Goal: Task Accomplishment & Management: Manage account settings

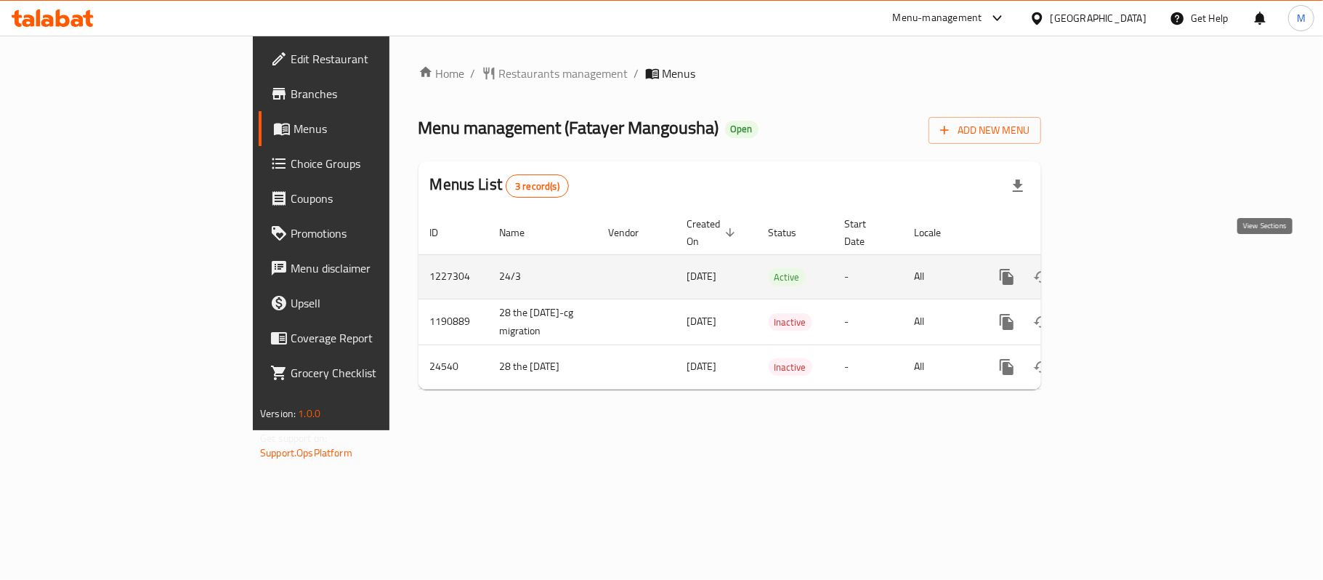
click at [1120, 268] on icon "enhanced table" at bounding box center [1111, 276] width 17 height 17
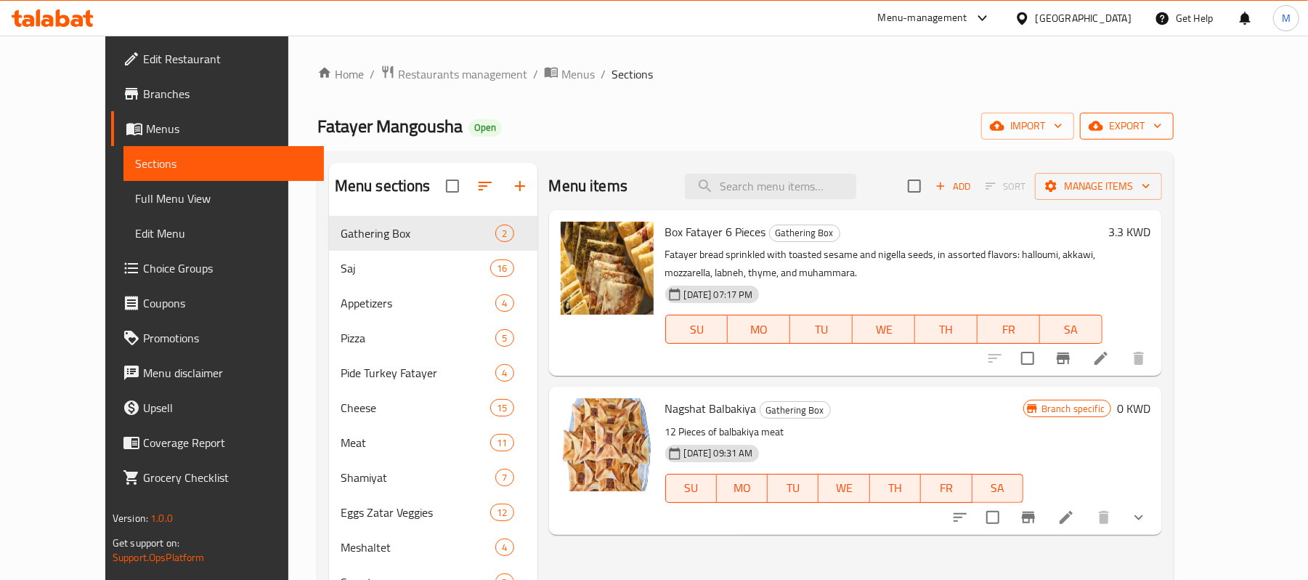
click at [1174, 117] on button "export" at bounding box center [1127, 126] width 94 height 27
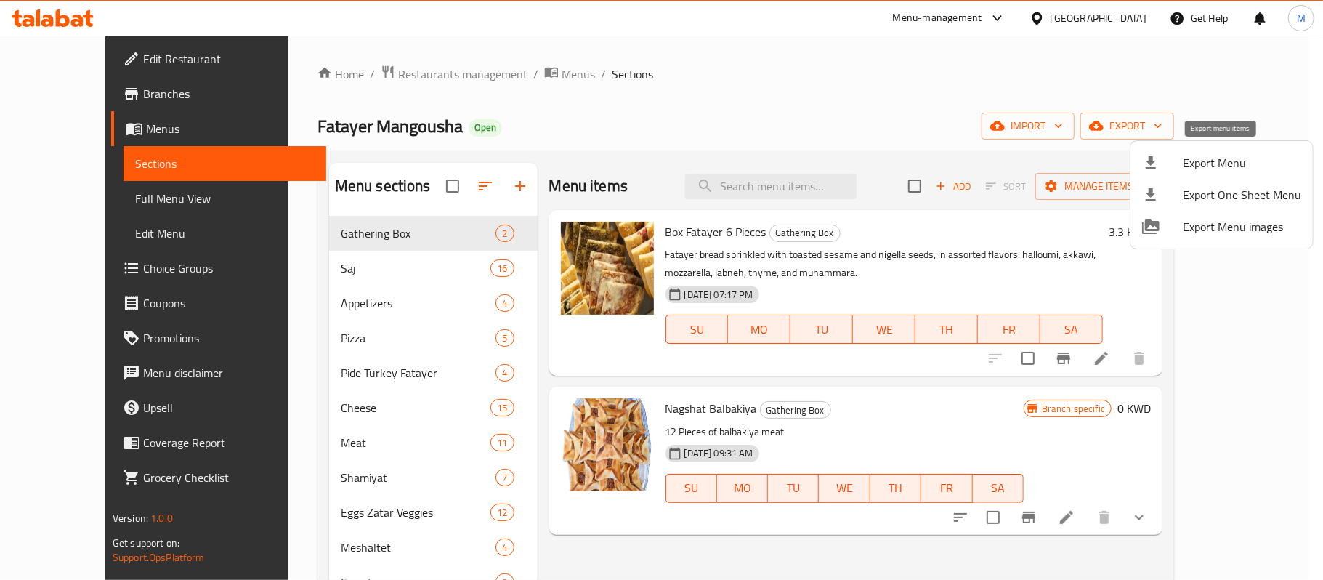
click at [1210, 155] on span "Export Menu" at bounding box center [1242, 162] width 118 height 17
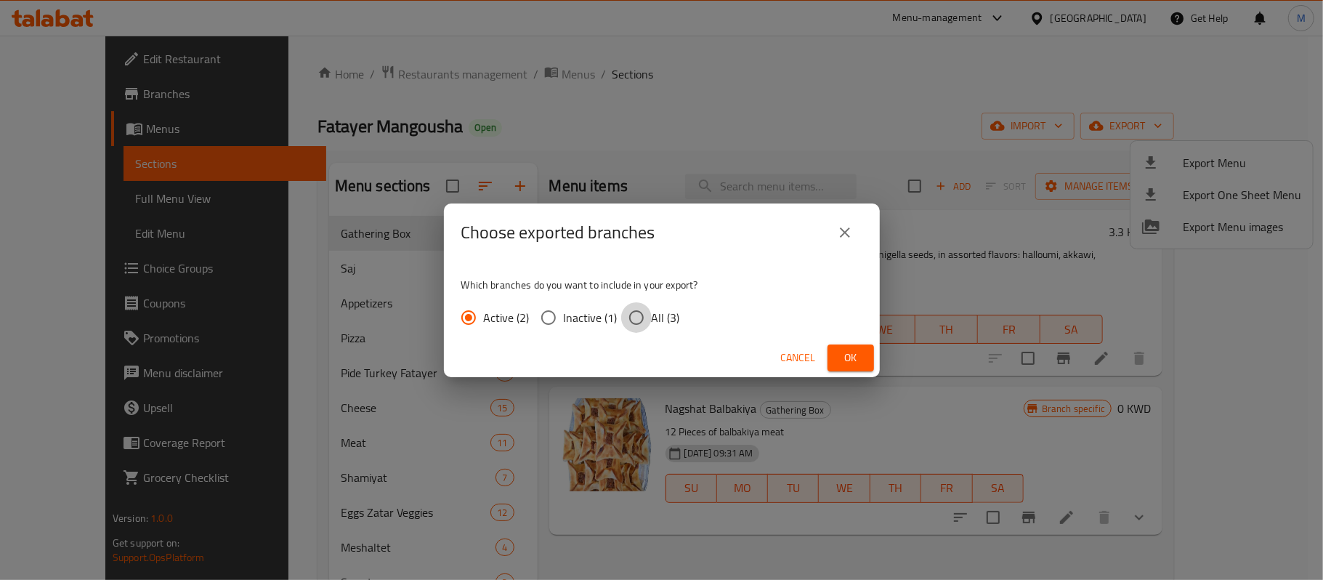
click at [632, 315] on input "All (3)" at bounding box center [636, 317] width 31 height 31
radio input "true"
drag, startPoint x: 849, startPoint y: 352, endPoint x: 844, endPoint y: 361, distance: 10.1
click at [849, 352] on span "Ok" at bounding box center [850, 358] width 23 height 18
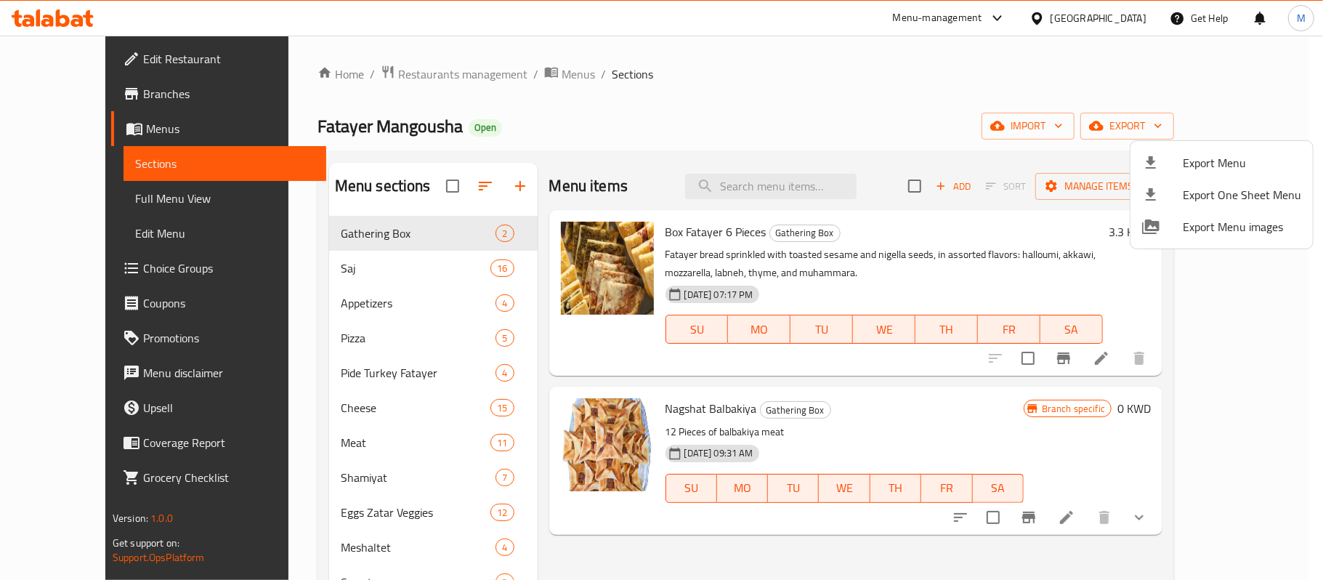
click at [974, 67] on div at bounding box center [661, 290] width 1323 height 580
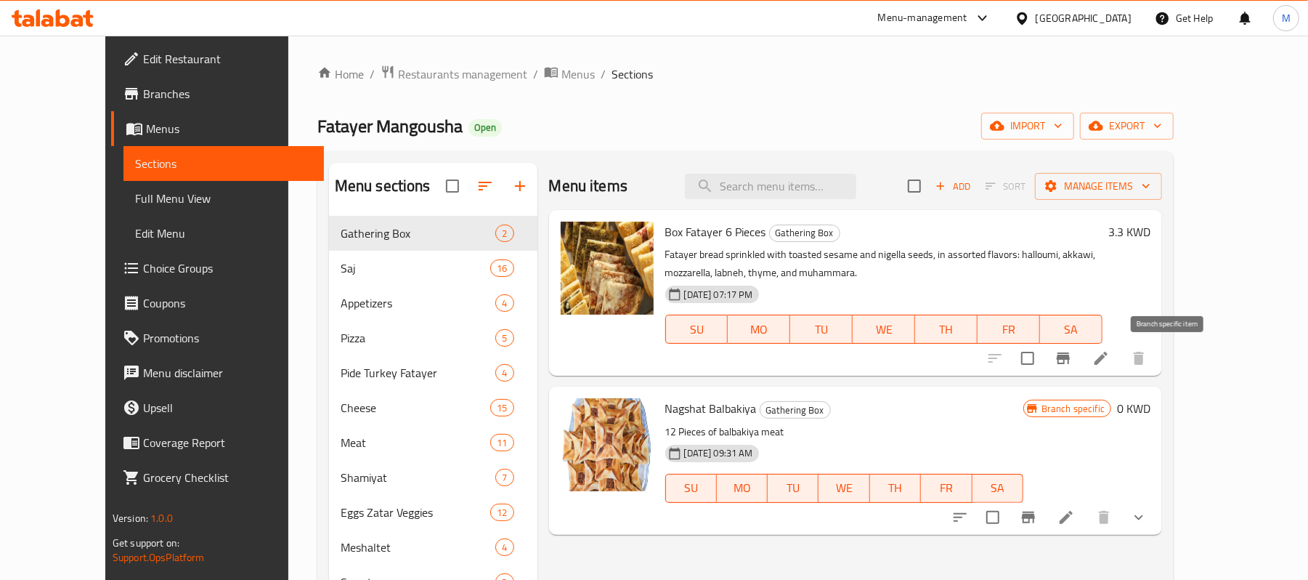
click at [1070, 360] on icon "Branch-specific-item" at bounding box center [1063, 358] width 13 height 12
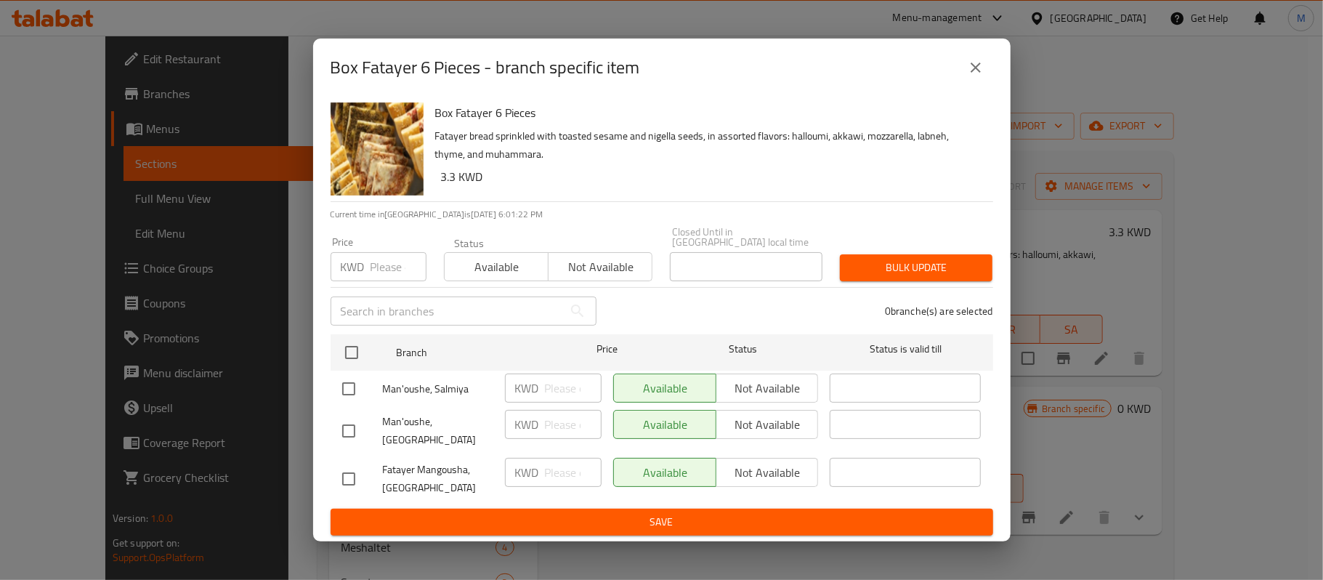
click at [981, 73] on icon "close" at bounding box center [975, 67] width 17 height 17
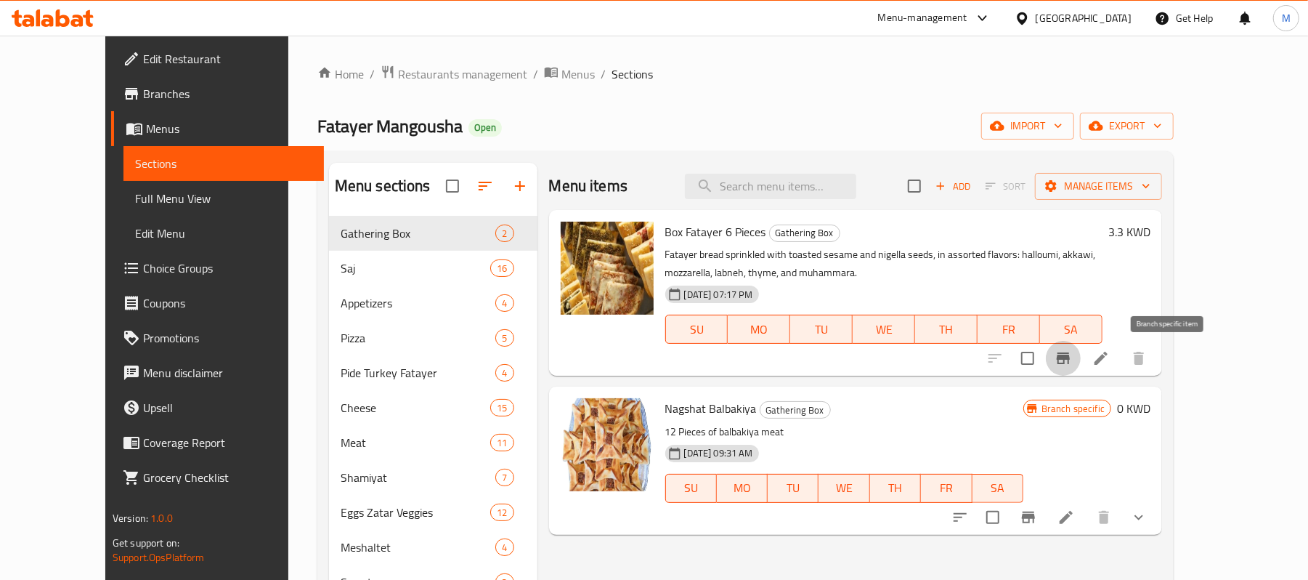
click at [1072, 366] on icon "Branch-specific-item" at bounding box center [1063, 357] width 17 height 17
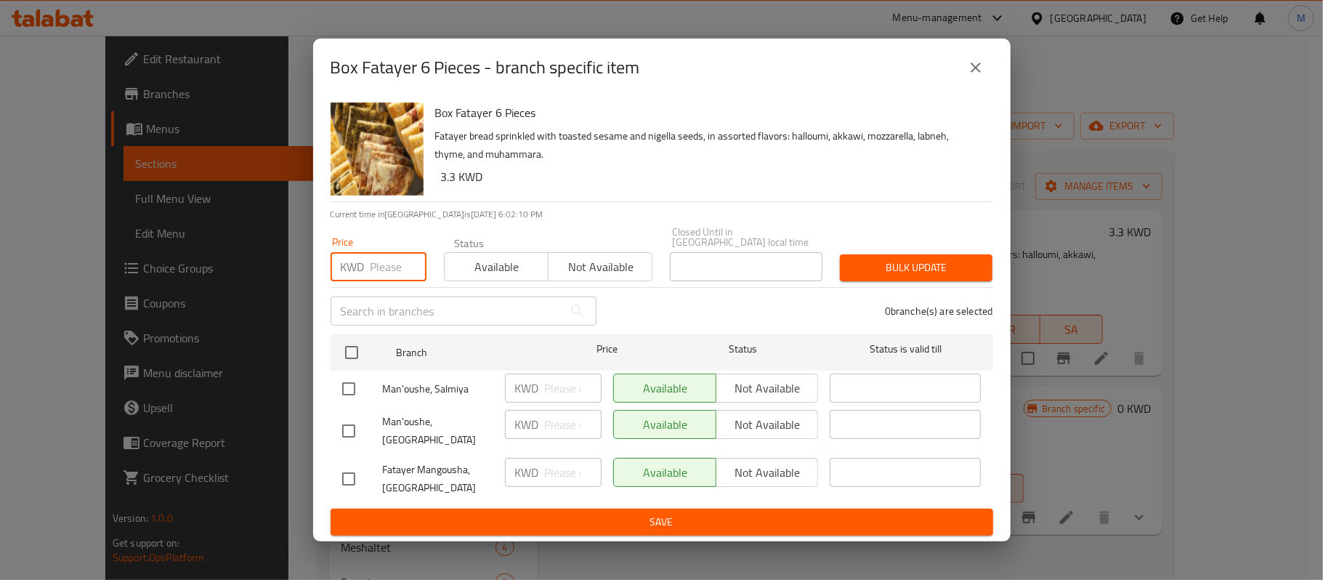
click at [381, 281] on input "number" at bounding box center [399, 266] width 56 height 29
paste input "3.600"
type input "3.600"
click at [341, 349] on input "checkbox" at bounding box center [351, 352] width 31 height 31
checkbox input "true"
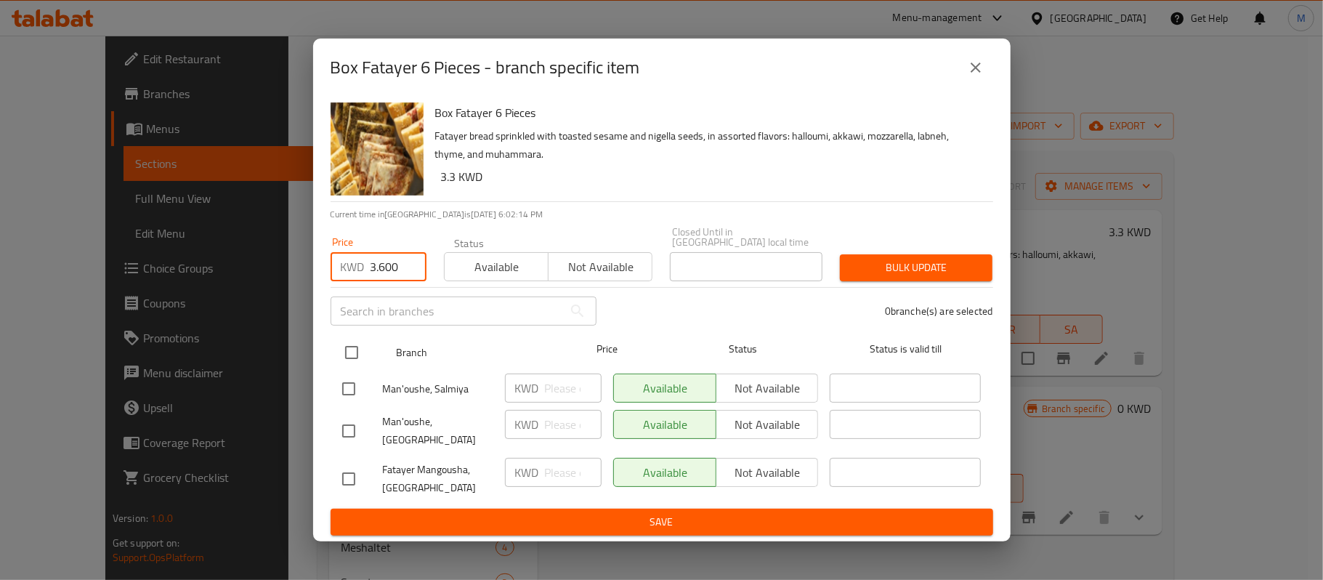
checkbox input "true"
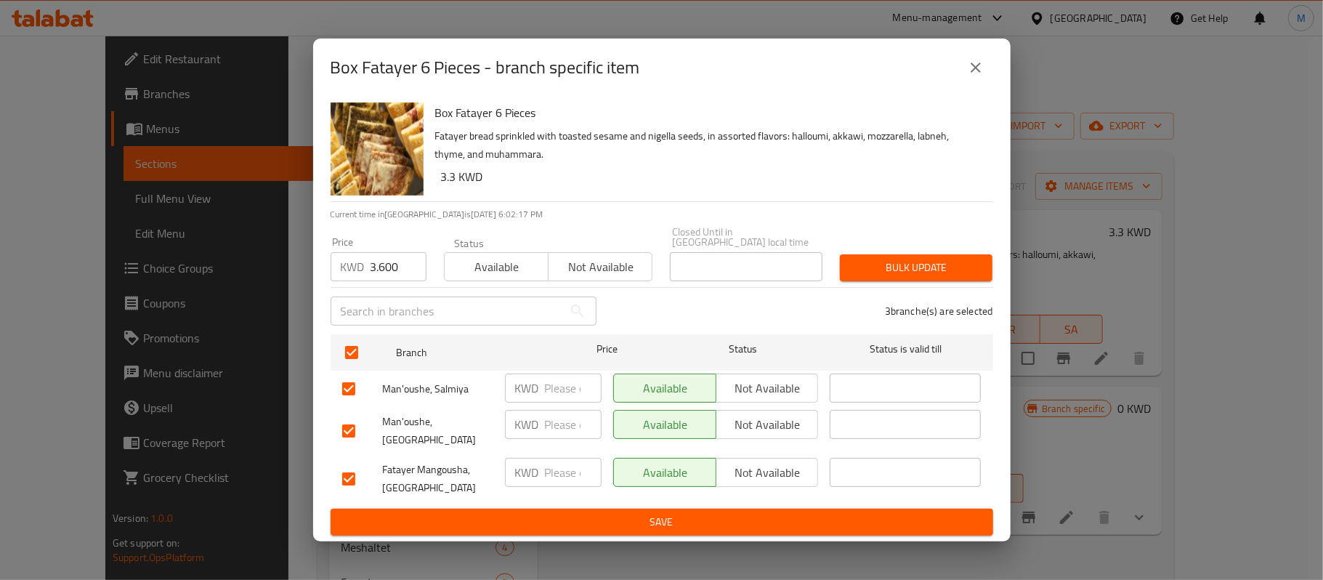
click at [352, 423] on input "checkbox" at bounding box center [348, 431] width 31 height 31
checkbox input "false"
click at [857, 279] on button "Bulk update" at bounding box center [916, 267] width 153 height 27
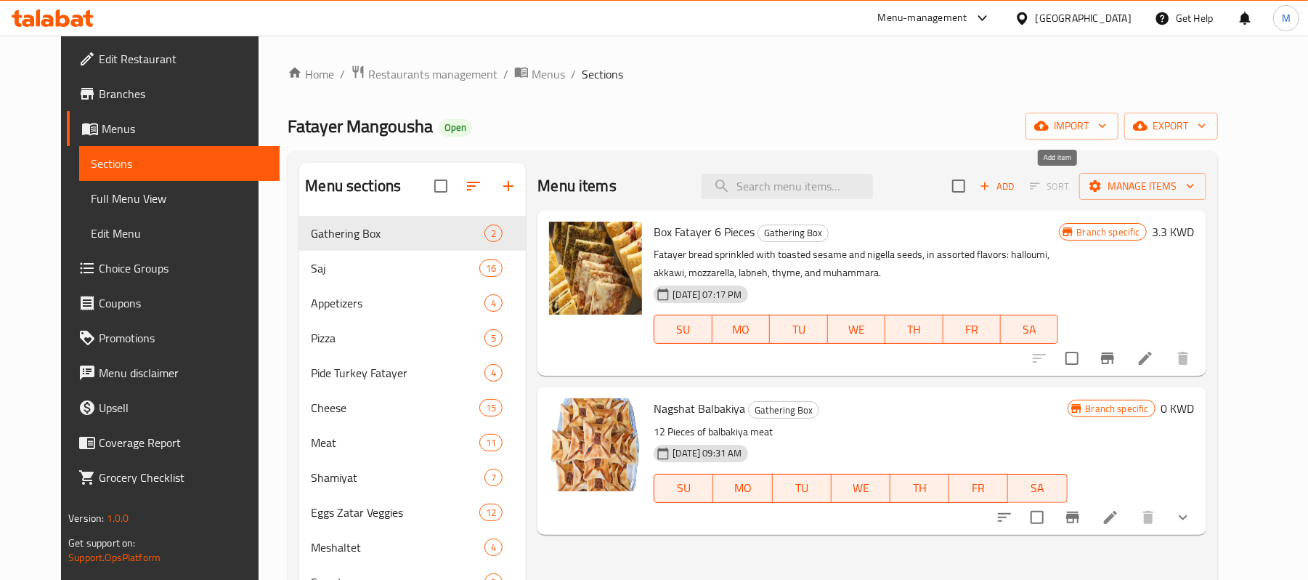
click at [1017, 187] on span "Add" at bounding box center [997, 186] width 39 height 17
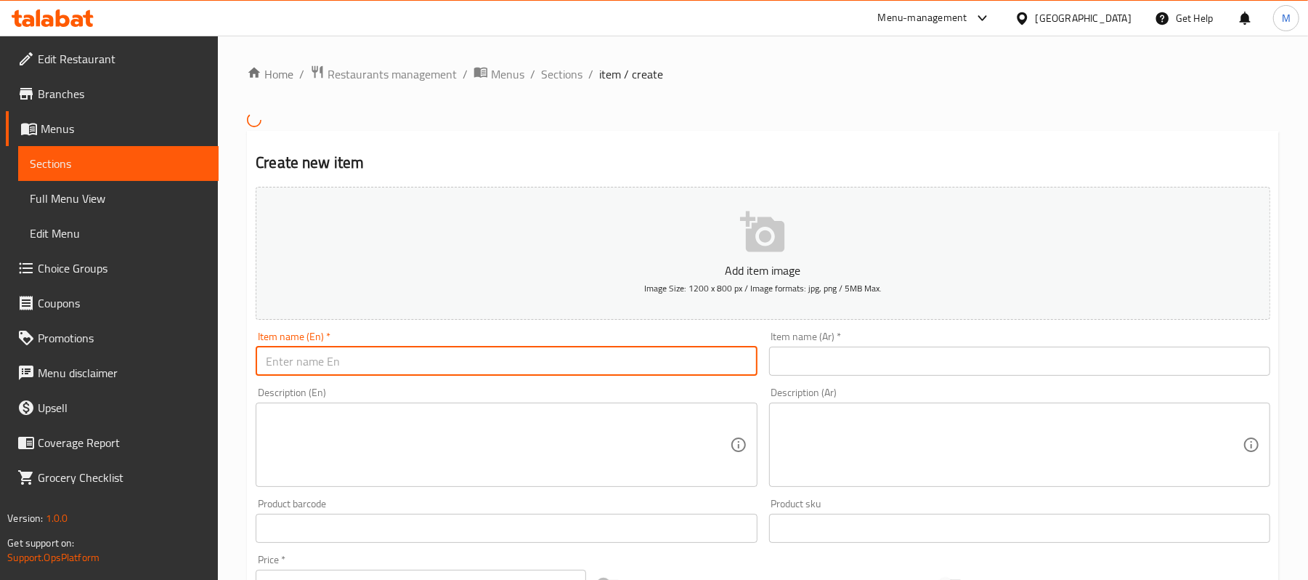
click at [332, 352] on input "text" at bounding box center [506, 361] width 501 height 29
paste input "Mix 12 Fatayer"
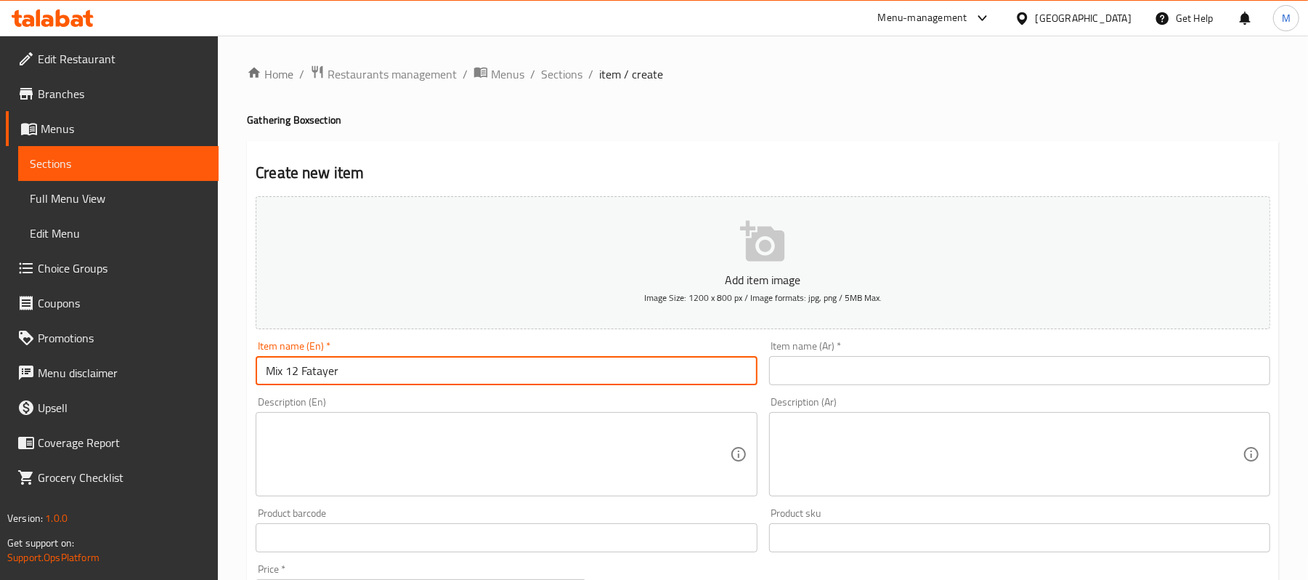
type input "Mix 12 Fatayer"
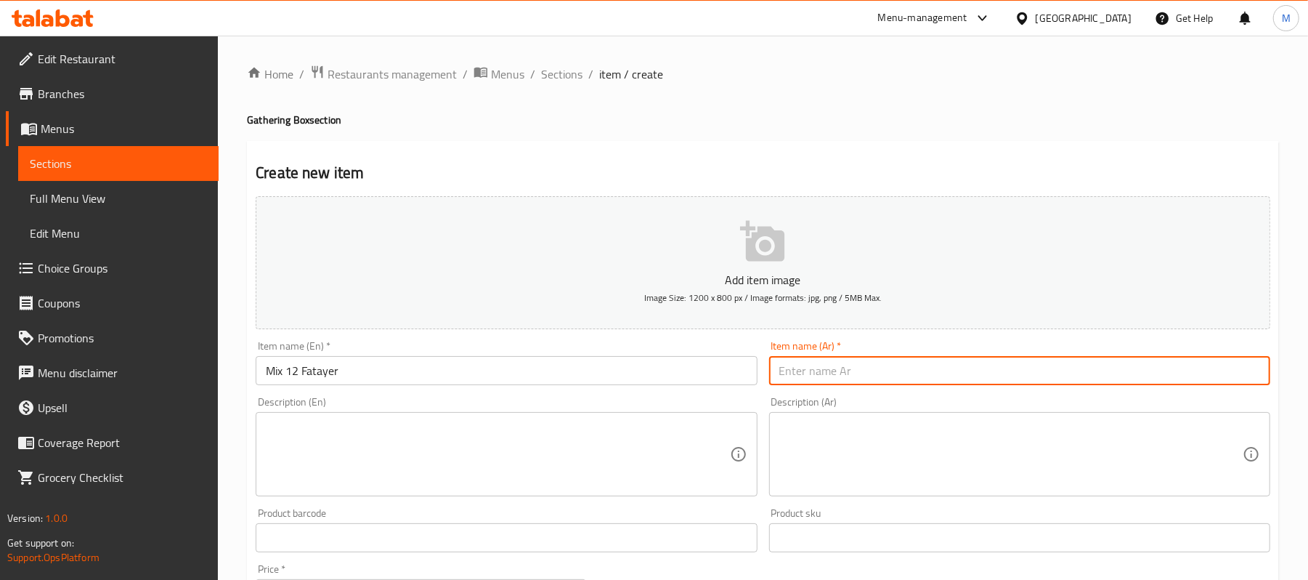
click at [1120, 361] on input "text" at bounding box center [1019, 370] width 501 height 29
click at [1120, 372] on input "text" at bounding box center [1019, 370] width 501 height 29
paste input "فطاير مشكلة 12 قطعة"
type input "فطاير مشكلة 12 قطعة"
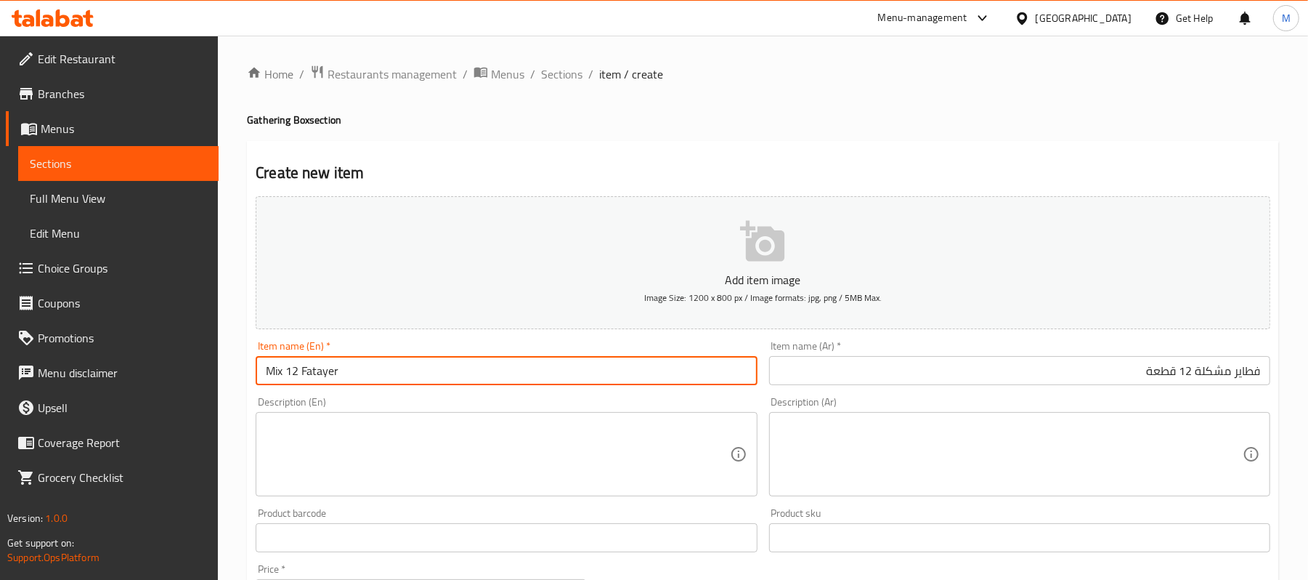
click at [361, 361] on input "Mix 12 Fatayer" at bounding box center [506, 370] width 501 height 29
click at [423, 439] on textarea at bounding box center [498, 454] width 464 height 69
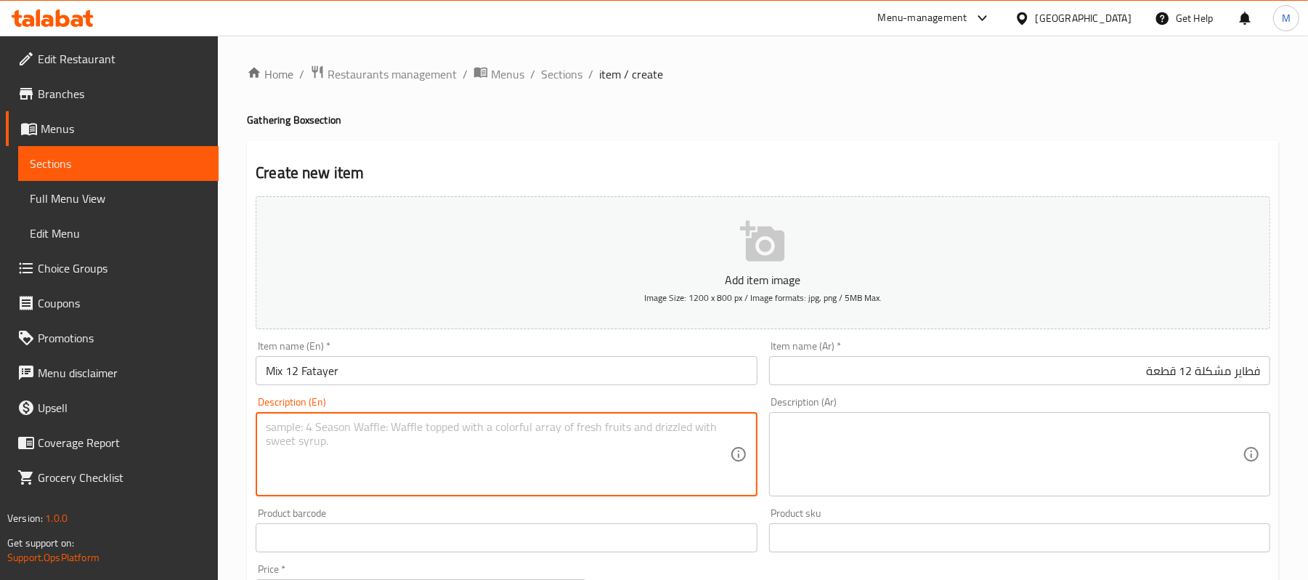
paste textarea "halloumi 2, akkawi 2, mozzarella 2, labneh 2, thyme 2, muhammara 2."
click at [533, 425] on textarea "halloumi 2, akkawi 2, mozzarella 2, labneh 2, thyme 2, muhammara 2." at bounding box center [498, 454] width 464 height 69
click at [529, 428] on textarea "halloumi 2, akkawi 2, mozzarella 2, labneh 2, thyme 2, muhammara 2." at bounding box center [498, 454] width 464 height 69
type textarea "halloumi 2, akkawi 2, mozzarella 2, labneh 2, thyme 2 and muhammara 2."
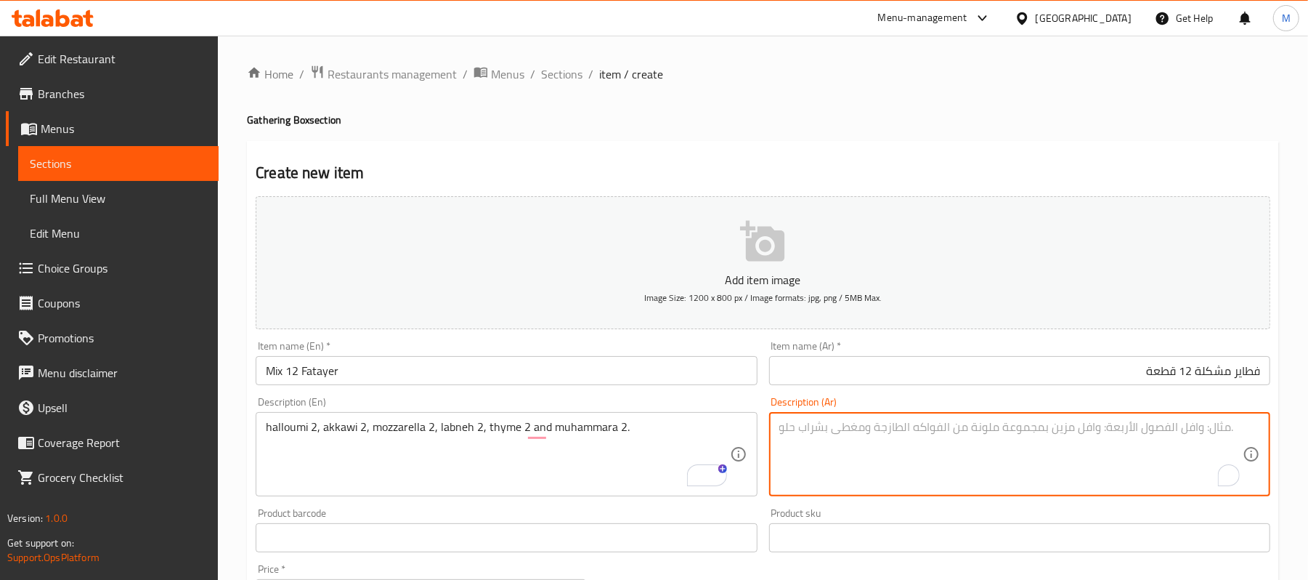
click at [1059, 445] on textarea "To enrich screen reader interactions, please activate Accessibility in Grammarl…" at bounding box center [1012, 454] width 464 height 69
paste textarea "حلوم 2، [PERSON_NAME] 2، موزاريلا 2، لبنة 2، زعتر 2، ومحَمّرة 2."
type textarea "حلوم 2، [PERSON_NAME] 2، موزاريلا 2، لبنة 2، زعتر 2، ومحَمّرة 2."
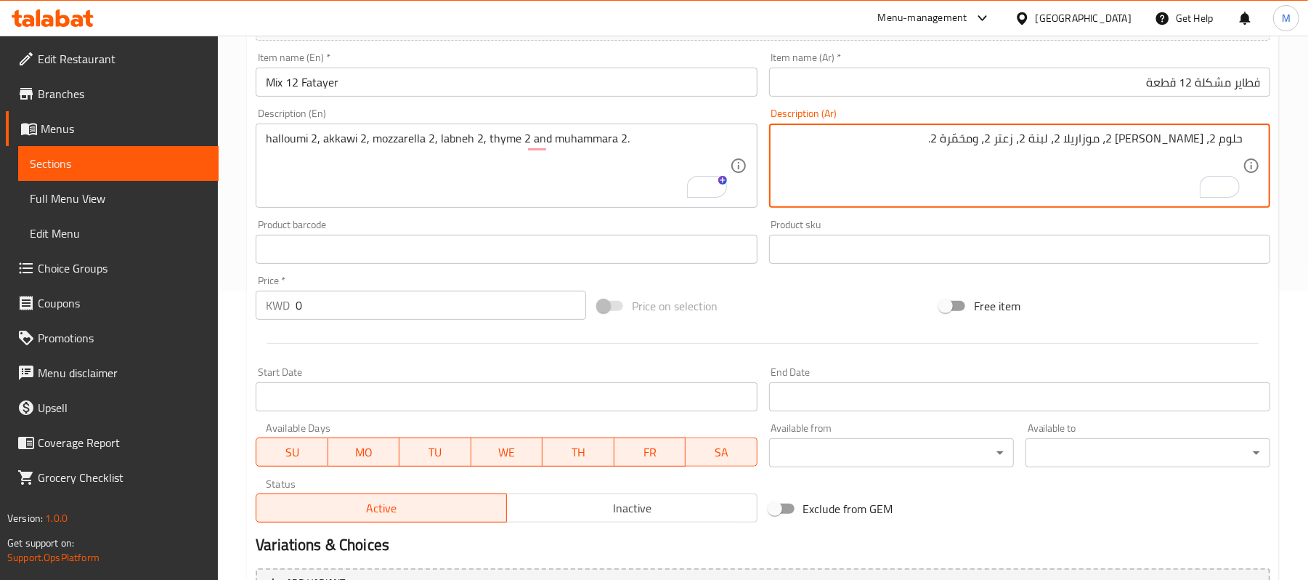
scroll to position [291, 0]
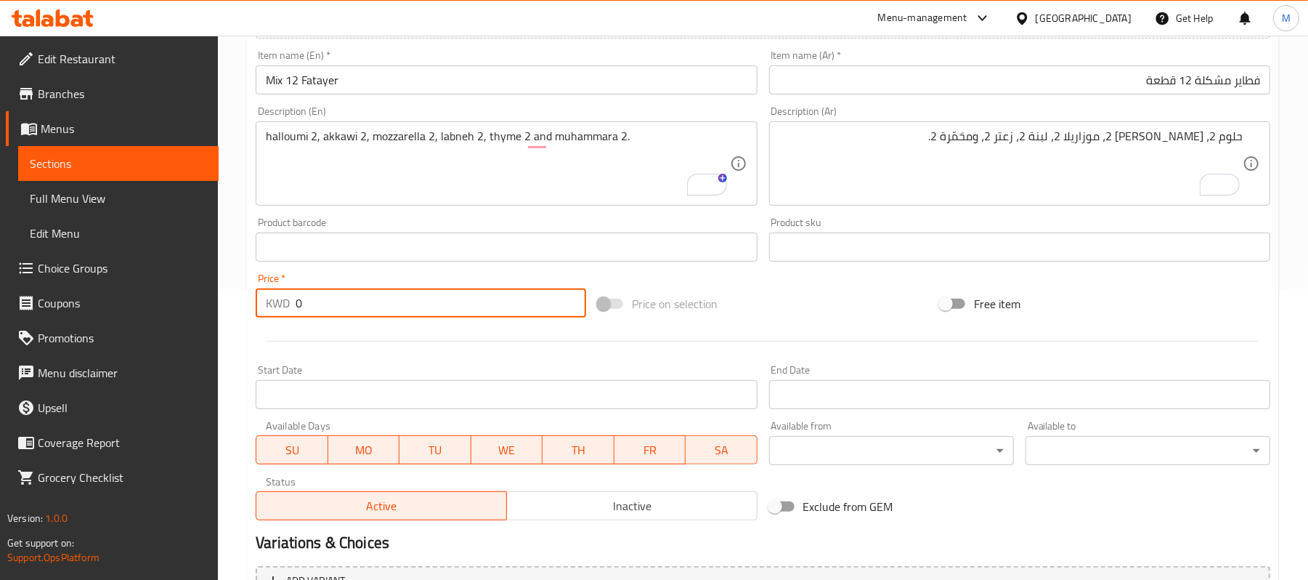
drag, startPoint x: 315, startPoint y: 304, endPoint x: 278, endPoint y: 296, distance: 38.5
click at [278, 296] on div "KWD 0 Price *" at bounding box center [421, 302] width 331 height 29
click at [304, 304] on input "7200" at bounding box center [441, 302] width 291 height 29
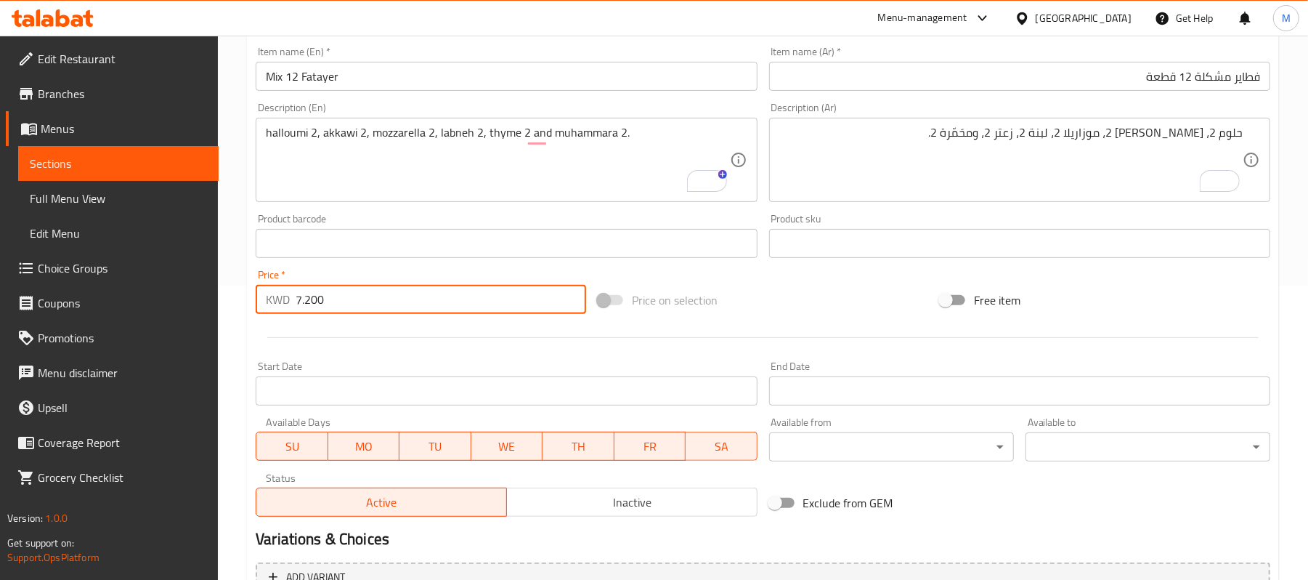
scroll to position [410, 0]
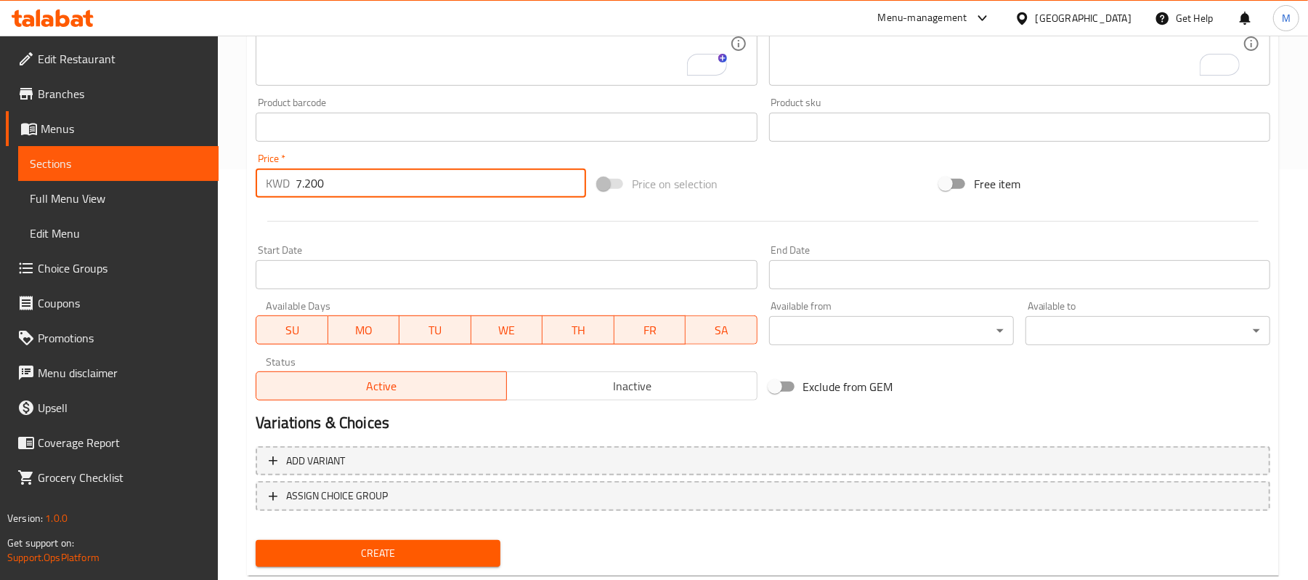
type input "7.200"
click at [353, 556] on span "Create" at bounding box center [378, 553] width 222 height 18
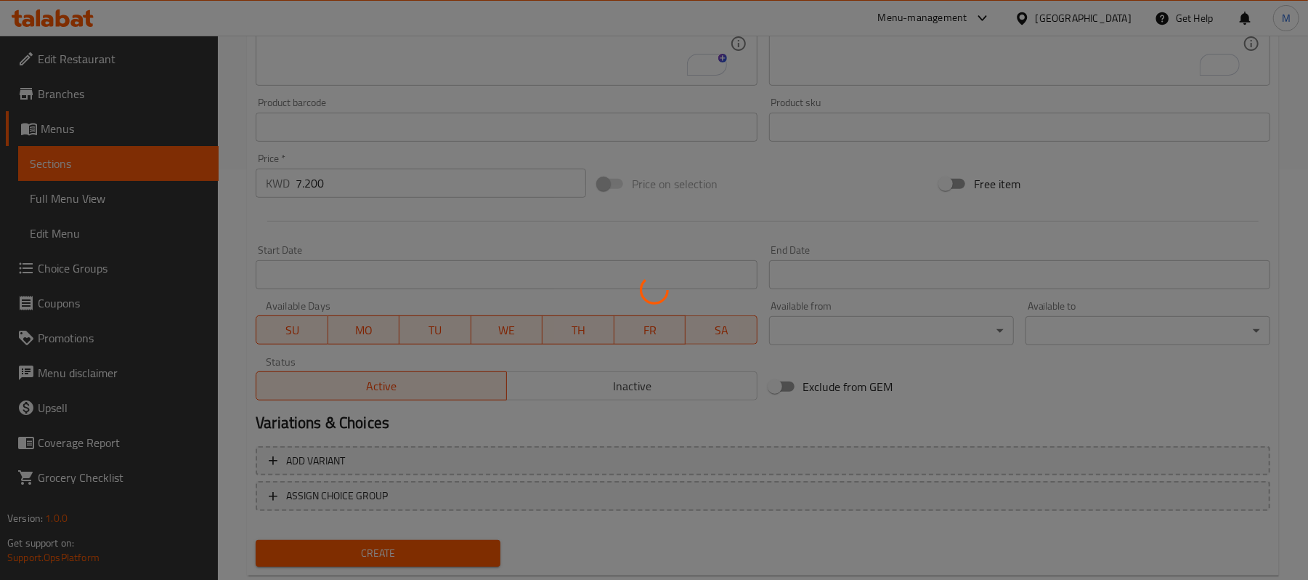
type input "0"
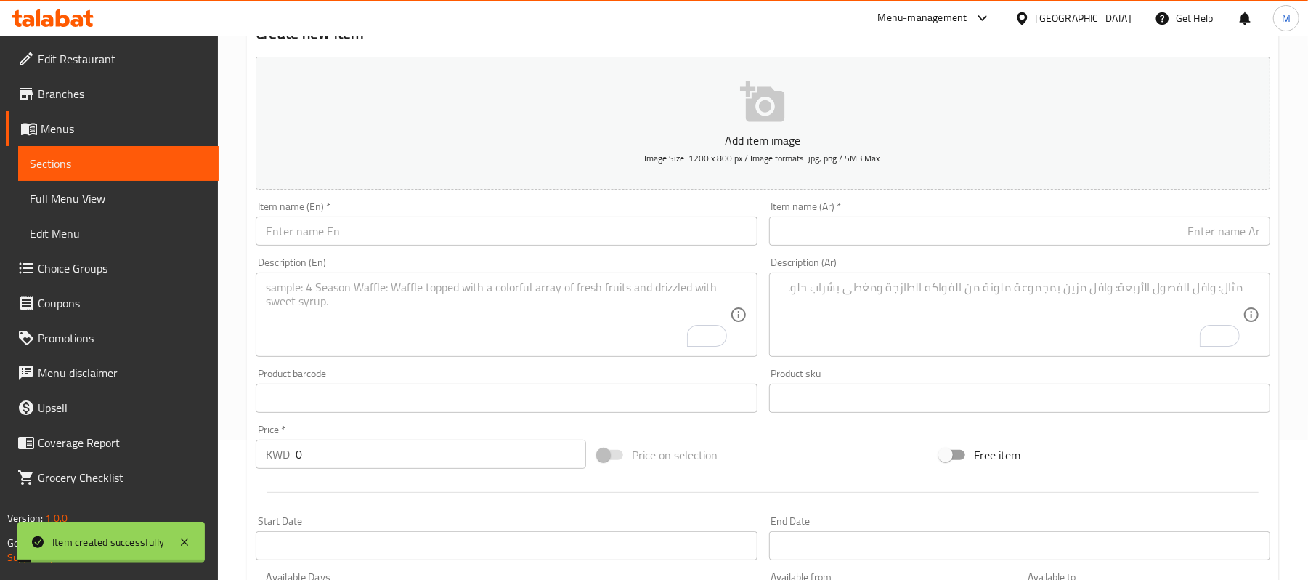
scroll to position [0, 0]
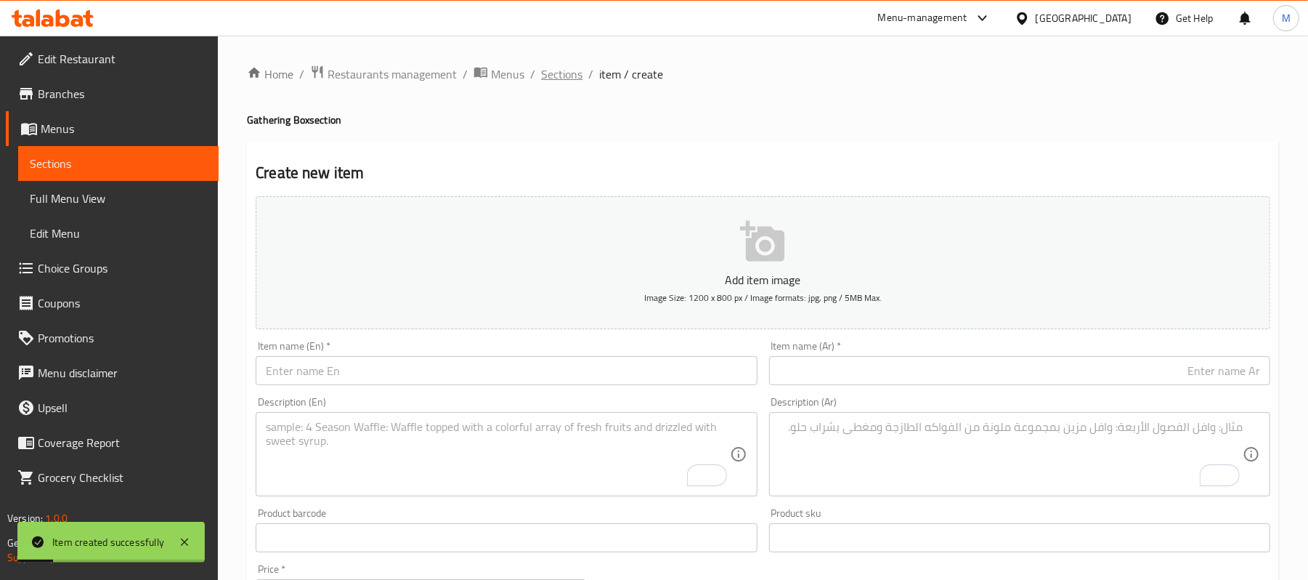
click at [556, 76] on span "Sections" at bounding box center [561, 73] width 41 height 17
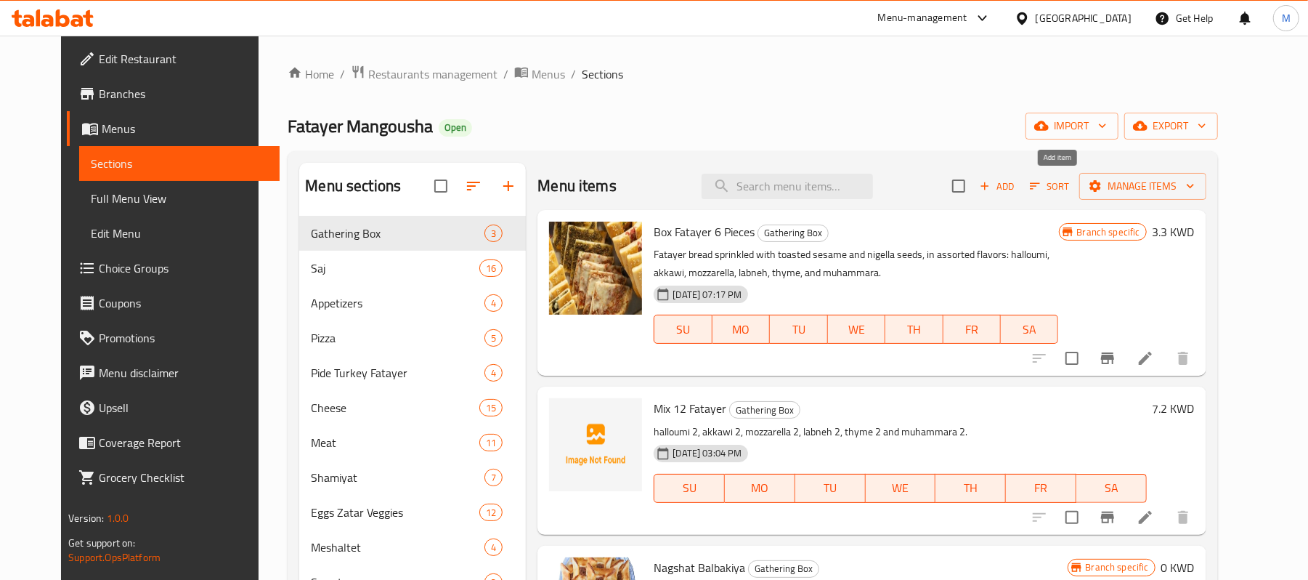
click at [1017, 192] on span "Add" at bounding box center [997, 186] width 39 height 17
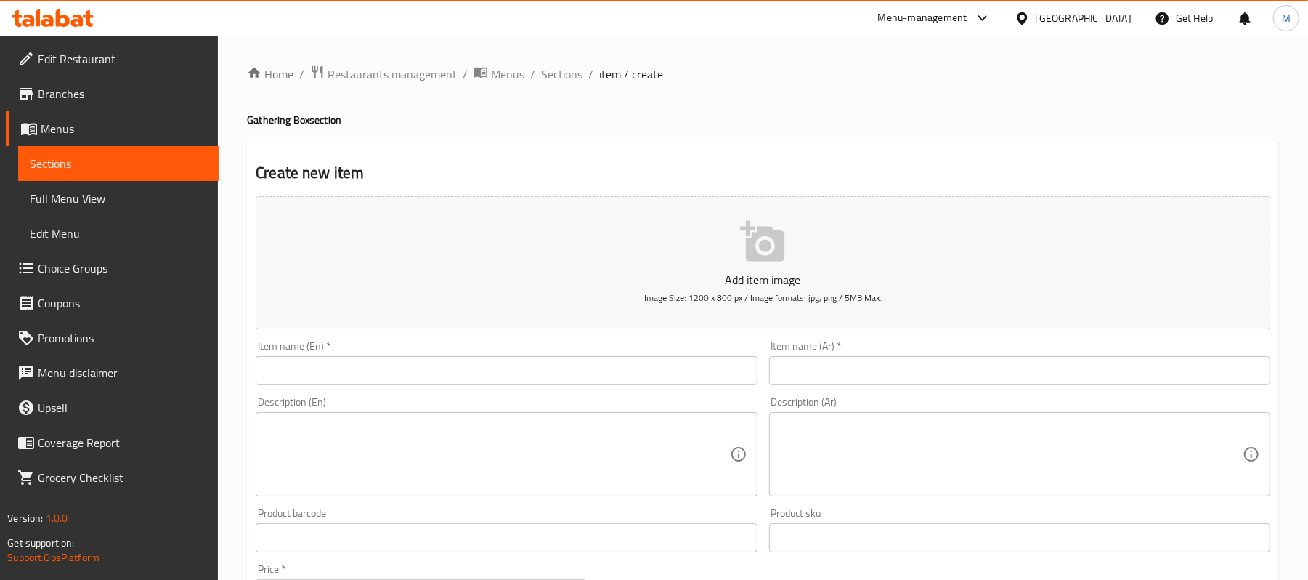
click at [498, 365] on input "text" at bounding box center [506, 370] width 501 height 29
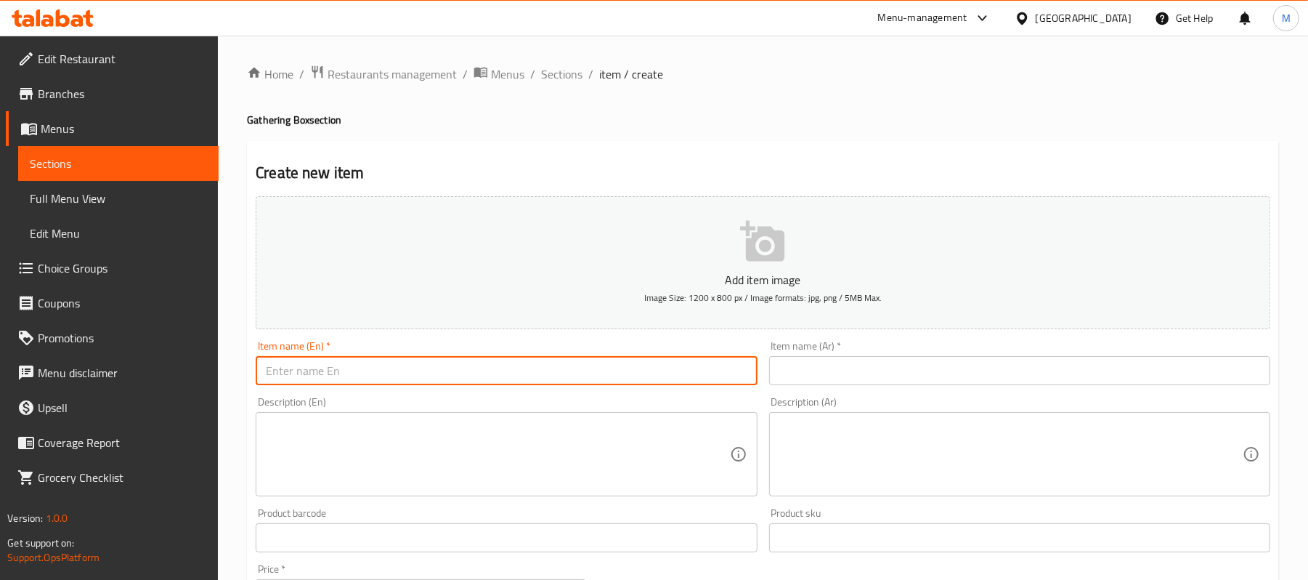
paste input "Mix 18 Fatayer"
type input "Mix 18 Fatayer"
click at [561, 440] on textarea at bounding box center [498, 454] width 464 height 69
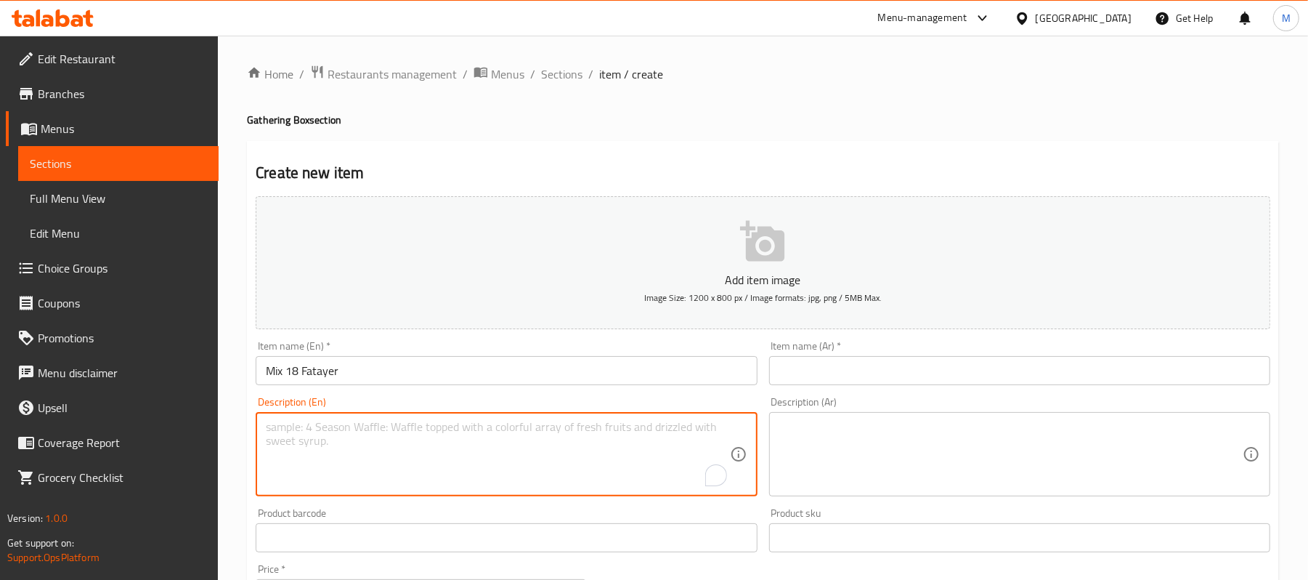
paste textarea ": halloumi 2, akkawi 2, mozzarella 2, labneh 2, thyme 2, muhammara 2, meat 2, f…"
click at [272, 434] on textarea ": halloumi 2, akkawi 2, mozzarella 2, labneh 2, thyme 2, muhammara 2, meat 2, f…" at bounding box center [498, 454] width 464 height 69
drag, startPoint x: 273, startPoint y: 426, endPoint x: 259, endPoint y: 423, distance: 14.1
click at [259, 423] on div "halloumi 2, akkawi 2, mozzarella 2, labneh 2, thyme 2, muhammara 2, meat 2, fal…" at bounding box center [506, 454] width 501 height 84
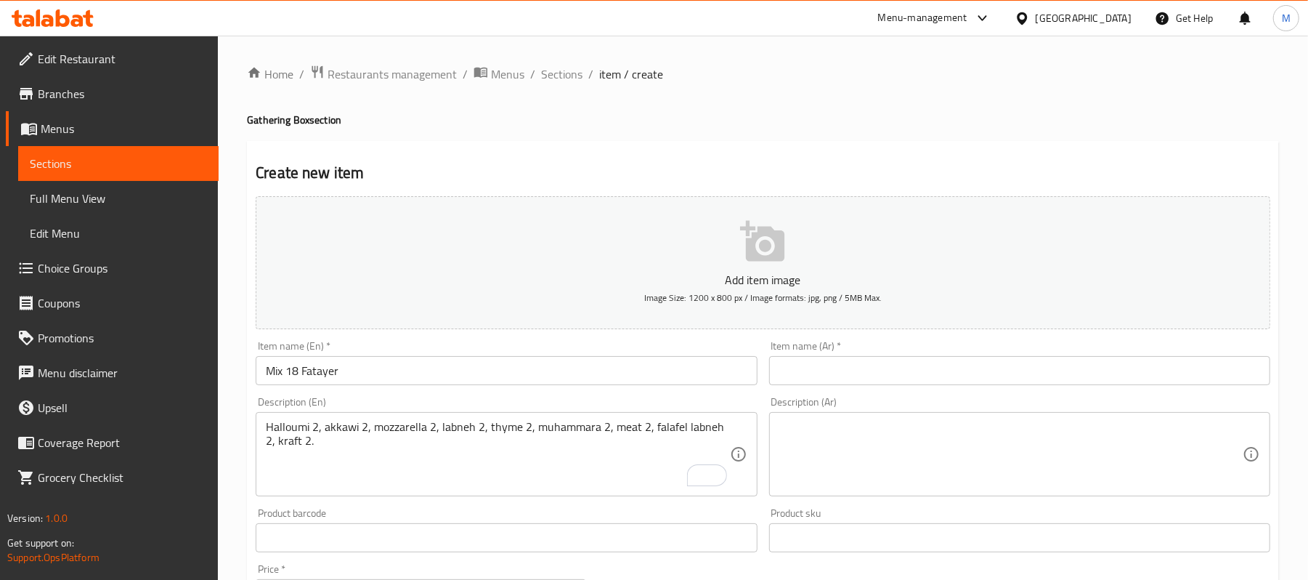
click at [263, 445] on div "Halloumi 2, akkawi 2, mozzarella 2, labneh 2, thyme 2, muhammara 2, meat 2, fal…" at bounding box center [506, 454] width 501 height 84
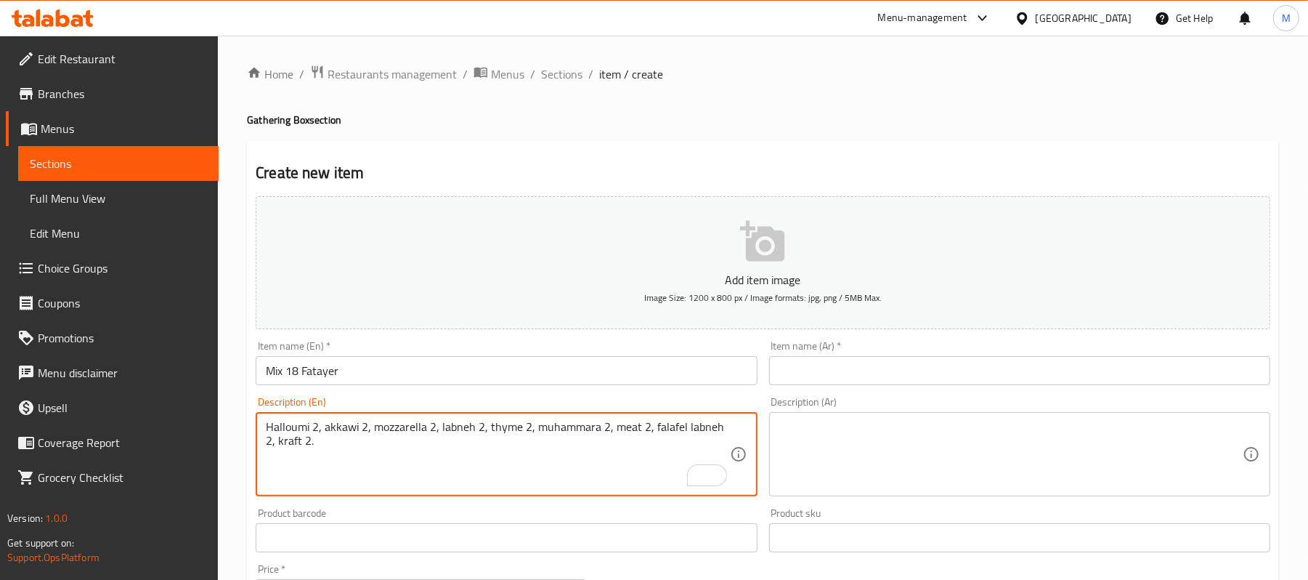
click at [259, 440] on div "Halloumi 2, akkawi 2, mozzarella 2, labneh 2, thyme 2, muhammara 2, meat 2, fal…" at bounding box center [506, 454] width 501 height 84
click at [263, 442] on div "Halloumi 2, akkawi 2, mozzarella 2, labneh 2, thyme 2, muhammara 2, meat 2, fal…" at bounding box center [506, 454] width 501 height 84
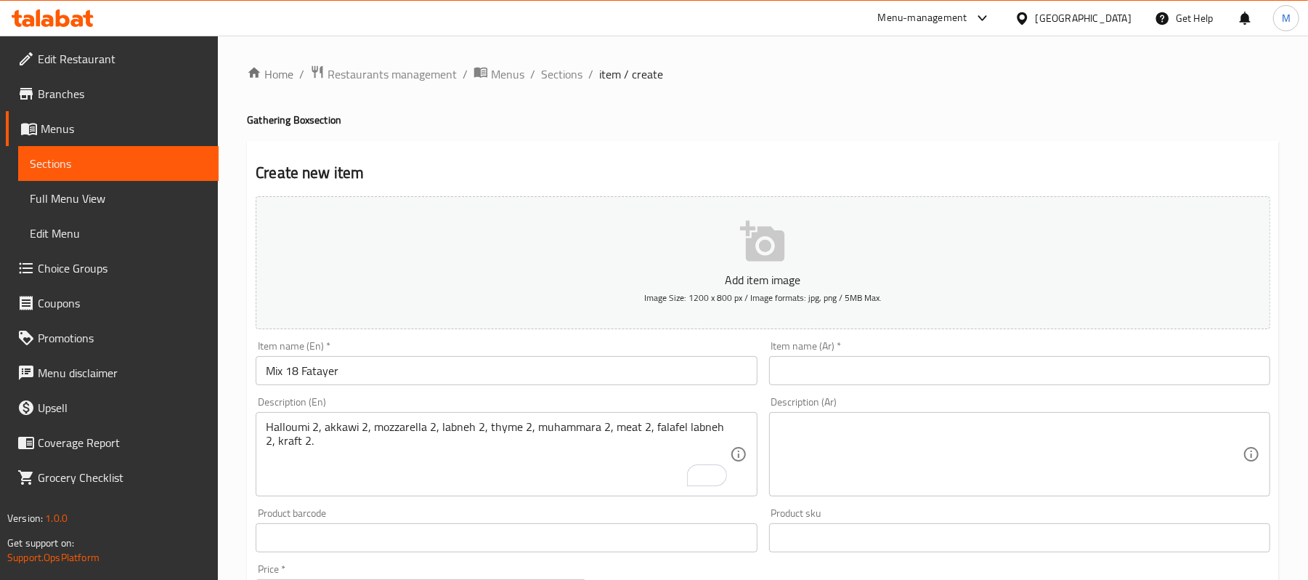
click at [741, 421] on div "Halloumi 2, akkawi 2, mozzarella 2, labneh 2, thyme 2, muhammara 2, meat 2, fal…" at bounding box center [506, 454] width 501 height 84
click at [733, 432] on div "Halloumi 2, akkawi 2, mozzarella 2, labneh 2, thyme 2, muhammara 2, meat 2, fal…" at bounding box center [506, 454] width 501 height 84
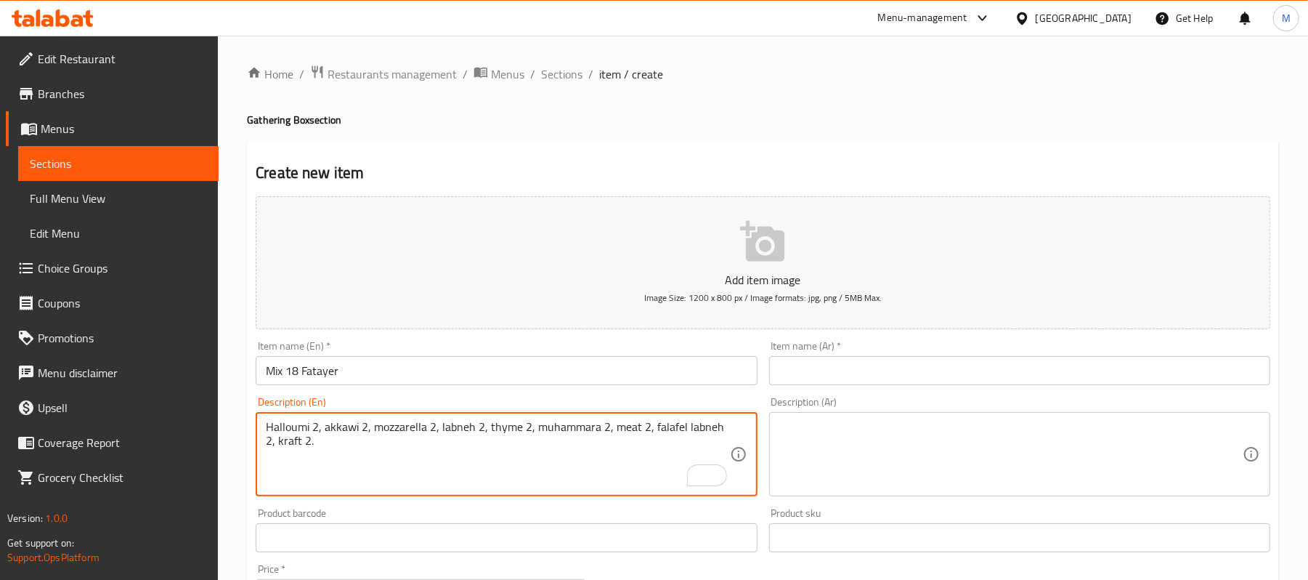
click at [728, 429] on textarea "Halloumi 2, akkawi 2, mozzarella 2, labneh 2, thyme 2, muhammara 2, meat 2, fal…" at bounding box center [498, 454] width 464 height 69
type textarea "Halloumi 2, akkawi 2, mozzarella 2, labneh 2, thyme 2, muhammara 2, meat 2, fal…"
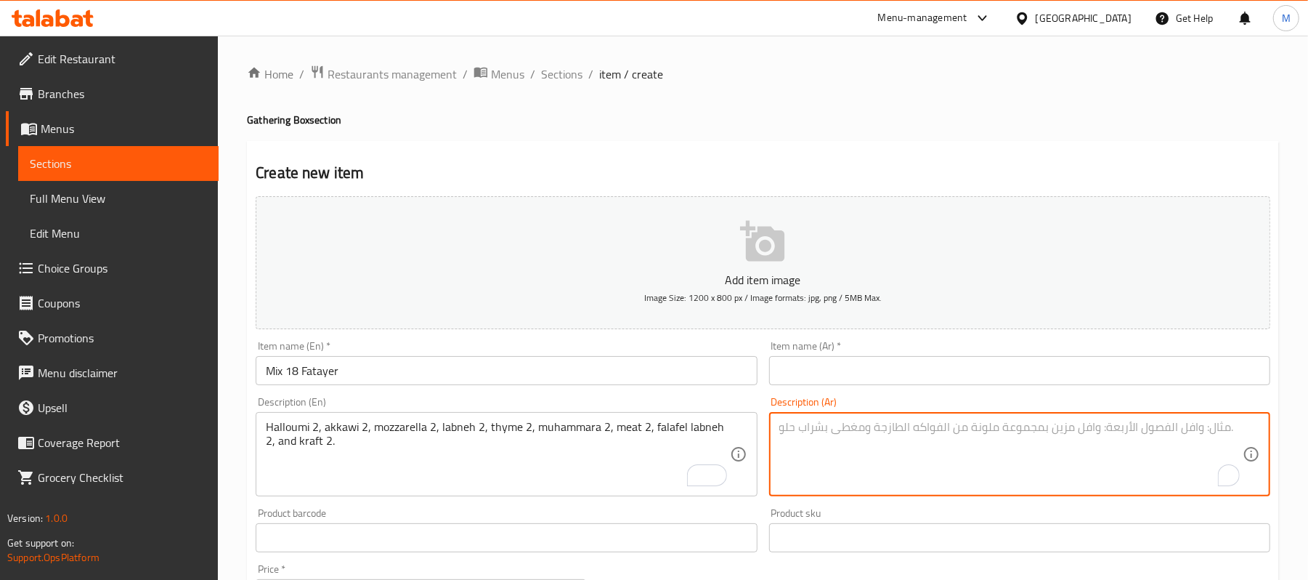
click at [910, 443] on textarea "To enrich screen reader interactions, please activate Accessibility in Grammarl…" at bounding box center [1012, 454] width 464 height 69
paste textarea "حلوم 2، [PERSON_NAME] 2، موزاريلا 2، لبنة 2، زعتر 2، محَمّرة 2، لحم 2، فلافل با…"
type textarea "حلوم 2، [PERSON_NAME] 2، موزاريلا 2، لبنة 2، زعتر 2، محَمّرة 2، لحم 2، فلافل با…"
click at [1146, 378] on input "text" at bounding box center [1019, 370] width 501 height 29
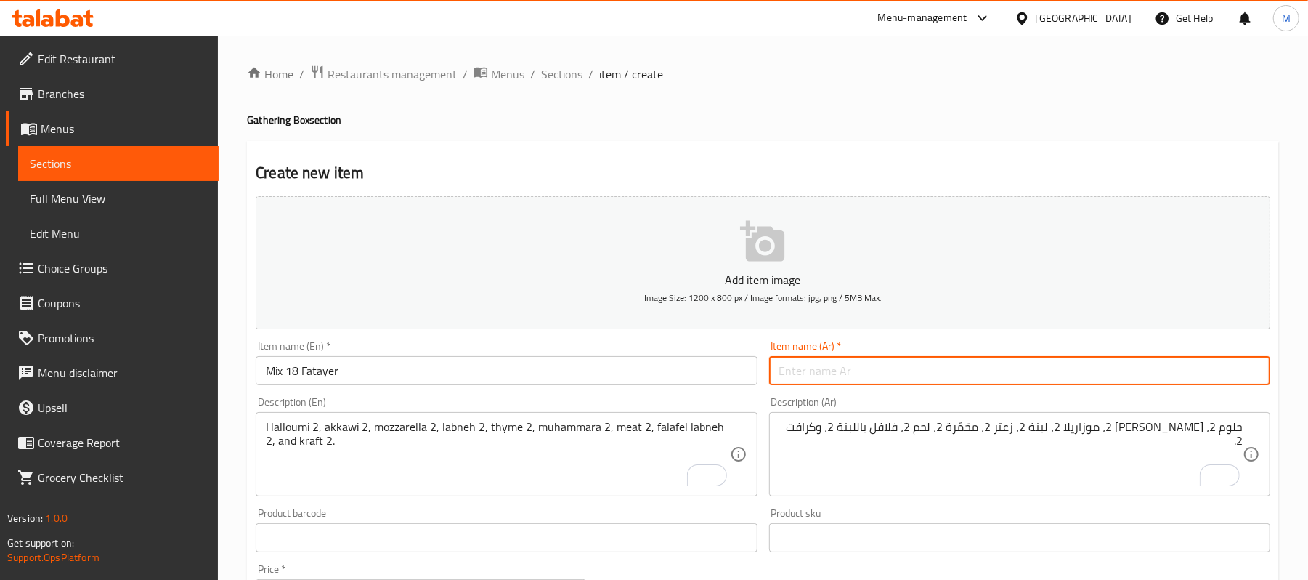
paste input "فطاير مشكلة 18 قطعة"
type input "فطاير مشكلة 18 قطعة"
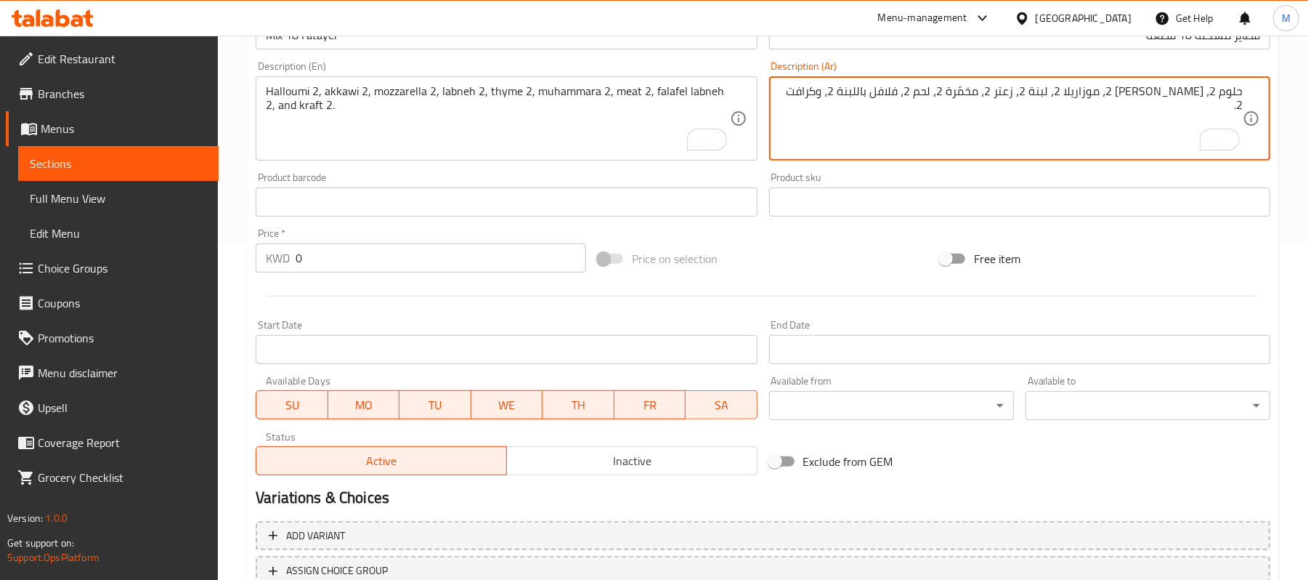
scroll to position [398, 0]
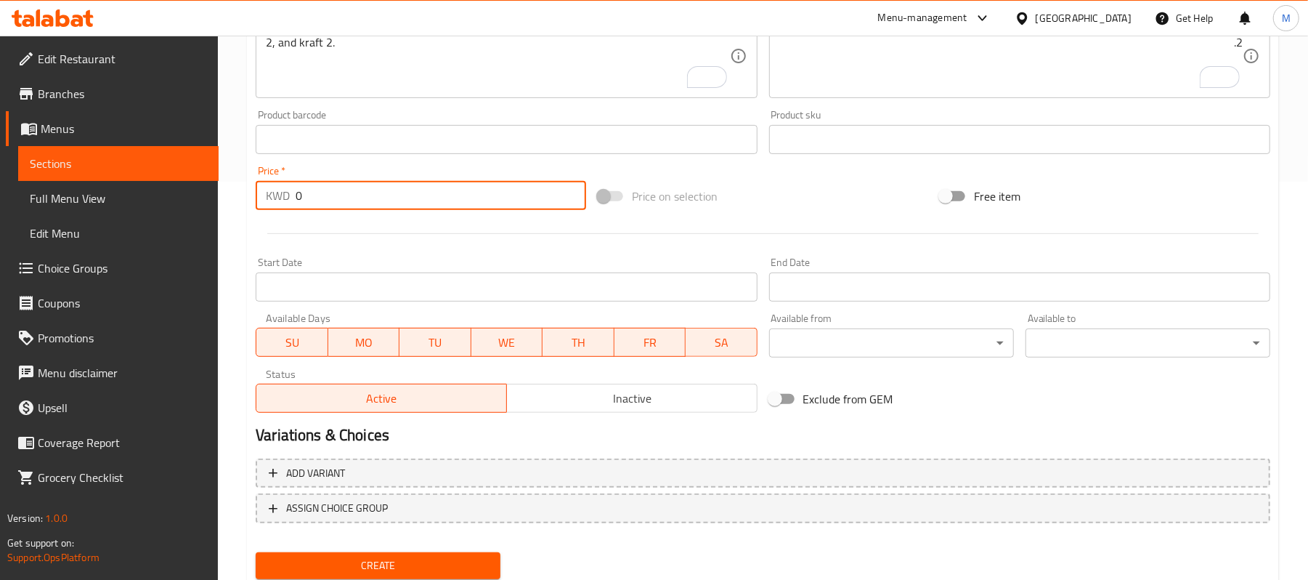
drag, startPoint x: 310, startPoint y: 199, endPoint x: 273, endPoint y: 195, distance: 36.5
click at [273, 195] on div "KWD 0 Price *" at bounding box center [421, 195] width 331 height 29
paste input "10.80"
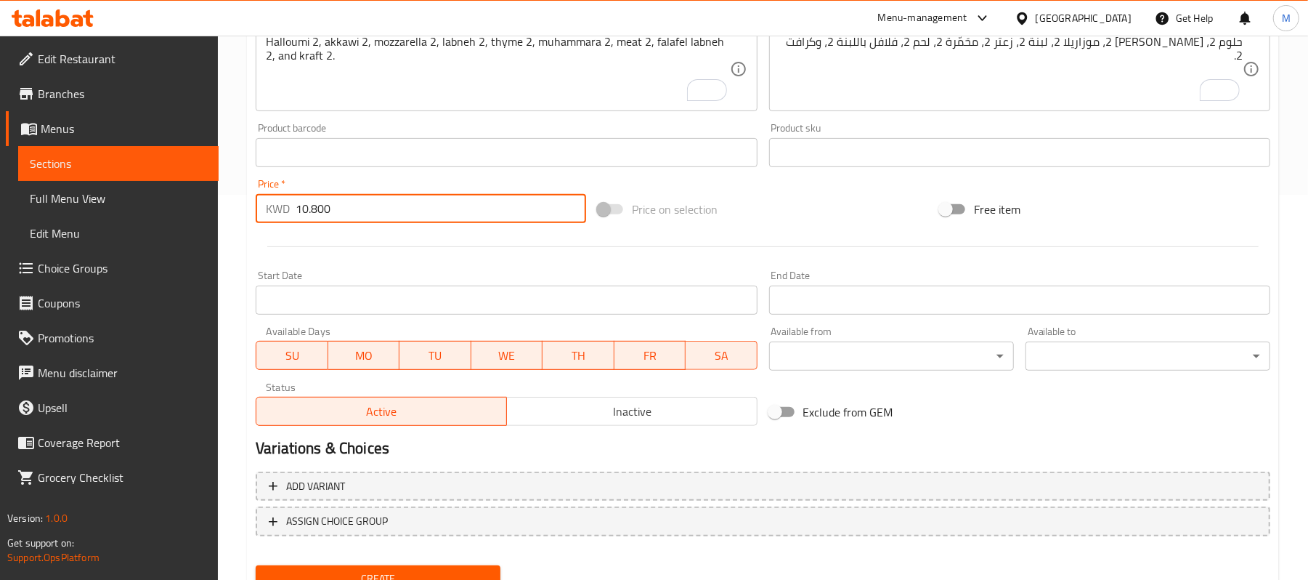
scroll to position [445, 0]
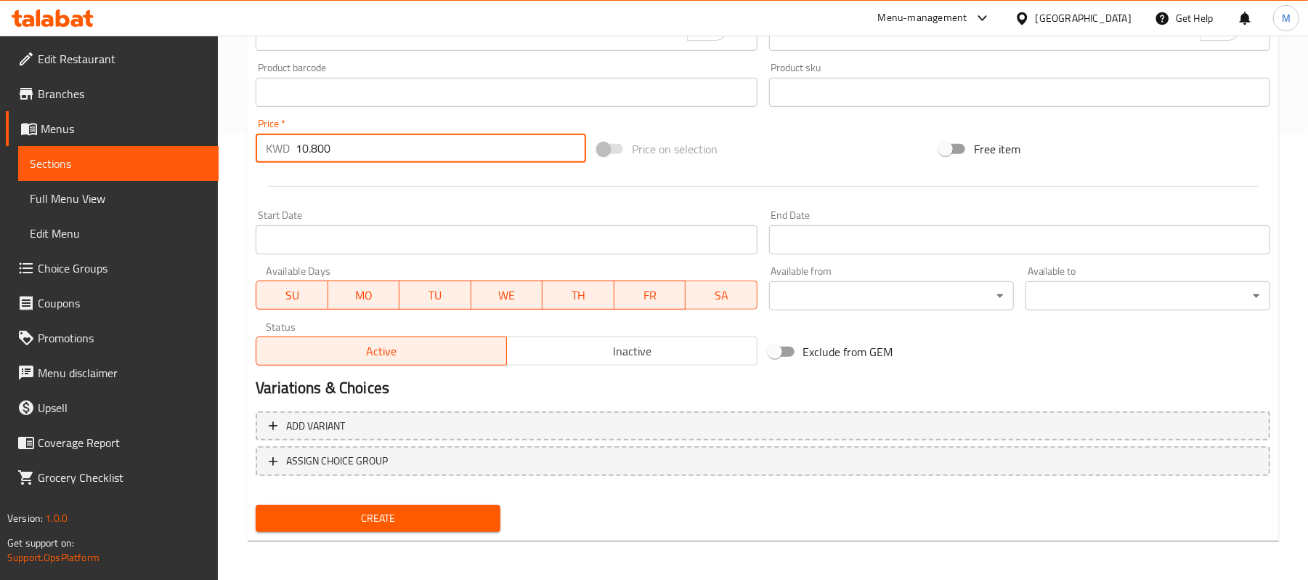
type input "10.800"
click at [390, 526] on span "Create" at bounding box center [378, 518] width 222 height 18
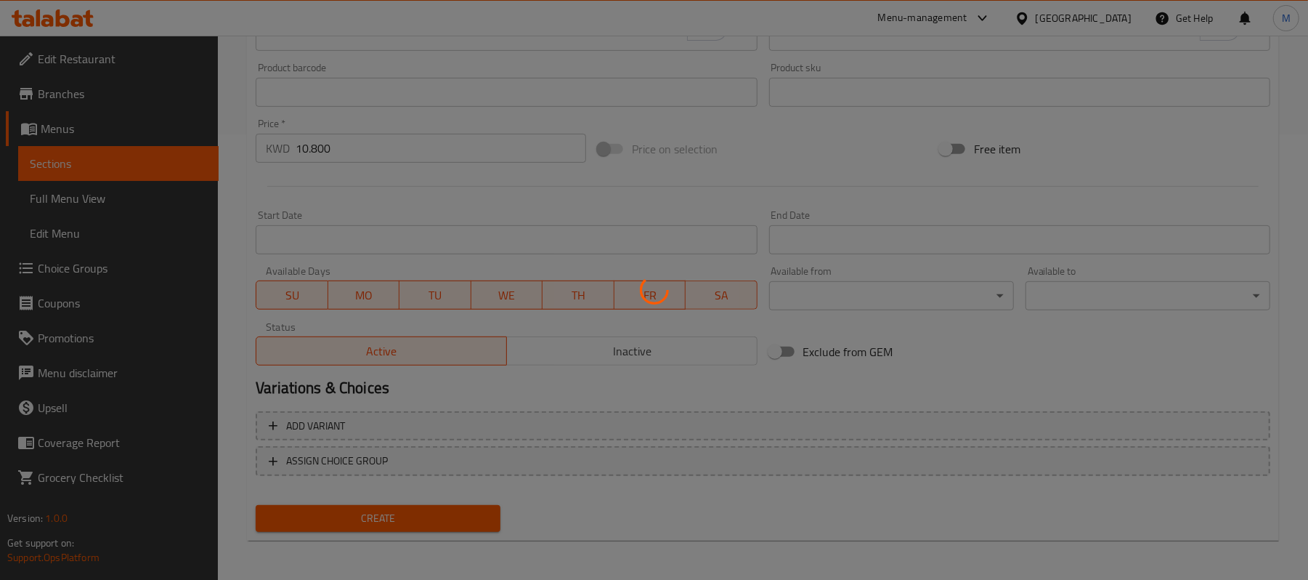
type input "0"
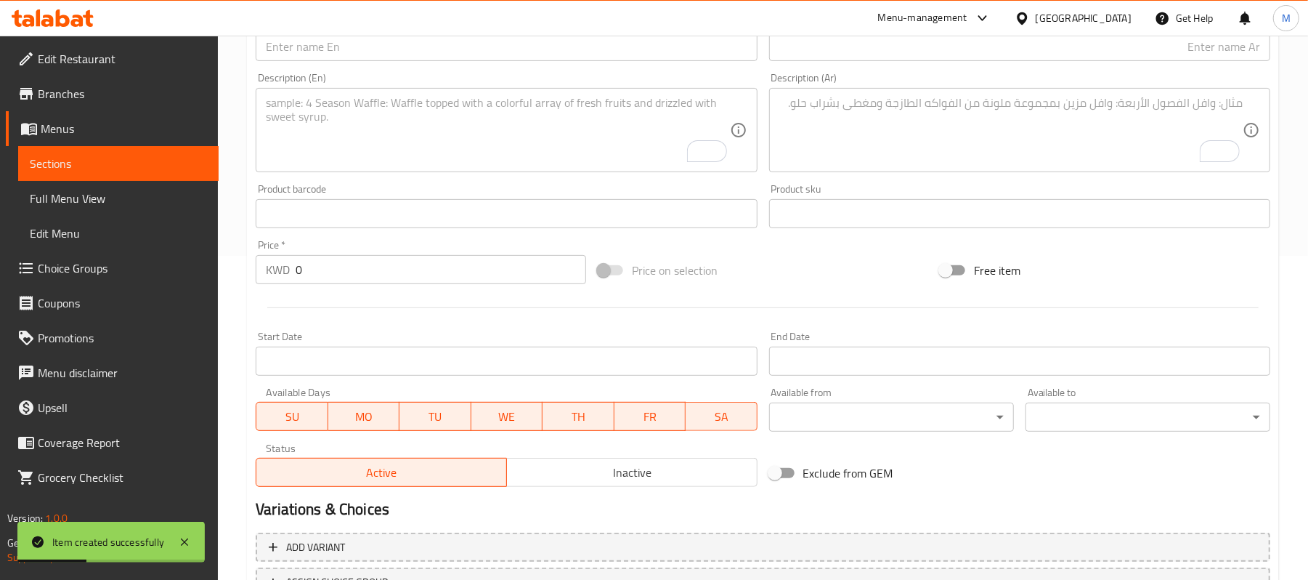
scroll to position [155, 0]
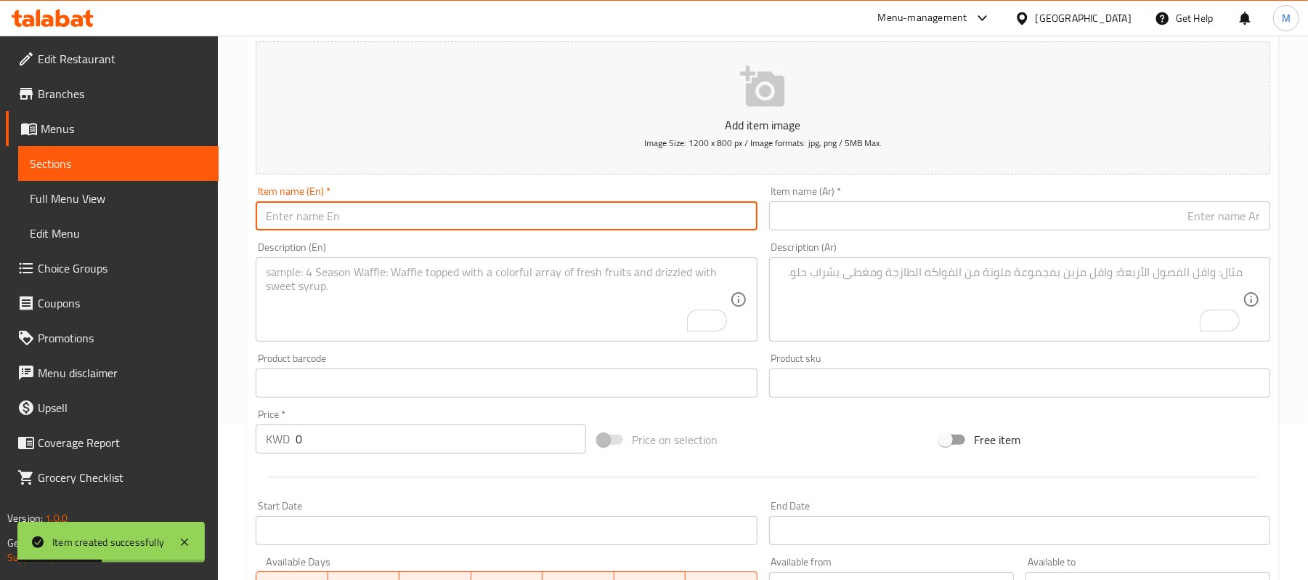
click at [332, 218] on input "text" at bounding box center [506, 215] width 501 height 29
paste input "Saj 6 Sandwich"
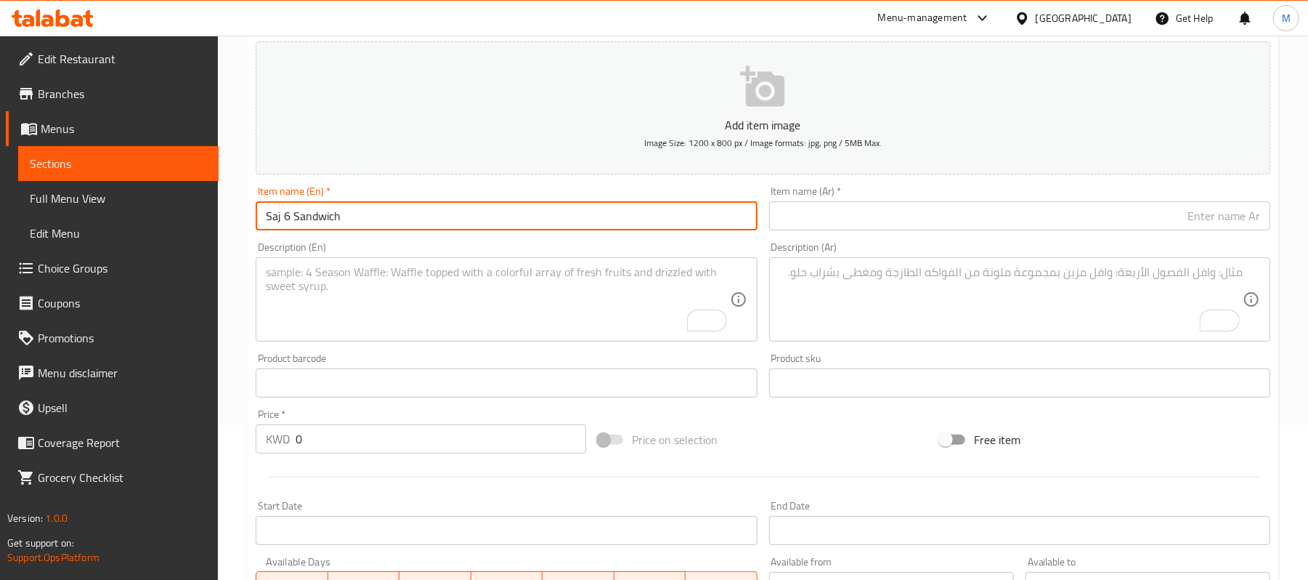
click at [272, 212] on input "Saj 6 Sandwich" at bounding box center [506, 215] width 501 height 29
type input "Saj 6 Sandwich"
click at [420, 285] on textarea "To enrich screen reader interactions, please activate Accessibility in Grammarl…" at bounding box center [498, 299] width 464 height 69
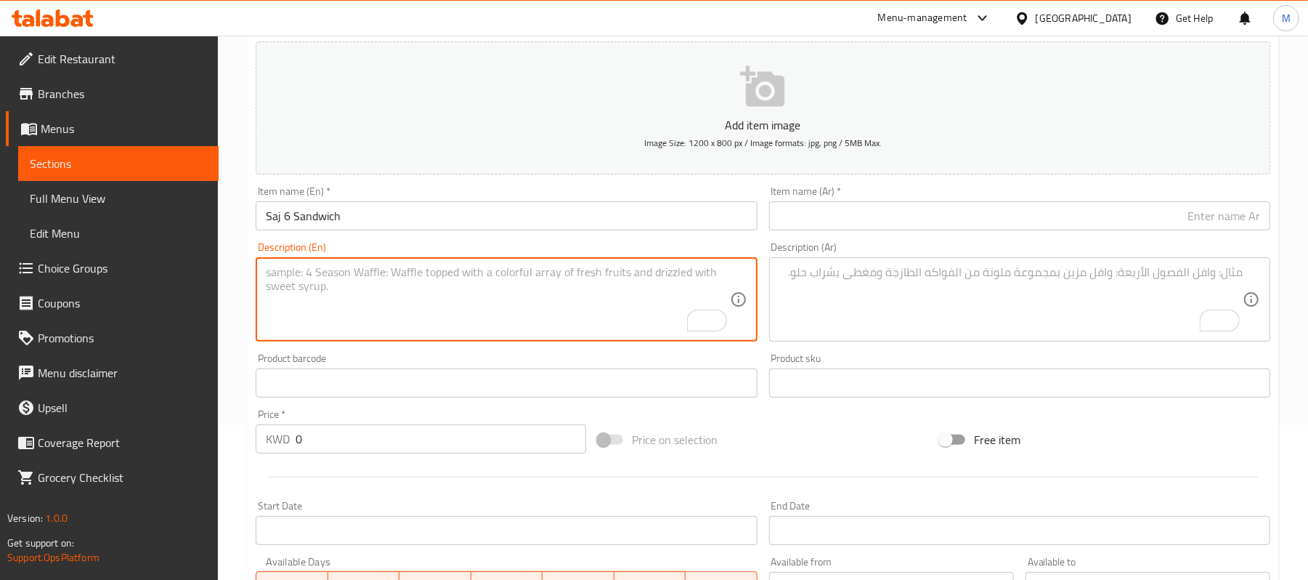
paste textarea "halloumi, akkawi, mozzarella, labneh, thyme, muhammara."
click at [488, 270] on textarea "halloumi, akkawi, mozzarella, labneh, thyme, muhammara." at bounding box center [498, 299] width 464 height 69
type textarea "halloumi, akkawi, mozzarella, labneh, thyme, and muhammara."
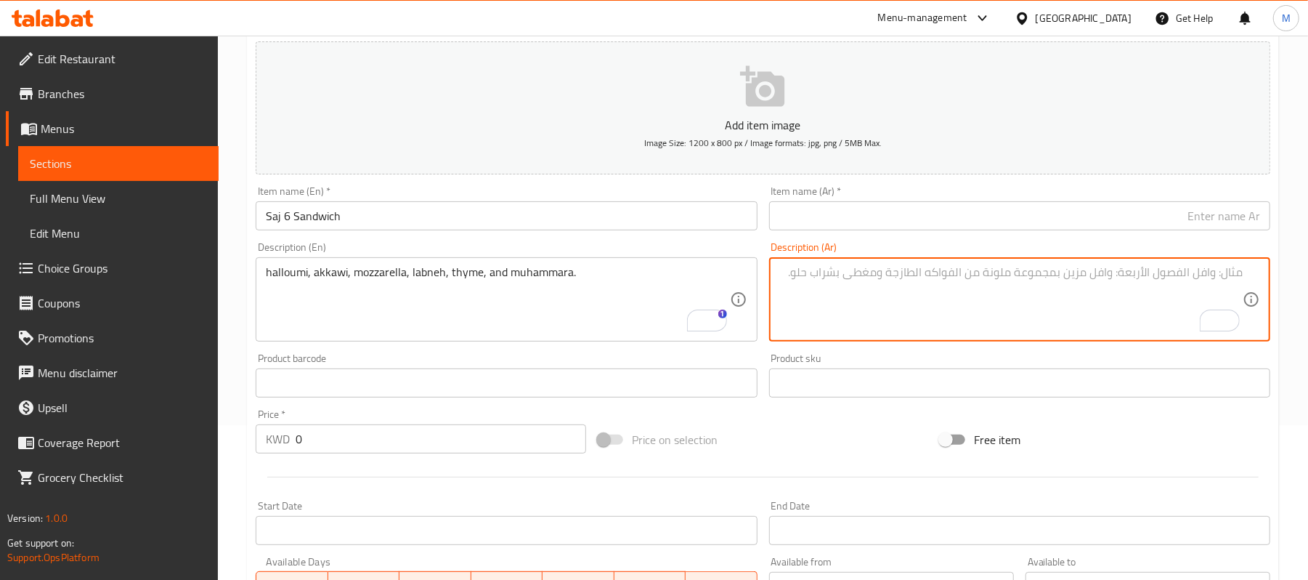
click at [985, 305] on textarea "To enrich screen reader interactions, please activate Accessibility in Grammarl…" at bounding box center [1012, 299] width 464 height 69
paste textarea "حلوم، [PERSON_NAME]، [PERSON_NAME]، لبنة، [PERSON_NAME]، ومحَمّرة."
type textarea "حلوم، [PERSON_NAME]، [PERSON_NAME]، لبنة، [PERSON_NAME]، ومحَمّرة."
click at [1163, 213] on input "text" at bounding box center [1019, 215] width 501 height 29
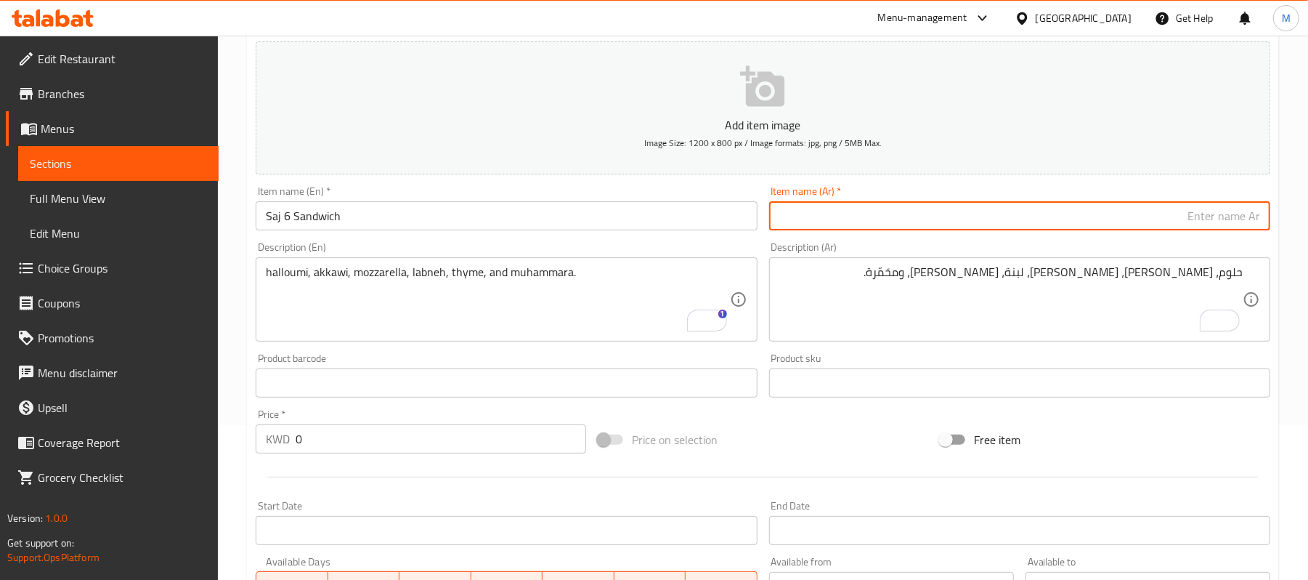
paste input "صاج 6 سندويش"
type input "صاج 6 سندويش"
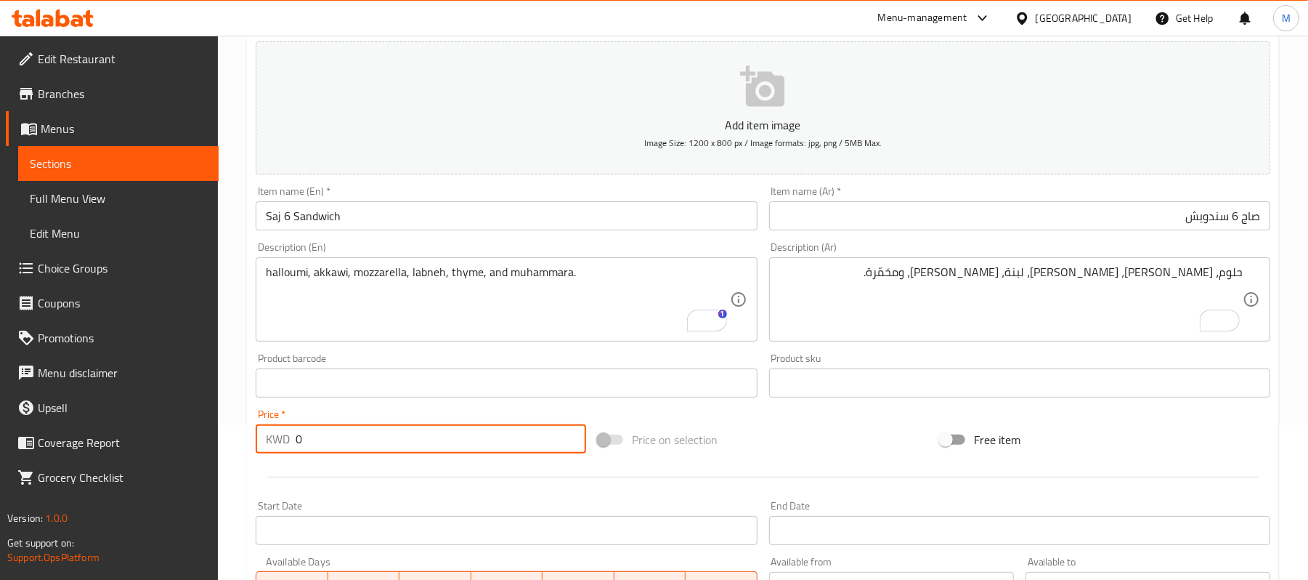
drag, startPoint x: 310, startPoint y: 440, endPoint x: 270, endPoint y: 436, distance: 39.5
click at [270, 436] on div "KWD 0 Price *" at bounding box center [421, 438] width 331 height 29
paste input "5.10"
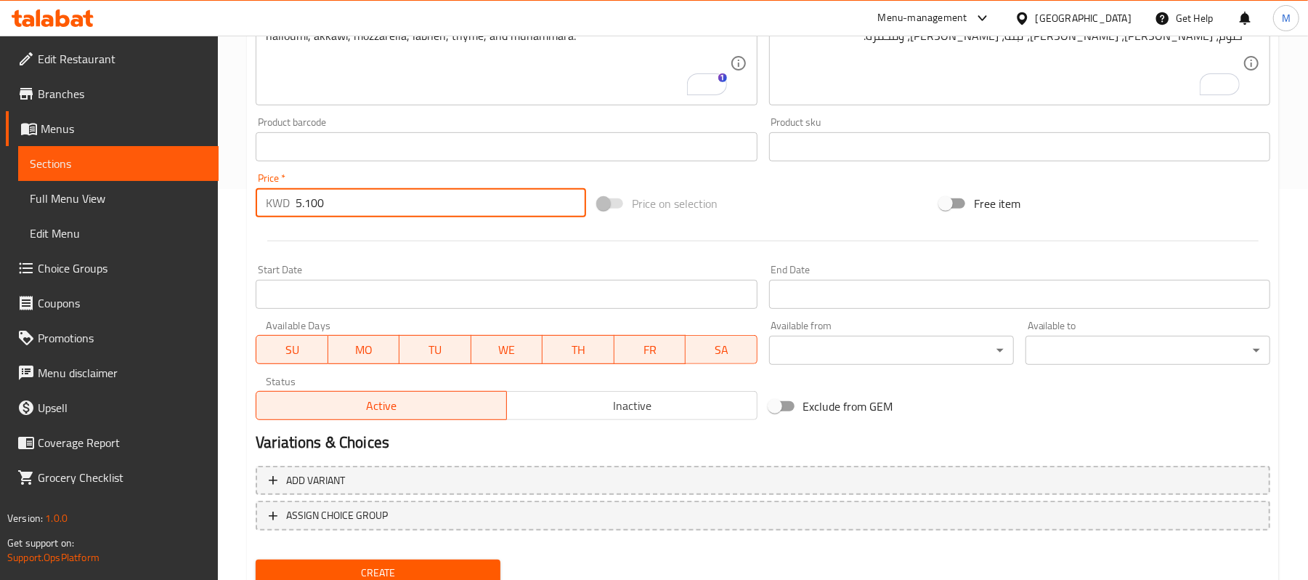
scroll to position [420, 0]
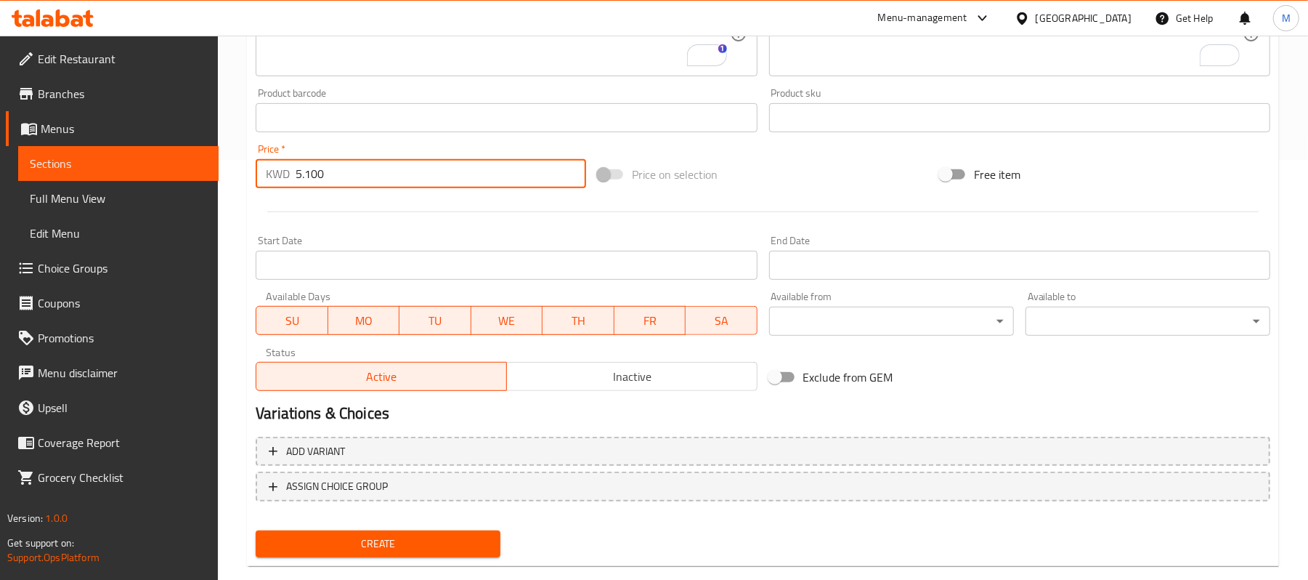
type input "5.100"
click at [422, 541] on span "Create" at bounding box center [378, 544] width 222 height 18
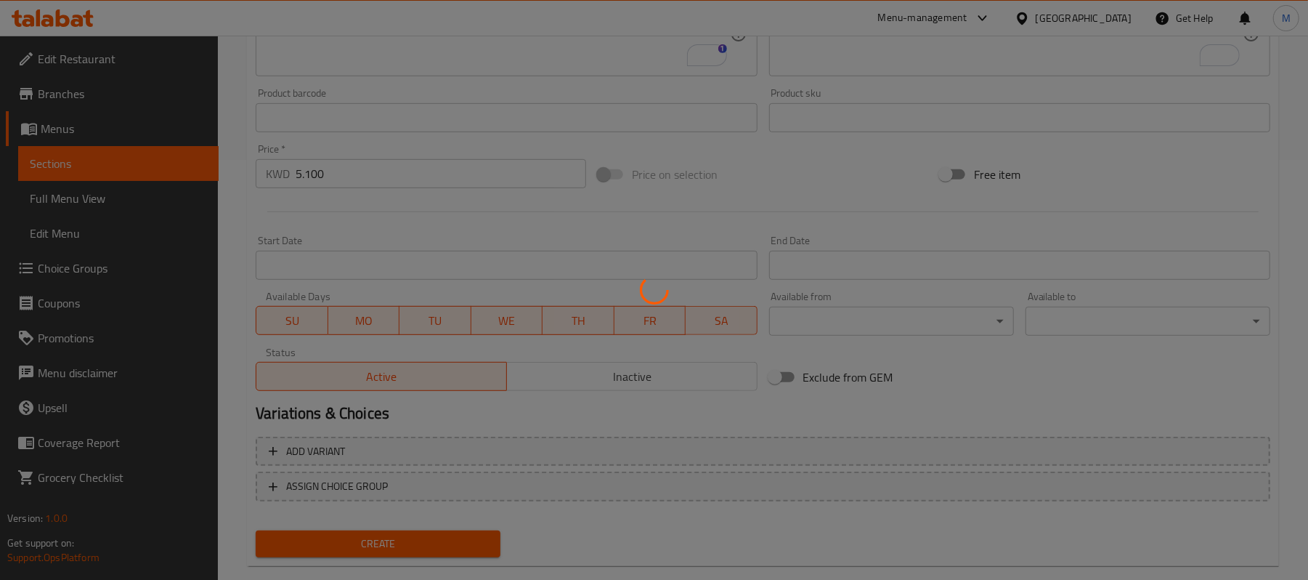
type input "0"
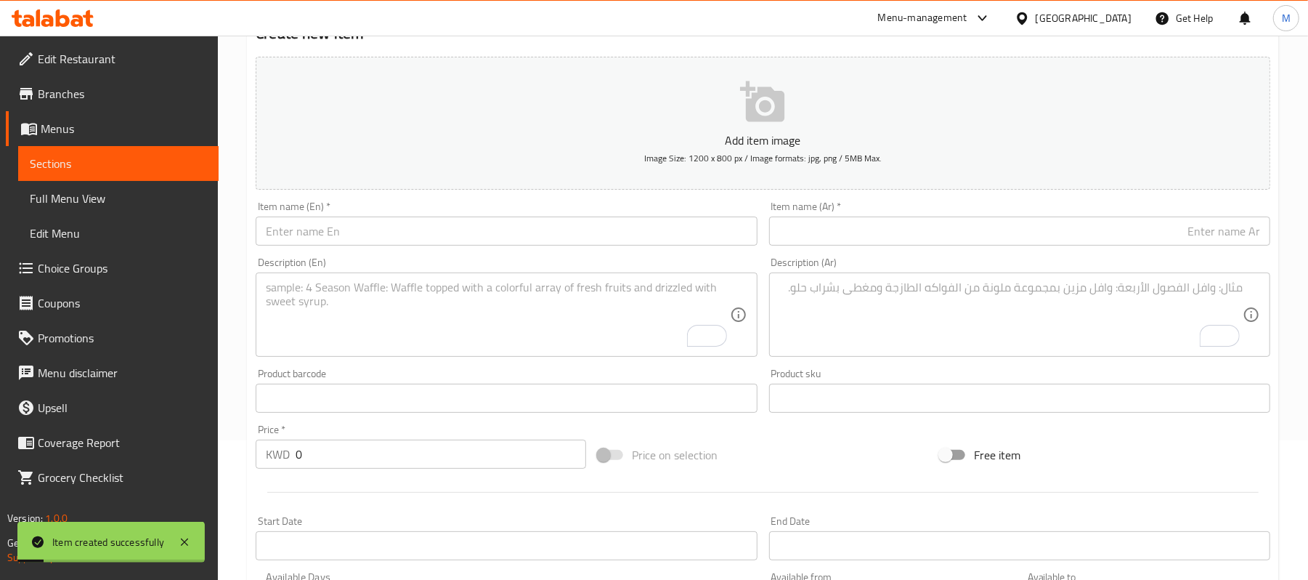
scroll to position [129, 0]
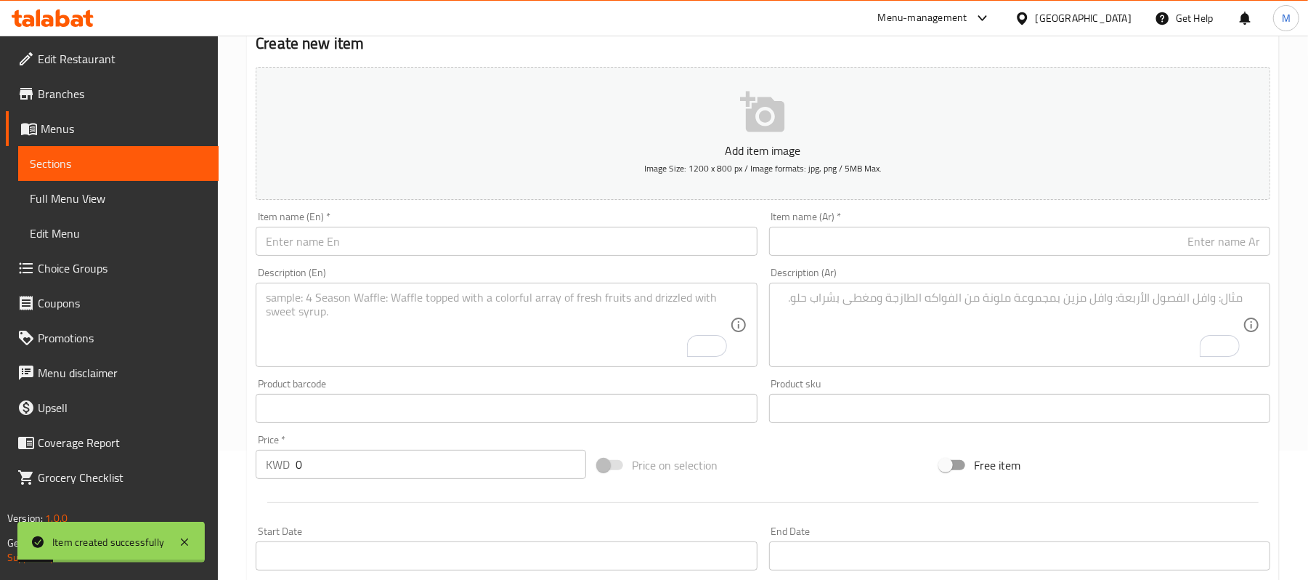
click at [376, 244] on input "text" at bounding box center [506, 241] width 501 height 29
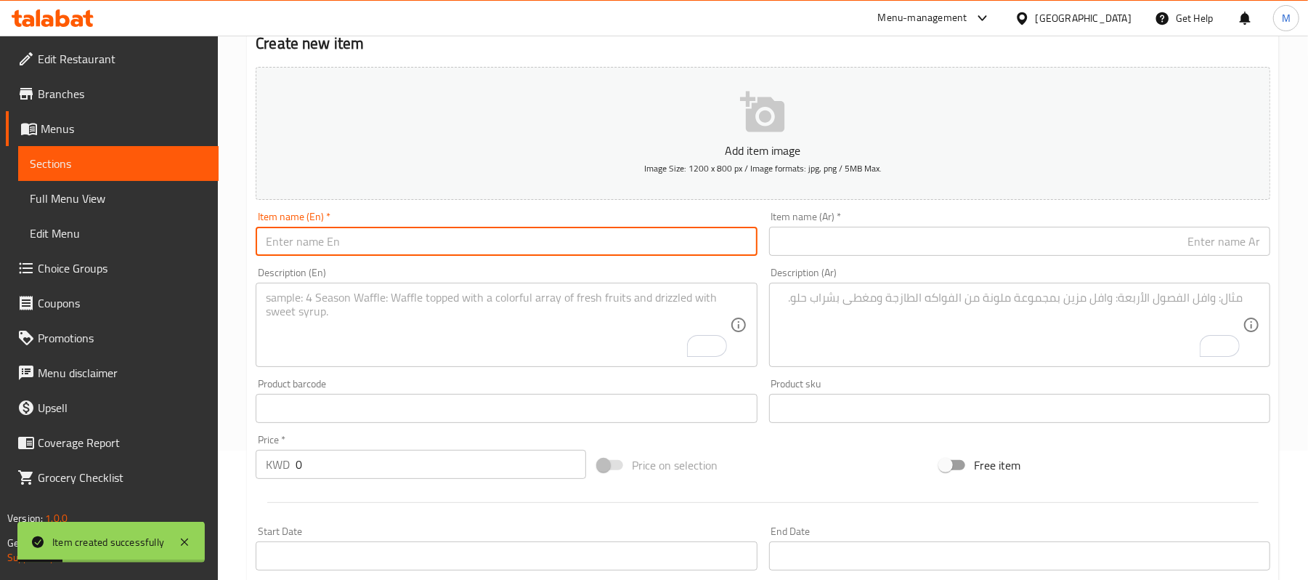
paste input "Saj 12 Sandwich"
type input "Saj 12 Sandwich"
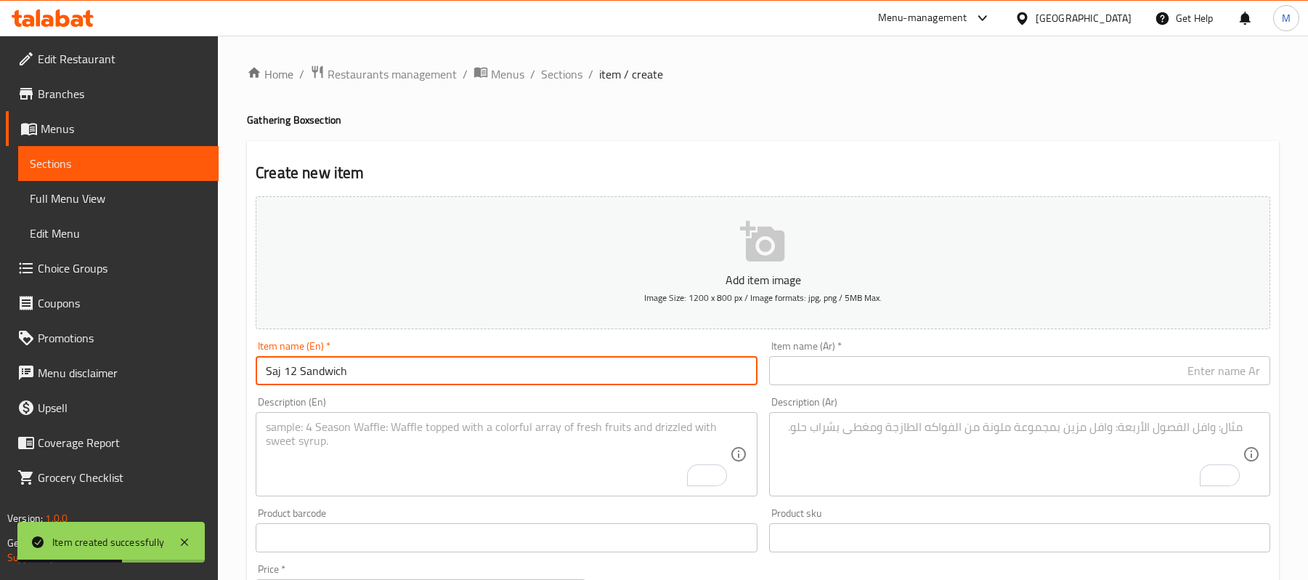
scroll to position [129, 0]
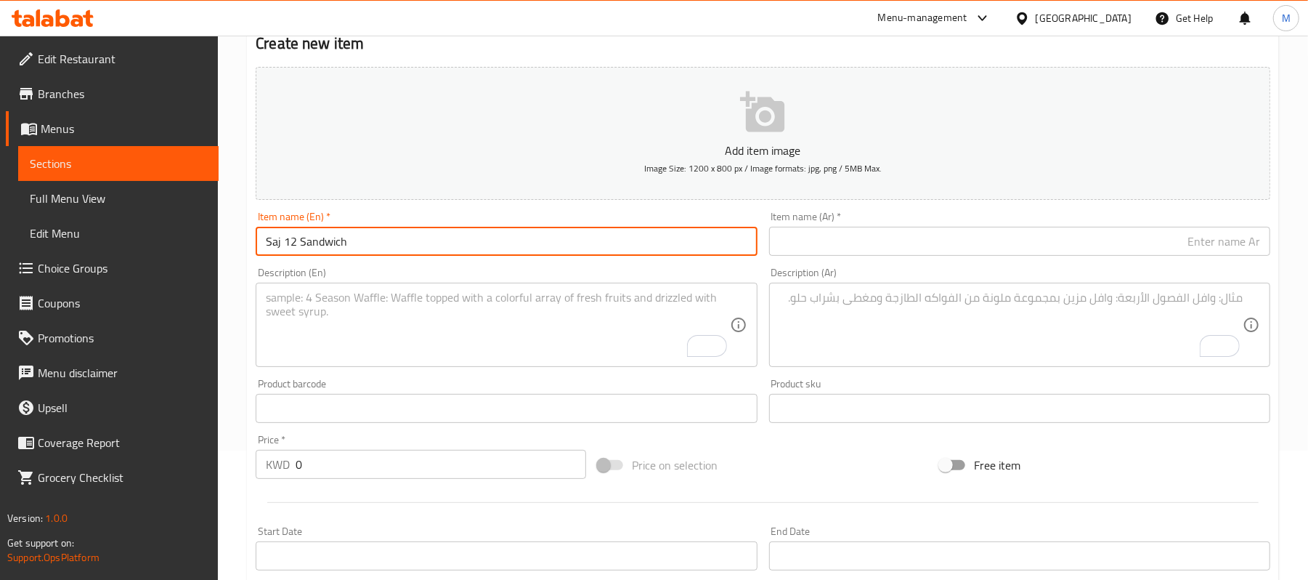
type input "Saj 12 Sandwich"
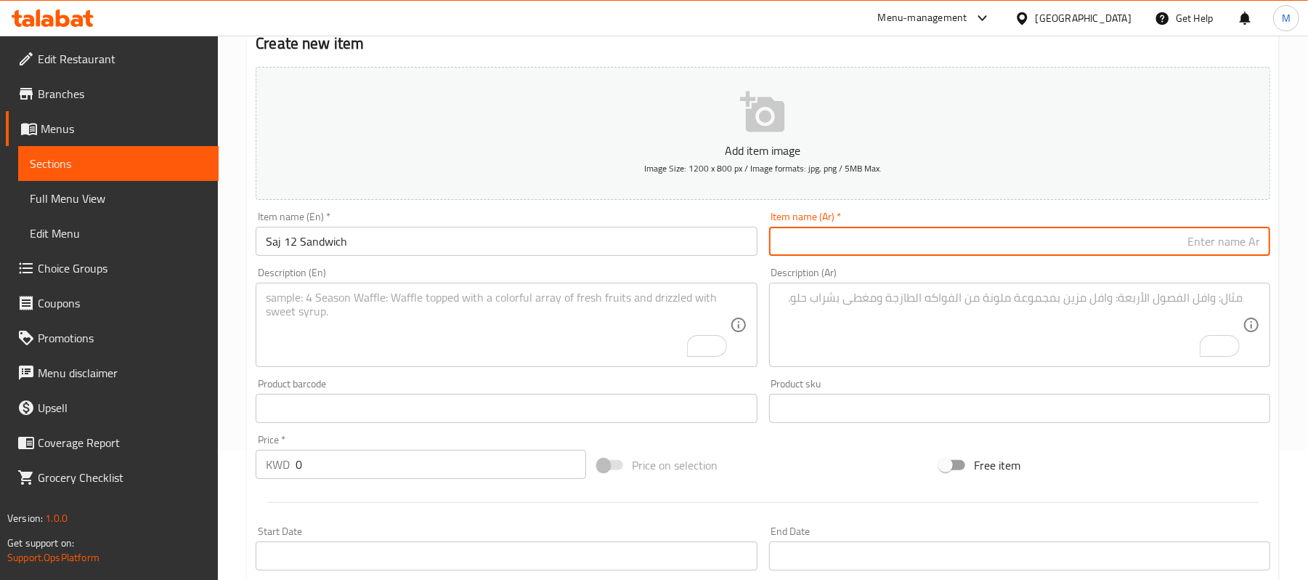
click at [1186, 248] on input "text" at bounding box center [1019, 241] width 501 height 29
paste input "صاج 12 سندويش"
type input "صاج 12 سندويش"
click at [558, 326] on textarea "To enrich screen reader interactions, please activate Accessibility in Grammarl…" at bounding box center [498, 325] width 464 height 69
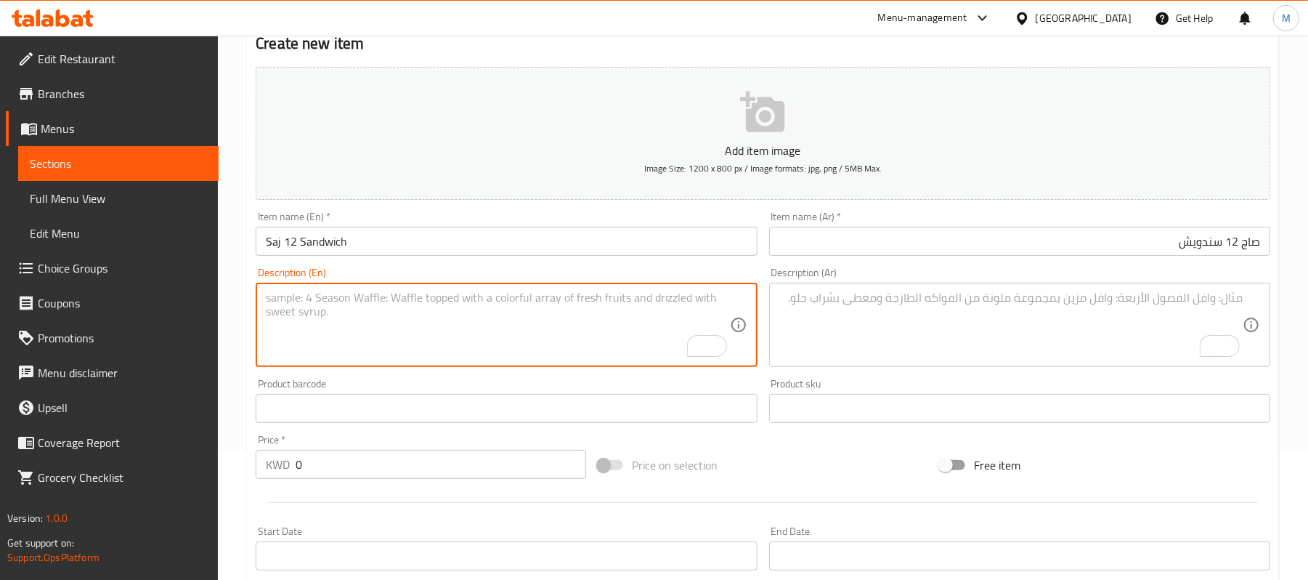
paste textarea "halloumi 2, akkawi 2, mozzarella 2, labneh 2, thyme 2, muhammara 2."
click at [532, 295] on textarea "halloumi 2, akkawi 2, mozzarella 2, labneh 2, thyme 2, muhammara 2." at bounding box center [498, 325] width 464 height 69
type textarea "halloumi 2, akkawi 2, mozzarella 2, labneh 2, thyme 2, and muhammara 2."
click at [1178, 315] on textarea "To enrich screen reader interactions, please activate Accessibility in Grammarl…" at bounding box center [1012, 325] width 464 height 69
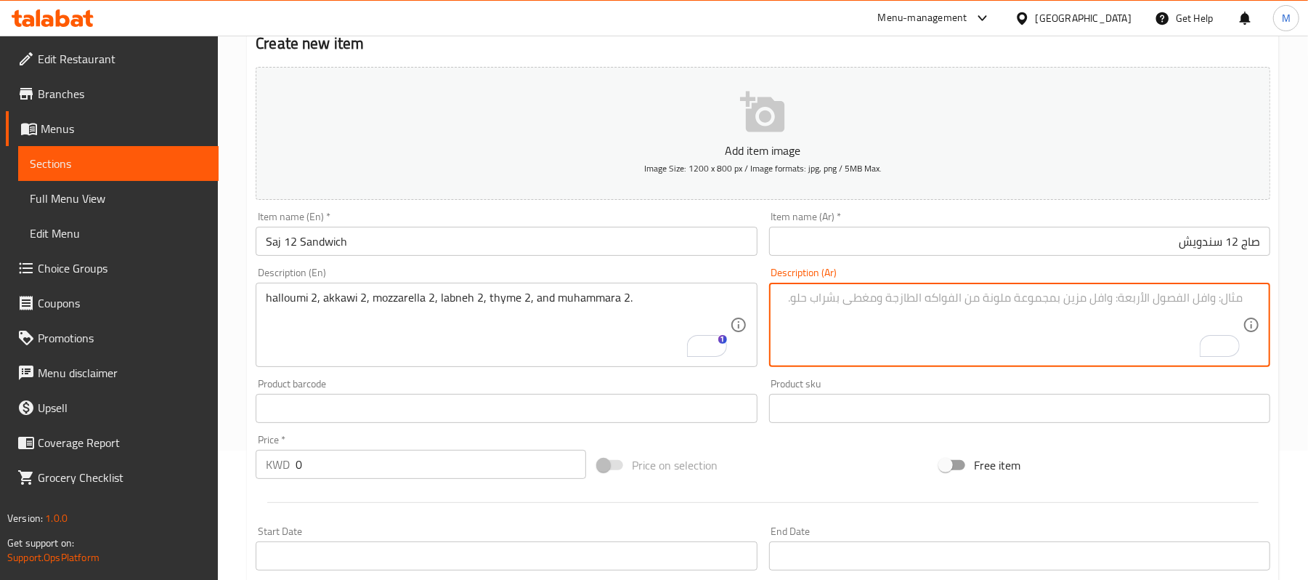
paste textarea "حلوم 2، [PERSON_NAME] 2، موزاريلا 2، لبنة 2، زعتر 2، ومحَمّرة 2."
type textarea "حلوم 2، [PERSON_NAME] 2، موزاريلا 2، لبنة 2، زعتر 2، ومحَمّرة 2."
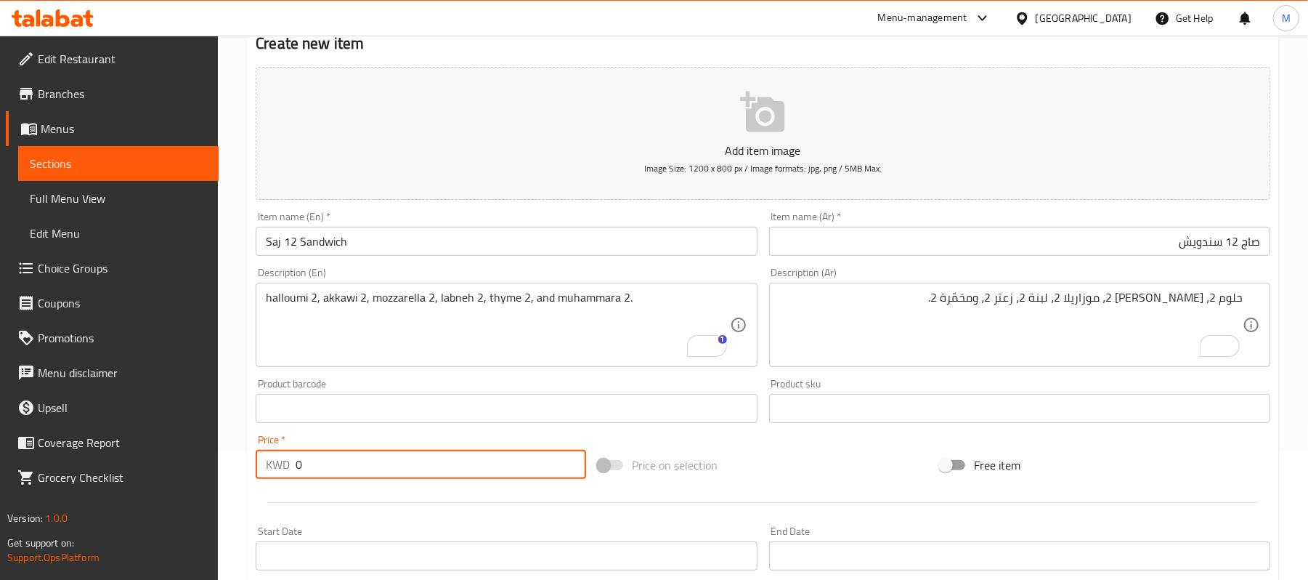
drag, startPoint x: 312, startPoint y: 469, endPoint x: 283, endPoint y: 466, distance: 28.5
click at [283, 466] on div "KWD 0 Price *" at bounding box center [421, 464] width 331 height 29
paste input "10.20"
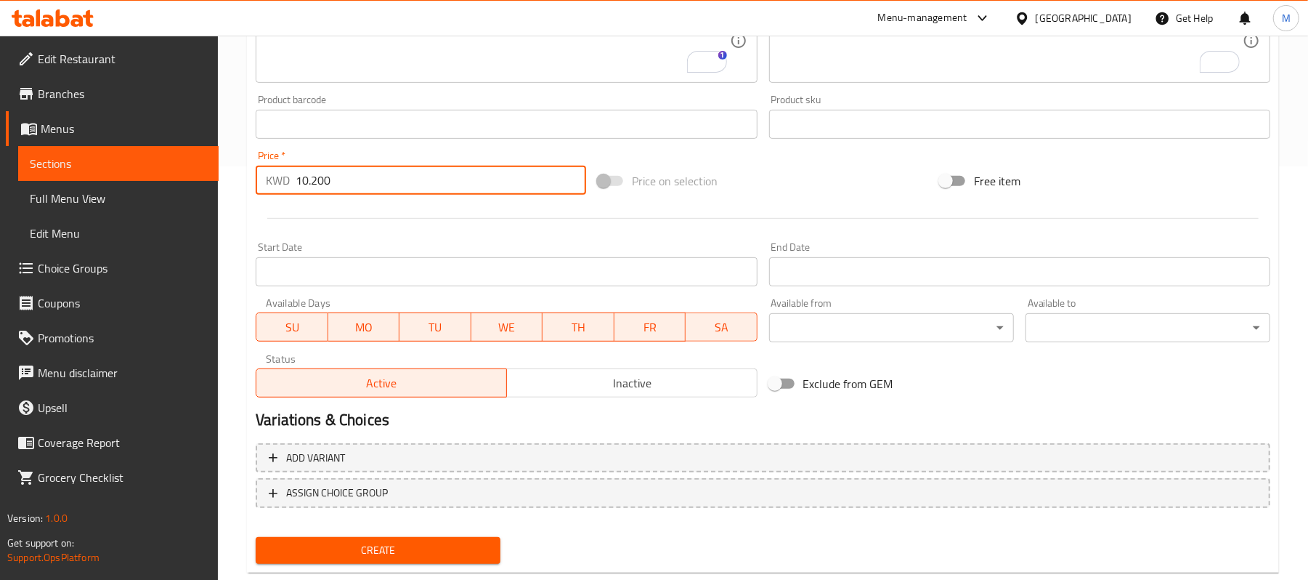
scroll to position [445, 0]
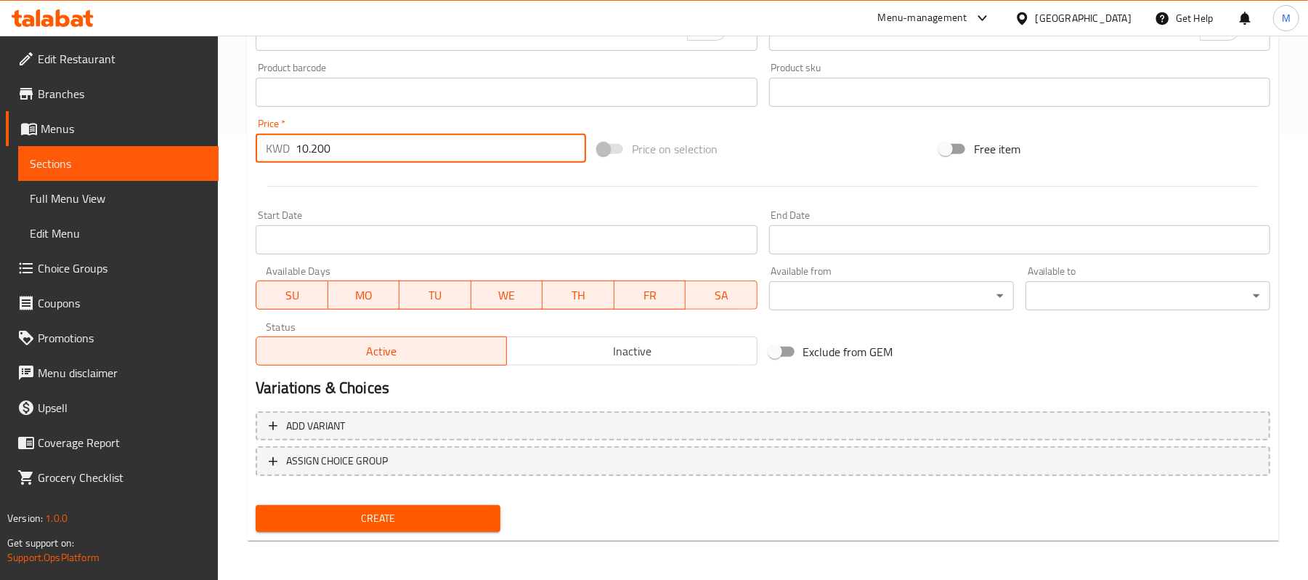
type input "10.200"
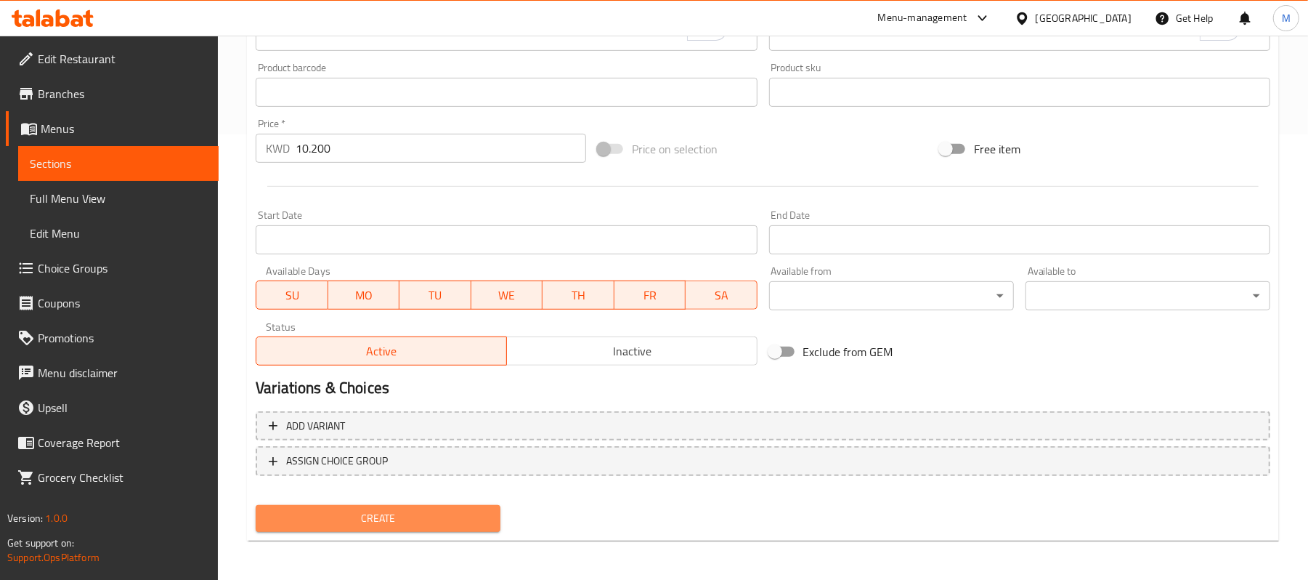
click at [393, 513] on span "Create" at bounding box center [378, 518] width 222 height 18
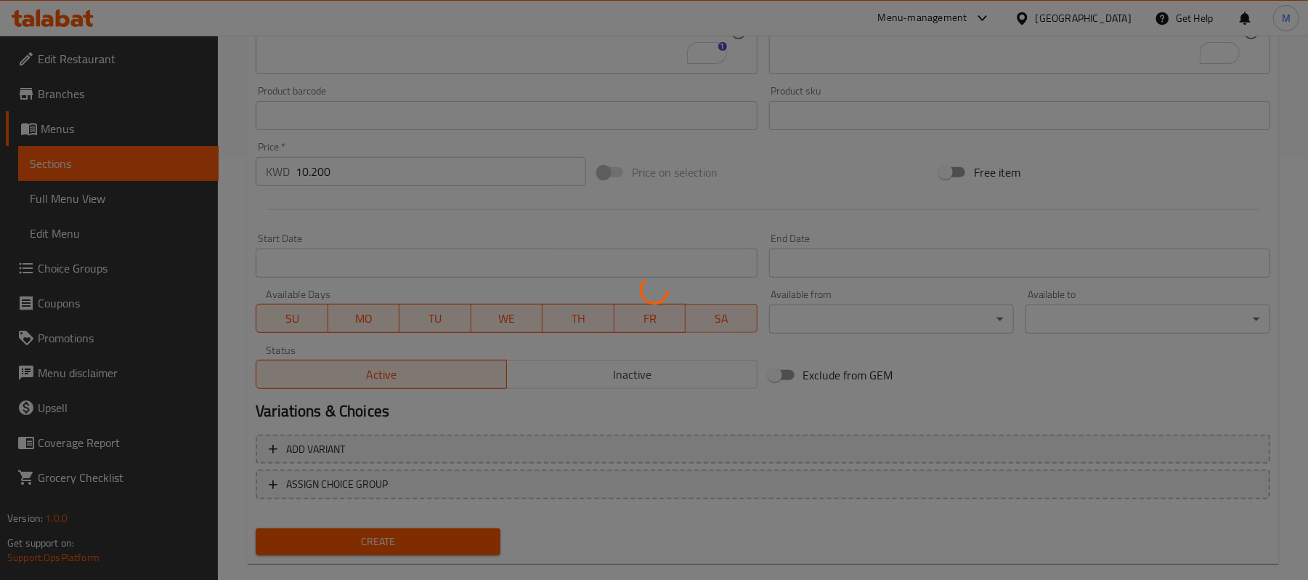
type input "0"
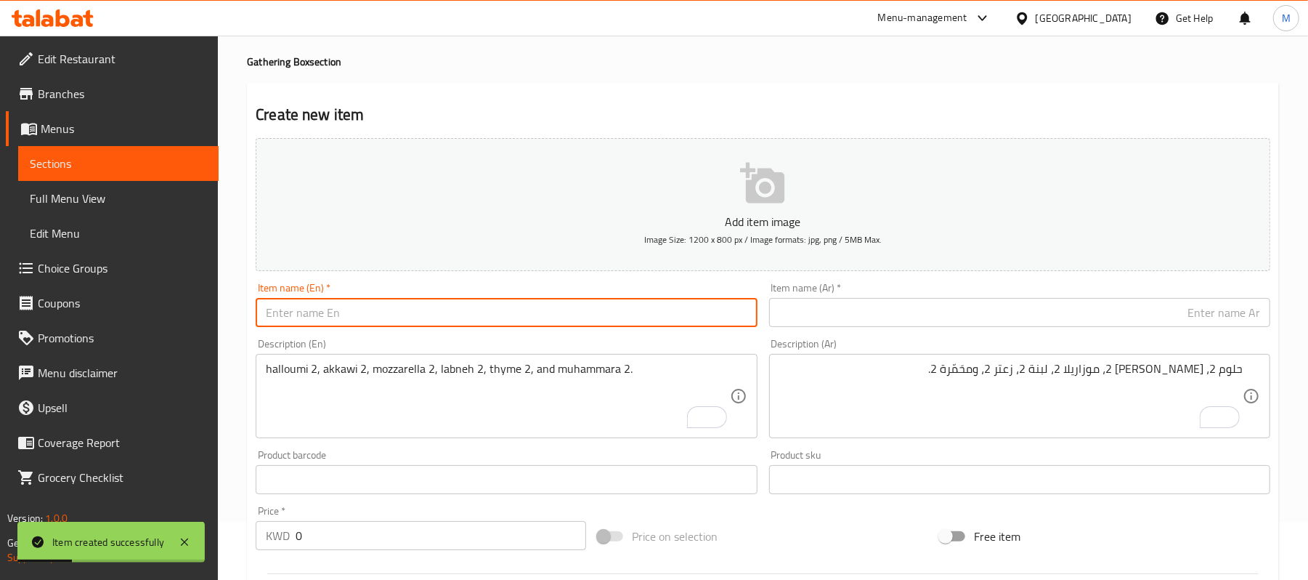
click at [426, 323] on input "text" at bounding box center [506, 312] width 501 height 29
paste input "Saj 18 Sandwich"
type input "Saj 18 Sandwich"
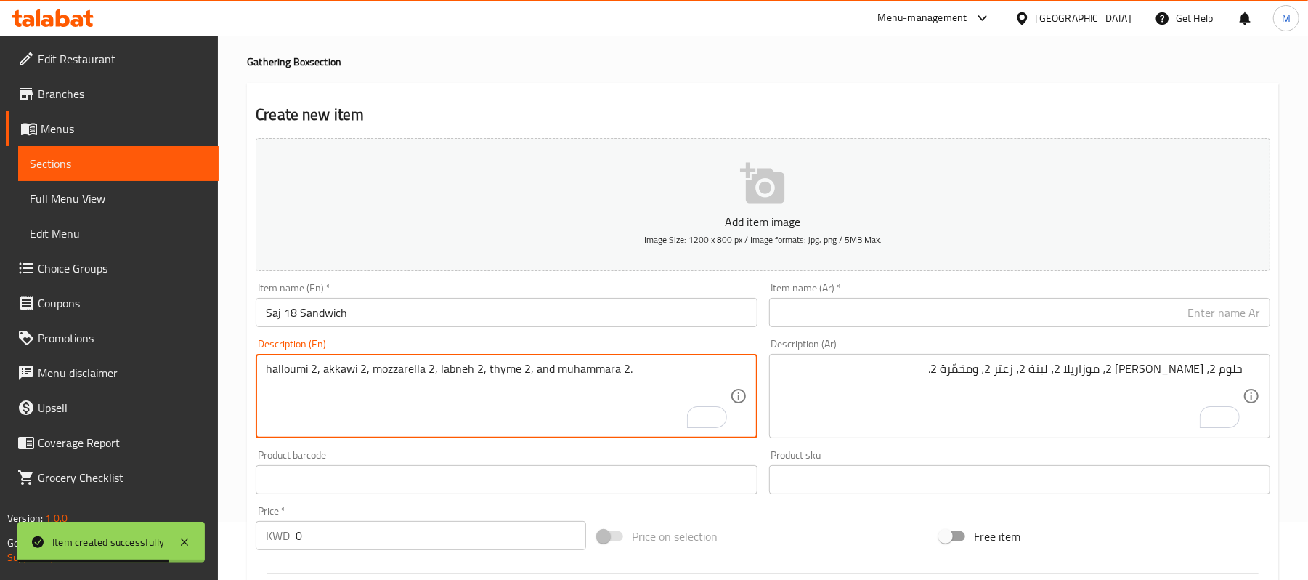
click at [498, 398] on textarea "halloumi 2, akkawi 2, mozzarella 2, labneh 2, thyme 2, and muhammara 2." at bounding box center [498, 396] width 464 height 69
paste textarea "halloumi 2, akkawi 2, mozzarella 2, labneh 2, thyme 2, muhammara 2, meat 2, fal…"
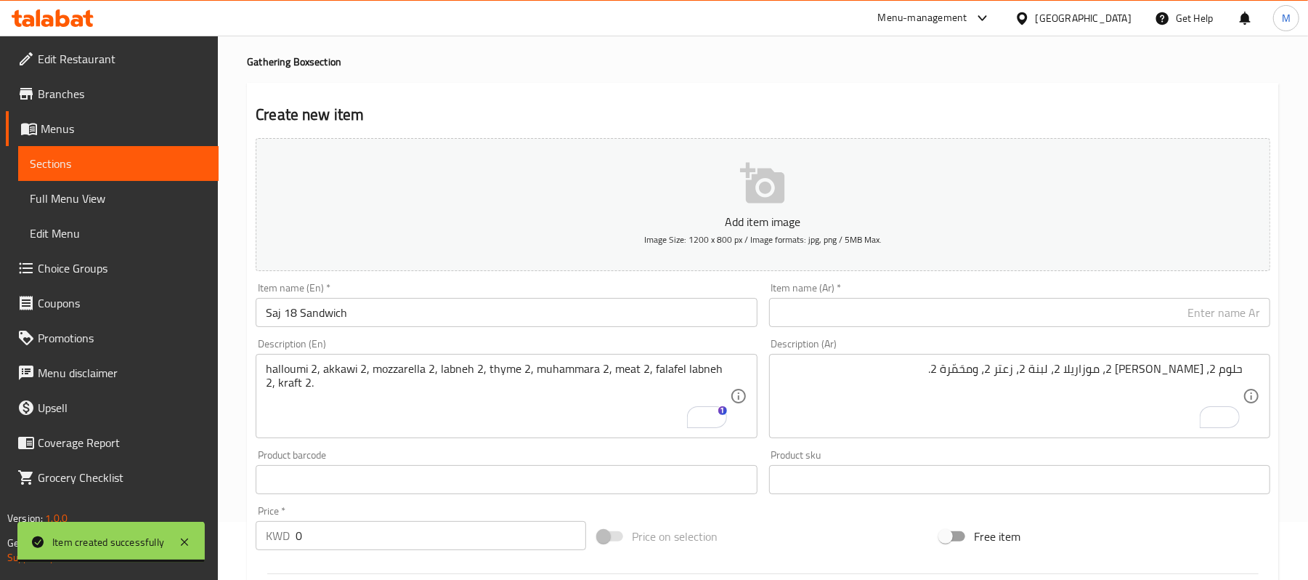
click at [739, 373] on div "halloumi 2, akkawi 2, mozzarella 2, labneh 2, thyme 2, muhammara 2, meat 2, fal…" at bounding box center [506, 396] width 501 height 84
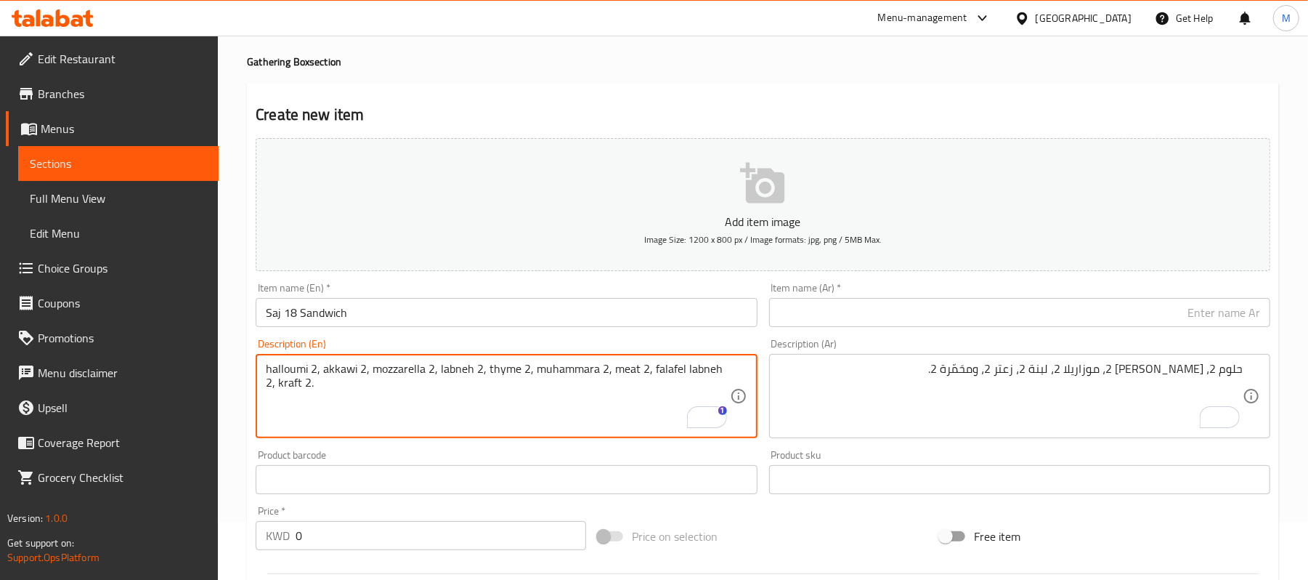
click at [736, 373] on div "halloumi 2, akkawi 2, mozzarella 2, labneh 2, thyme 2, muhammara 2, meat 2, fal…" at bounding box center [506, 396] width 501 height 84
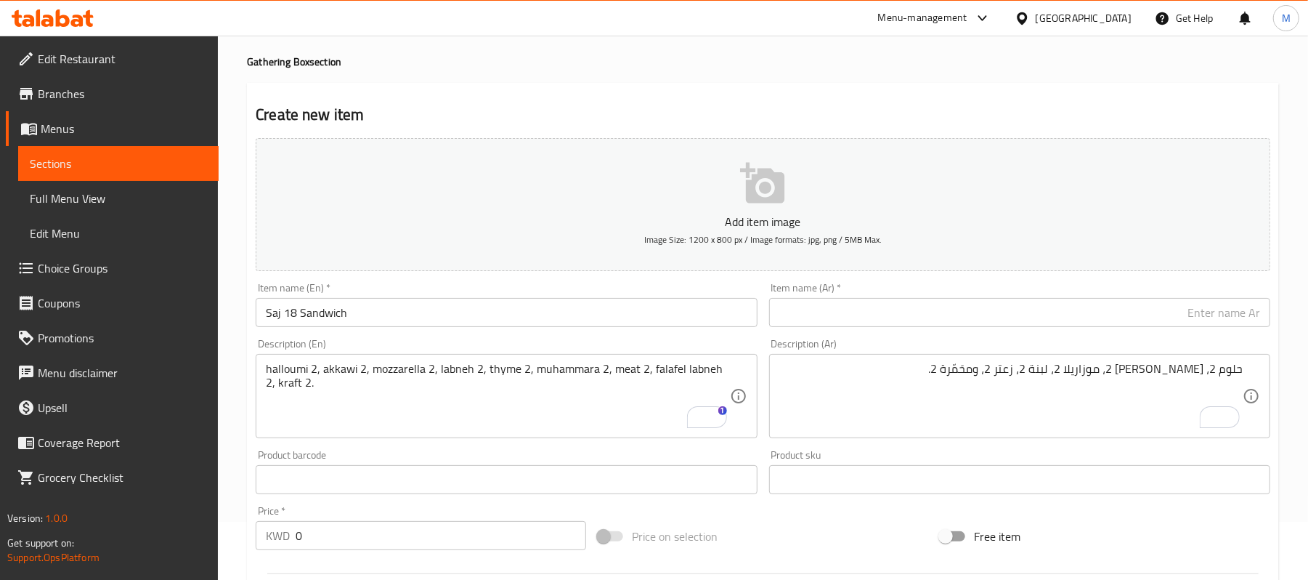
click at [262, 379] on div "halloumi 2, akkawi 2, mozzarella 2, labneh 2, thyme 2, muhammara 2, meat 2, fal…" at bounding box center [506, 396] width 501 height 84
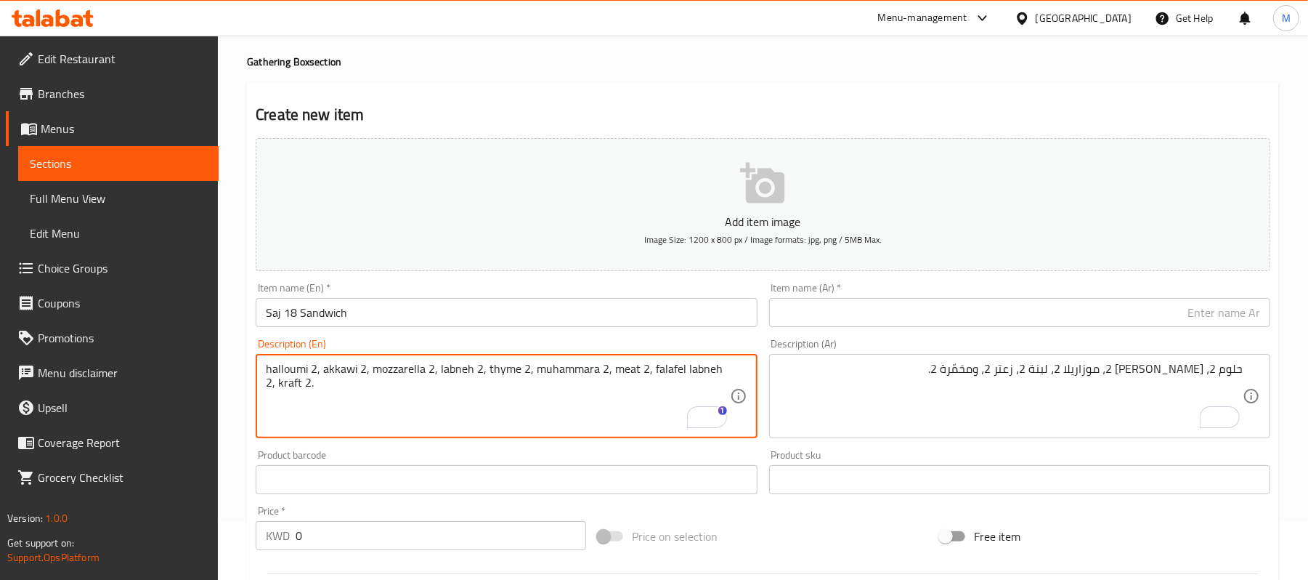
click at [268, 387] on textarea "halloumi 2, akkawi 2, mozzarella 2, labneh 2, thyme 2, muhammara 2, meat 2, fal…" at bounding box center [498, 396] width 464 height 69
type textarea "halloumi 2, akkawi 2, mozzarella 2, labneh 2, thyme 2, muhammara 2, meat 2, fal…"
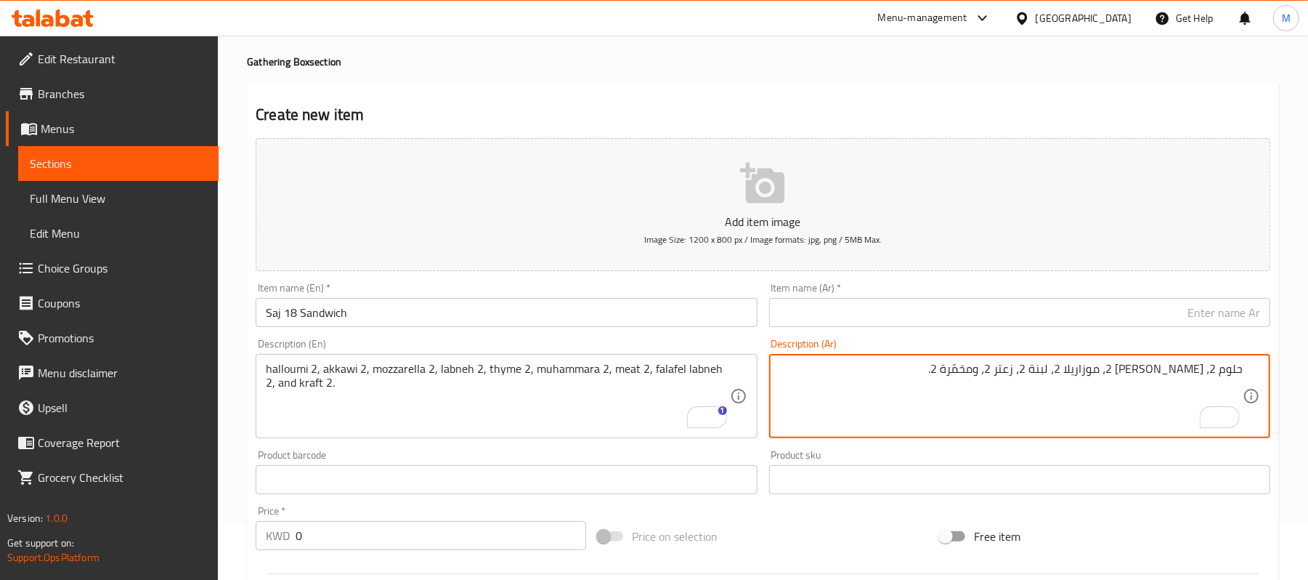
click at [1017, 408] on textarea "حلوم 2، [PERSON_NAME] 2، موزاريلا 2، لبنة 2، زعتر 2، ومحَمّرة 2." at bounding box center [1012, 396] width 464 height 69
paste textarea "حلوم 2، [PERSON_NAME] 2، موزاريلا 2، لبنة 2، زعتر 2، محَمّرة 2، لحم 2، فلافل با…"
type textarea "حلوم 2، [PERSON_NAME] 2، موزاريلا 2، لبنة 2، زعتر 2، محَمّرة 2، لحم 2، فلافل با…"
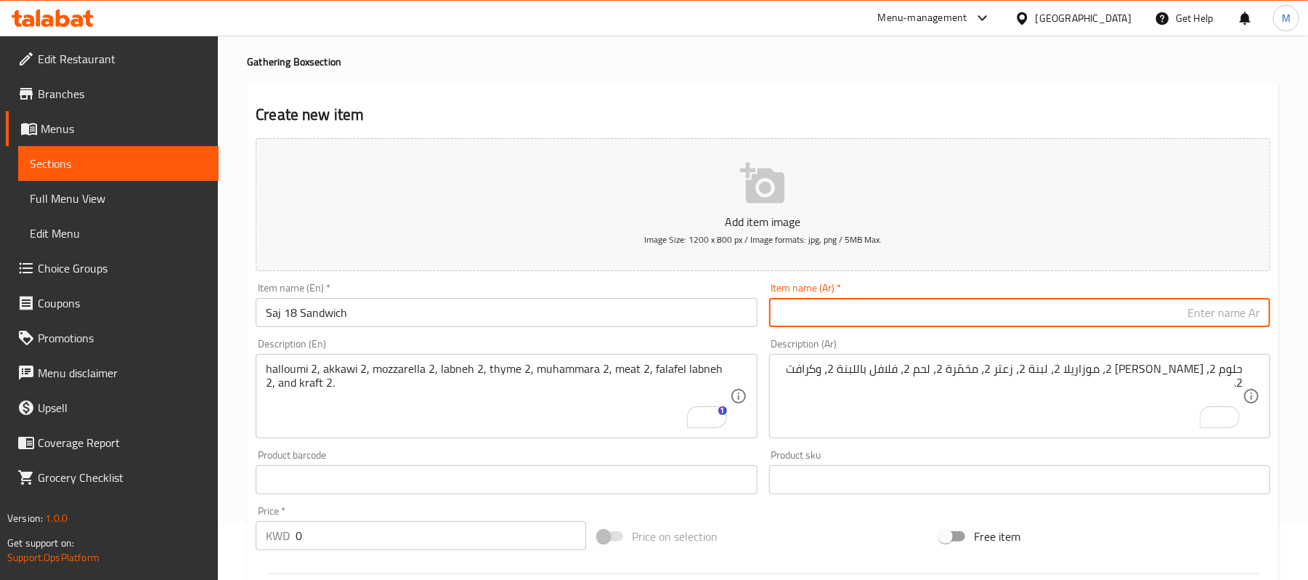
click at [1096, 311] on input "text" at bounding box center [1019, 312] width 501 height 29
paste input "صاج 18 سندويش"
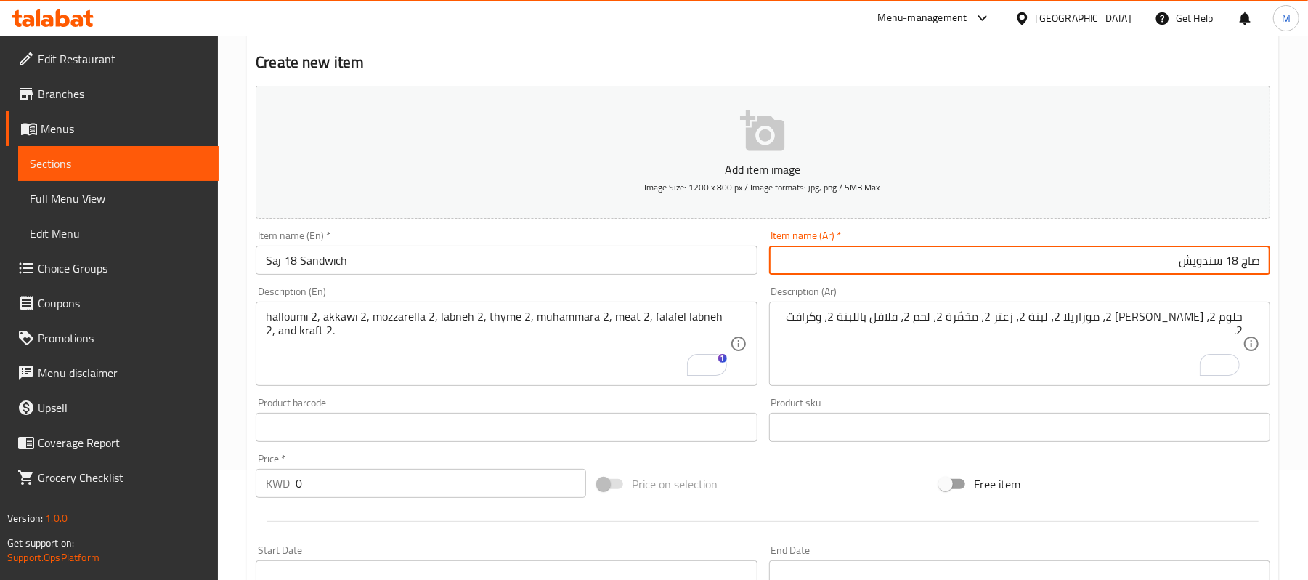
scroll to position [189, 0]
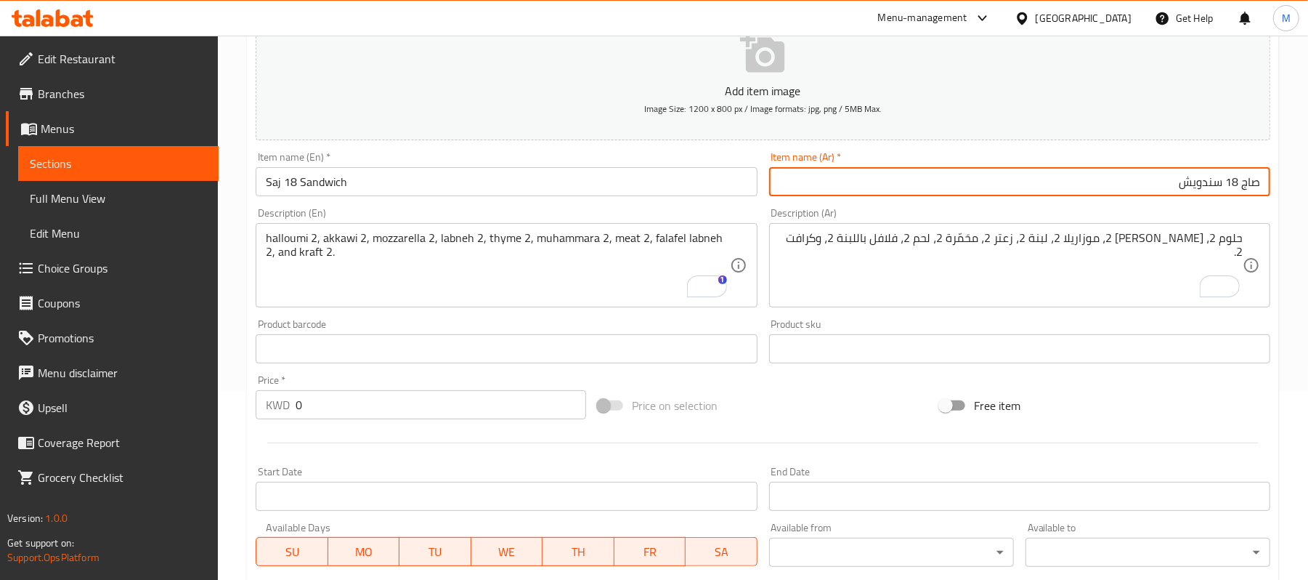
type input "صاج 18 سندويش"
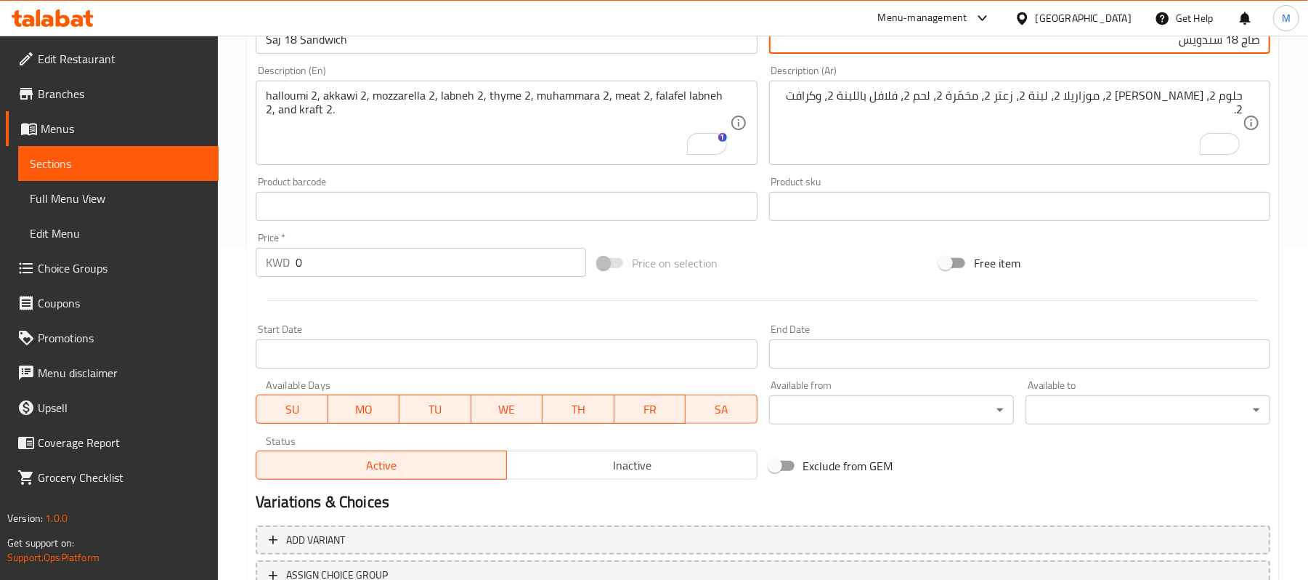
scroll to position [341, 0]
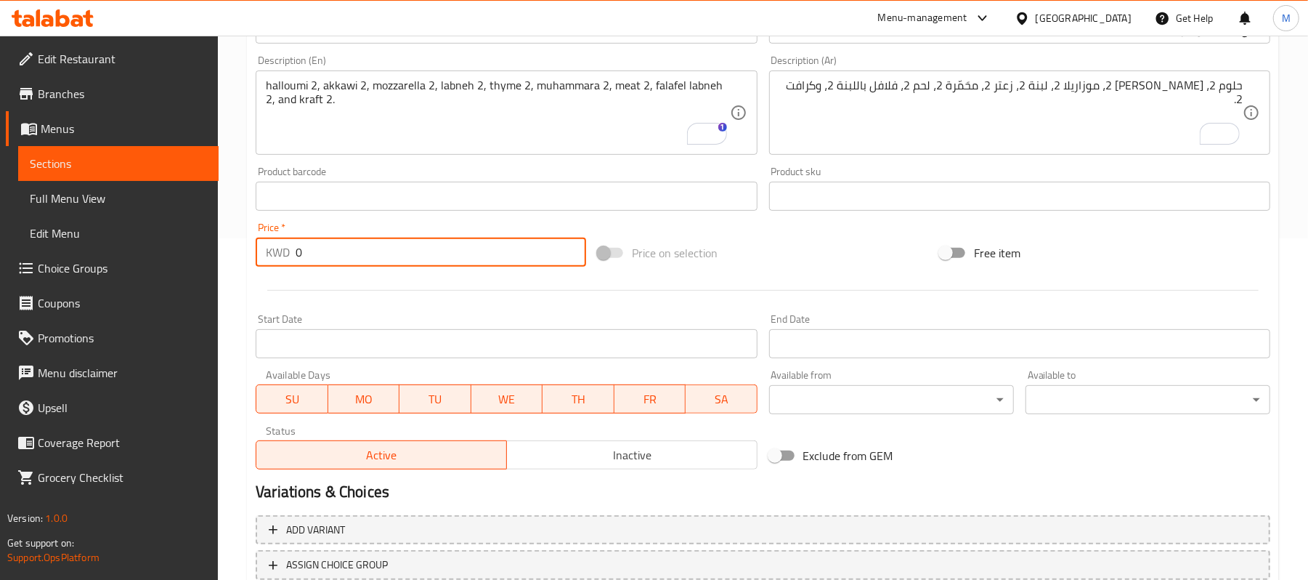
drag, startPoint x: 311, startPoint y: 242, endPoint x: 232, endPoint y: 271, distance: 83.7
click at [232, 271] on div "Home / Restaurants management / Menus / Sections / item / create Gathering Box …" at bounding box center [763, 189] width 1091 height 991
paste input "15.30"
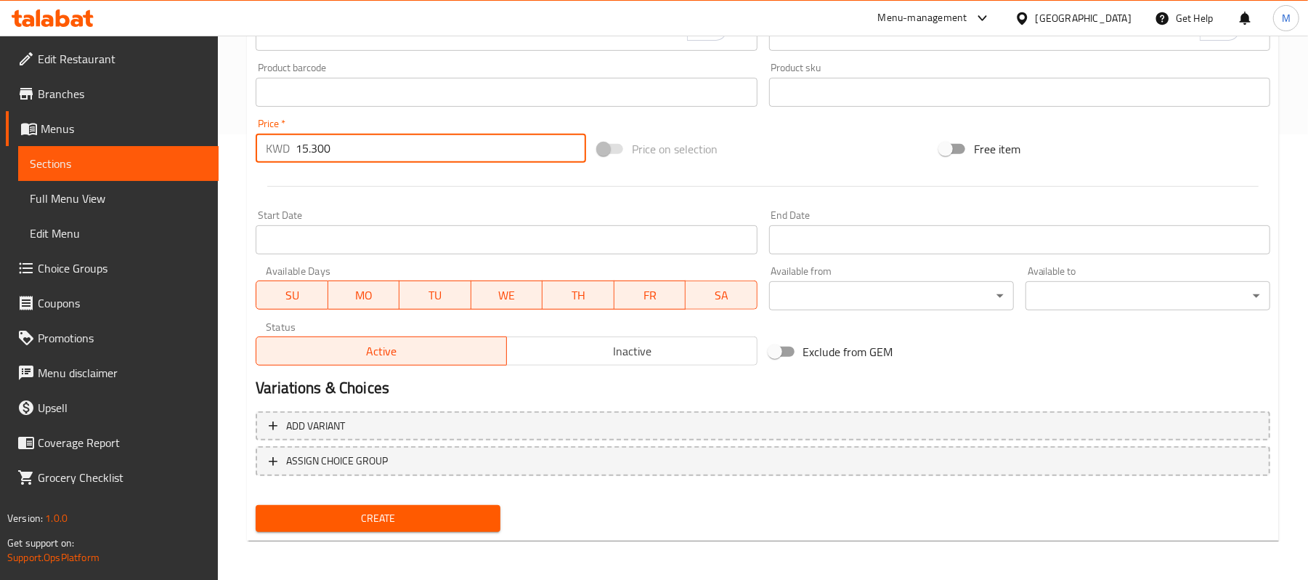
type input "15.300"
click at [391, 526] on span "Create" at bounding box center [378, 518] width 222 height 18
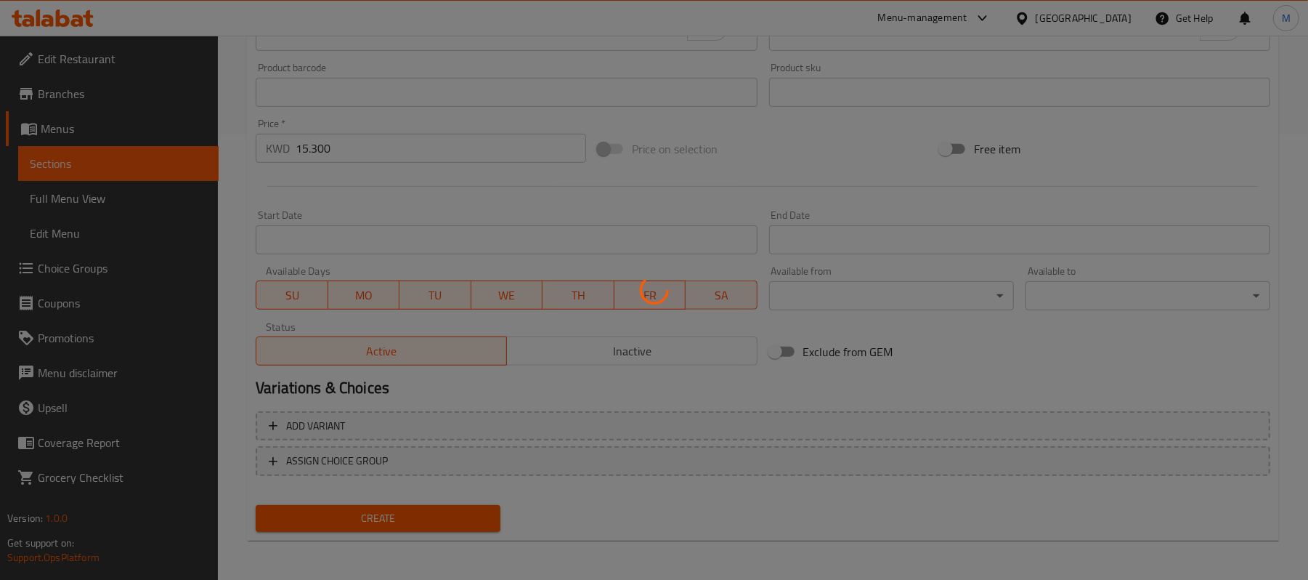
scroll to position [169, 0]
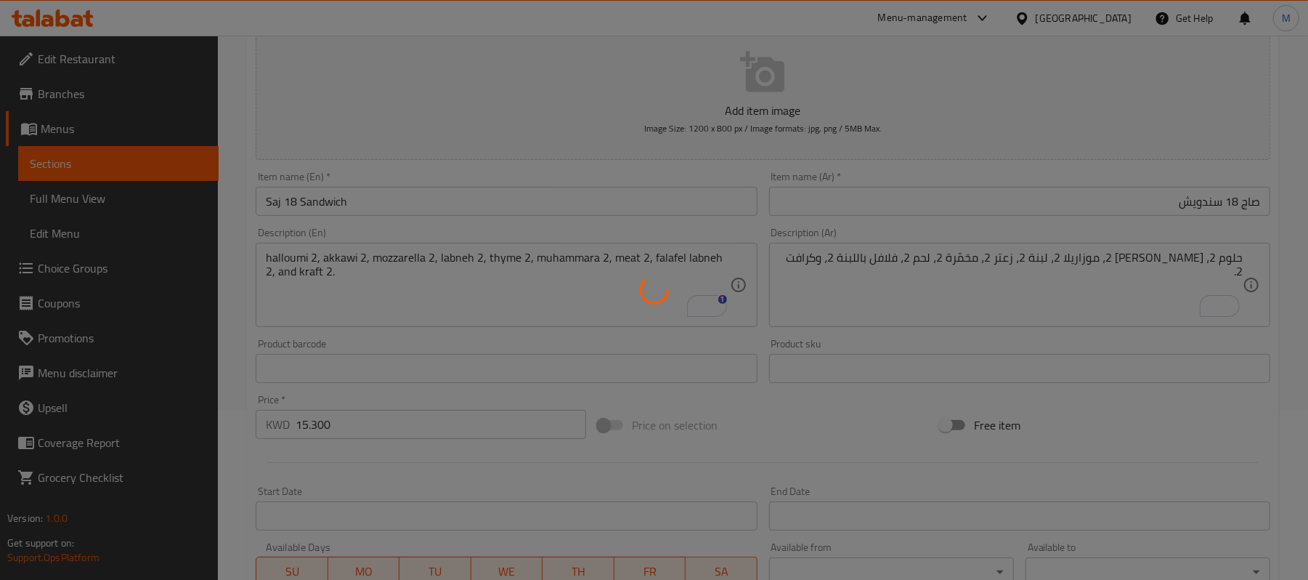
type input "0"
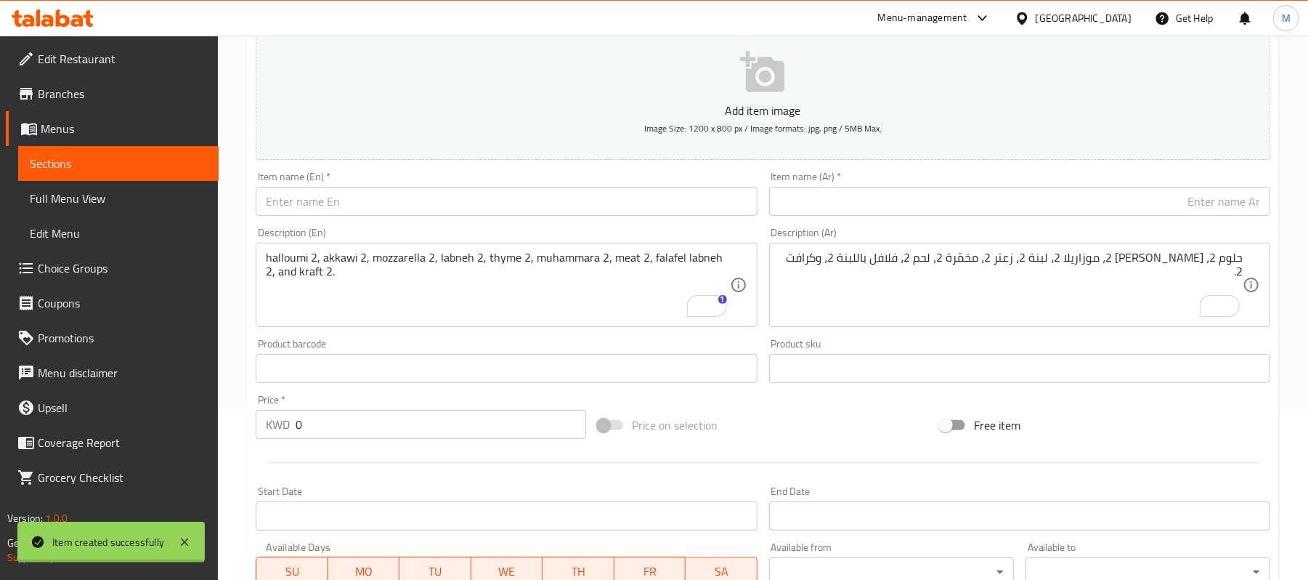
scroll to position [0, 0]
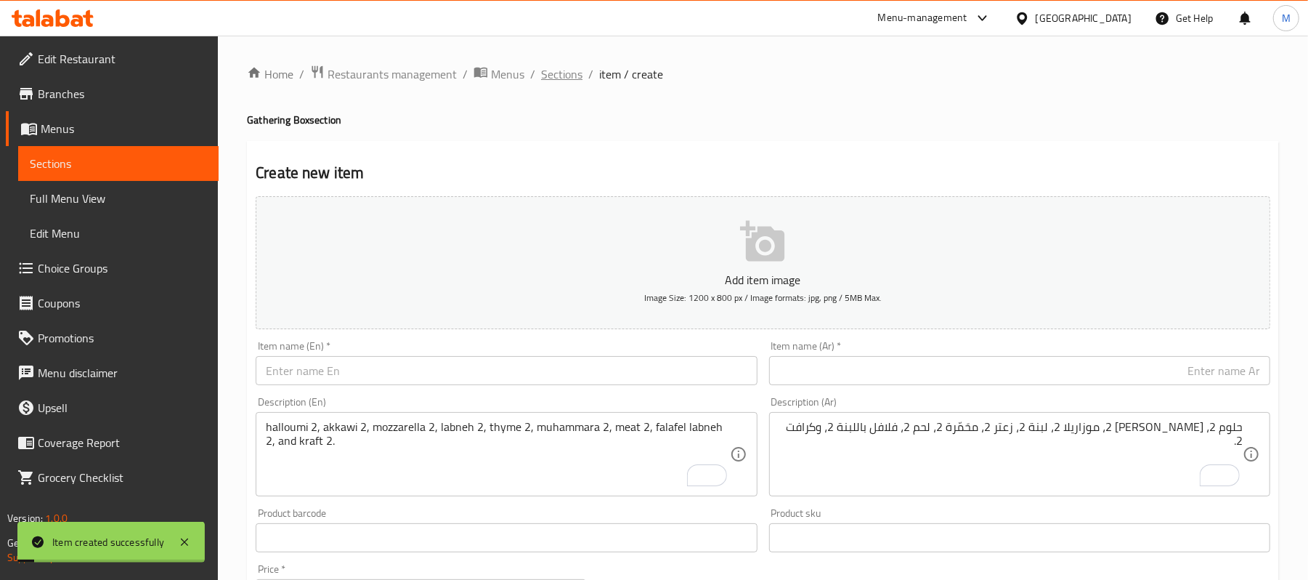
click at [546, 70] on span "Sections" at bounding box center [561, 73] width 41 height 17
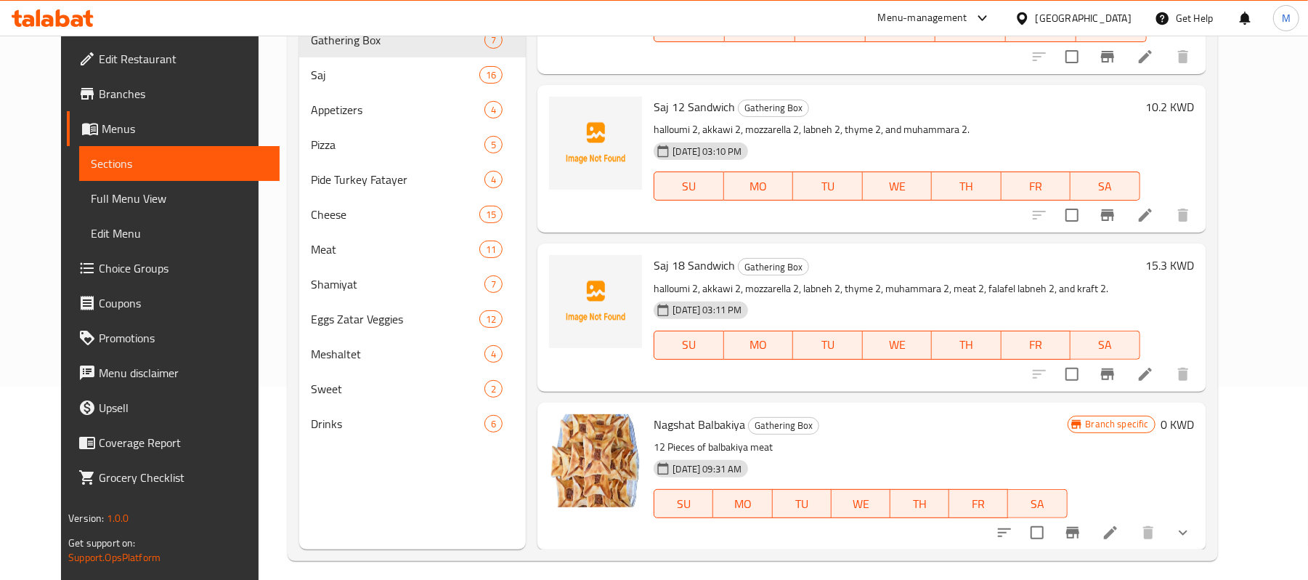
scroll to position [204, 0]
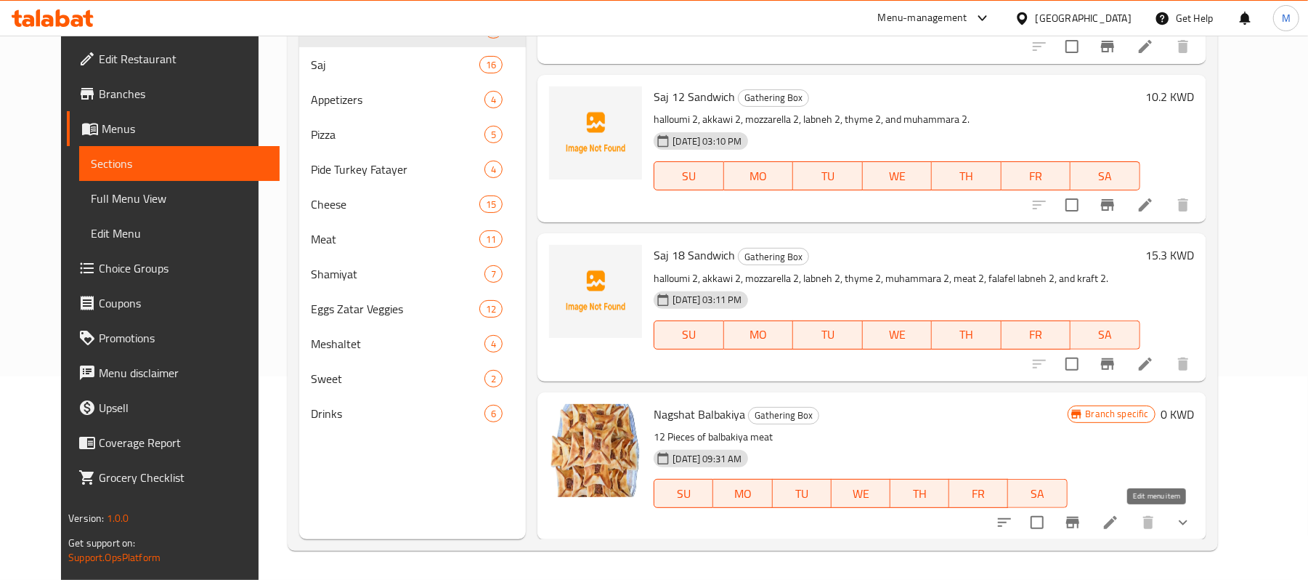
click at [1120, 530] on icon at bounding box center [1110, 522] width 17 height 17
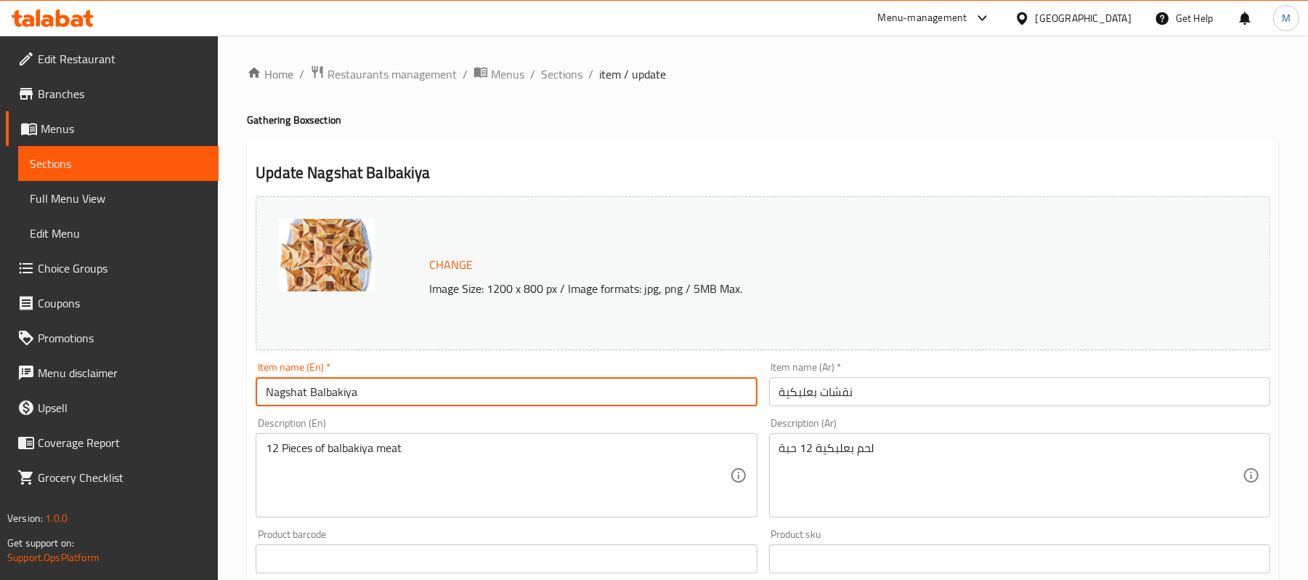
click at [448, 392] on input "Nagshat Balbakiya" at bounding box center [506, 391] width 501 height 29
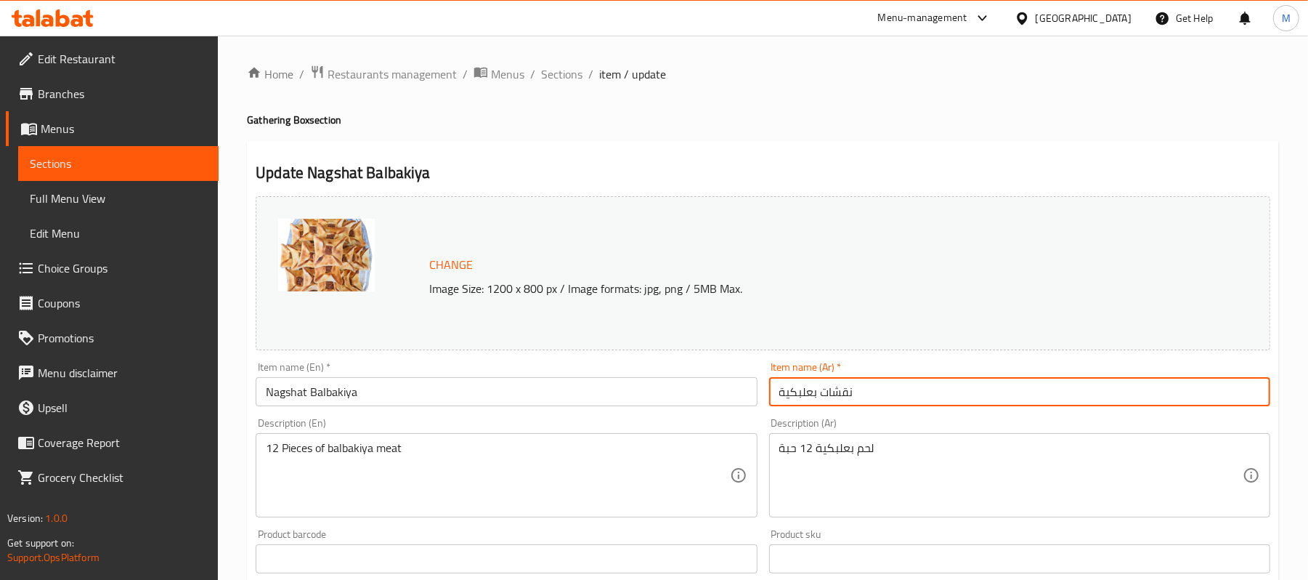
click at [872, 394] on input "نقشات بعلبكية" at bounding box center [1019, 391] width 501 height 29
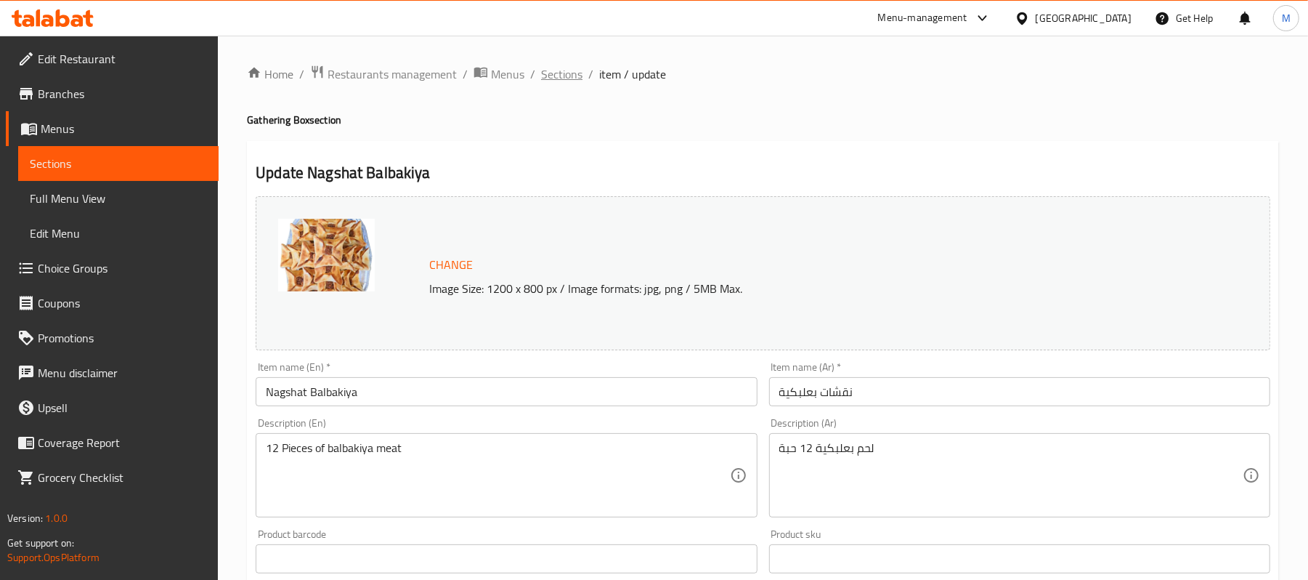
click at [570, 76] on span "Sections" at bounding box center [561, 73] width 41 height 17
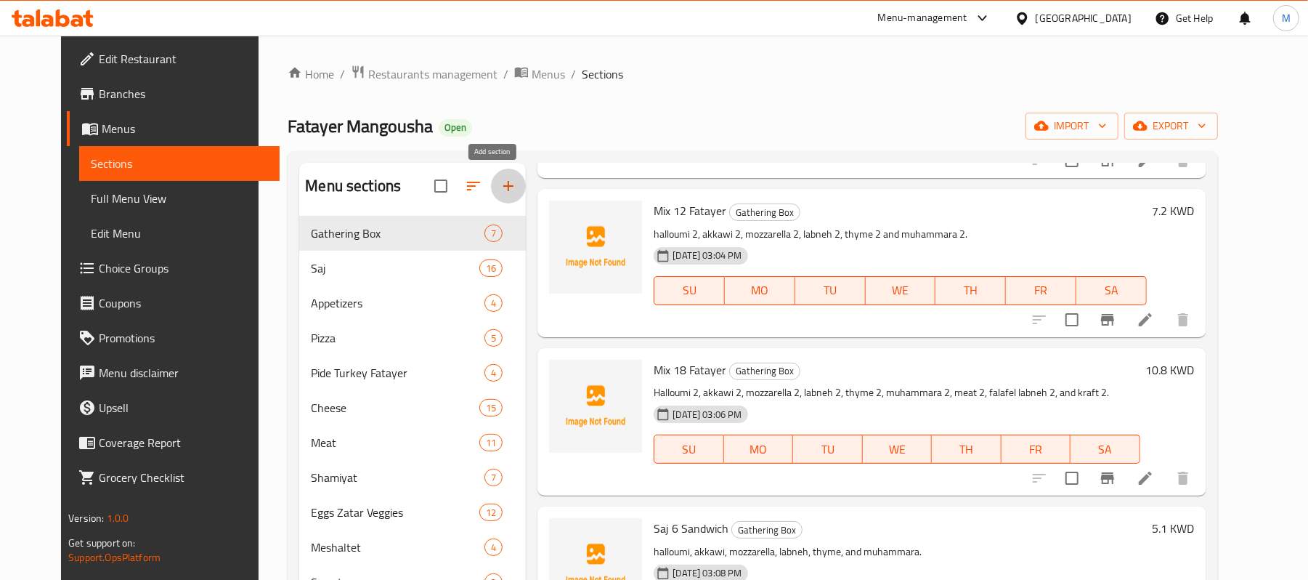
click at [500, 181] on icon "button" at bounding box center [508, 185] width 17 height 17
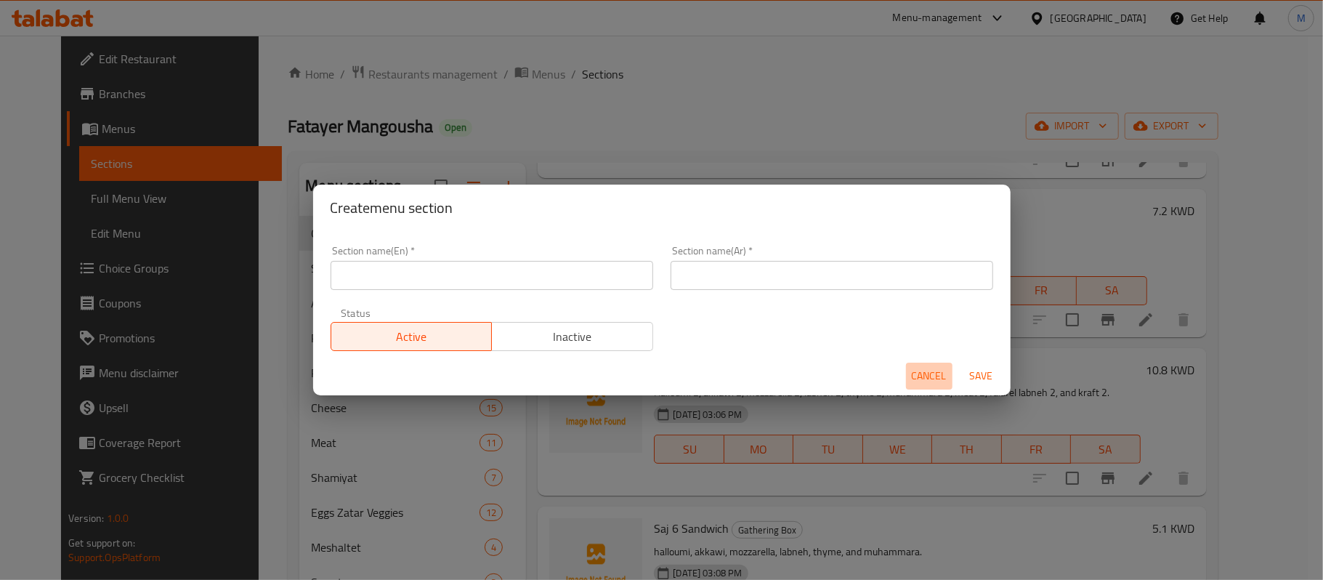
click at [920, 371] on span "Cancel" at bounding box center [929, 376] width 35 height 18
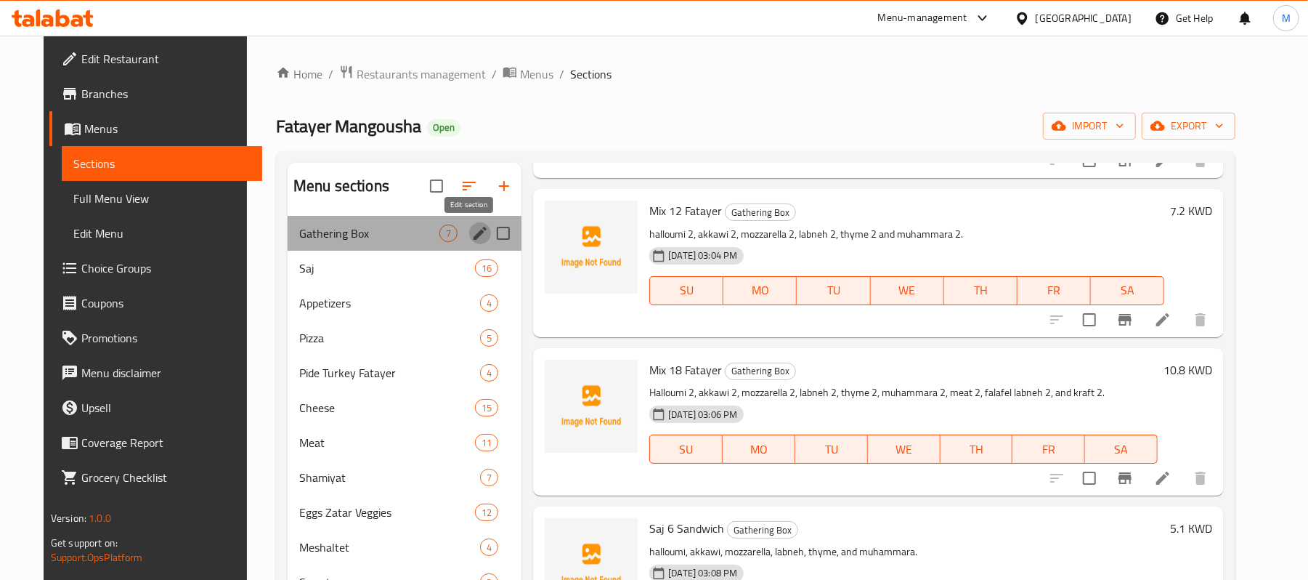
click at [474, 237] on icon "edit" at bounding box center [480, 233] width 13 height 13
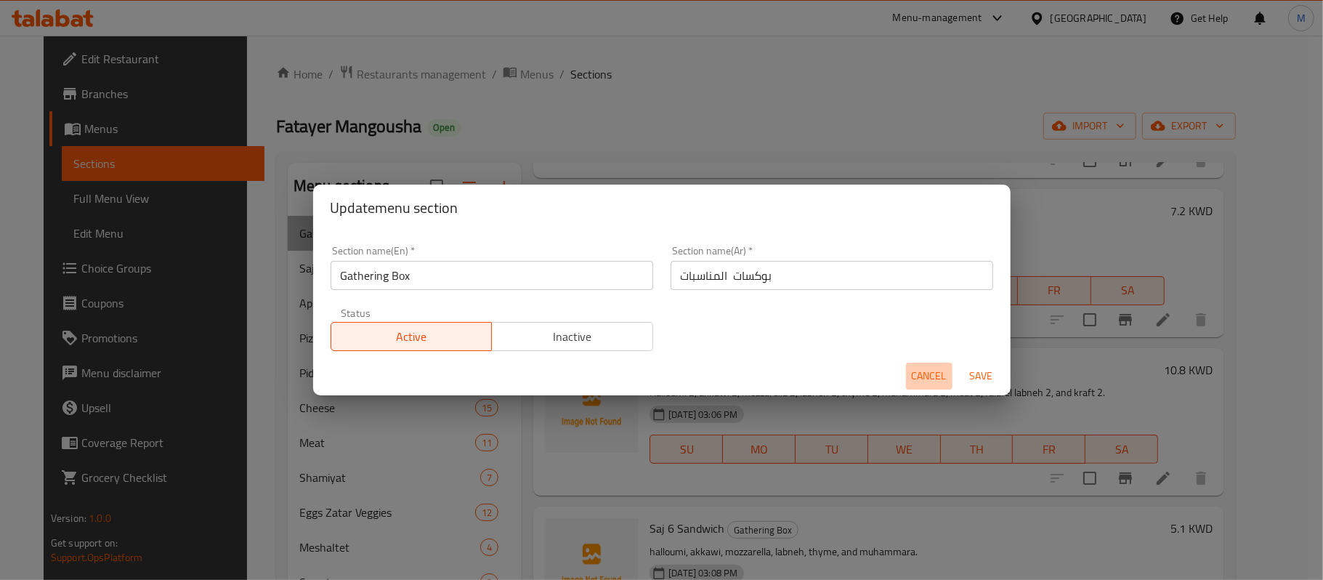
click at [919, 378] on span "Cancel" at bounding box center [929, 376] width 35 height 18
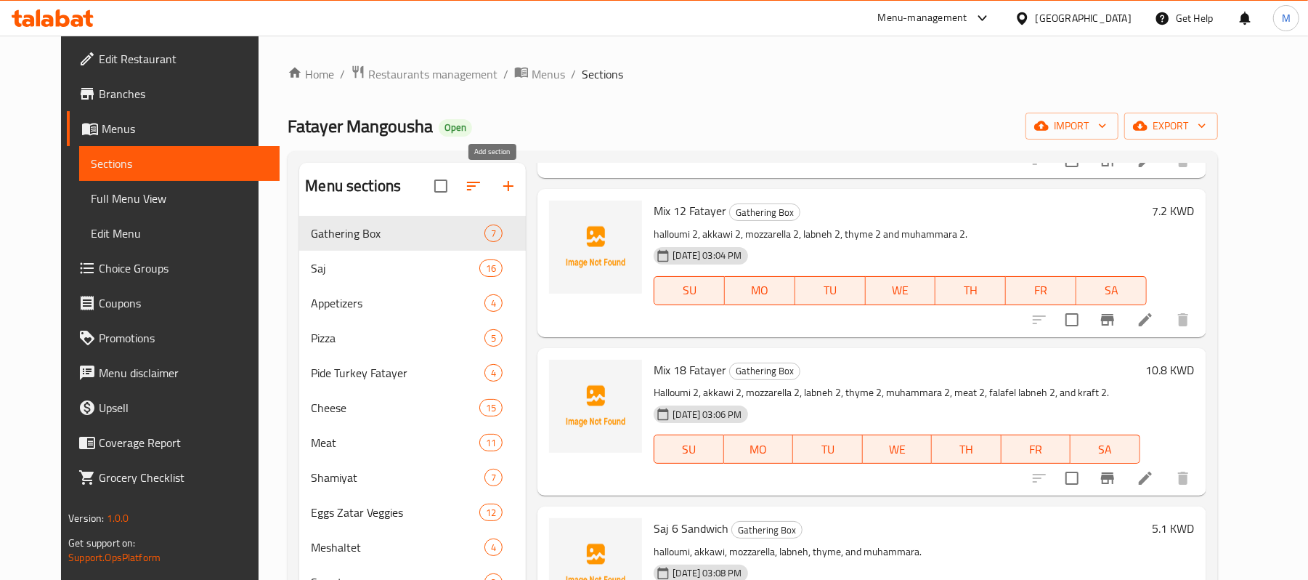
click at [500, 183] on icon "button" at bounding box center [508, 185] width 17 height 17
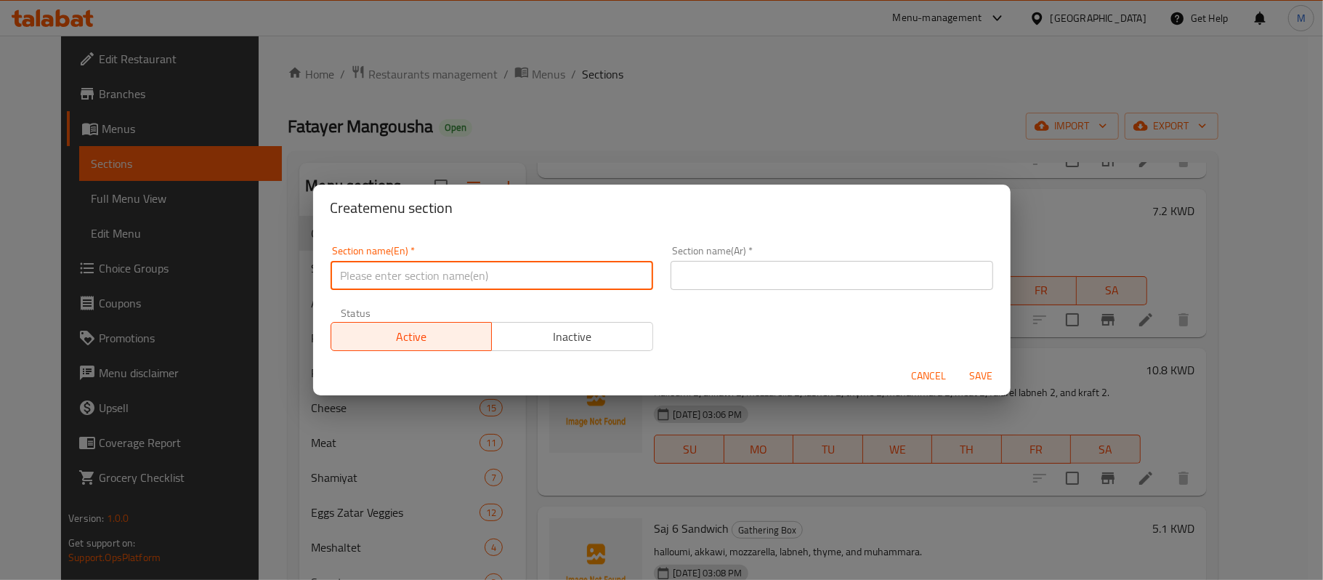
click at [622, 278] on input "text" at bounding box center [492, 275] width 323 height 29
paste input "Mini Gathering Box"
type input "Mini Gathering Box"
click at [751, 266] on input "text" at bounding box center [832, 275] width 323 height 29
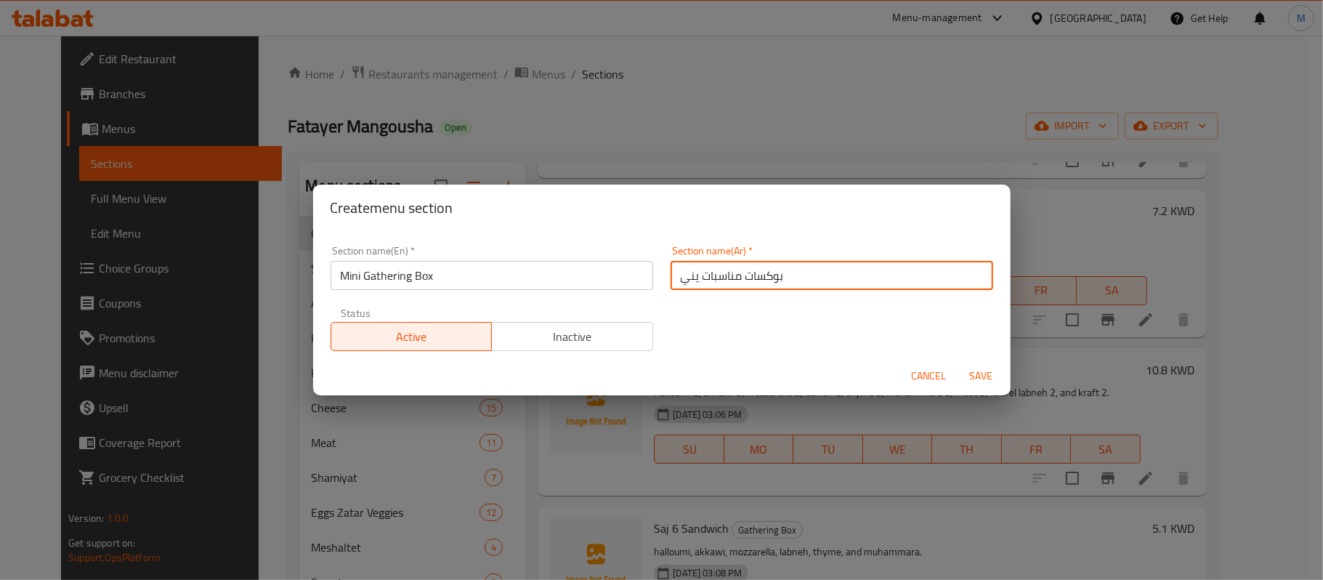
click at [689, 277] on input "بوكسات مناسبات يني" at bounding box center [832, 275] width 323 height 29
type input "بوكسات مناسبات ميني"
click at [609, 340] on span "Inactive" at bounding box center [573, 336] width 150 height 21
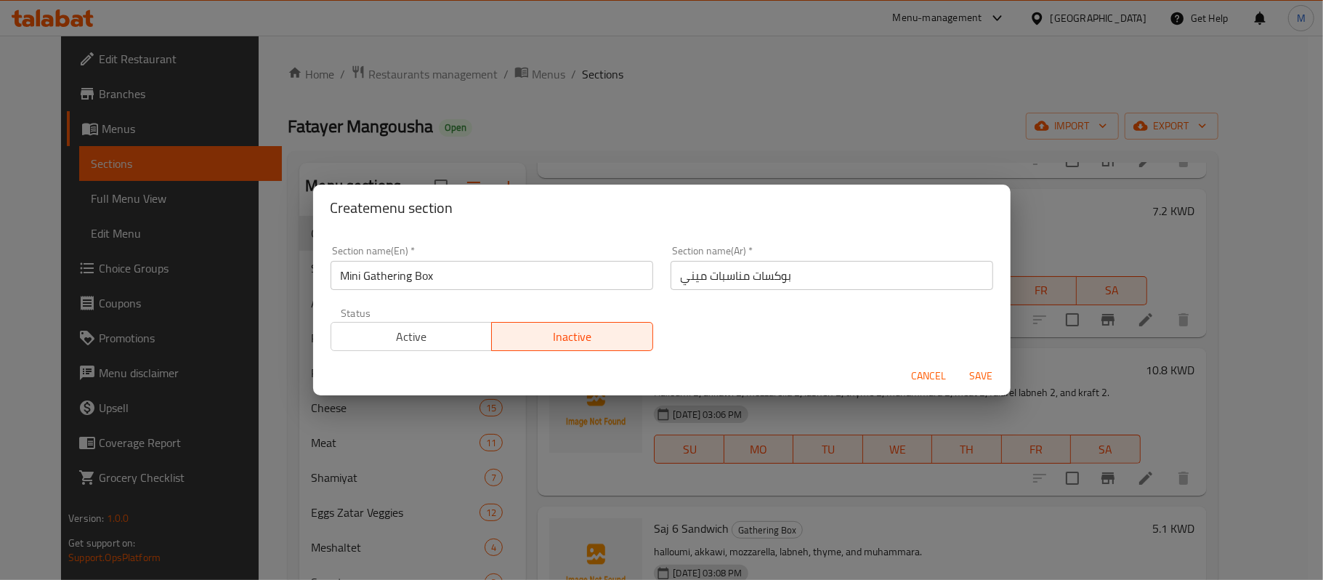
click at [972, 373] on span "Save" at bounding box center [981, 376] width 35 height 18
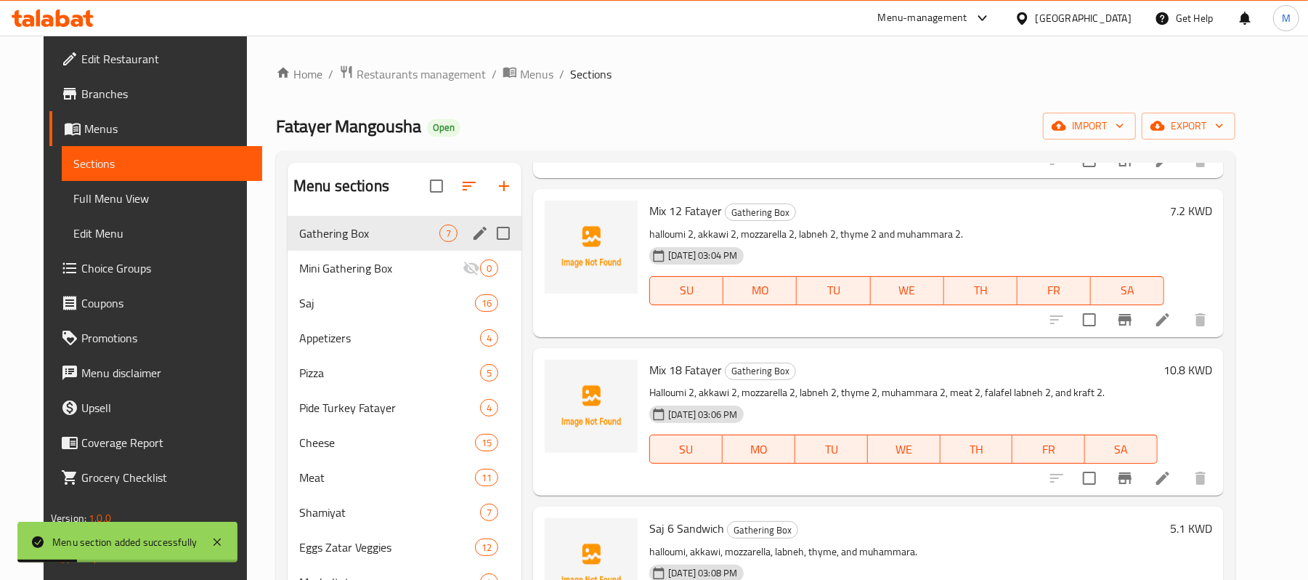
click at [472, 231] on icon "edit" at bounding box center [480, 232] width 17 height 17
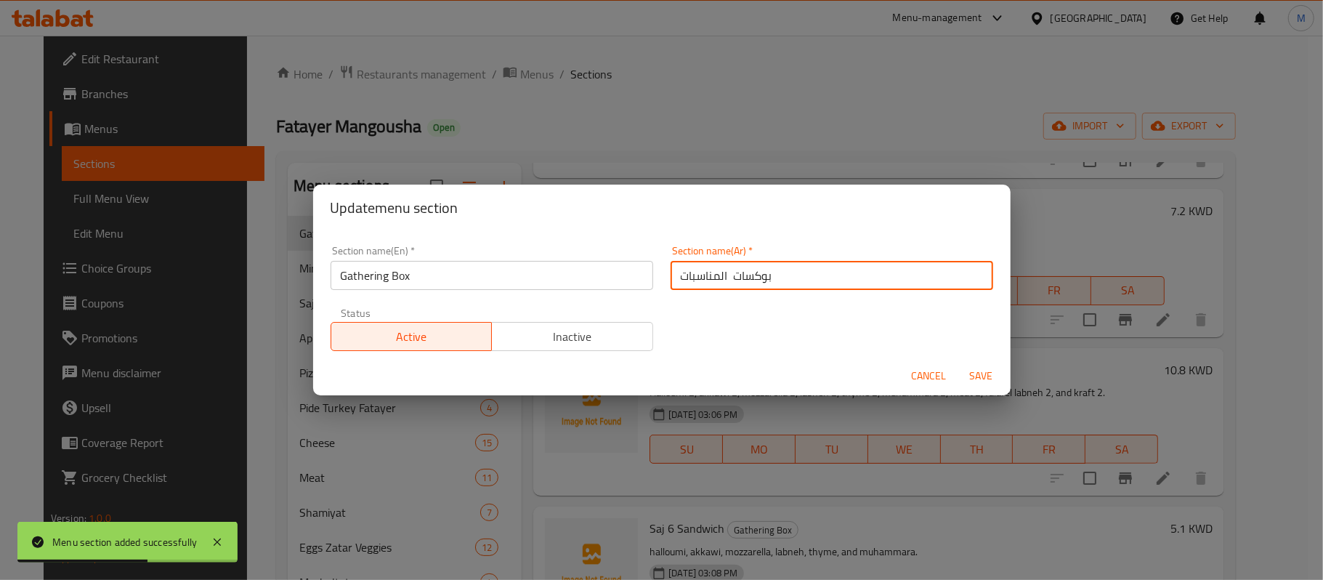
click at [713, 275] on input "بوكسات المناسبات" at bounding box center [832, 275] width 323 height 29
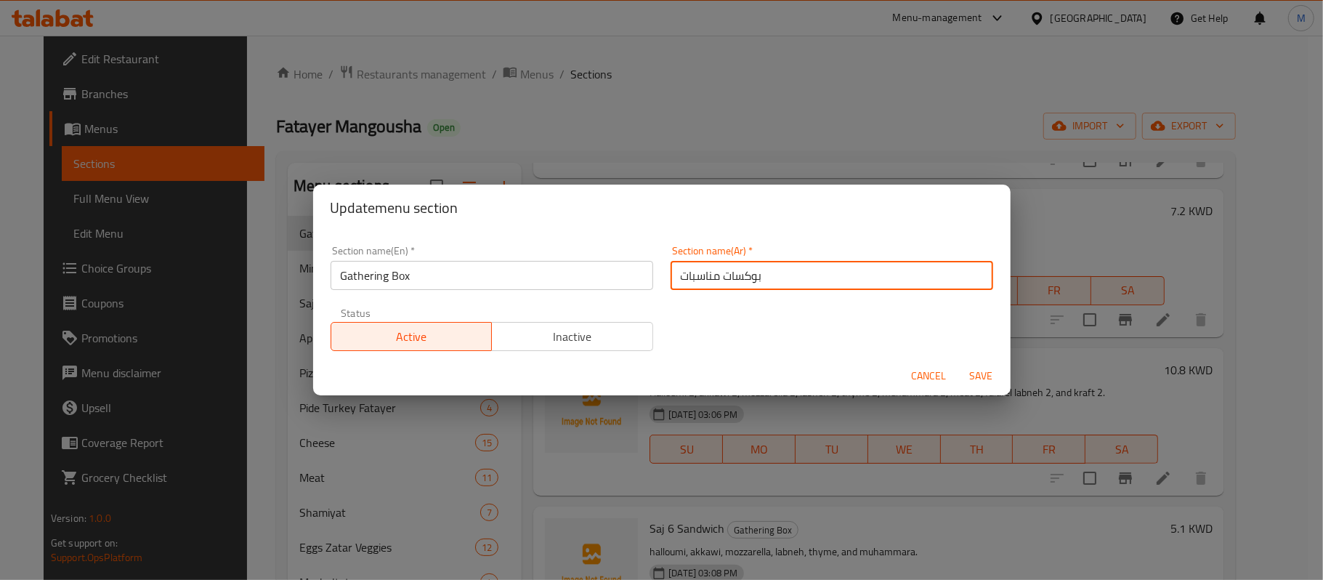
type input "بوكسات مناسبات"
click at [984, 378] on span "Save" at bounding box center [981, 376] width 35 height 18
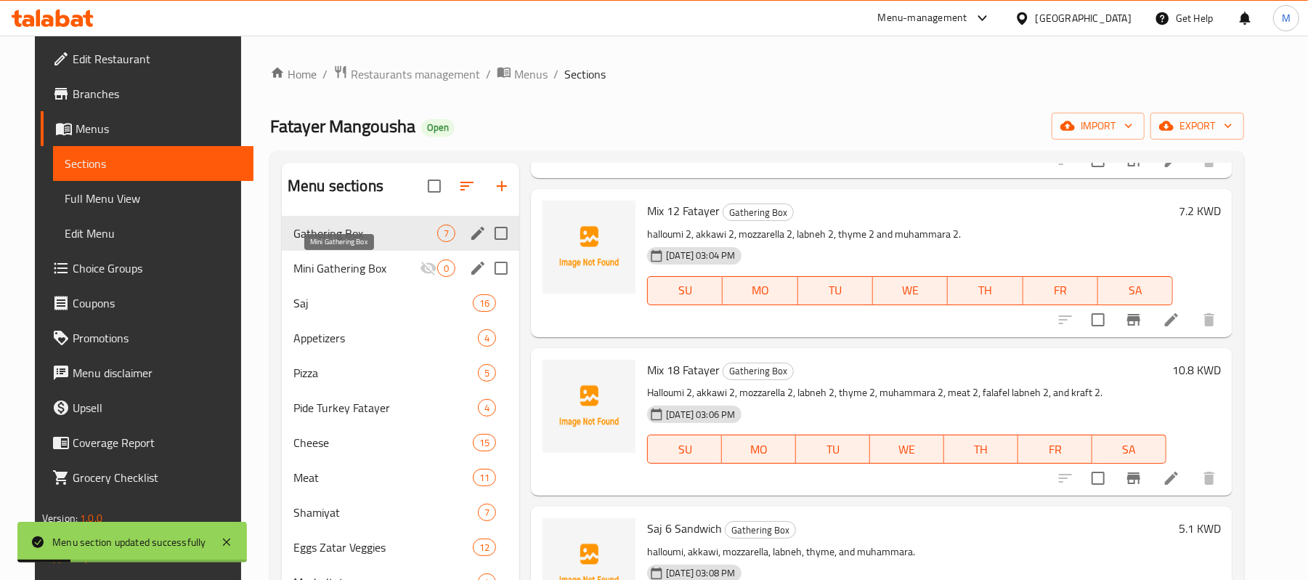
click at [364, 264] on span "Mini Gathering Box" at bounding box center [357, 267] width 126 height 17
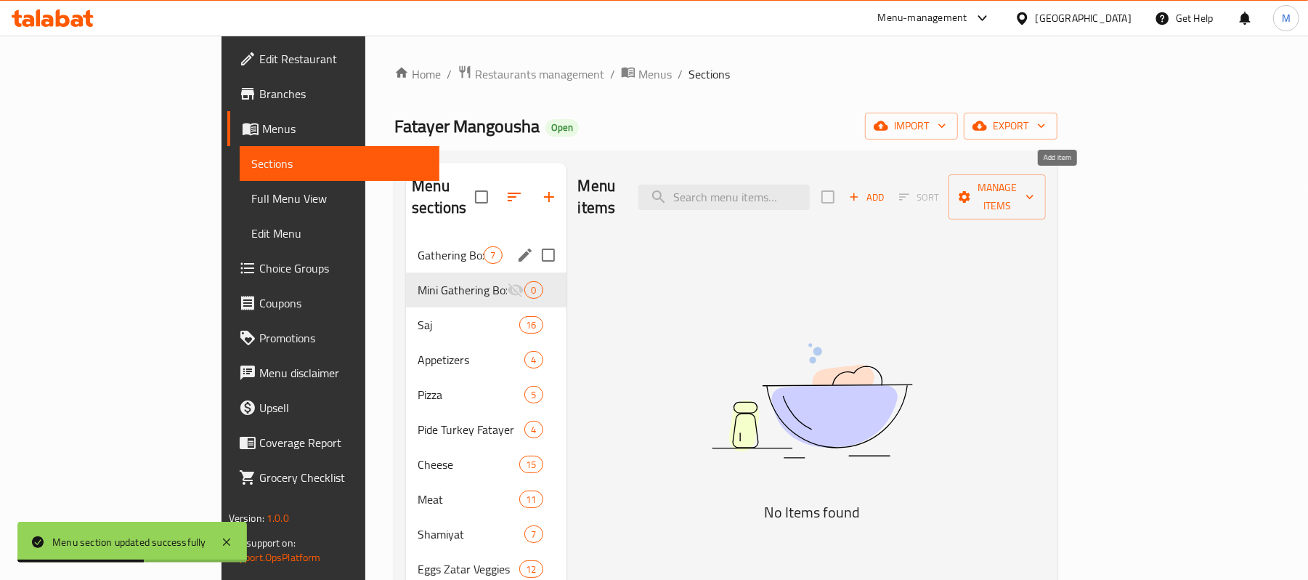
click at [886, 189] on span "Add" at bounding box center [866, 197] width 39 height 17
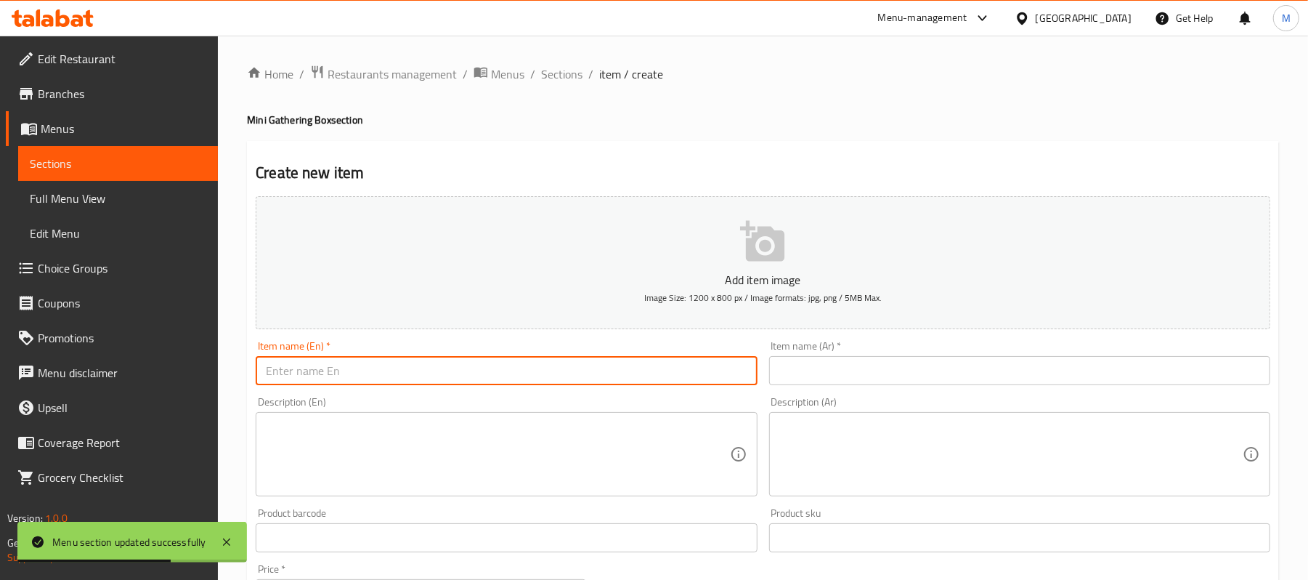
click at [549, 376] on input "text" at bounding box center [506, 370] width 501 height 29
paste input "Safaeh Thin Dough Manakish 6 Pieces"
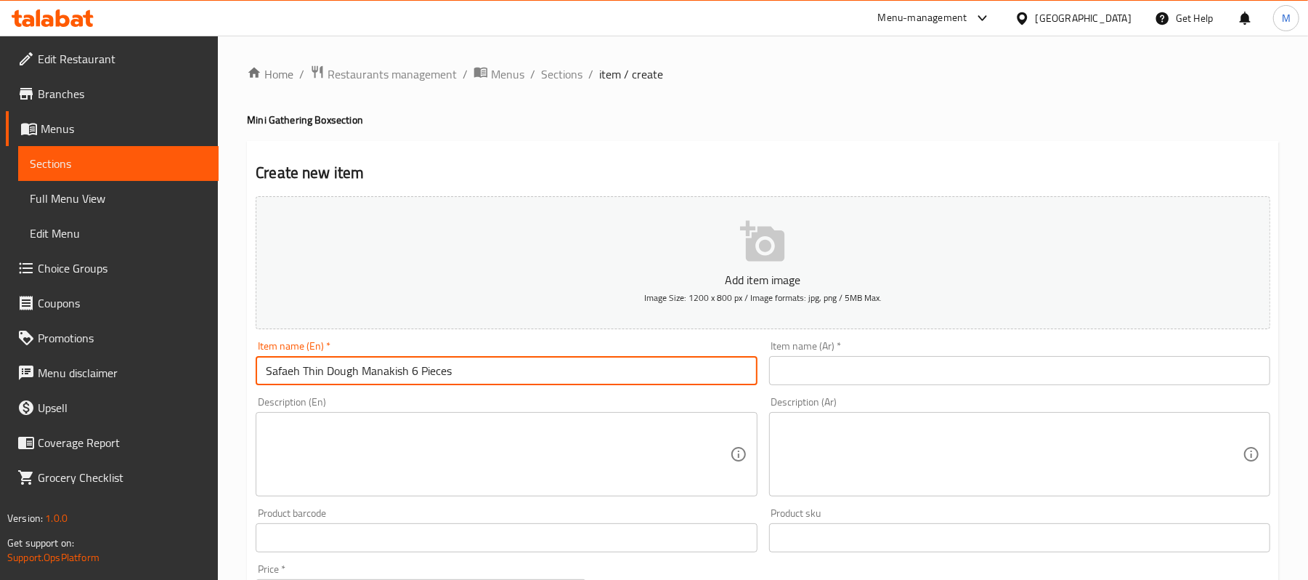
type input "Safaeh Thin Dough Manakish 6 Pieces"
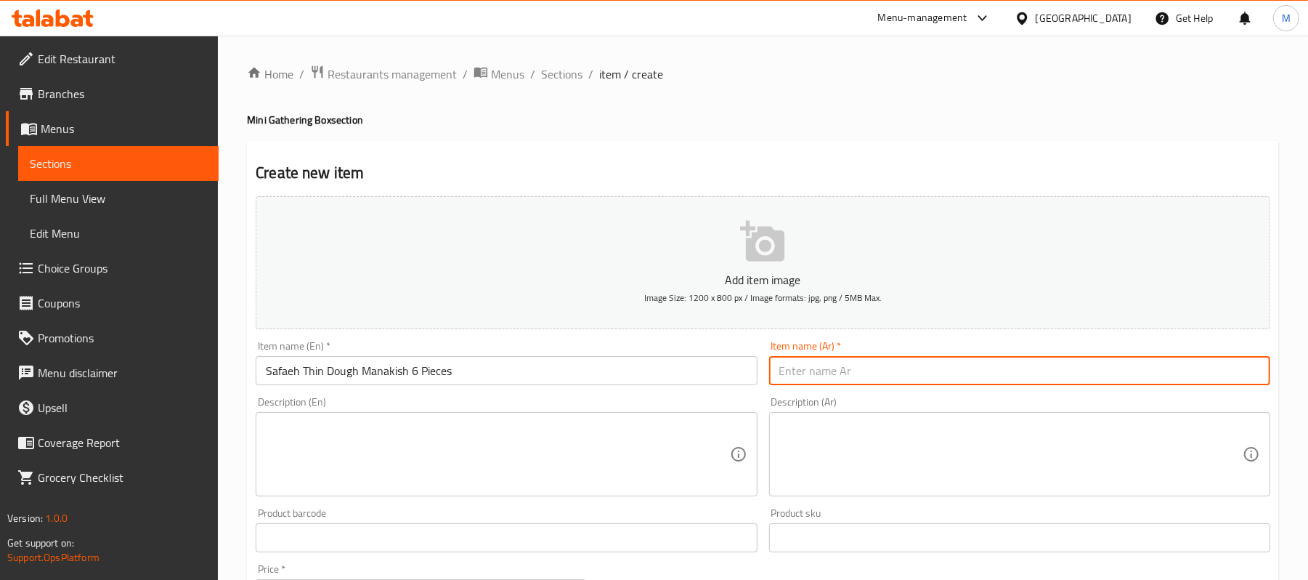
click at [1154, 368] on input "text" at bounding box center [1019, 370] width 501 height 29
paste input "صفائح مناقيش بالعجينة الرفيعة - 6 قطع"
click at [818, 369] on input "صفائح مناقيش بالعجينة الرفيعة - 6 قطع" at bounding box center [1019, 370] width 501 height 29
type input "صفائح مناقيش بالعجينة الرفيعة 6 قطع"
click at [464, 445] on textarea at bounding box center [498, 454] width 464 height 69
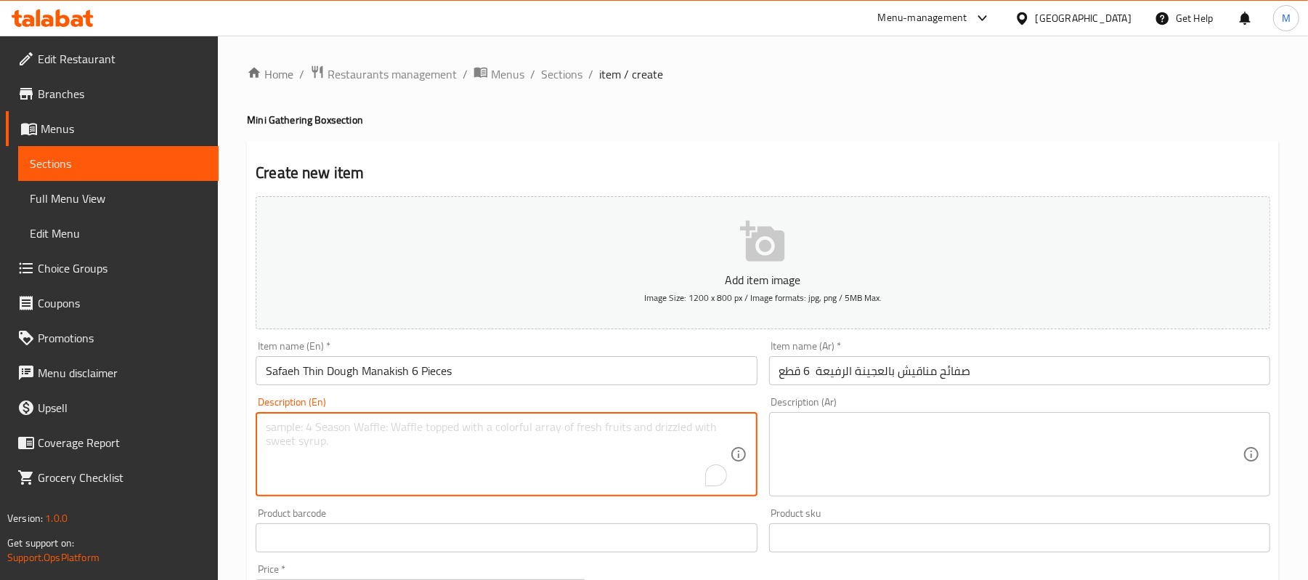
paste textarea "thyme 2, halloumi 2, akkawi 2."
click at [367, 426] on textarea "thyme 2, halloumi 2, akkawi 2." at bounding box center [498, 454] width 464 height 69
click at [271, 434] on textarea "thyme 2, halloumi 2 and akkawi 2." at bounding box center [498, 454] width 464 height 69
type textarea "Thyme 2, halloumi 2, and akkawi 2."
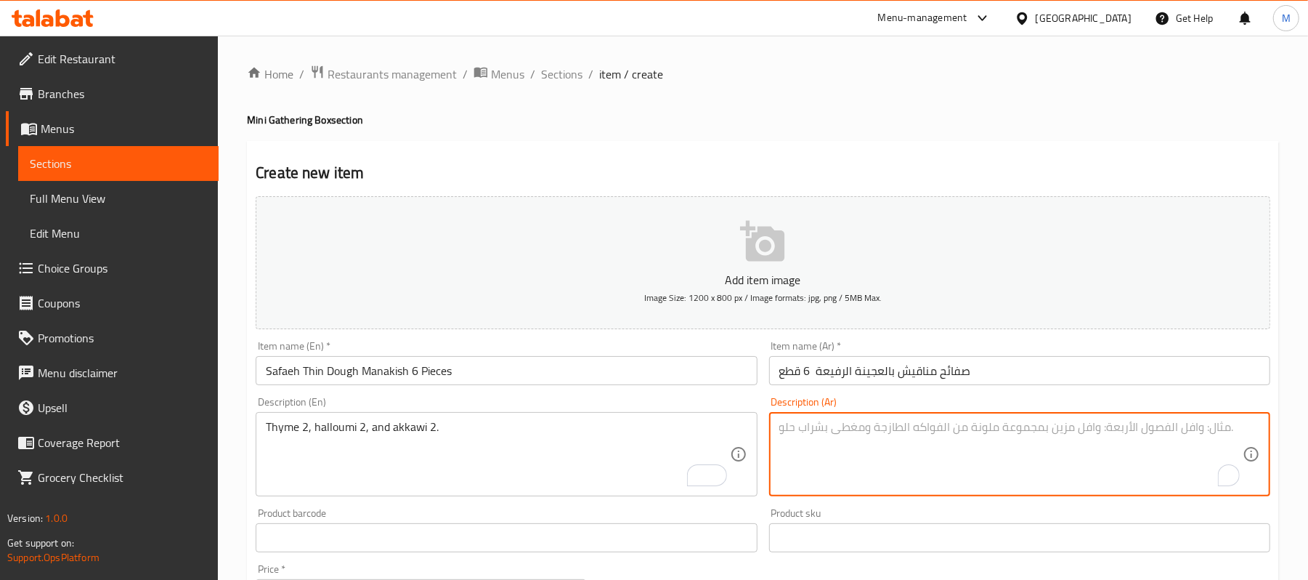
click at [1164, 433] on textarea "To enrich screen reader interactions, please activate Accessibility in Grammarl…" at bounding box center [1012, 454] width 464 height 69
paste textarea "زعتر 2، حلوم 2، عكاوي 2."
click at [1166, 427] on textarea "زعتر 2، حلوم 2، عكاوي 2." at bounding box center [1012, 454] width 464 height 69
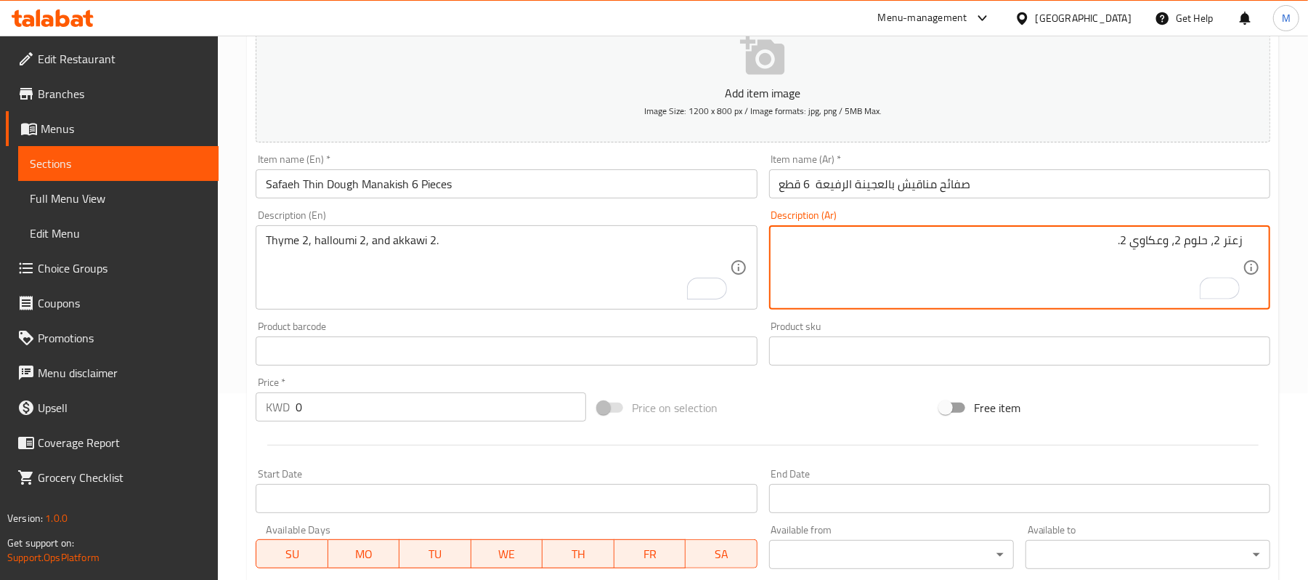
scroll to position [201, 0]
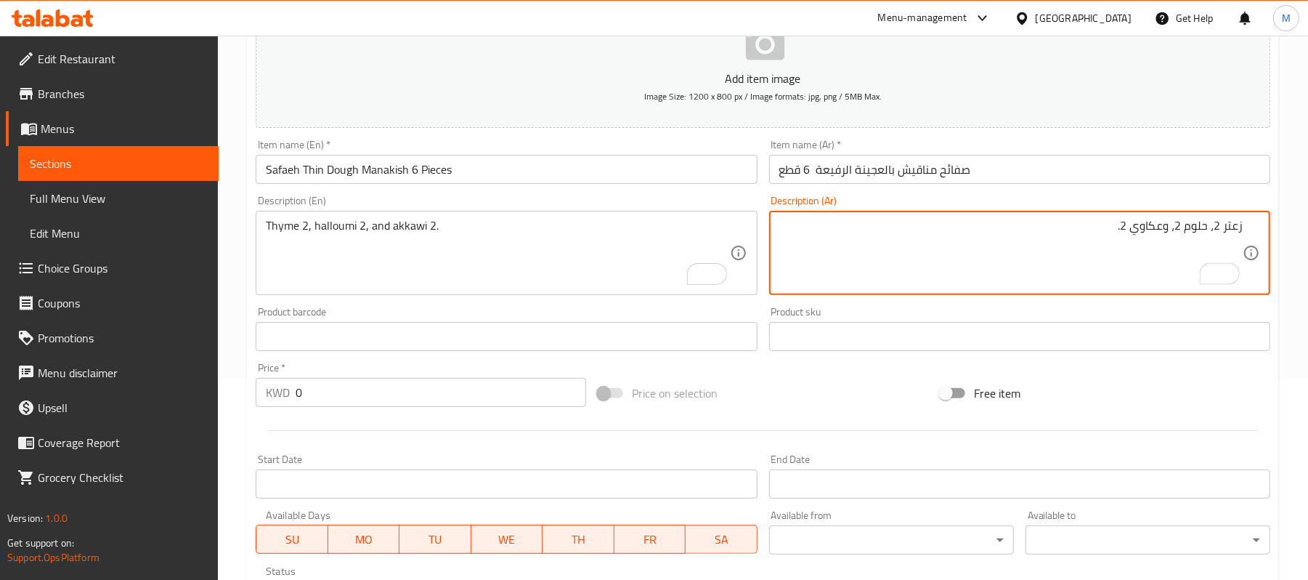
type textarea "زعتر 2، حلوم 2، وعكاوي 2."
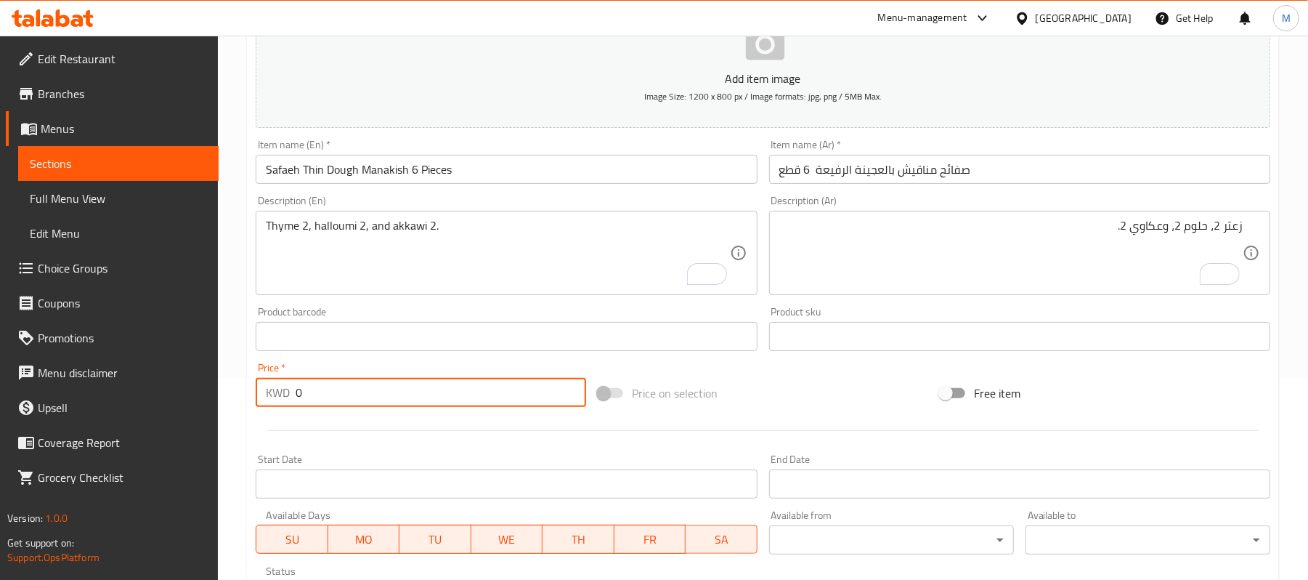
drag, startPoint x: 302, startPoint y: 400, endPoint x: 279, endPoint y: 393, distance: 24.2
click at [279, 393] on div "KWD 0 Price *" at bounding box center [421, 392] width 331 height 29
paste input "1.20"
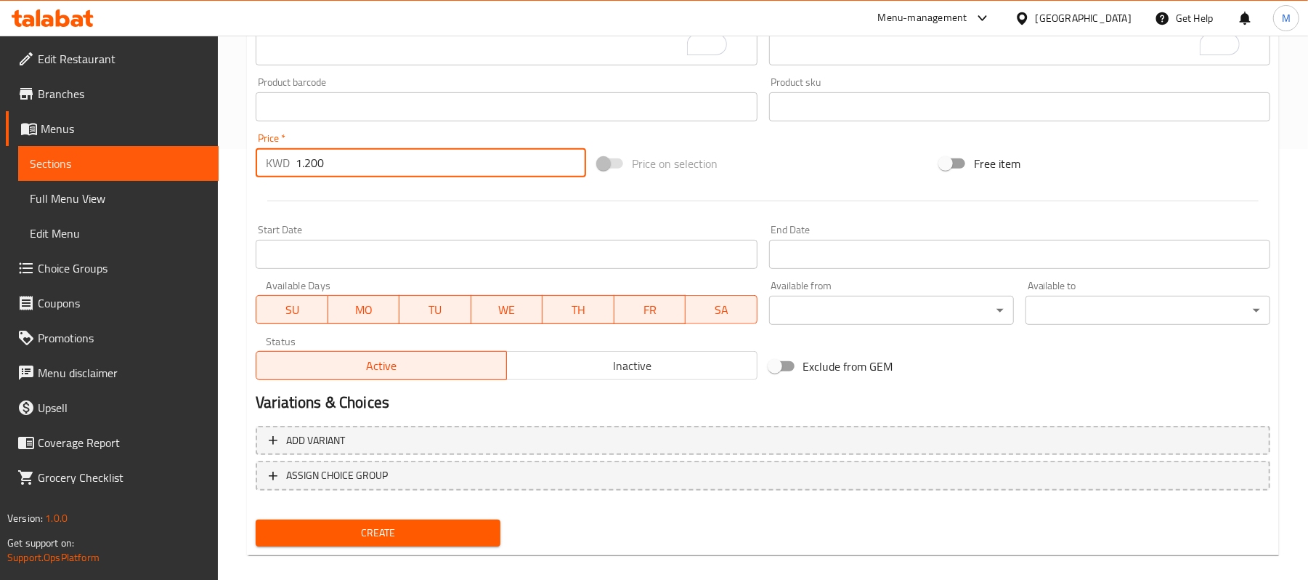
scroll to position [437, 0]
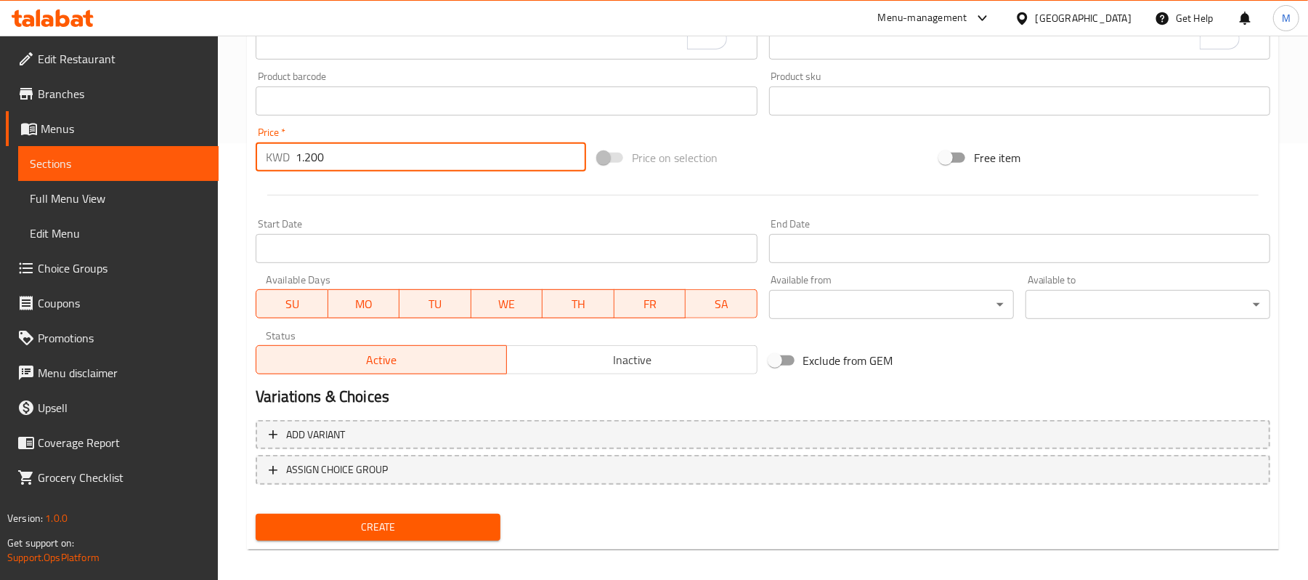
type input "1.200"
click at [472, 529] on span "Create" at bounding box center [378, 527] width 222 height 18
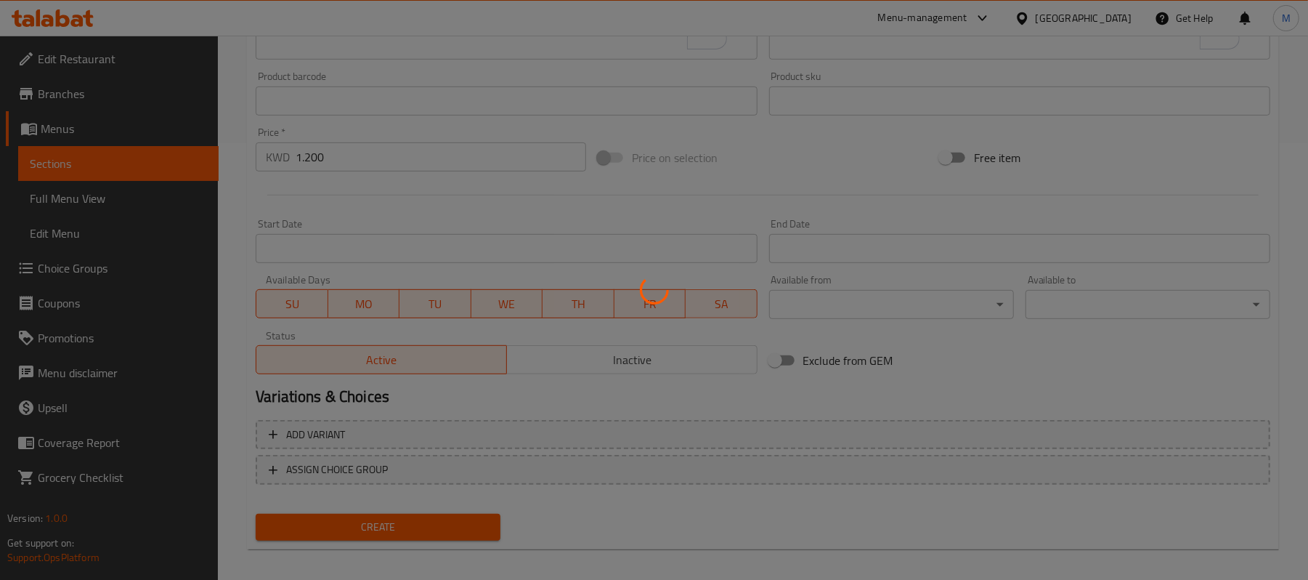
type input "0"
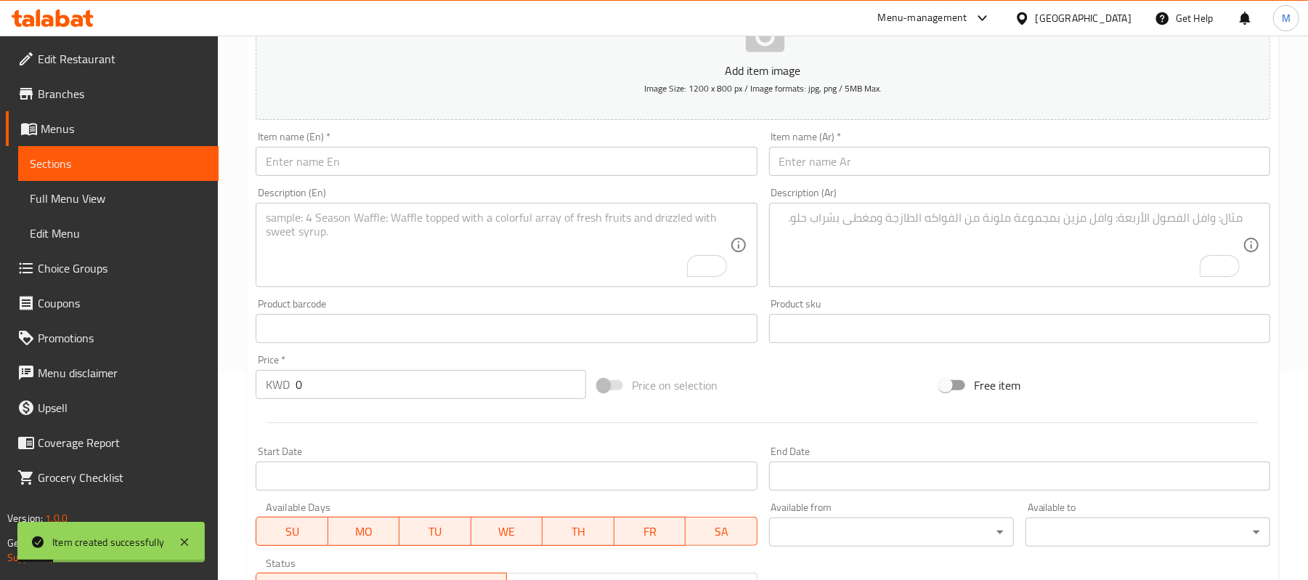
scroll to position [0, 0]
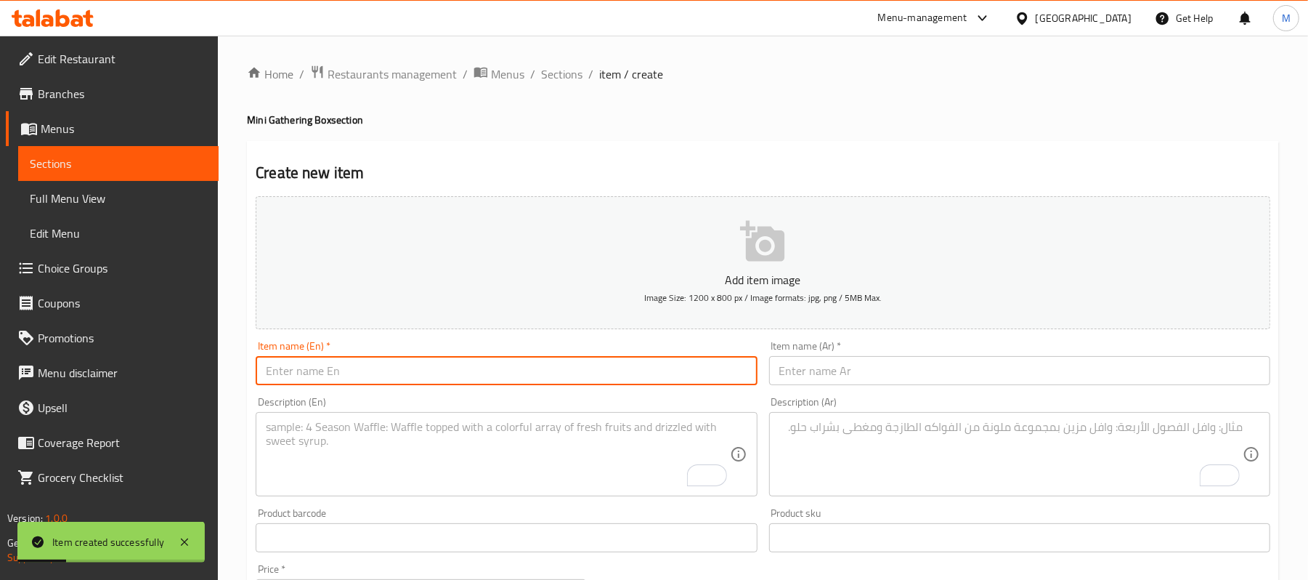
click at [495, 379] on input "text" at bounding box center [506, 370] width 501 height 29
paste input "Safaeh Thin Dough Manakish 12 Pieces"
type input "Safaeh Thin Dough Manakish 12 Pieces"
click at [1155, 370] on input "text" at bounding box center [1019, 370] width 501 height 29
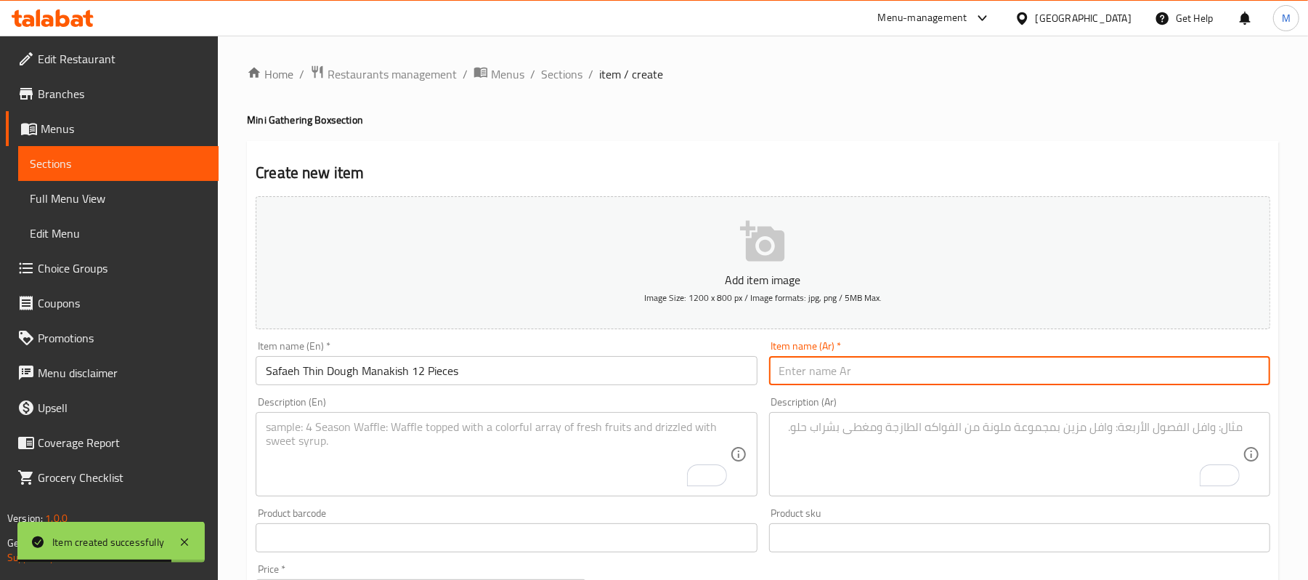
paste input "صفائح مناقيش بالعجينة الرفيعة - 12 قطعة"
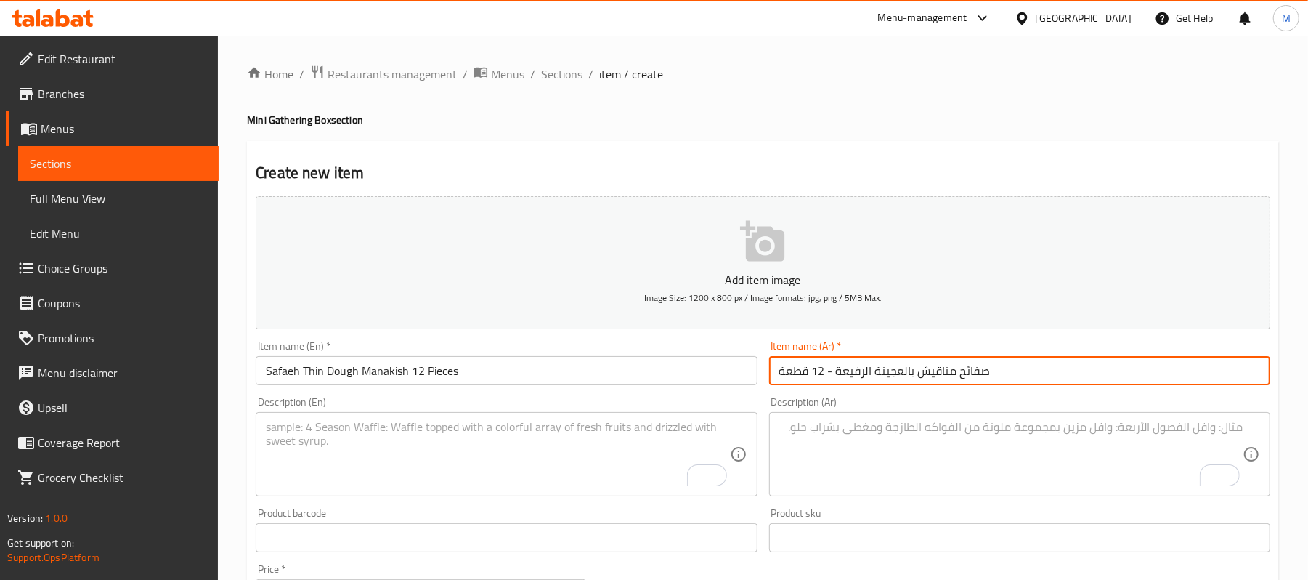
drag, startPoint x: 822, startPoint y: 371, endPoint x: 834, endPoint y: 372, distance: 11.7
click at [834, 372] on input "صفائح مناقيش بالعجينة الرفيعة - 12 قطعة" at bounding box center [1019, 370] width 501 height 29
click at [835, 372] on input "صفائح مناقيش بالعجينة الرفيعة - 12 قطعة" at bounding box center [1019, 370] width 501 height 29
click at [825, 373] on input "صفائح مناقيش بالعجينة الرفيعة - 12 قطعة" at bounding box center [1019, 370] width 501 height 29
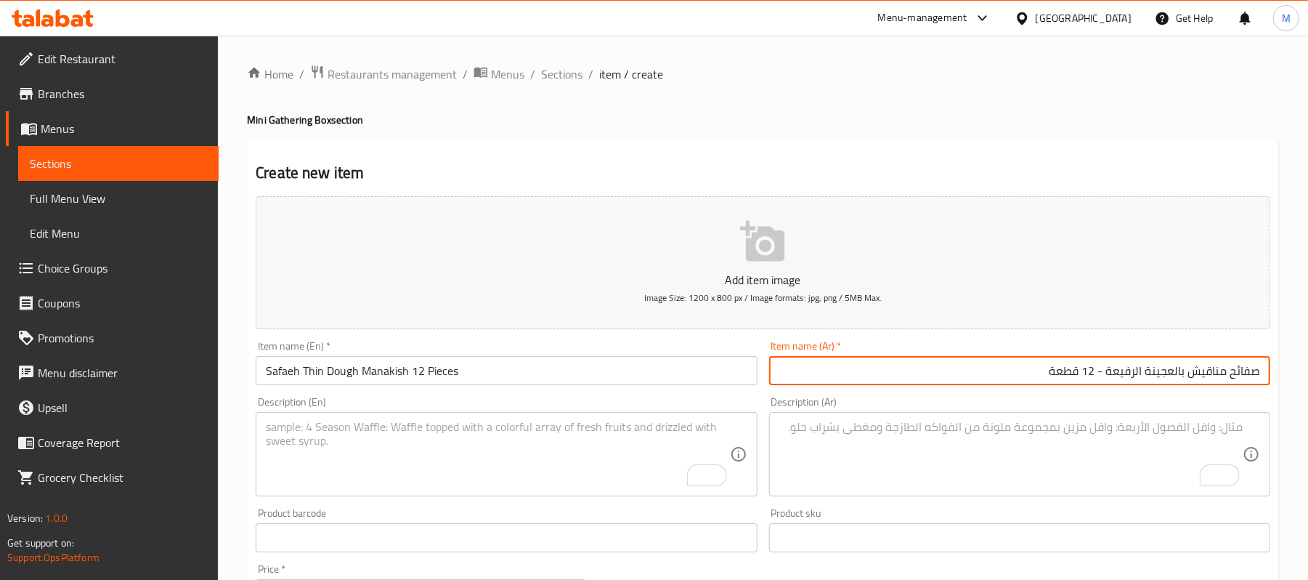
click at [1099, 376] on input "صفائح مناقيش بالعجينة الرفيعة - 12 قطعة" at bounding box center [1019, 370] width 501 height 29
click at [1103, 373] on input "صفائح مناقيش بالعجينة الرفيعة - 12 قطعة" at bounding box center [1019, 370] width 501 height 29
click at [1099, 375] on input "صفائح مناقيش بالعجينة الرفيعة 12 قطعة" at bounding box center [1019, 370] width 501 height 29
click at [1101, 375] on input "صفائح مناقيش بالعجينة الرفيعة 12 قطعة" at bounding box center [1019, 370] width 501 height 29
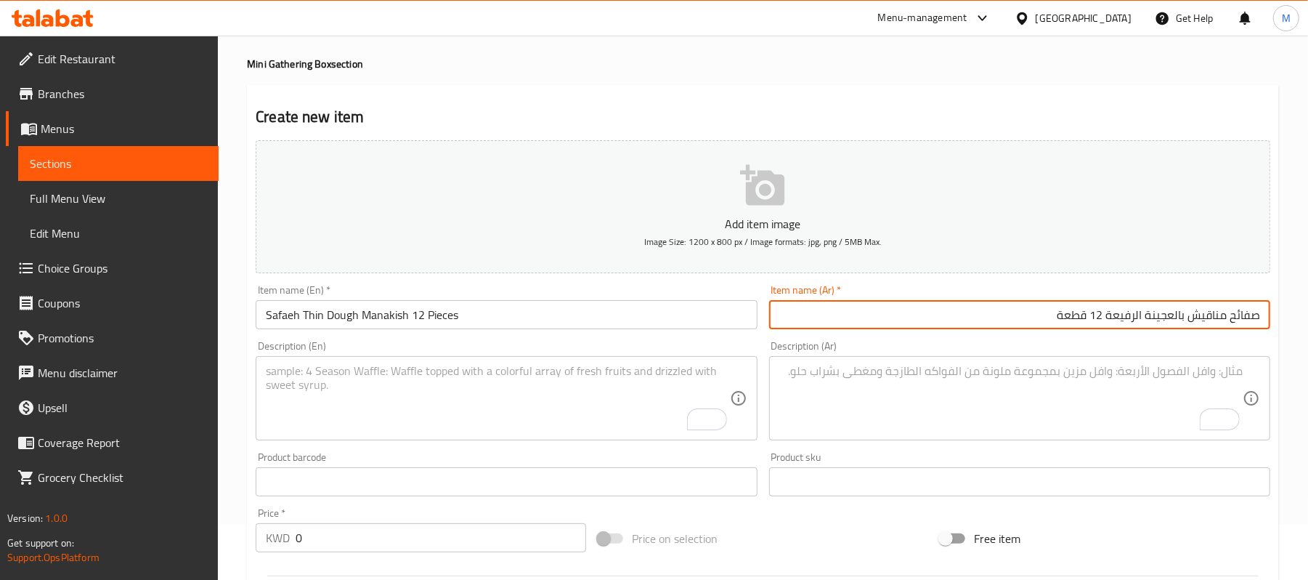
scroll to position [60, 0]
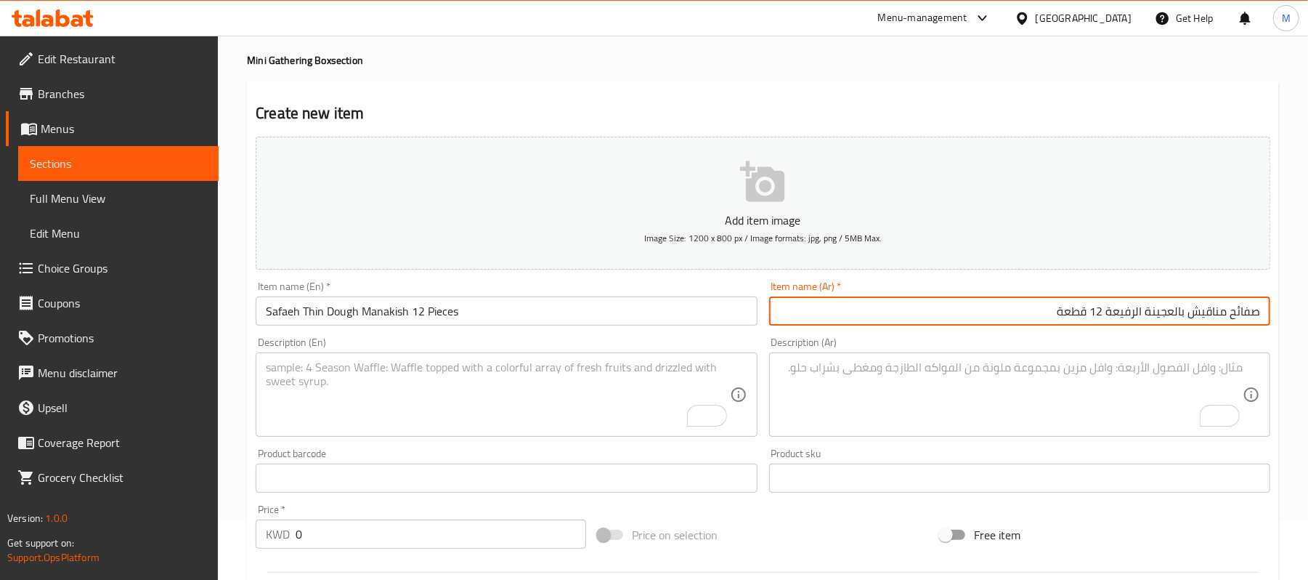
type input "صفائح مناقيش بالعجينة الرفيعة 12 قطعة"
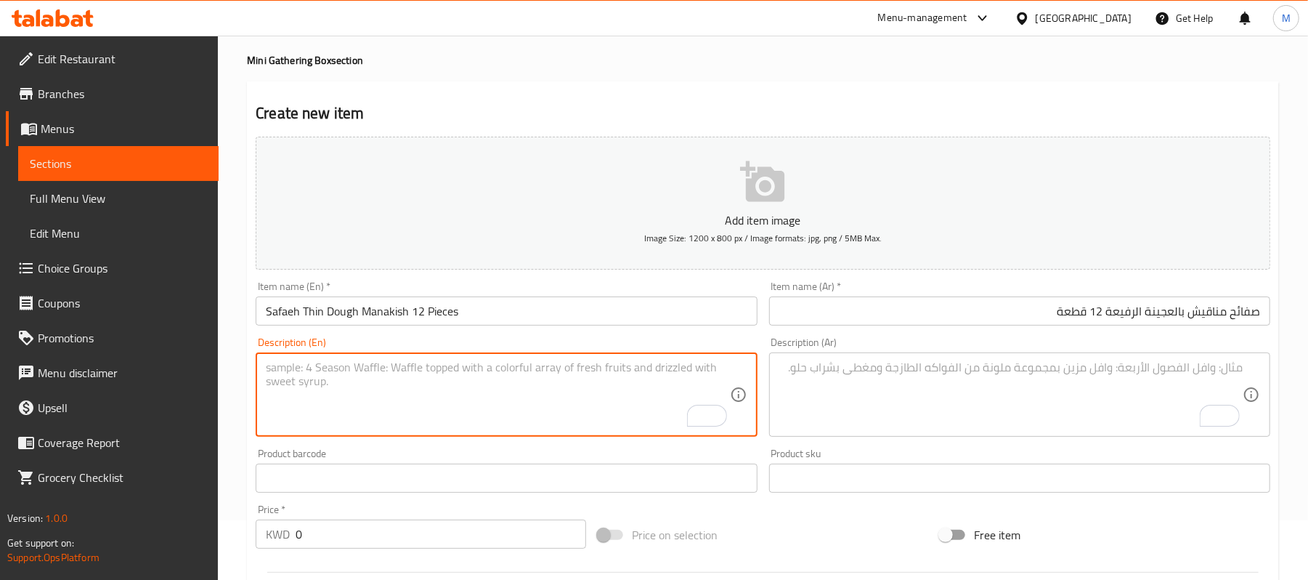
click at [530, 402] on textarea "To enrich screen reader interactions, please activate Accessibility in Grammarl…" at bounding box center [498, 394] width 464 height 69
paste textarea "thyme 2, halloumi 2, akkawi 2, meat 2, labneh 2, muhammara 2."
click at [506, 372] on textarea "thyme 2, halloumi 2, akkawi 2, meat 2, labneh 2, muhammara 2." at bounding box center [498, 394] width 464 height 69
type textarea "thyme 2, halloumi 2, akkawi 2, meat 2, labneh 2, and muhammara 2."
click at [931, 399] on textarea "To enrich screen reader interactions, please activate Accessibility in Grammarl…" at bounding box center [1012, 394] width 464 height 69
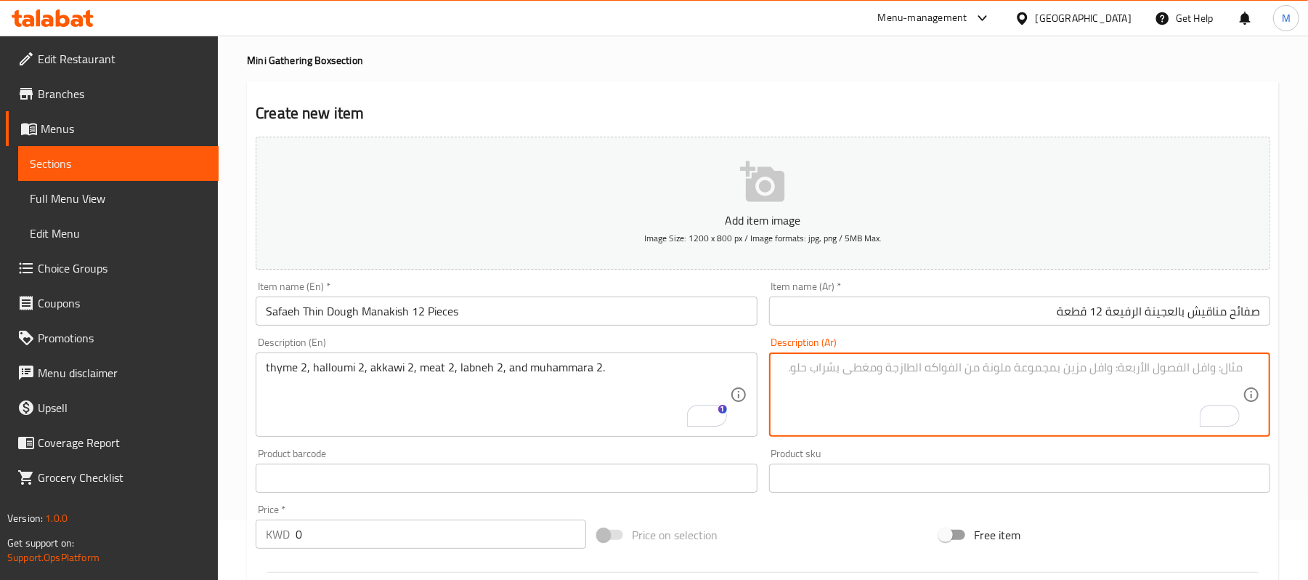
paste textarea "زعتر 2، حلوم 2، عكاوي 2، لحم 2، لبنة 2، ومحَمّرة 2."
type textarea "زعتر 2، حلوم 2، عكاوي 2، لحم 2، لبنة 2، ومحَمّرة 2."
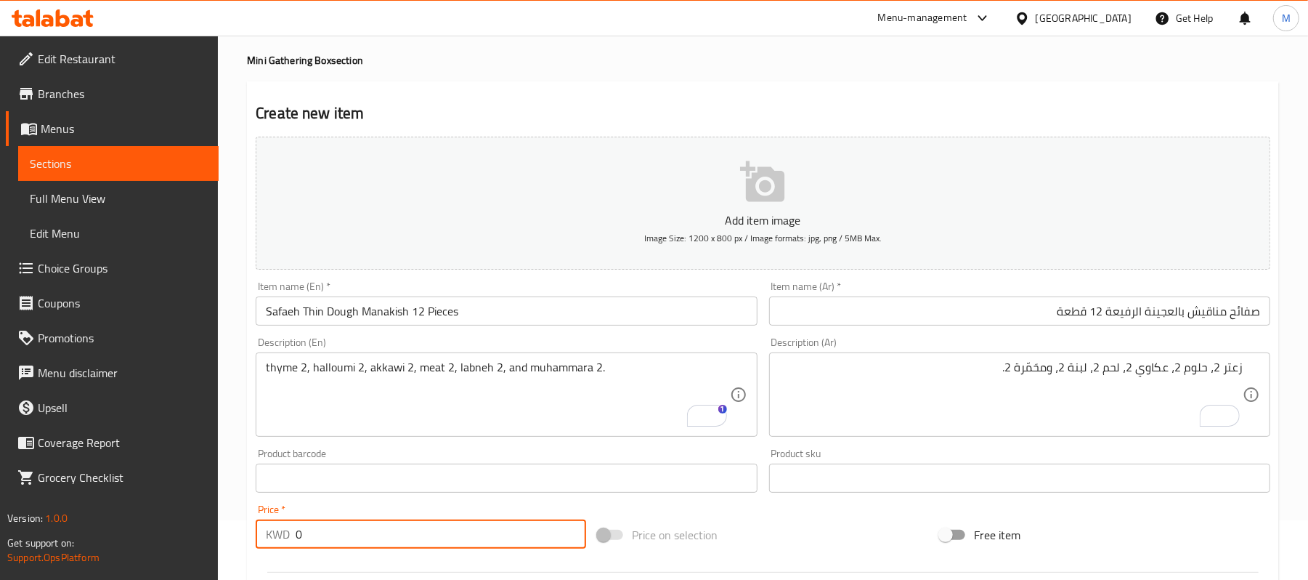
drag, startPoint x: 260, startPoint y: 532, endPoint x: 244, endPoint y: 535, distance: 16.4
click at [244, 535] on div "Home / Restaurants management / Menus / Sections / item / create Mini Gathering…" at bounding box center [763, 471] width 1091 height 991
paste input "2.40"
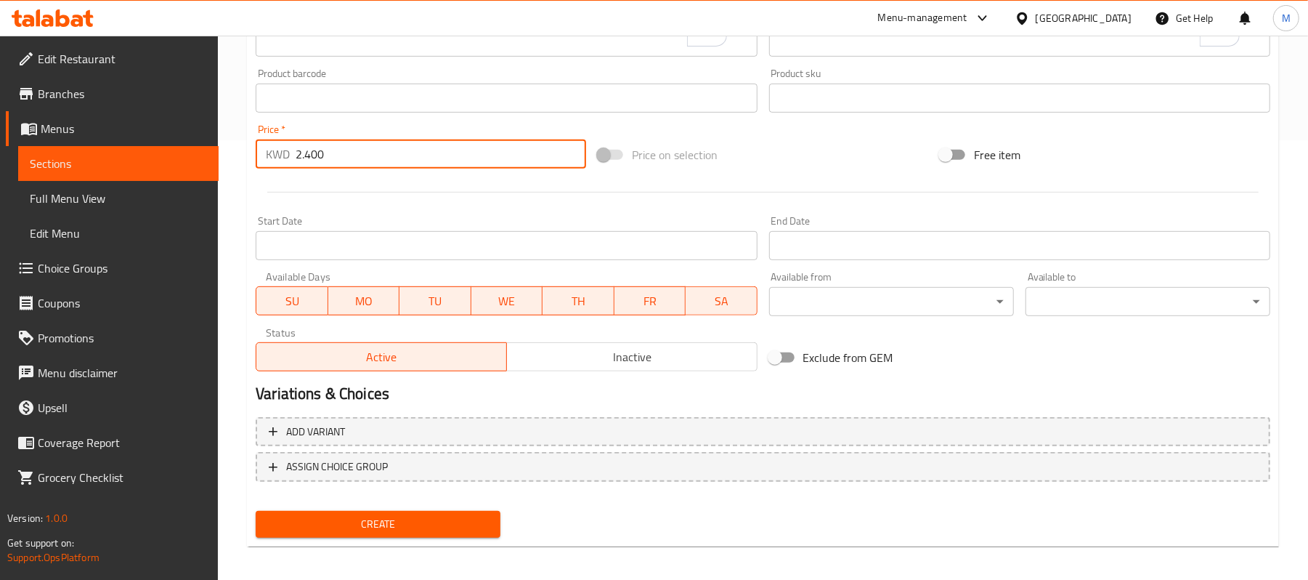
scroll to position [445, 0]
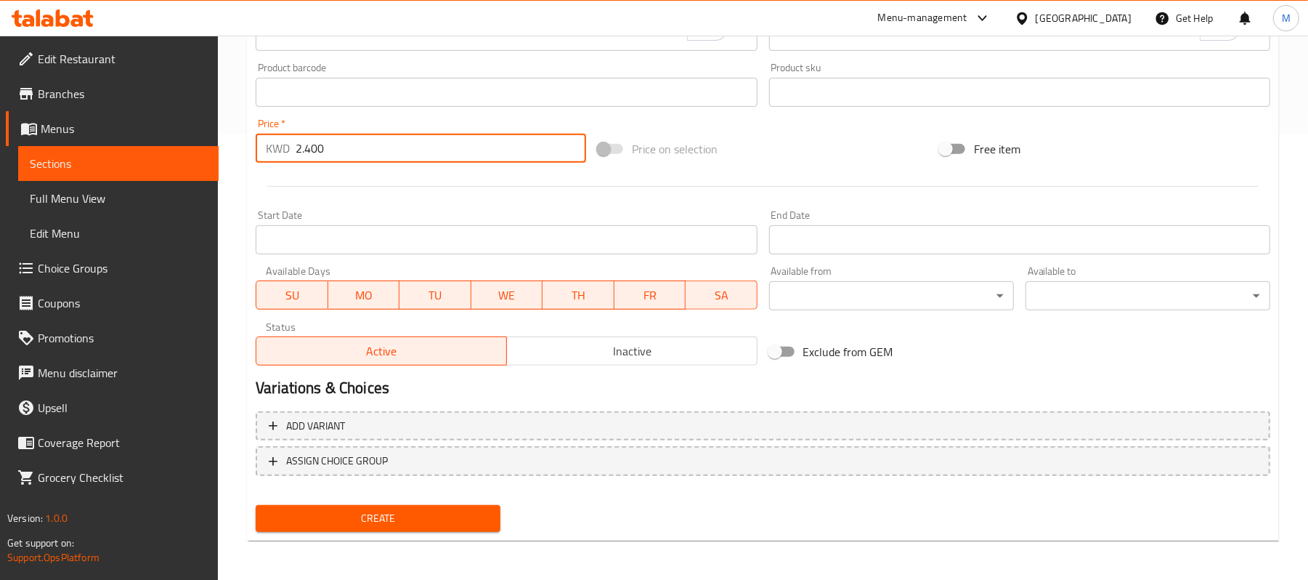
type input "2.400"
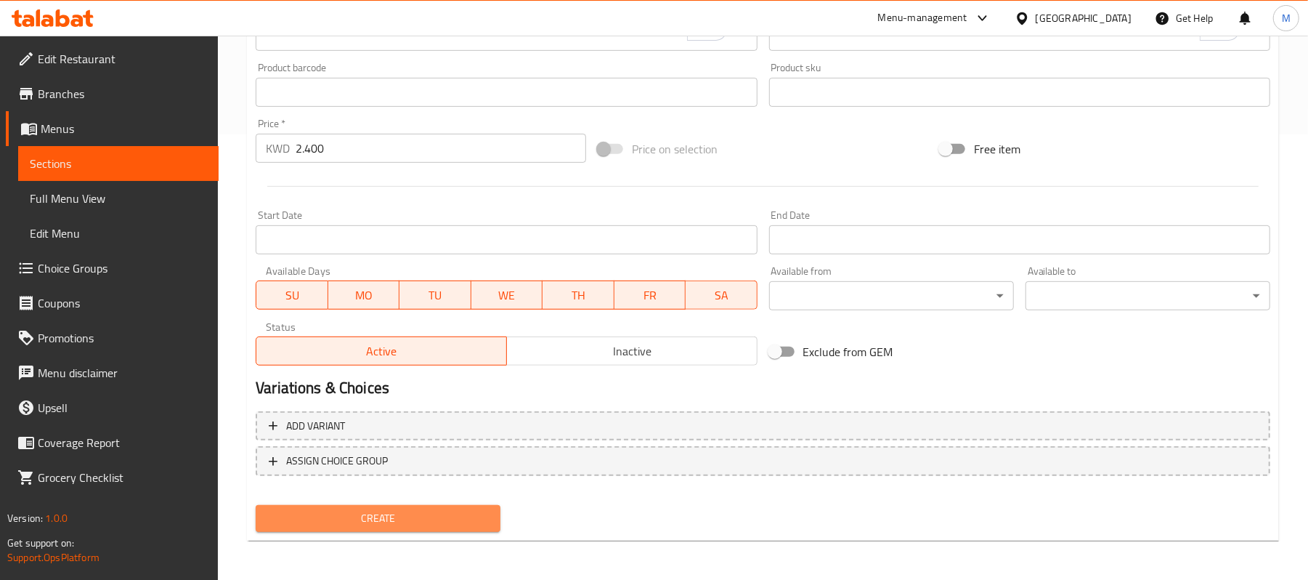
click at [485, 514] on span "Create" at bounding box center [378, 518] width 222 height 18
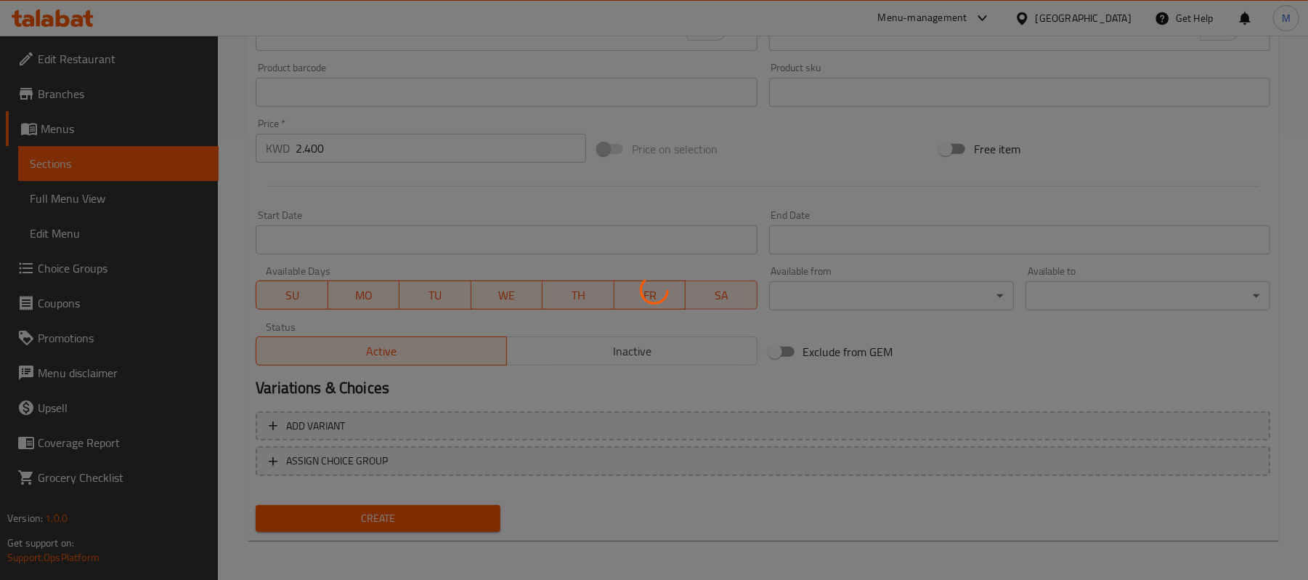
type input "0"
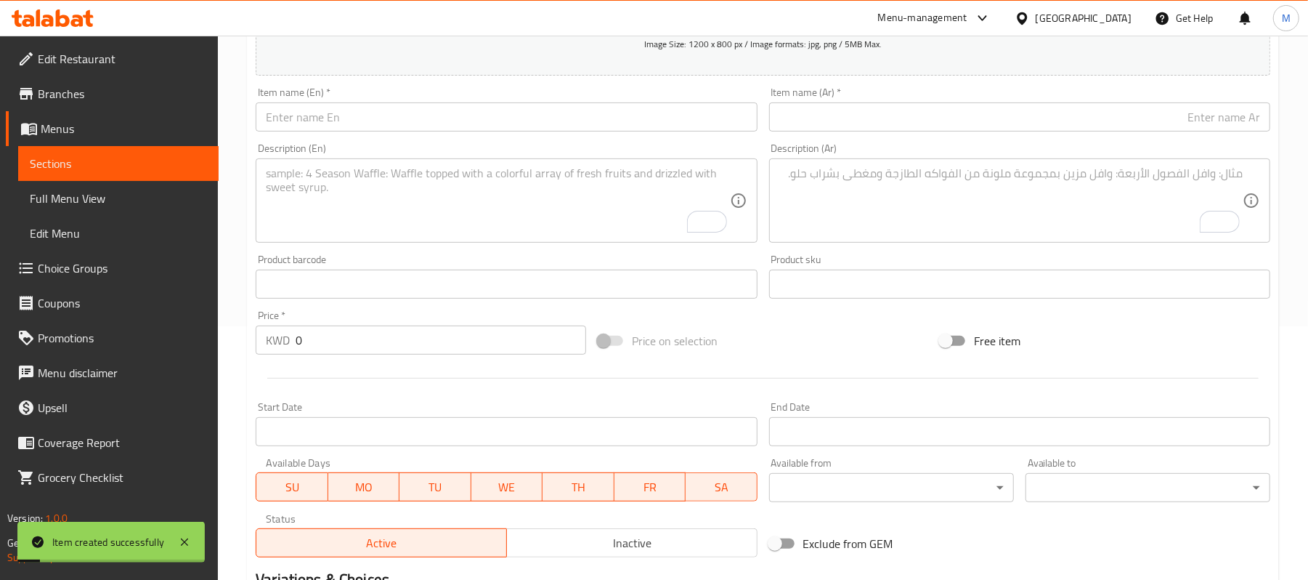
scroll to position [58, 0]
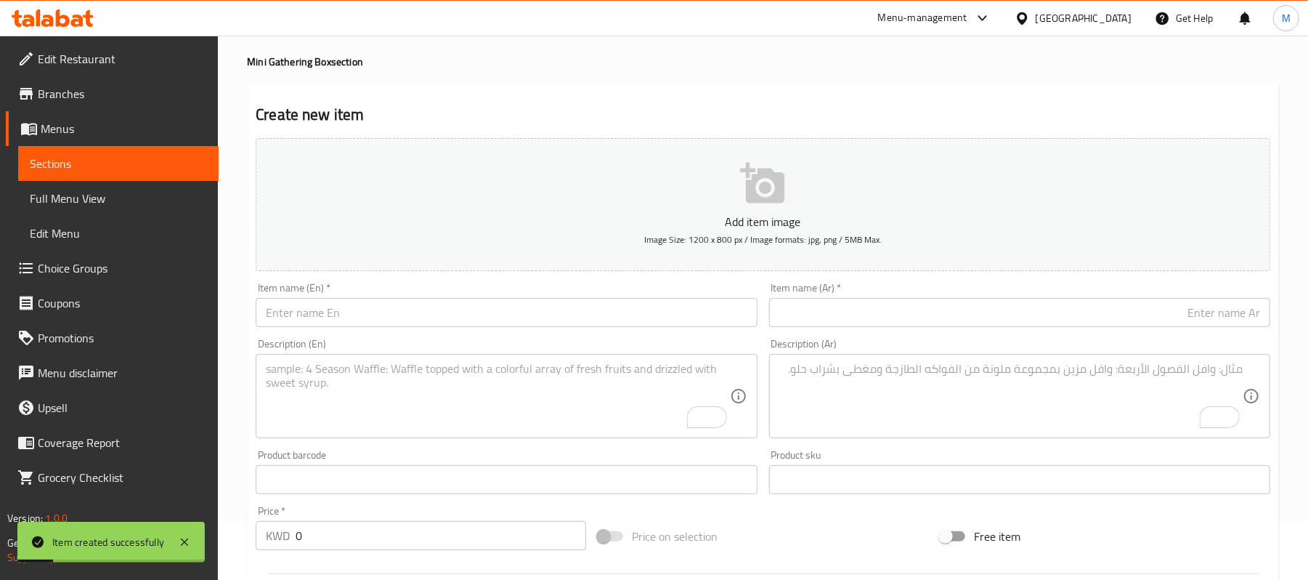
click at [361, 312] on input "text" at bounding box center [506, 312] width 501 height 29
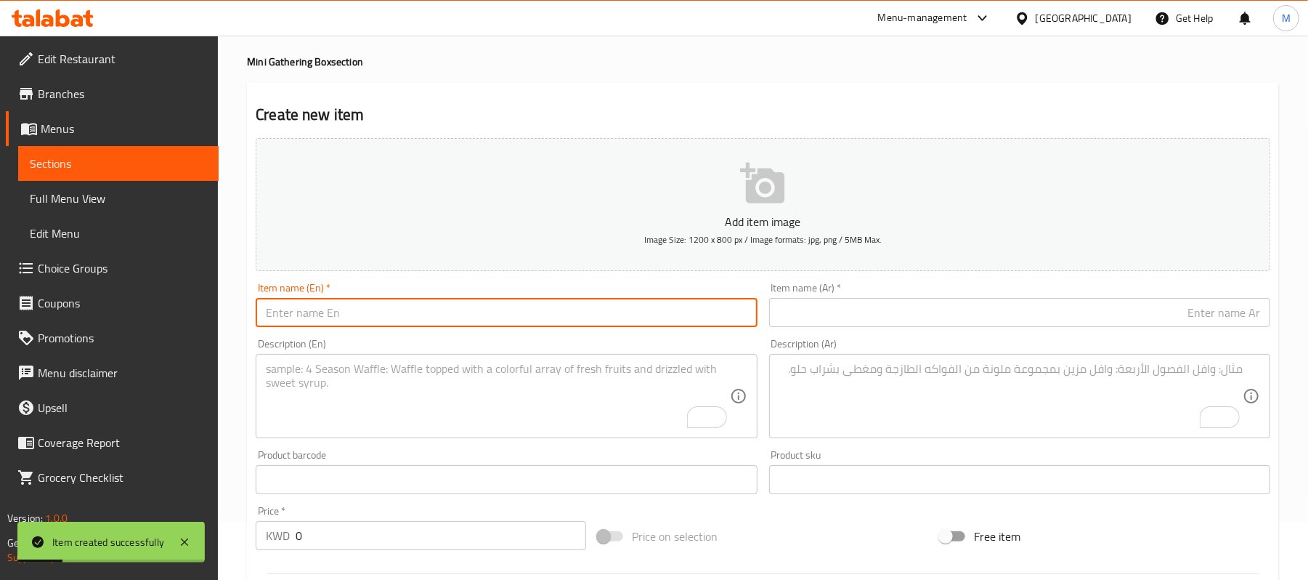
paste input "Safaeh Thin Dough Manakish 18 Pieces"
type input "Safaeh Thin Dough Manakish 18 Pieces"
click at [959, 314] on input "text" at bounding box center [1019, 312] width 501 height 29
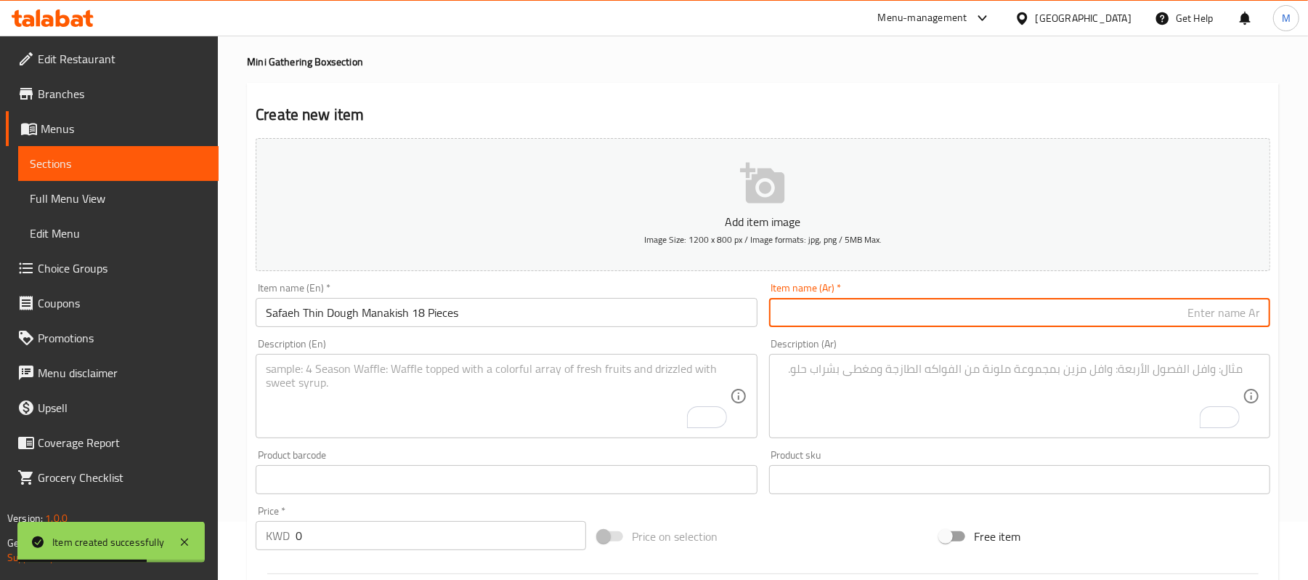
paste input "صفائح مناقيش بالعجينة الرفيعة - 18 قطعة"
click at [1096, 320] on input "صفائح مناقيش بالعجينة الرفيعة - 18 قطعة" at bounding box center [1019, 312] width 501 height 29
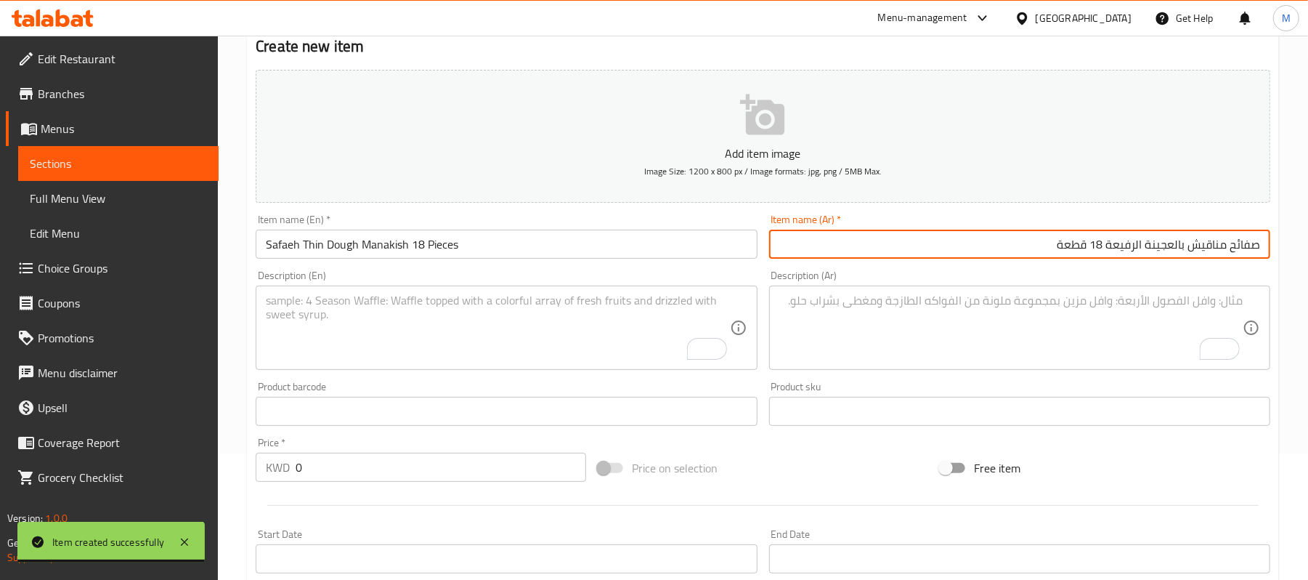
scroll to position [184, 0]
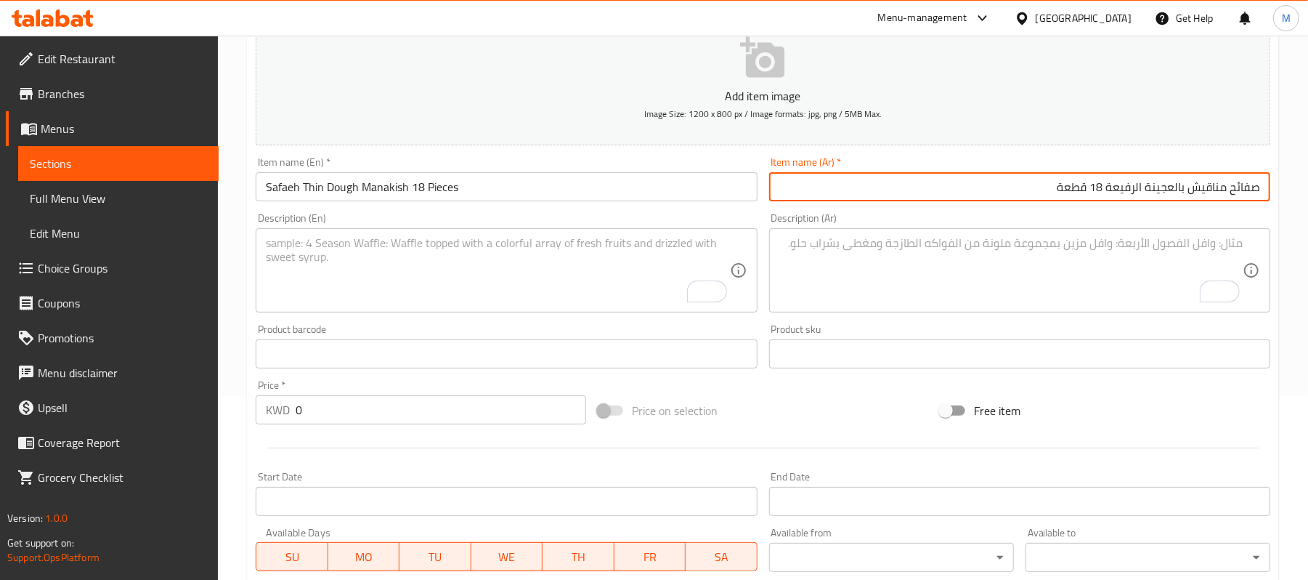
type input "صفائح مناقيش بالعجينة الرفيعة 18 قطعة"
click at [480, 242] on textarea "To enrich screen reader interactions, please activate Accessibility in Grammarl…" at bounding box center [498, 270] width 464 height 69
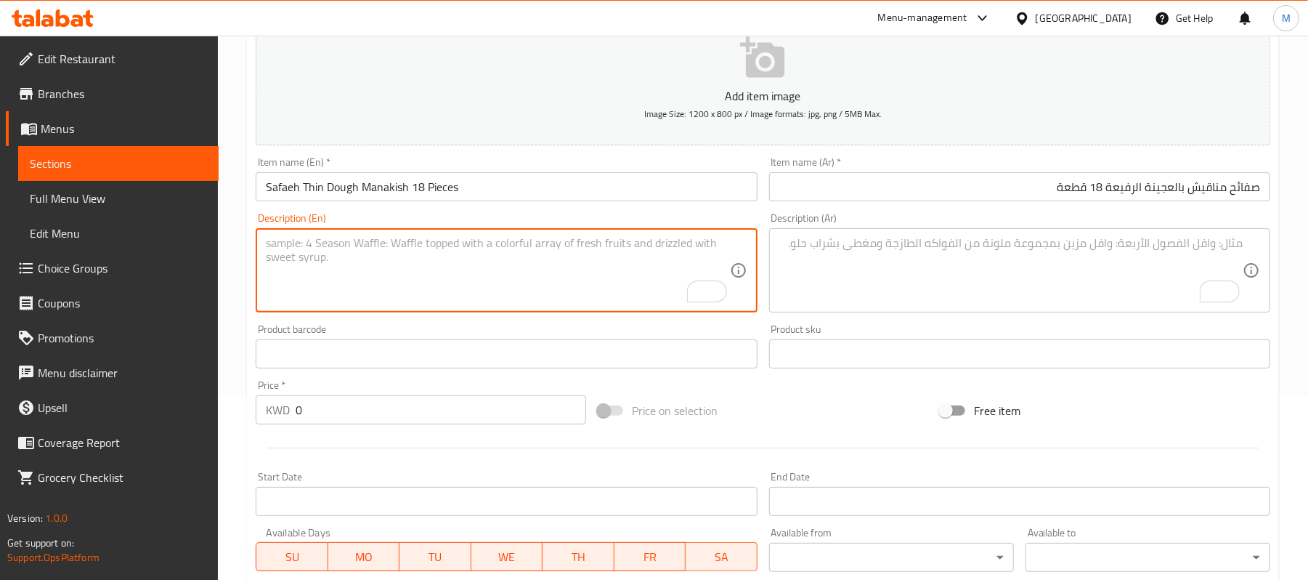
paste textarea "thyme 2, halloumi 2, akkawi 2, meat 2, labneh 2, muhammara 2, pizza 2, spinach …"
click at [669, 248] on textarea "thyme 2, halloumi 2, akkawi 2, meat 2, labneh 2, muhammara 2, pizza 2, spinach …" at bounding box center [498, 270] width 464 height 69
click at [674, 243] on textarea "thyme 2, halloumi 2, akkawi 2, meat 2, labneh 2, muhammara 2, pizza 2, spinach …" at bounding box center [498, 270] width 464 height 69
click at [267, 248] on textarea "thyme 2, halloumi 2, akkawi 2, meat 2, labneh 2, muhammara 2, pizza 2, spinach …" at bounding box center [498, 270] width 464 height 69
type textarea "Thyme 2, halloumi 2, akkawi 2, meat 2, labneh 2, muhammara 2, pizza 2, spinach …"
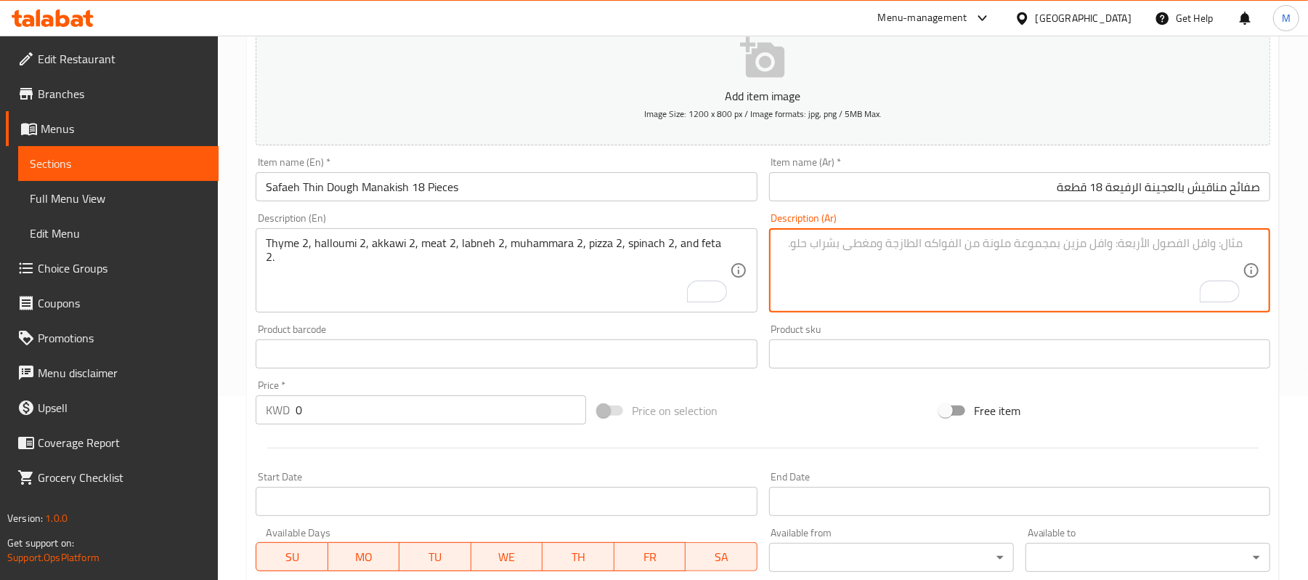
click at [1130, 256] on textarea "To enrich screen reader interactions, please activate Accessibility in Grammarl…" at bounding box center [1012, 270] width 464 height 69
paste textarea "زعتر 2، حلوم 2، عكاوي 2، لحم 2، لبنة 2، محَمّرة 2، بيتزا 2، سبانخ 2، فيتا 2."
drag, startPoint x: 934, startPoint y: 240, endPoint x: 939, endPoint y: 254, distance: 15.4
click at [933, 240] on textarea "زعتر 2، حلوم 2، عكاوي 2، لحم 2، لبنة 2، محَمّرة 2، بيتزا 2، سبانخ 2، فيتا 2." at bounding box center [1012, 270] width 464 height 69
click at [936, 247] on textarea "زعتر 2، حلوم 2، عكاوي 2، لحم 2، لبنة 2، محَمّرة 2، بيتزا 2، سبانخ 2،وفيتا 2." at bounding box center [1012, 270] width 464 height 69
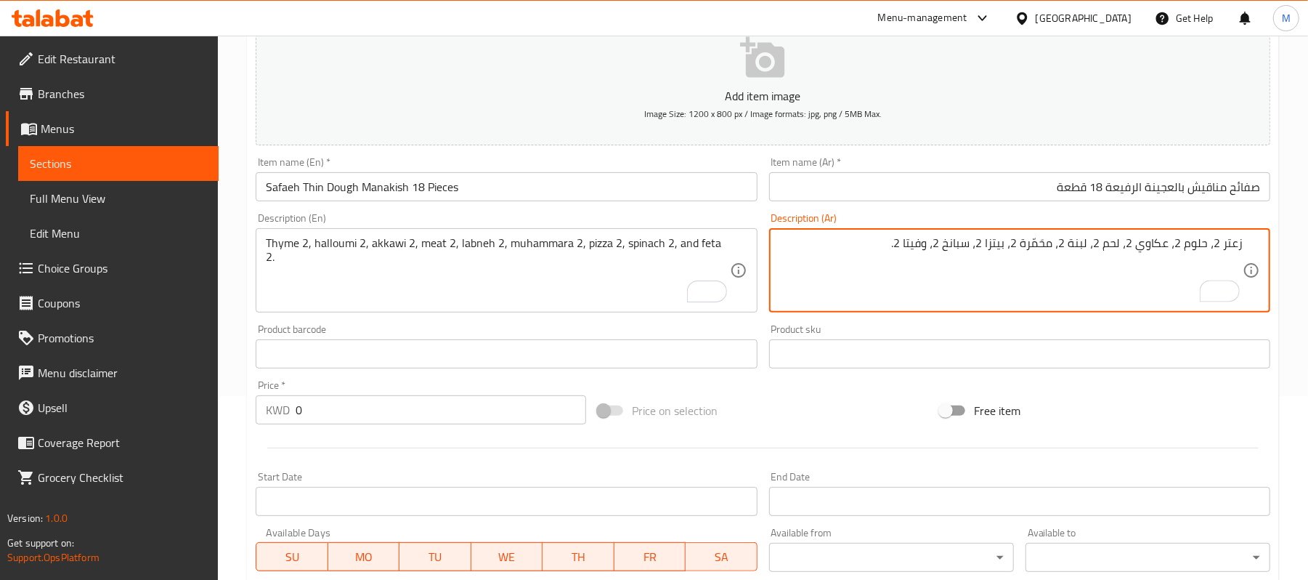
type textarea "زعتر 2، حلوم 2، عكاوي 2، لحم 2، لبنة 2، محَمّرة 2، بيتزا 2، سبانخ 2، وفيتا 2."
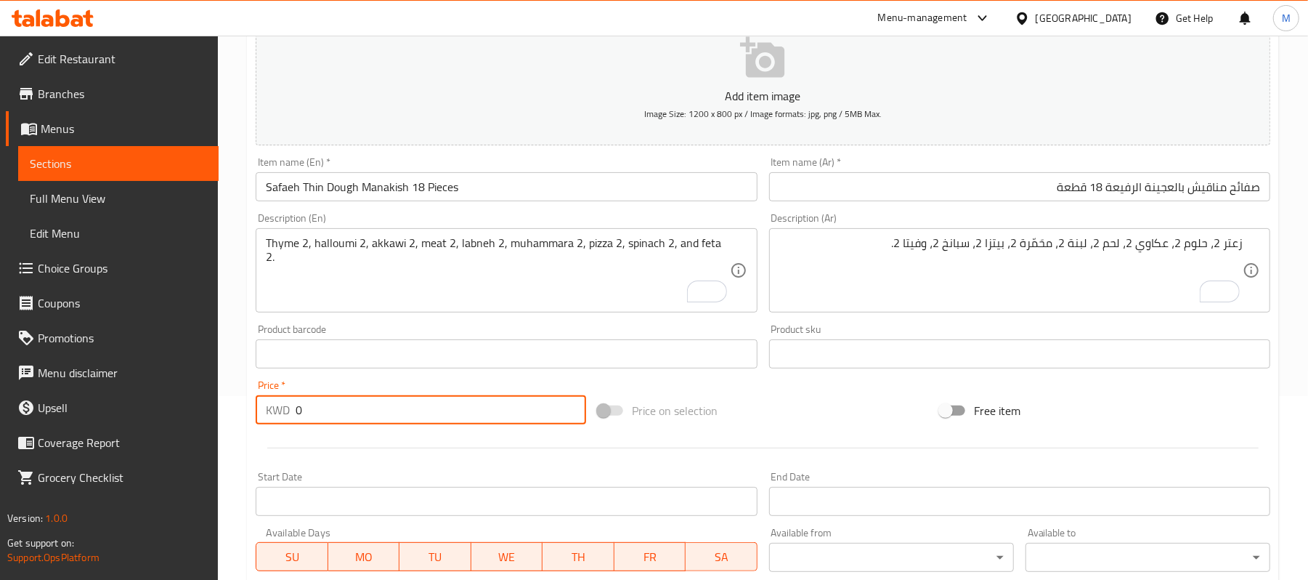
drag, startPoint x: 277, startPoint y: 413, endPoint x: 248, endPoint y: 413, distance: 29.1
click at [248, 413] on div "Create new item Add item image Image Size: 1200 x 800 px / Image formats: jpg, …" at bounding box center [763, 380] width 1032 height 846
paste input "3.60"
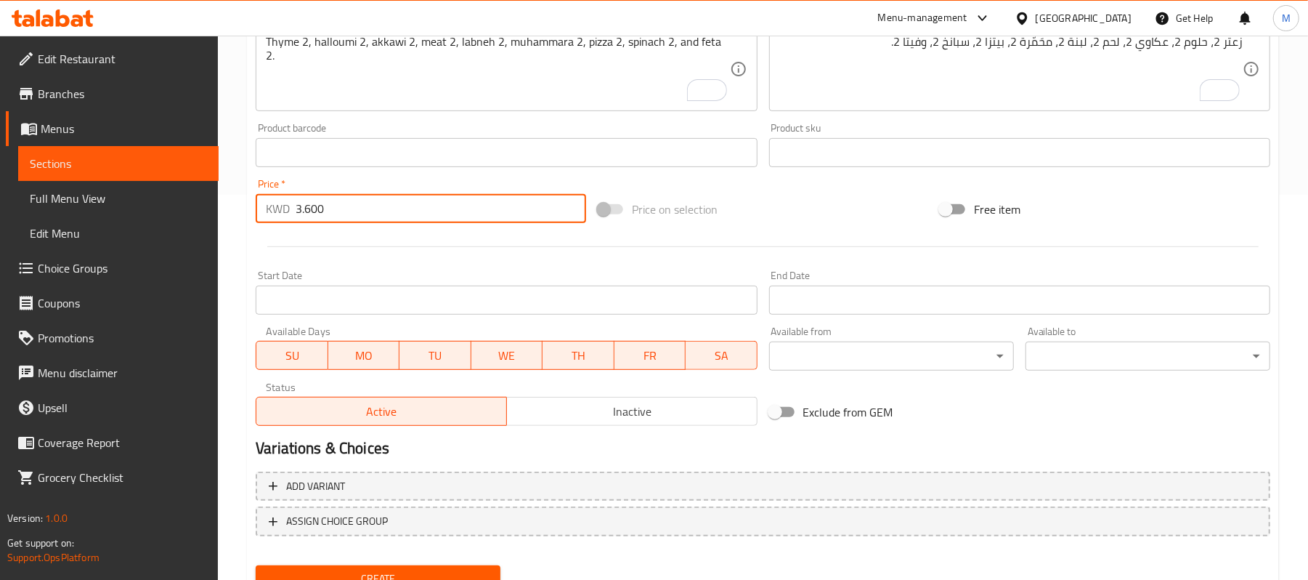
scroll to position [387, 0]
type input "3.600"
click at [431, 567] on span "Create" at bounding box center [378, 576] width 222 height 18
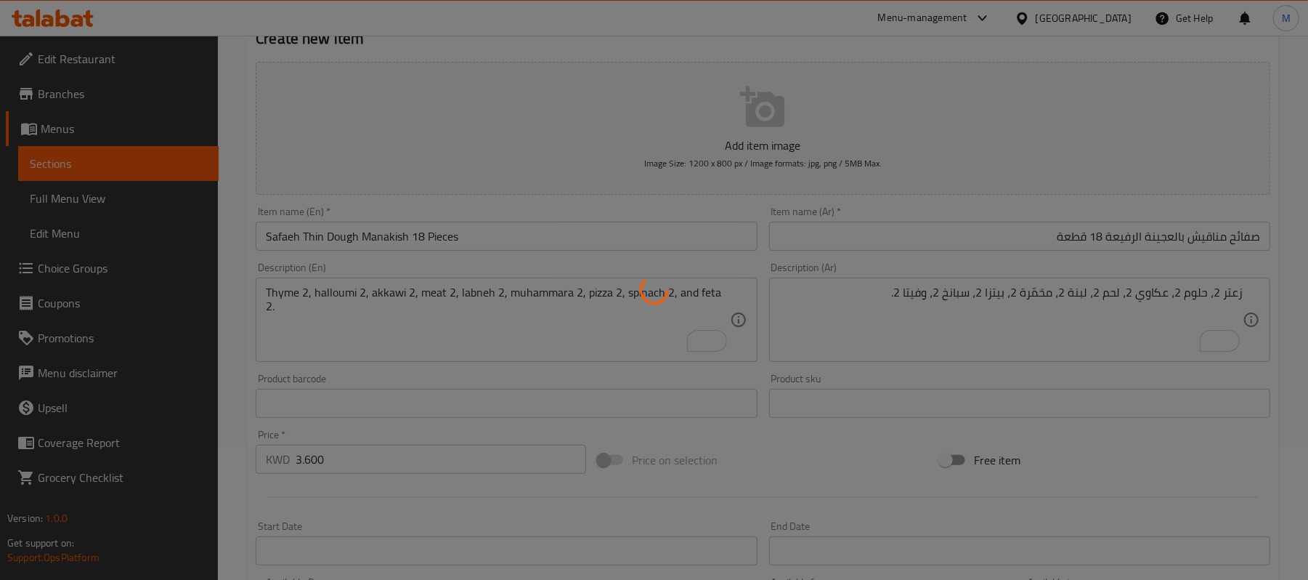
scroll to position [0, 0]
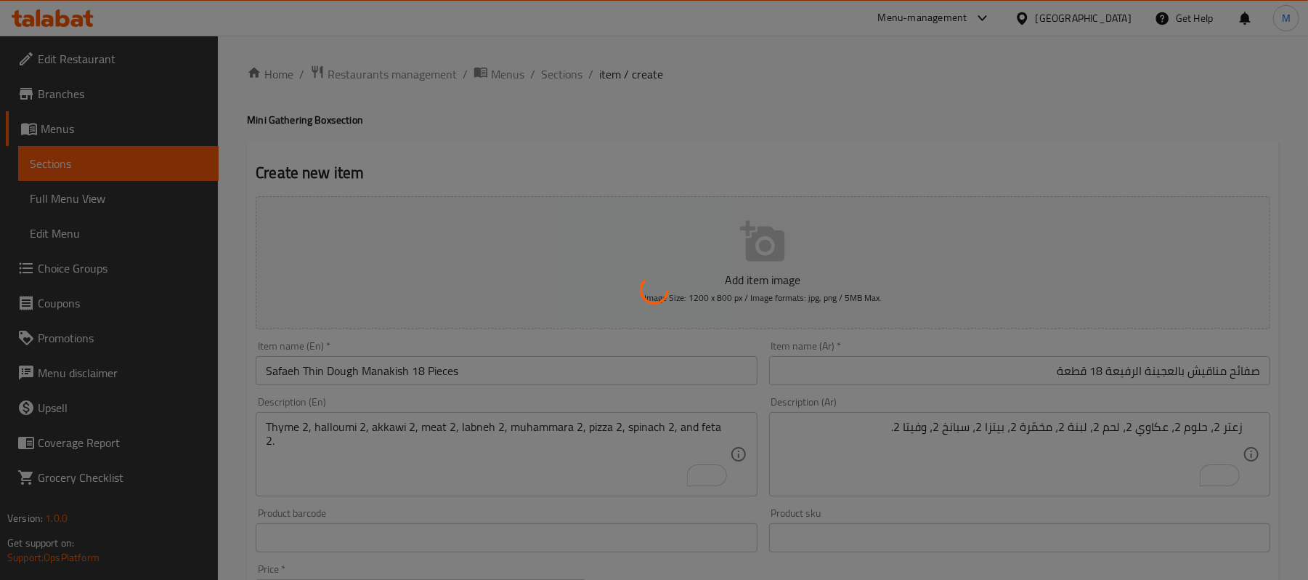
type input "0"
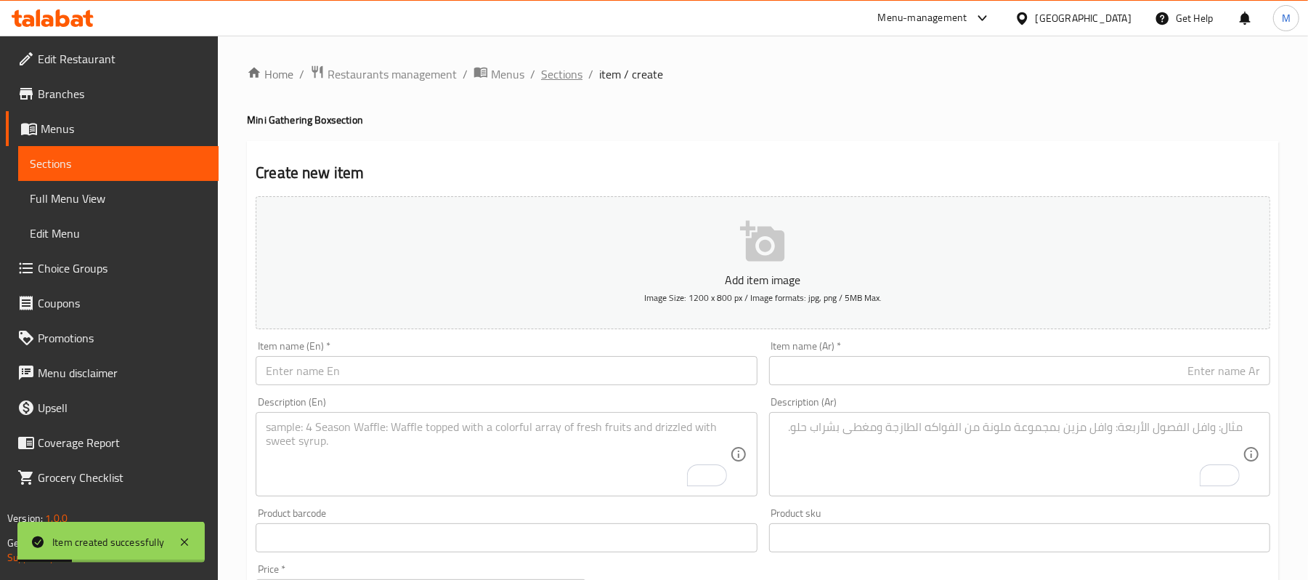
click at [543, 76] on span "Sections" at bounding box center [561, 73] width 41 height 17
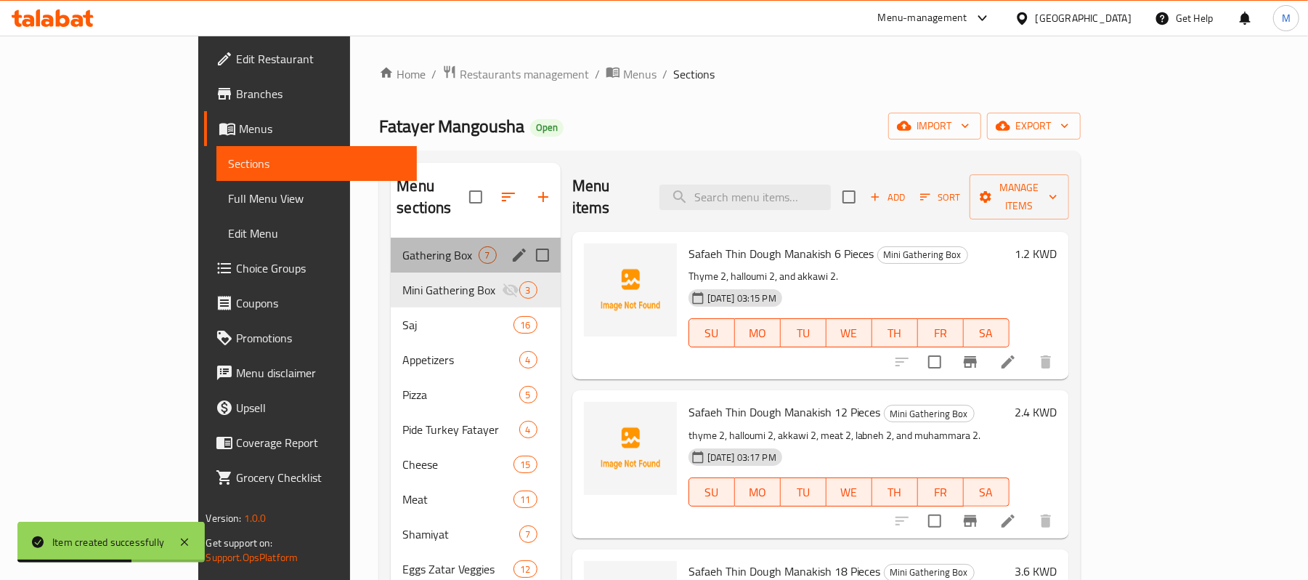
click at [391, 238] on div "Gathering Box 7" at bounding box center [475, 255] width 169 height 35
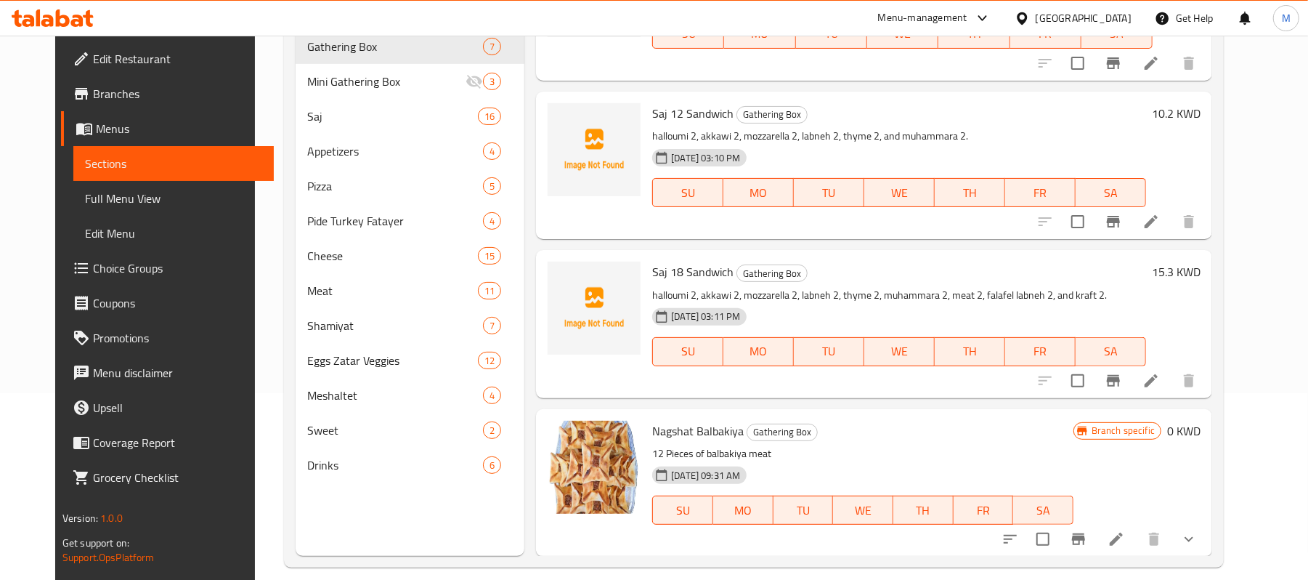
scroll to position [204, 0]
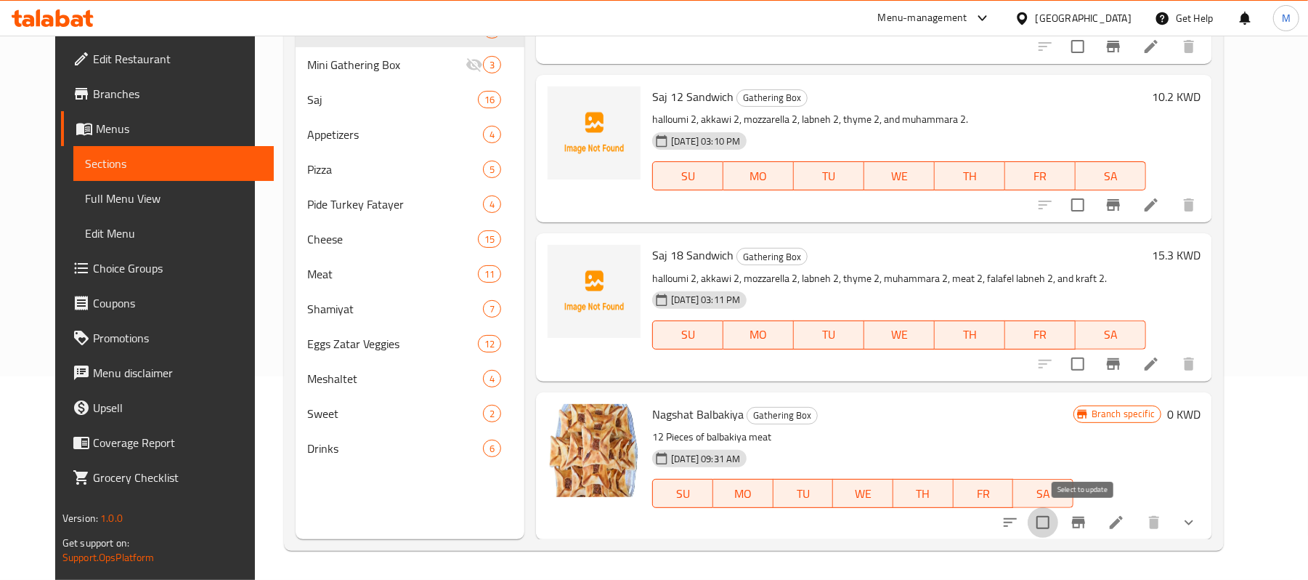
click at [1059, 523] on input "checkbox" at bounding box center [1043, 522] width 31 height 31
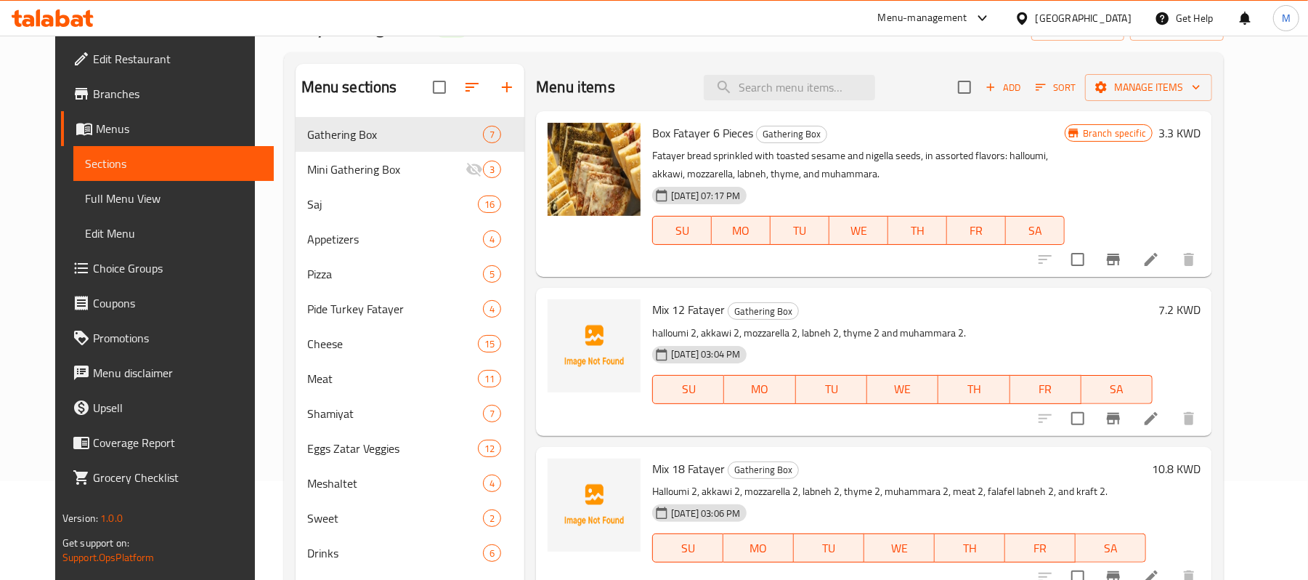
scroll to position [0, 0]
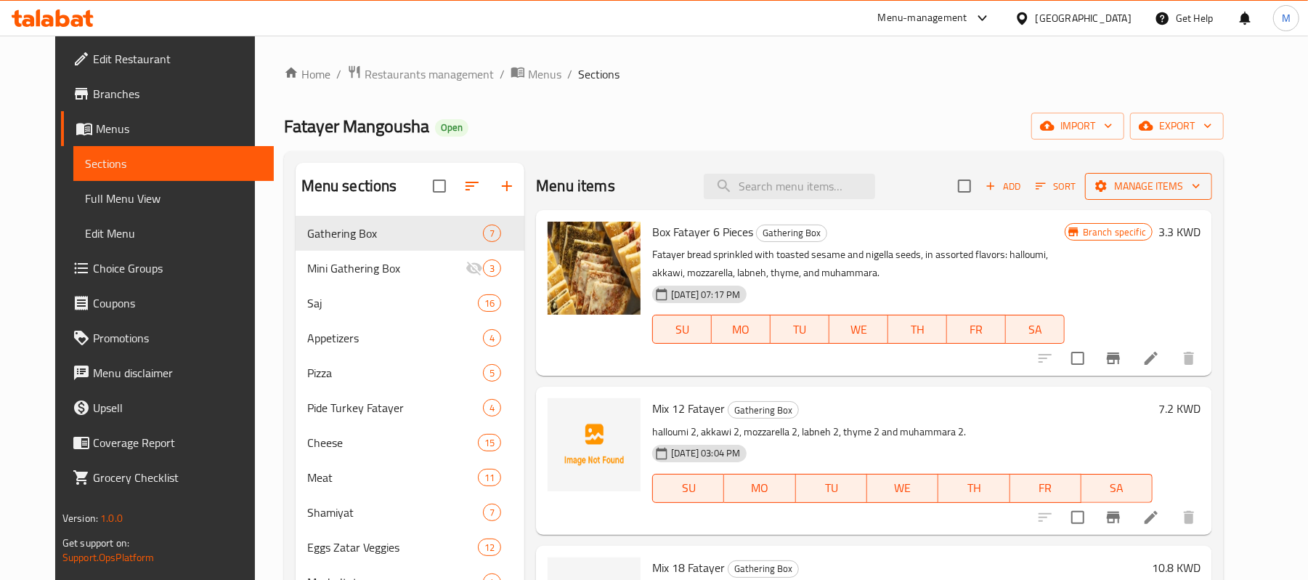
click at [1180, 182] on span "Manage items" at bounding box center [1149, 186] width 104 height 18
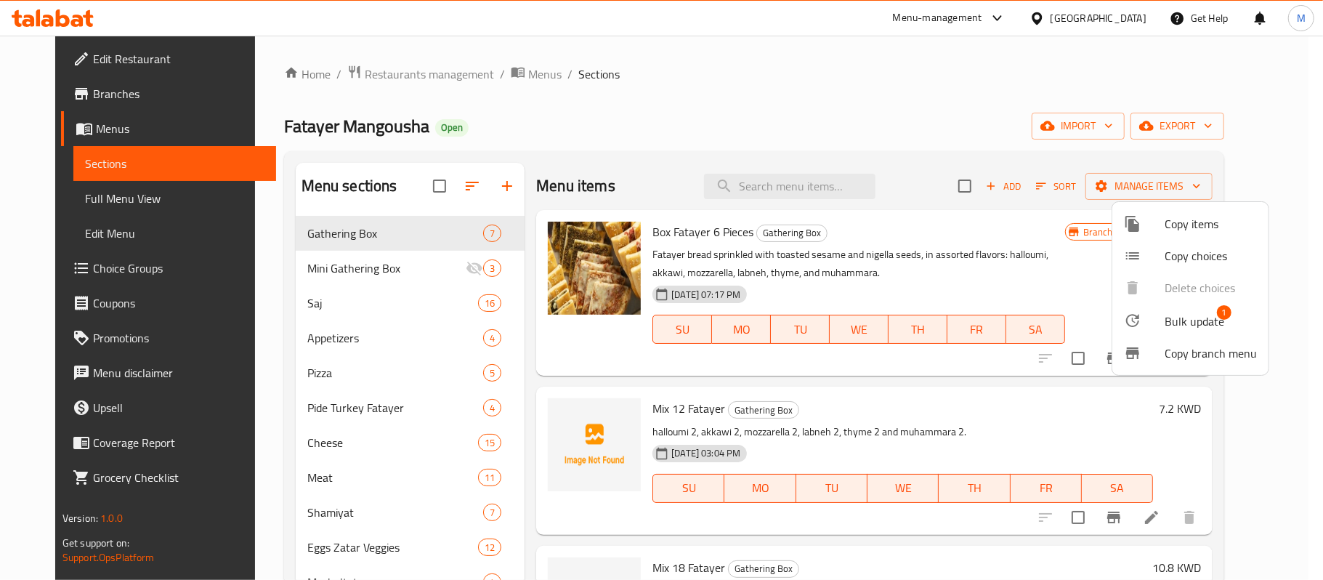
click at [1177, 321] on span "Bulk update" at bounding box center [1195, 320] width 60 height 17
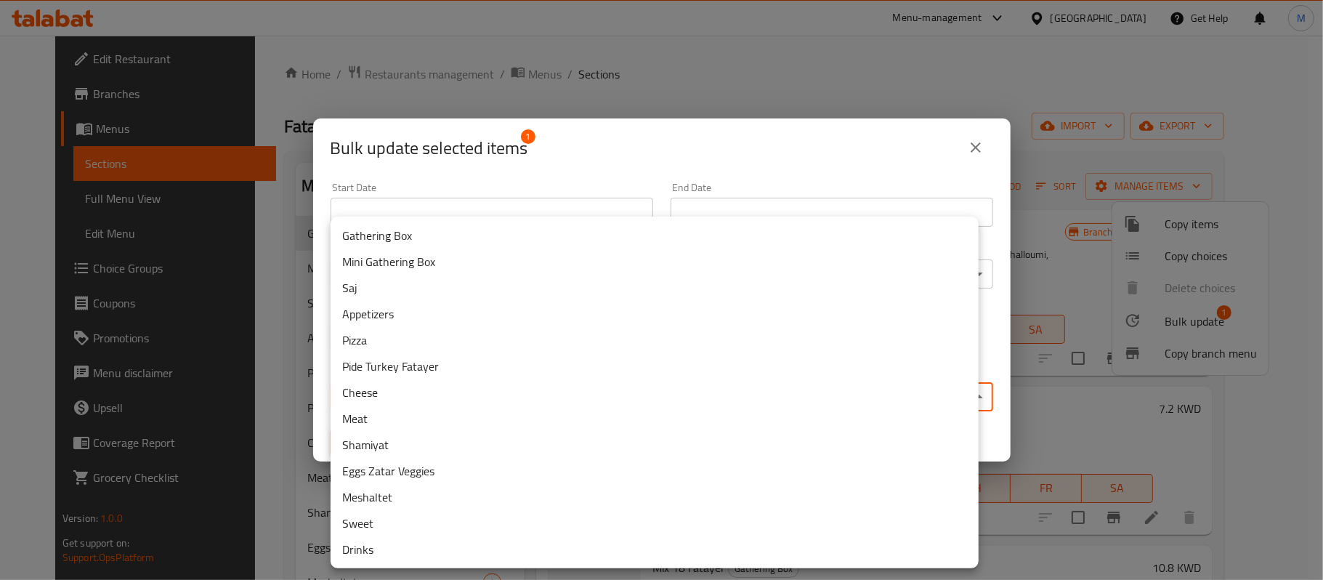
click at [596, 394] on body "​ Menu-management Kuwait Get Help M Edit Restaurant Branches Menus Sections Ful…" at bounding box center [661, 308] width 1323 height 544
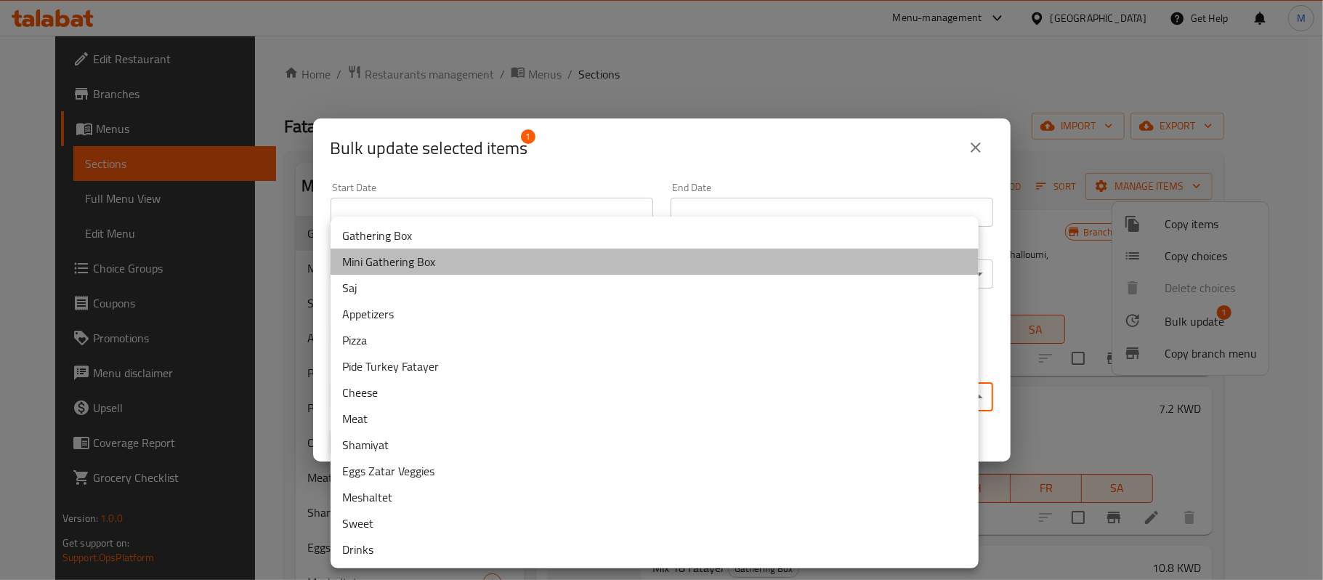
click at [388, 263] on li "Mini Gathering Box" at bounding box center [655, 261] width 648 height 26
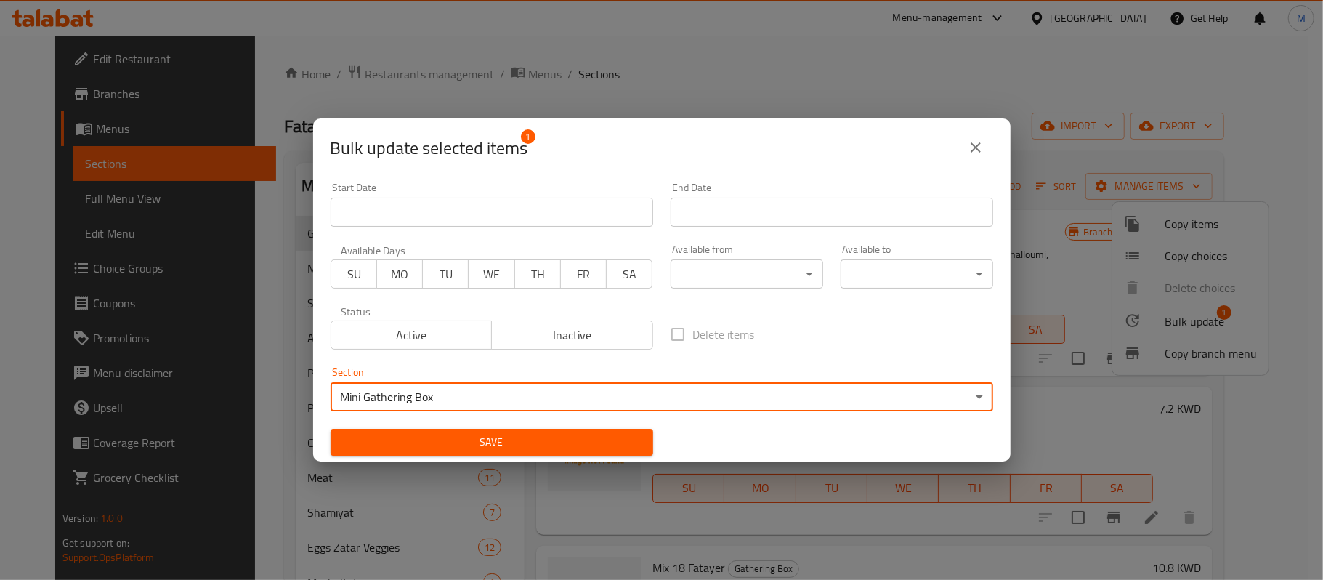
click at [434, 437] on span "Save" at bounding box center [491, 442] width 299 height 18
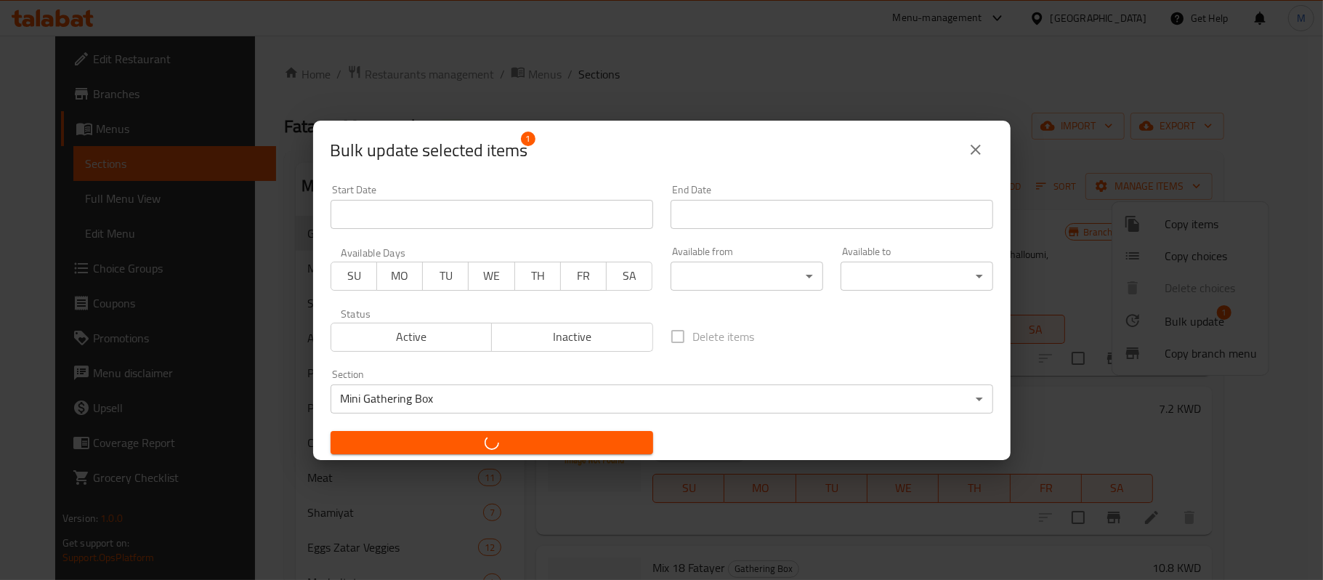
checkbox input "false"
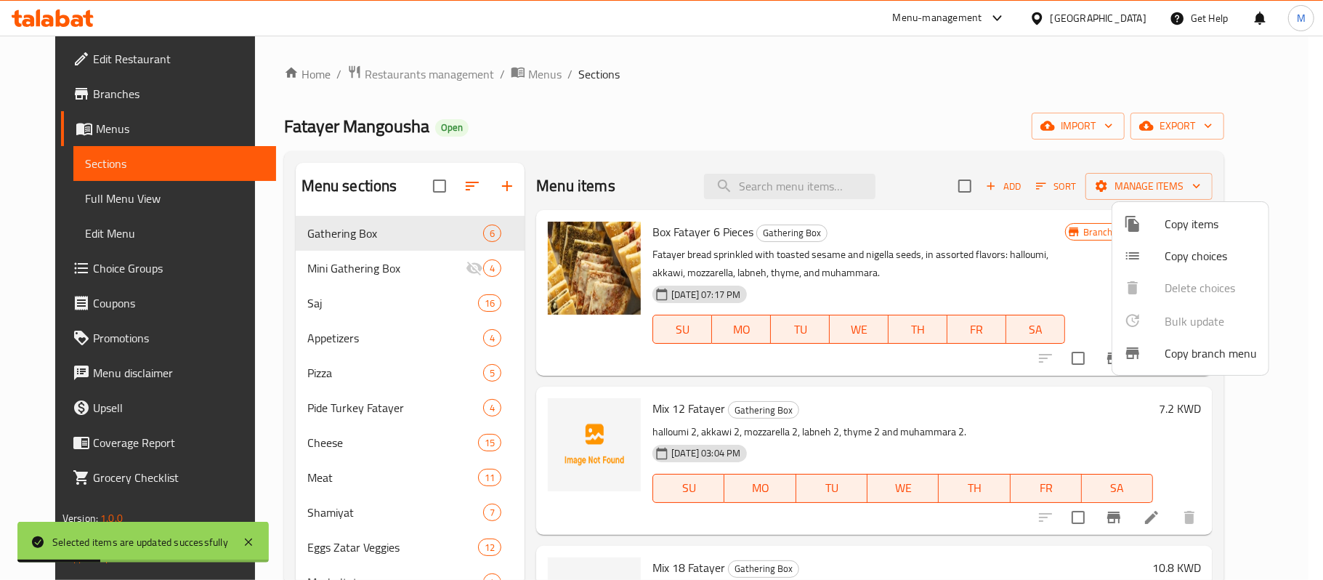
click at [905, 105] on div at bounding box center [661, 290] width 1323 height 580
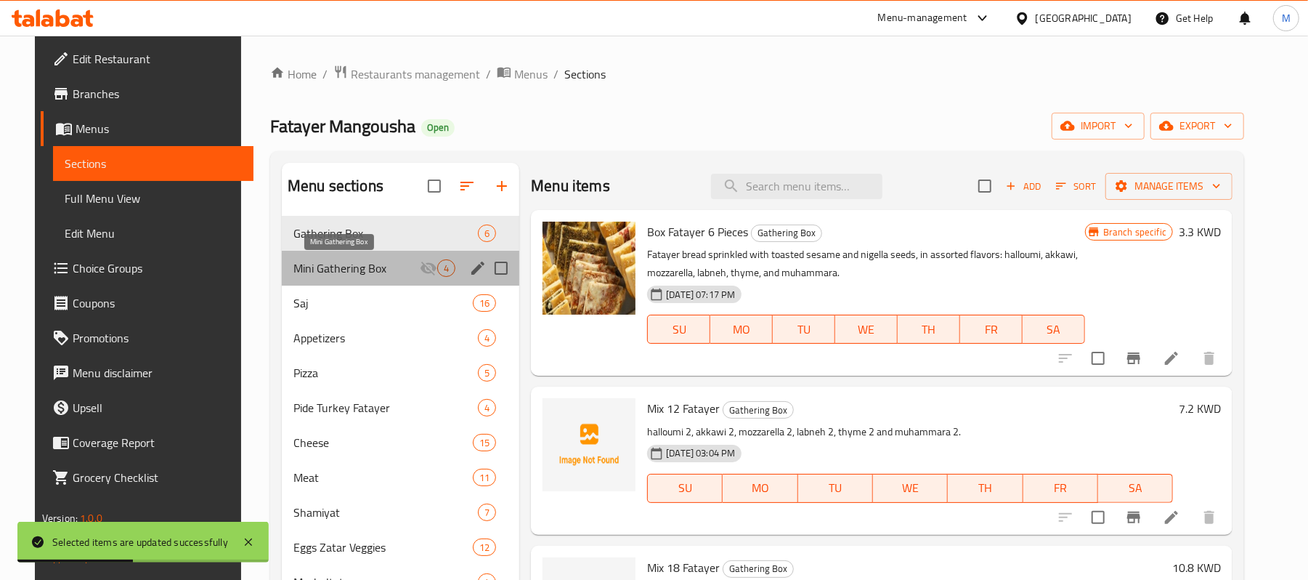
click at [339, 271] on span "Mini Gathering Box" at bounding box center [357, 267] width 126 height 17
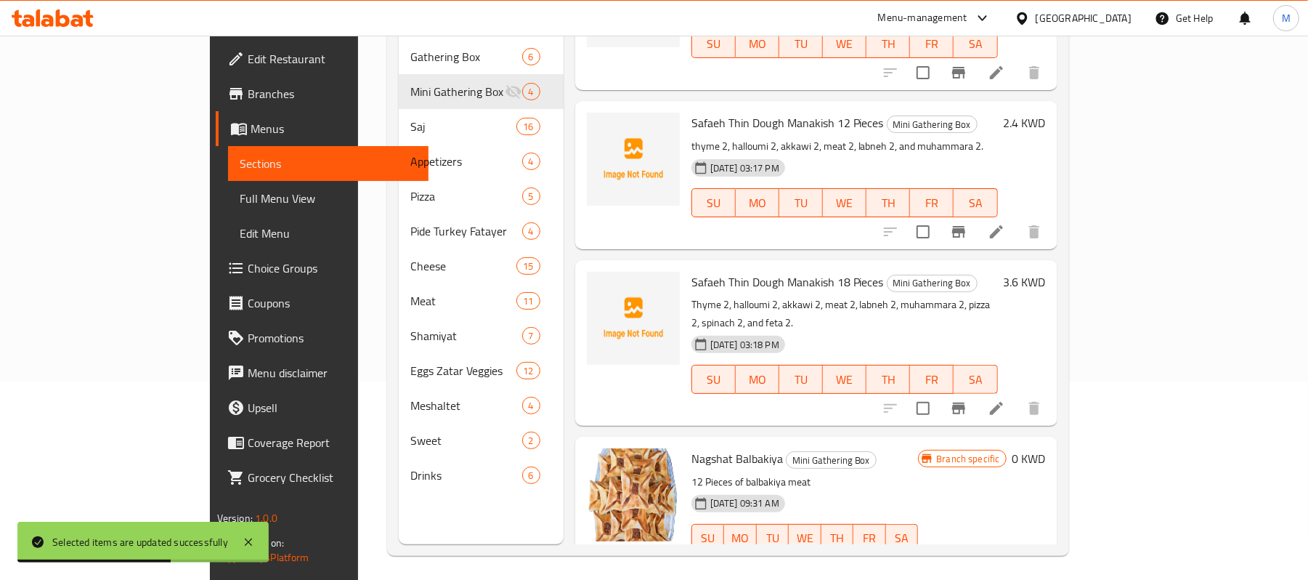
scroll to position [204, 0]
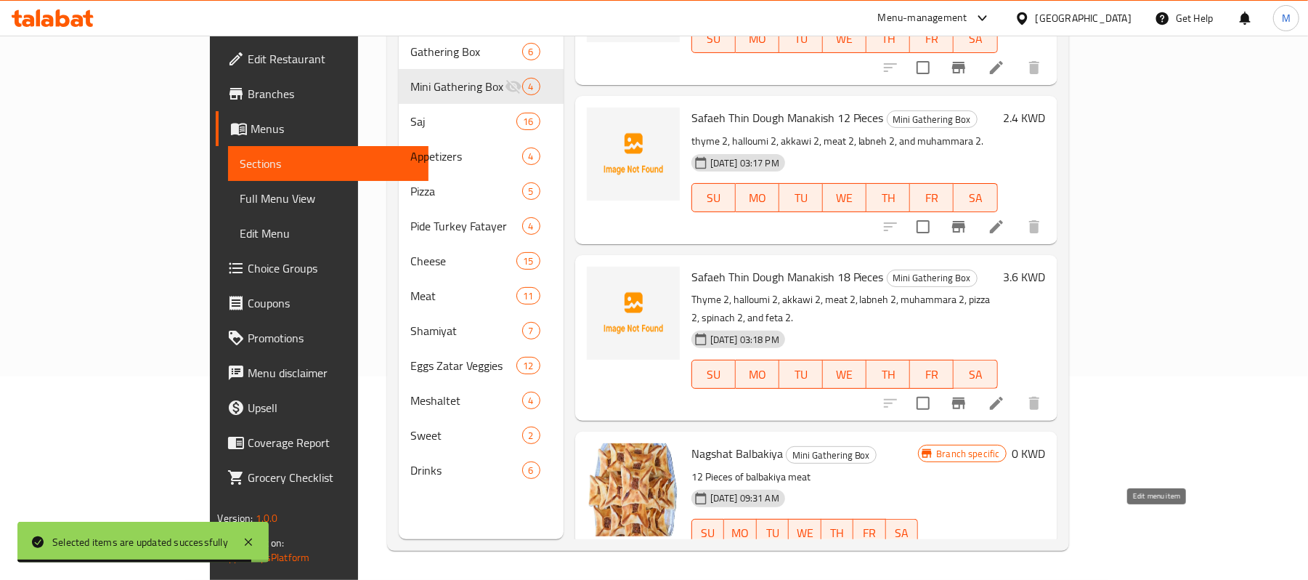
click at [968, 556] on icon at bounding box center [961, 562] width 13 height 13
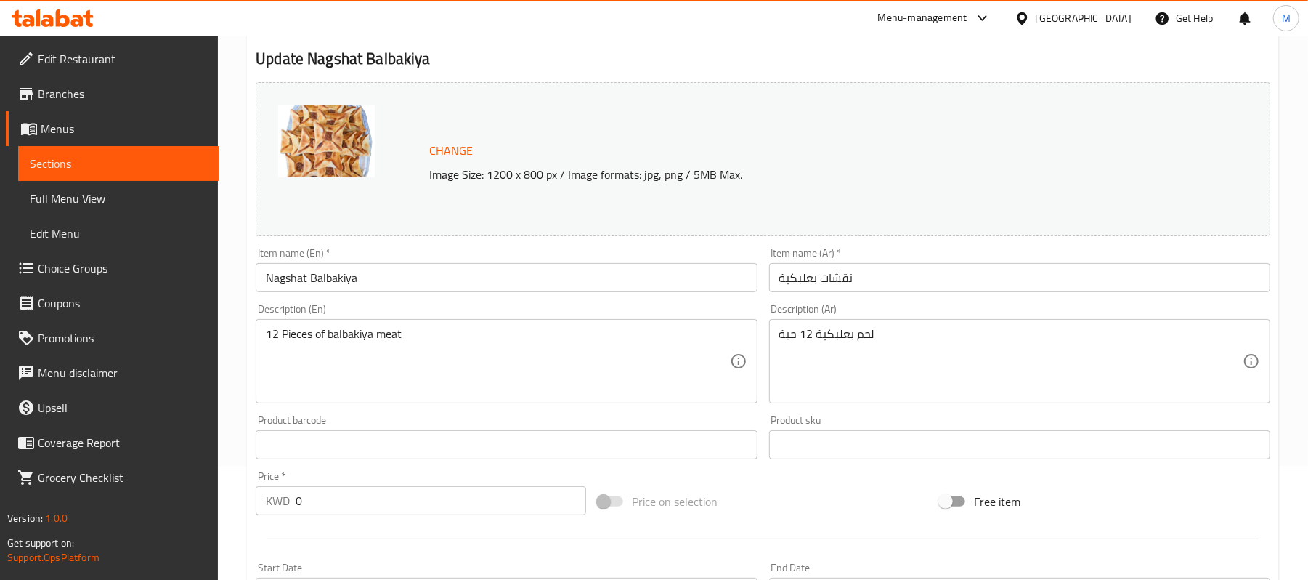
scroll to position [501, 0]
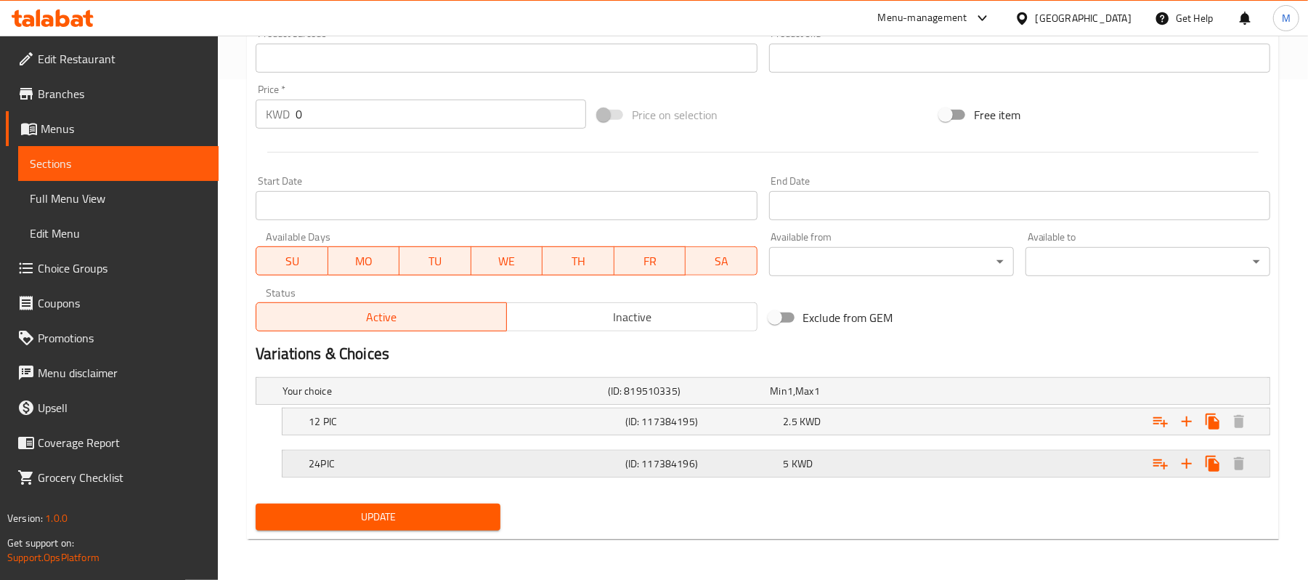
click at [430, 460] on h5 "24PIC" at bounding box center [464, 463] width 311 height 15
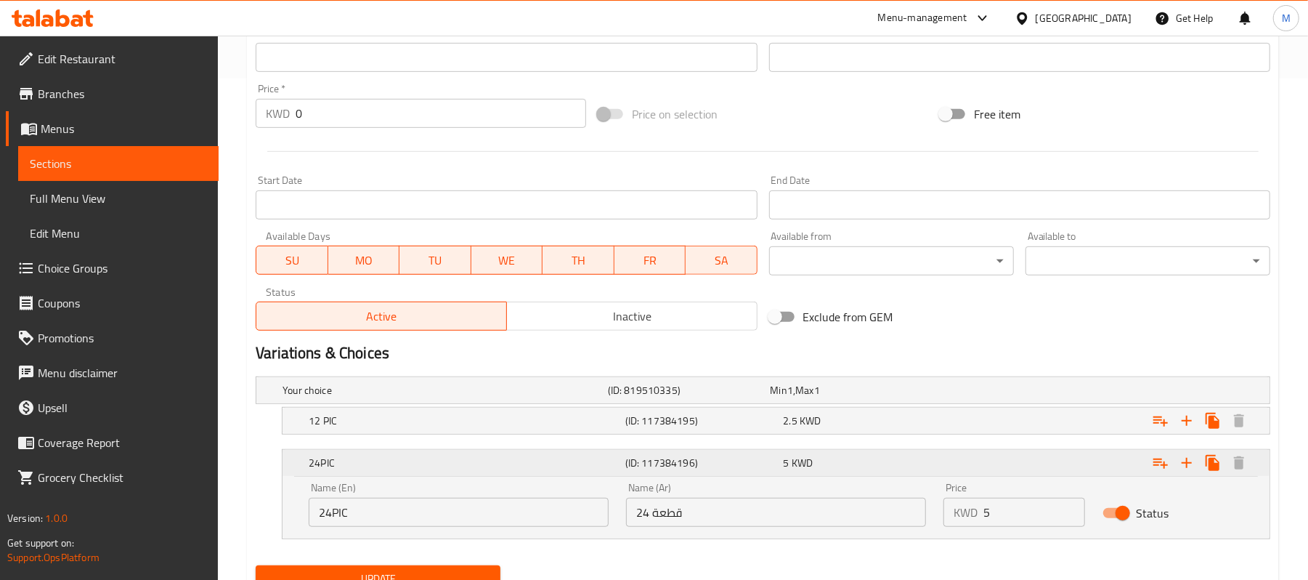
scroll to position [565, 0]
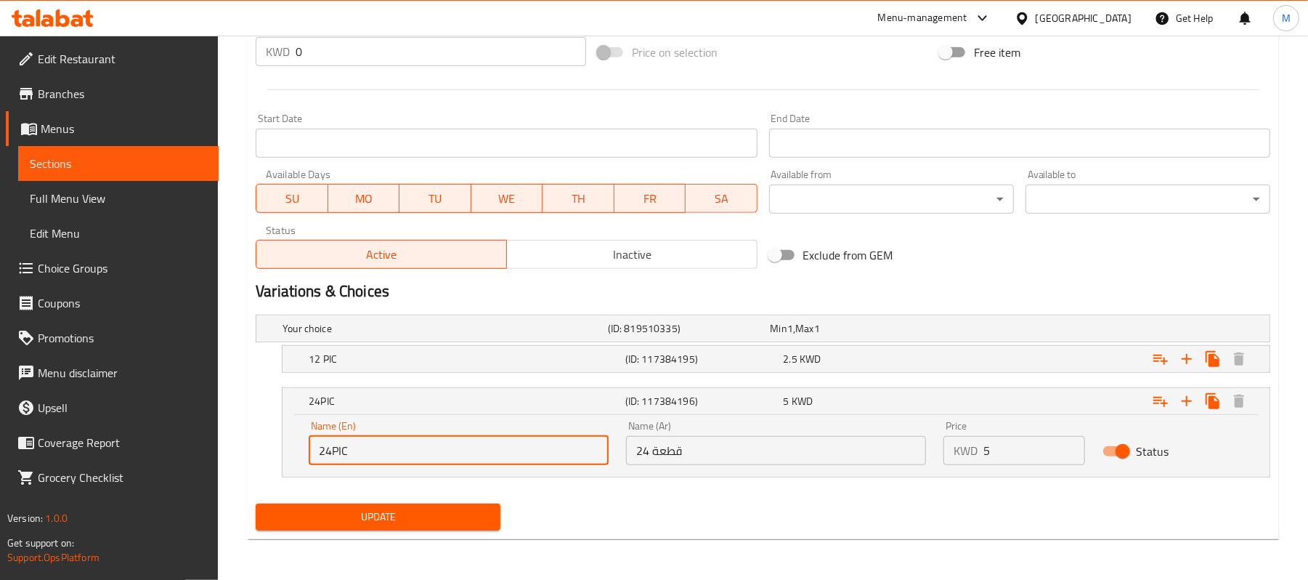
drag, startPoint x: 331, startPoint y: 450, endPoint x: 303, endPoint y: 449, distance: 28.4
click at [303, 449] on div "Name (En) 24PIC Name (En)" at bounding box center [458, 443] width 317 height 62
type input "18 PIC"
click at [350, 356] on h5 "12 PIC" at bounding box center [464, 359] width 311 height 15
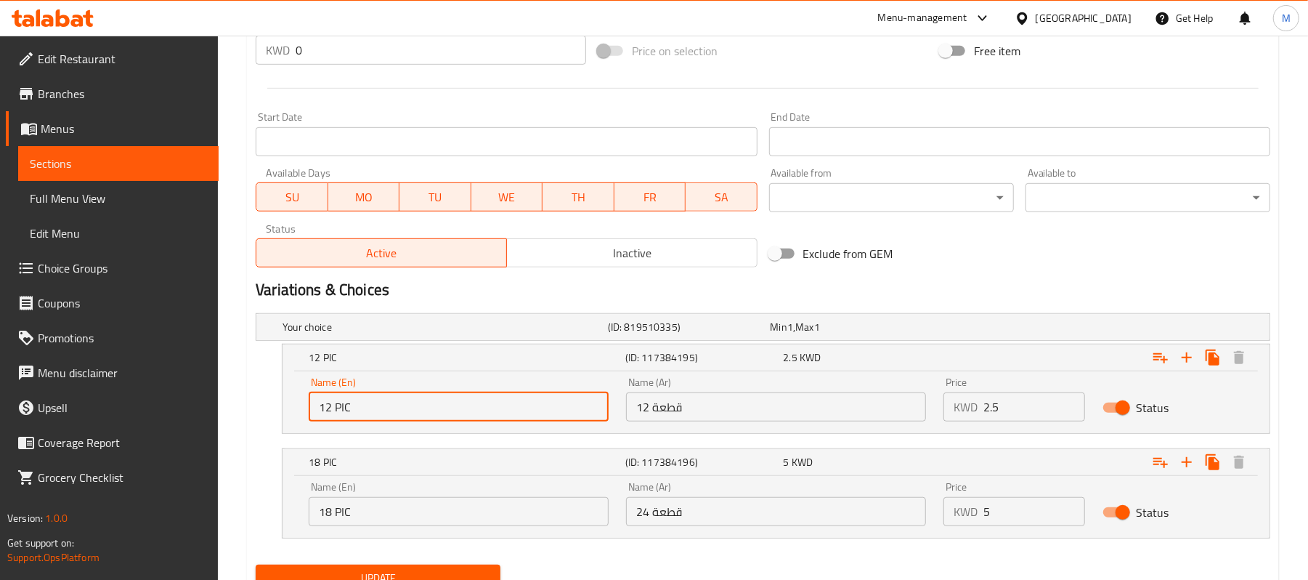
drag, startPoint x: 352, startPoint y: 411, endPoint x: 340, endPoint y: 410, distance: 12.4
click at [340, 410] on input "12 PIC" at bounding box center [459, 406] width 300 height 29
type input "12 Pcs"
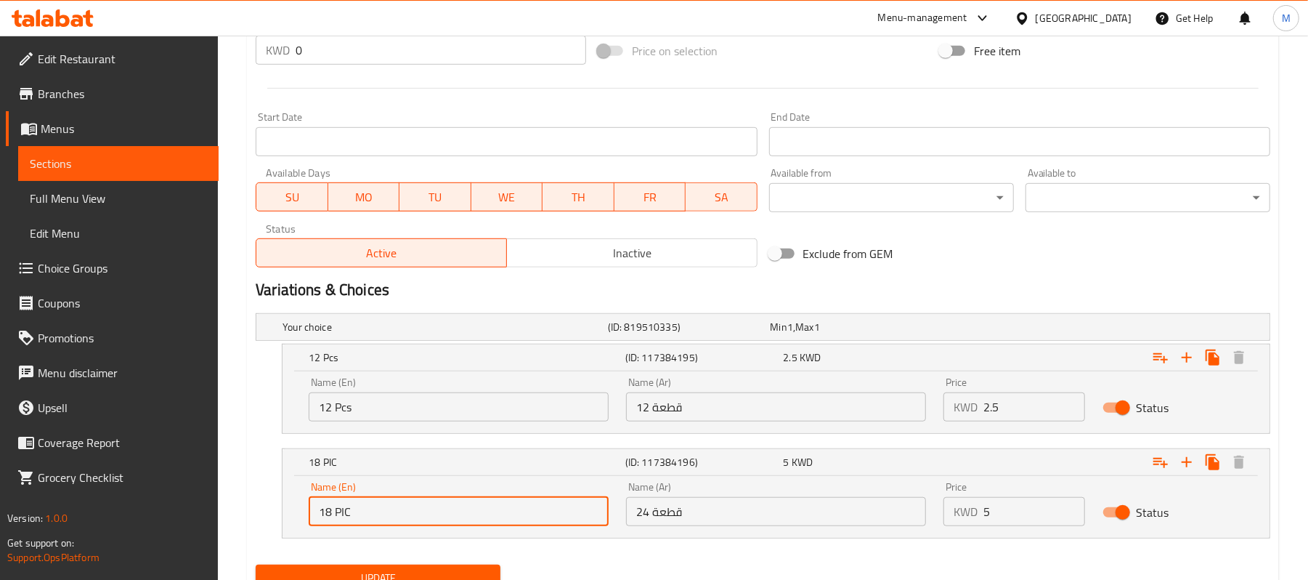
click at [372, 514] on input "18 PIC" at bounding box center [459, 511] width 300 height 29
type input "18 Pcs"
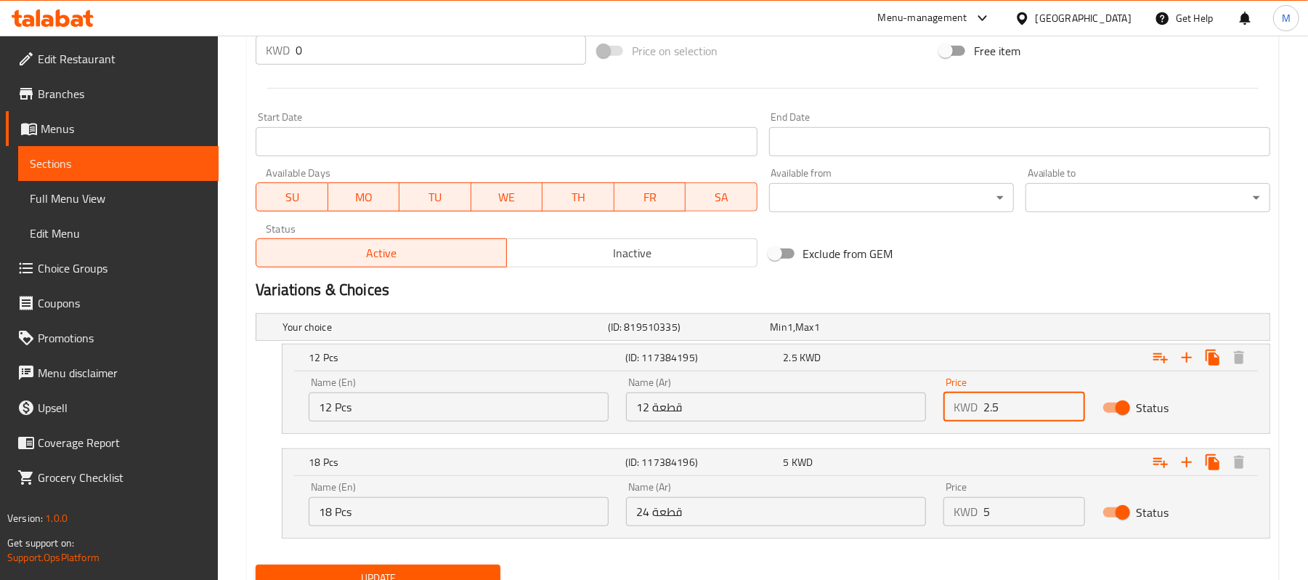
drag, startPoint x: 1015, startPoint y: 413, endPoint x: 966, endPoint y: 413, distance: 49.4
click at [966, 413] on div "KWD 2.5 Price" at bounding box center [1014, 406] width 141 height 29
type input "1.200"
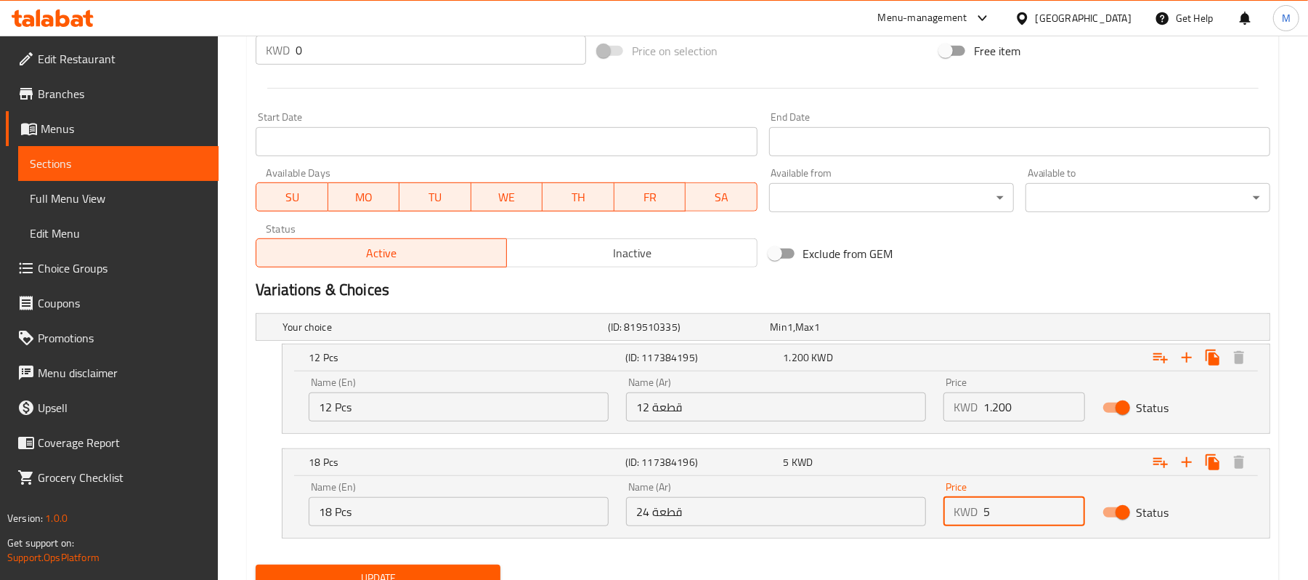
drag, startPoint x: 1003, startPoint y: 518, endPoint x: 982, endPoint y: 515, distance: 21.3
click at [982, 515] on div "KWD 5 Price" at bounding box center [1014, 511] width 141 height 29
paste input "2.400"
type input "2.400"
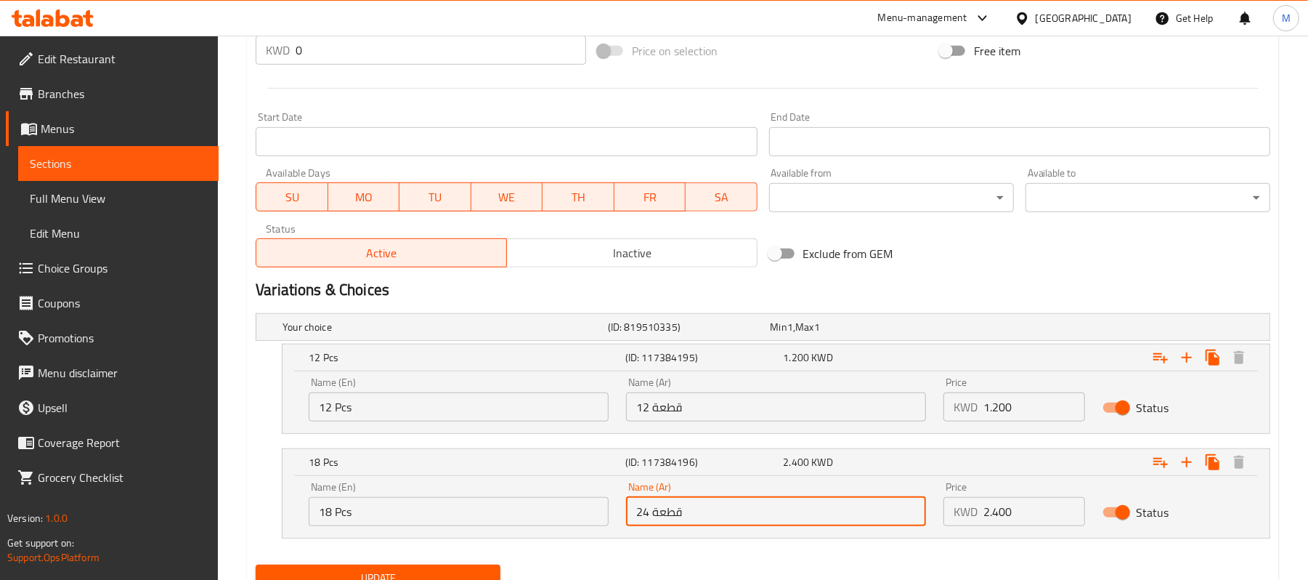
click at [642, 510] on input "24 قطعة" at bounding box center [776, 511] width 300 height 29
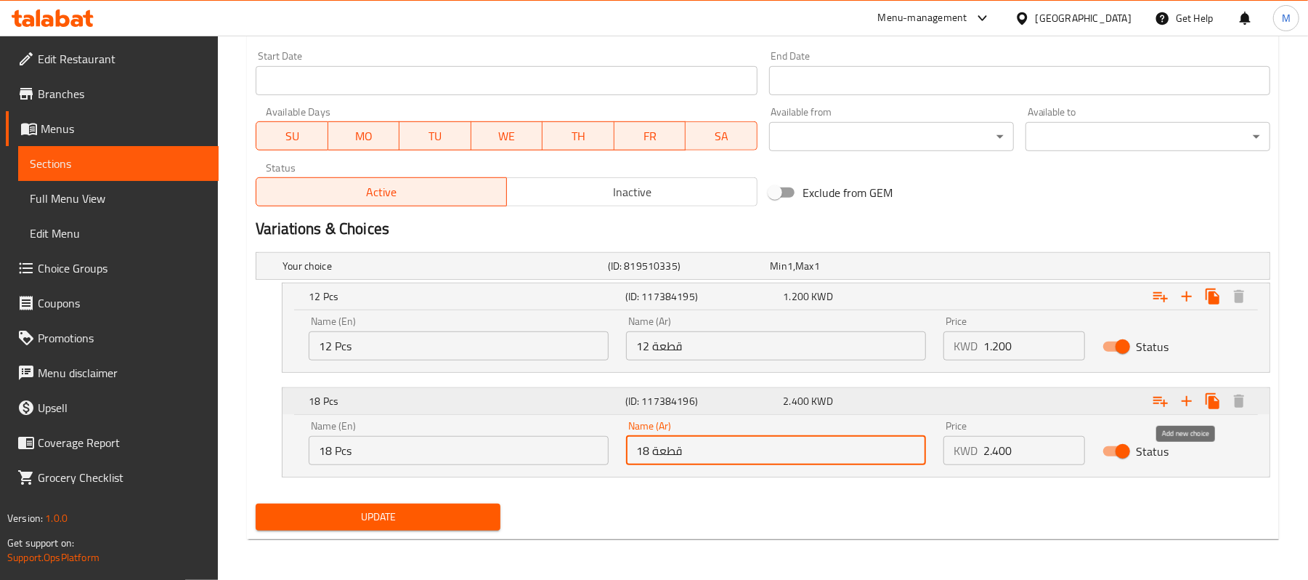
type input "18 قطعة"
click at [1186, 394] on icon "Expand" at bounding box center [1186, 400] width 17 height 17
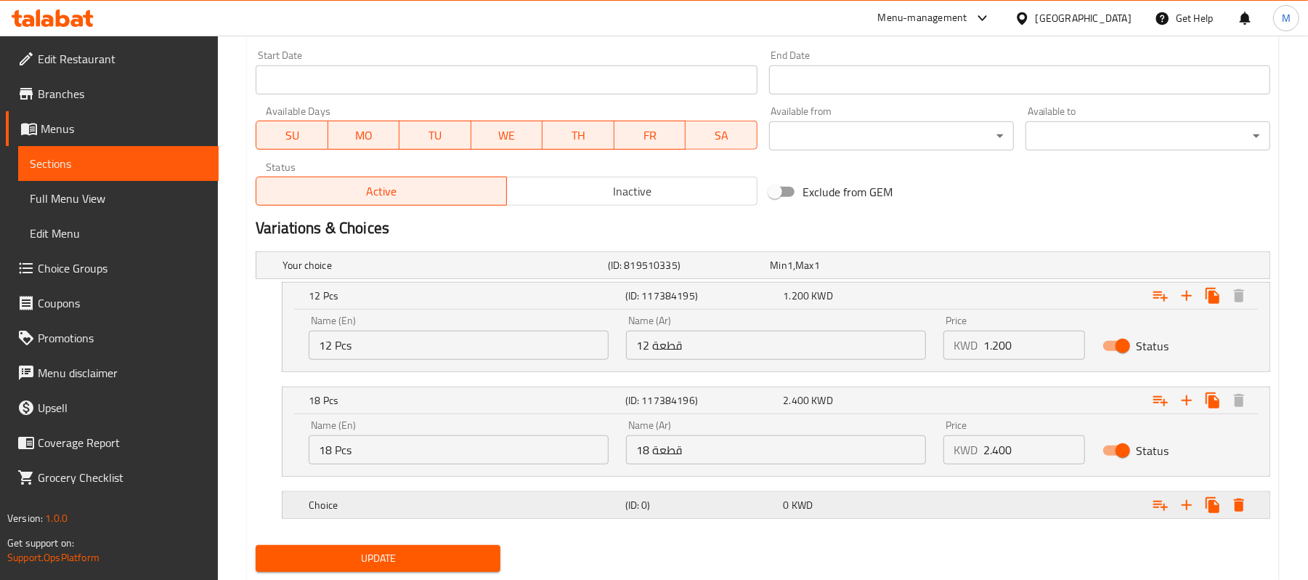
click at [372, 495] on div "Choice" at bounding box center [464, 505] width 317 height 20
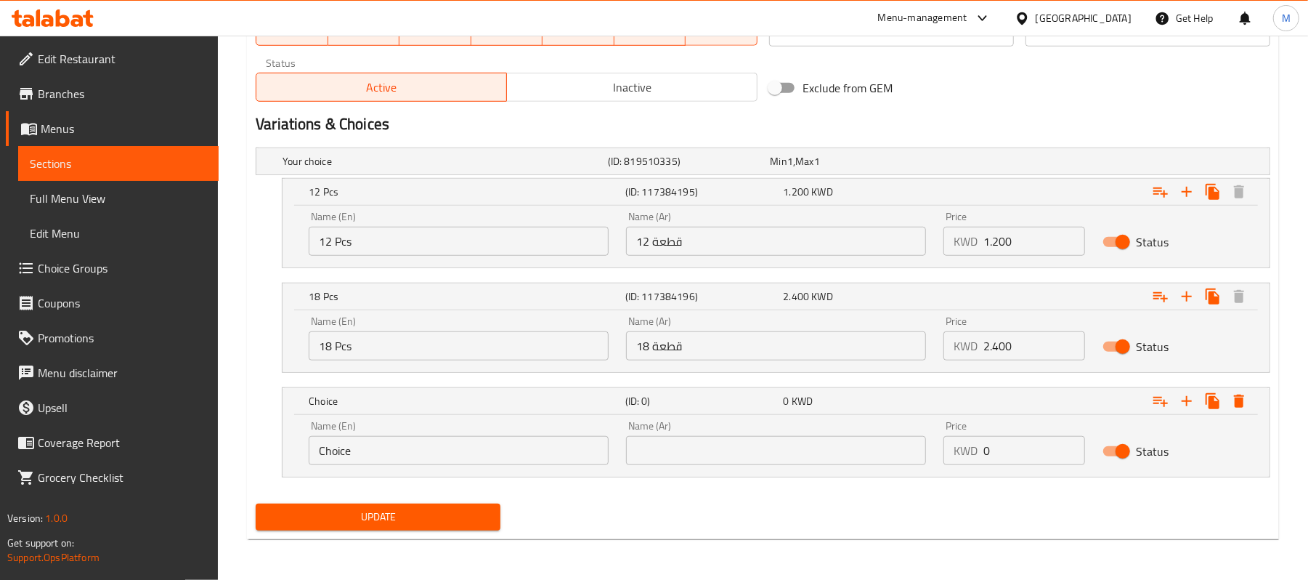
scroll to position [732, 0]
click at [346, 454] on input "Choice" at bounding box center [459, 450] width 300 height 29
click at [341, 344] on input "18 Pcs" at bounding box center [459, 345] width 300 height 29
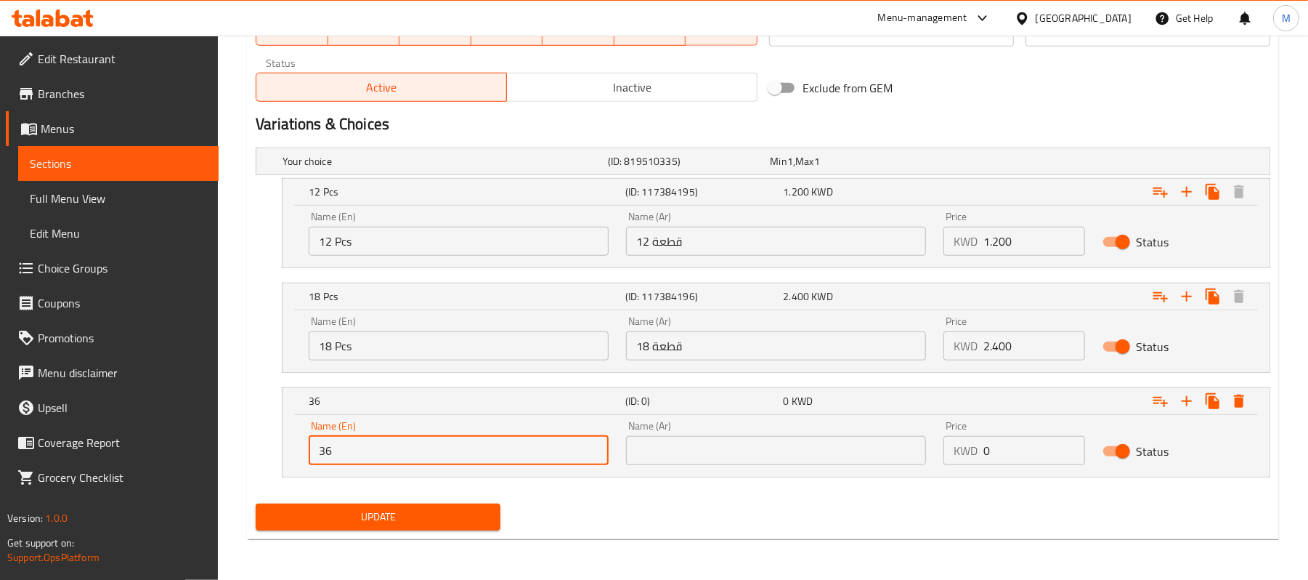
click at [381, 459] on input "36" at bounding box center [459, 450] width 300 height 29
paste input "Pcs"
type input "36 Pcs"
click at [721, 455] on input "text" at bounding box center [776, 450] width 300 height 29
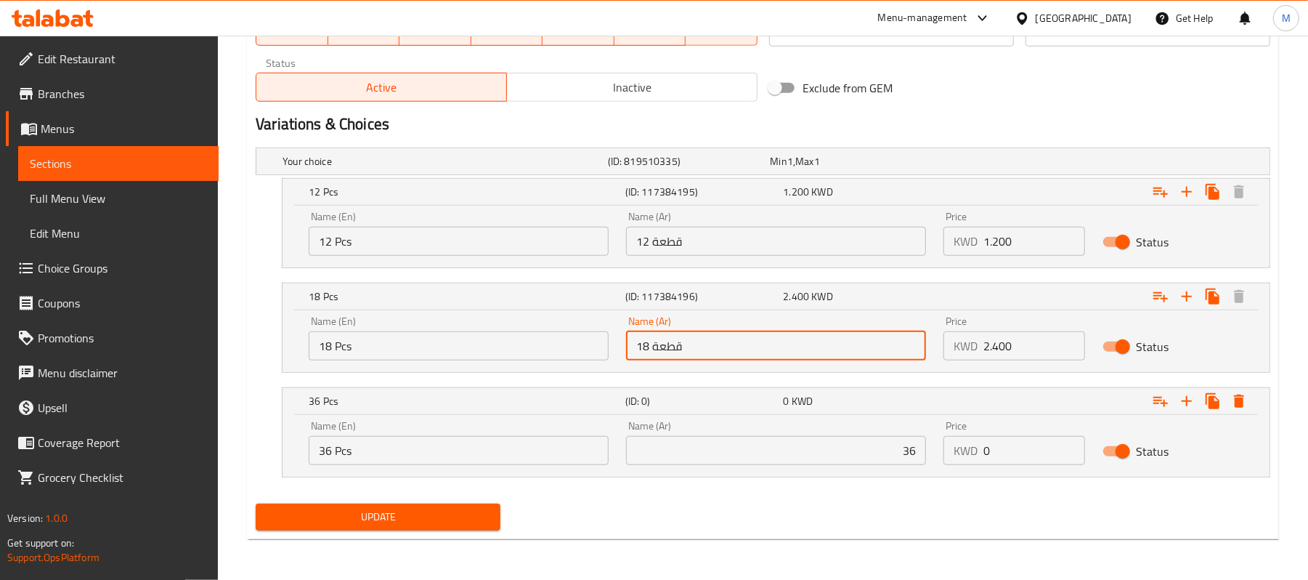
click at [666, 340] on input "18 قطعة" at bounding box center [776, 345] width 300 height 29
click at [789, 449] on input "36" at bounding box center [776, 450] width 300 height 29
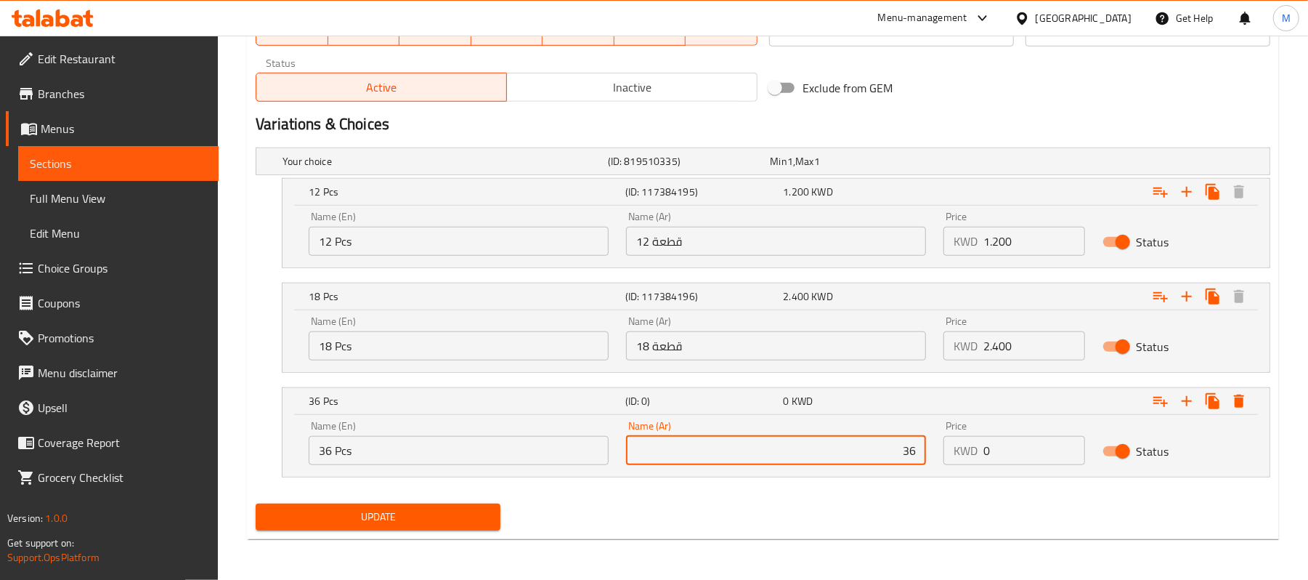
paste input "قطعة"
type input "36 قطعة"
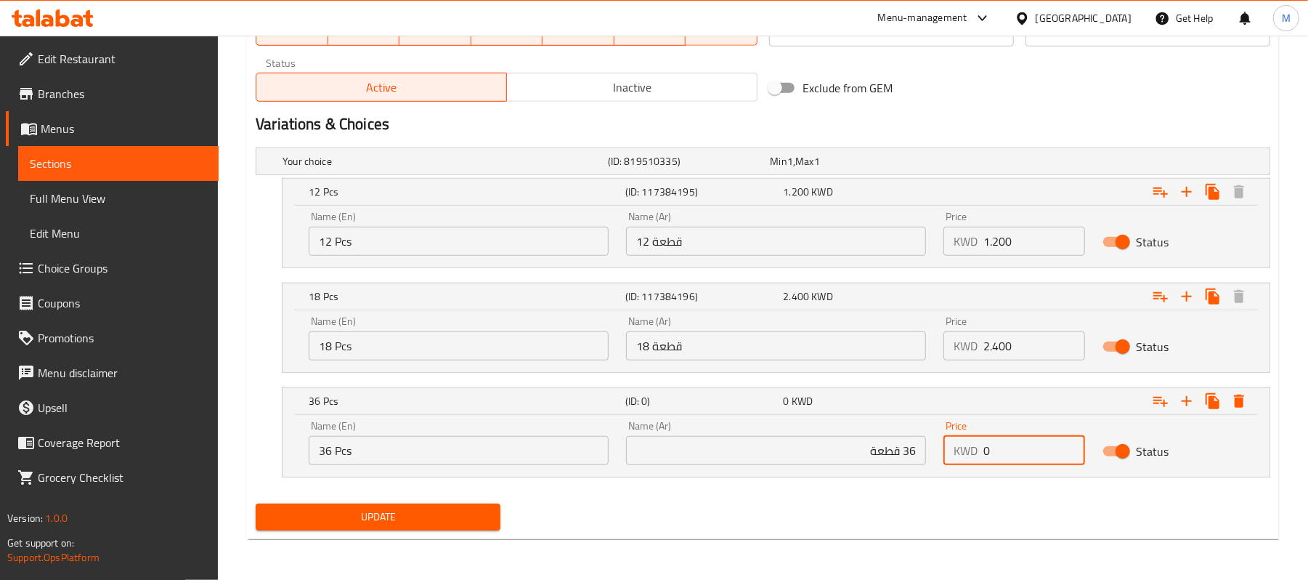
drag, startPoint x: 1006, startPoint y: 445, endPoint x: 896, endPoint y: 482, distance: 115.8
click at [896, 482] on div "Your choice (ID: 819510335) Min 1 , Max 1 Name (En) Your choice Name (En) Name …" at bounding box center [763, 320] width 1027 height 356
paste input "3.60"
type input "3.600"
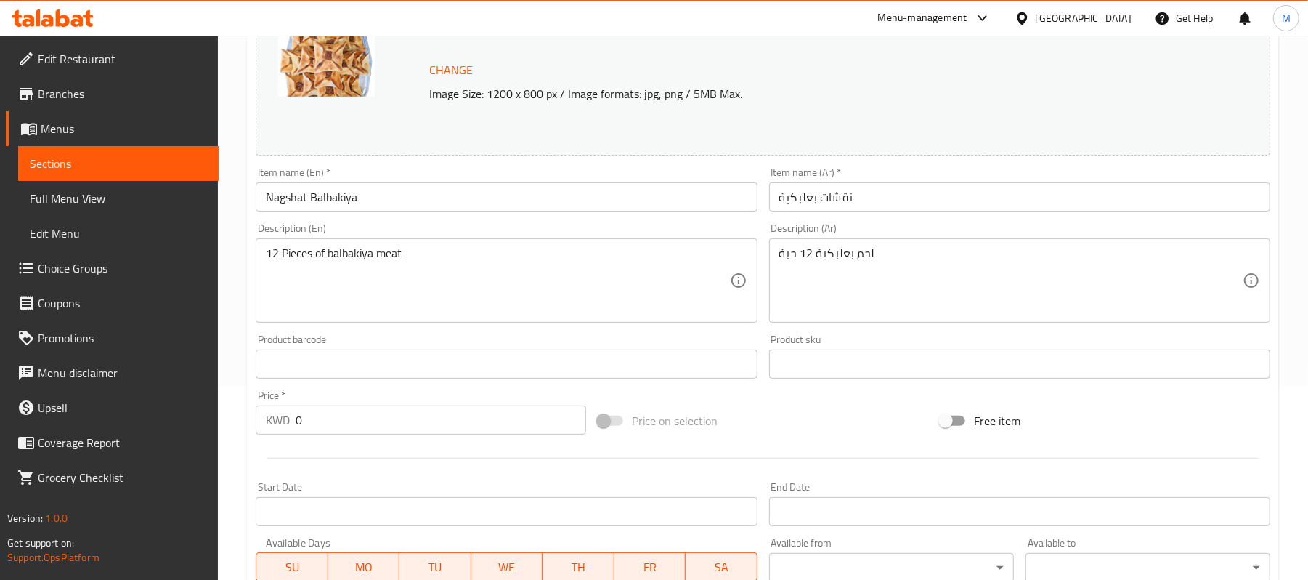
scroll to position [0, 0]
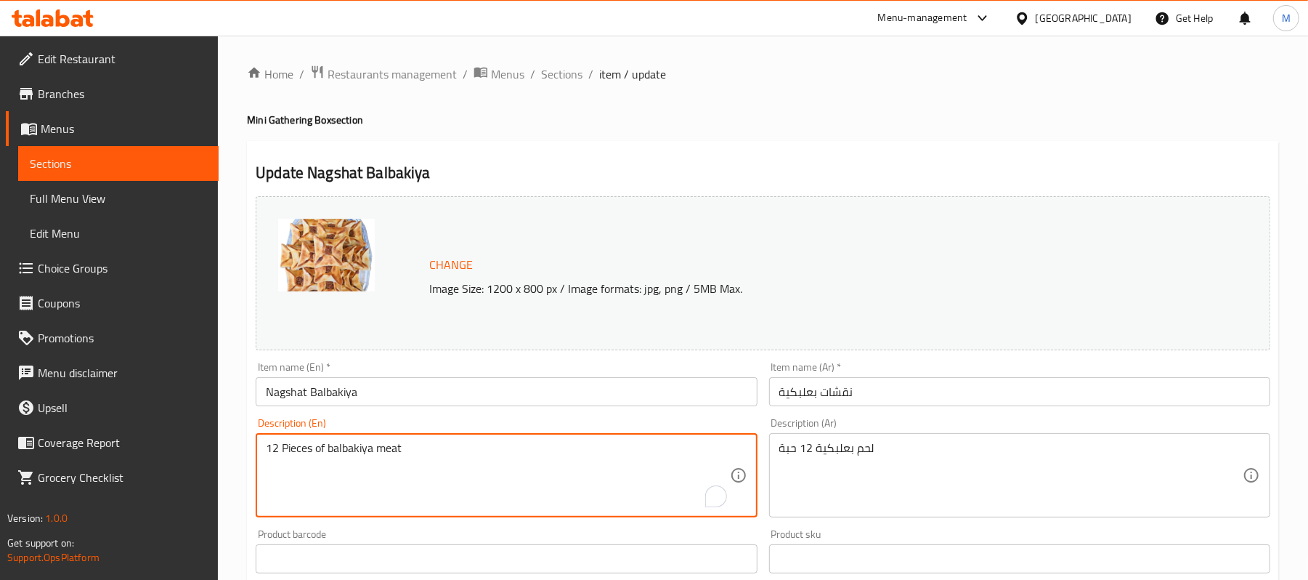
click at [372, 443] on textarea "12 Pieces of balbakiya meat" at bounding box center [498, 475] width 464 height 69
paste textarea "special meat mixture"
click at [273, 452] on textarea "special meat mixture" at bounding box center [498, 475] width 464 height 69
type textarea "Special meat mixture"
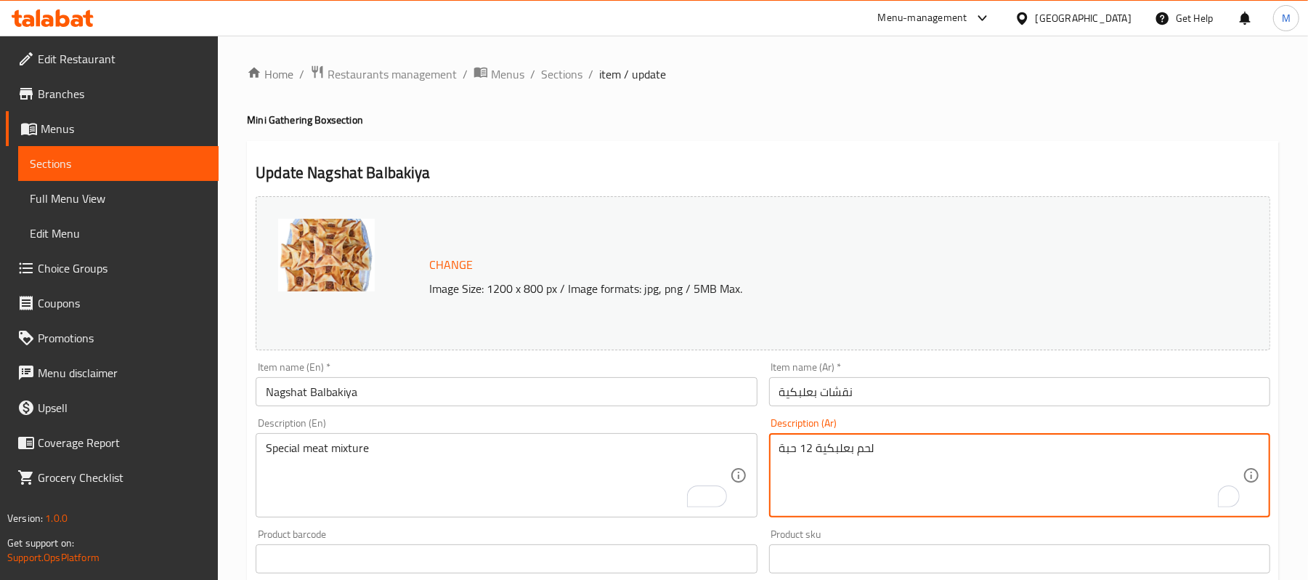
click at [959, 460] on textarea "لحم بعلبكية 12 حبة" at bounding box center [1012, 475] width 464 height 69
paste textarea "خلطة اللحم الخاصة"
type textarea "خلطة اللحم الخاصة"
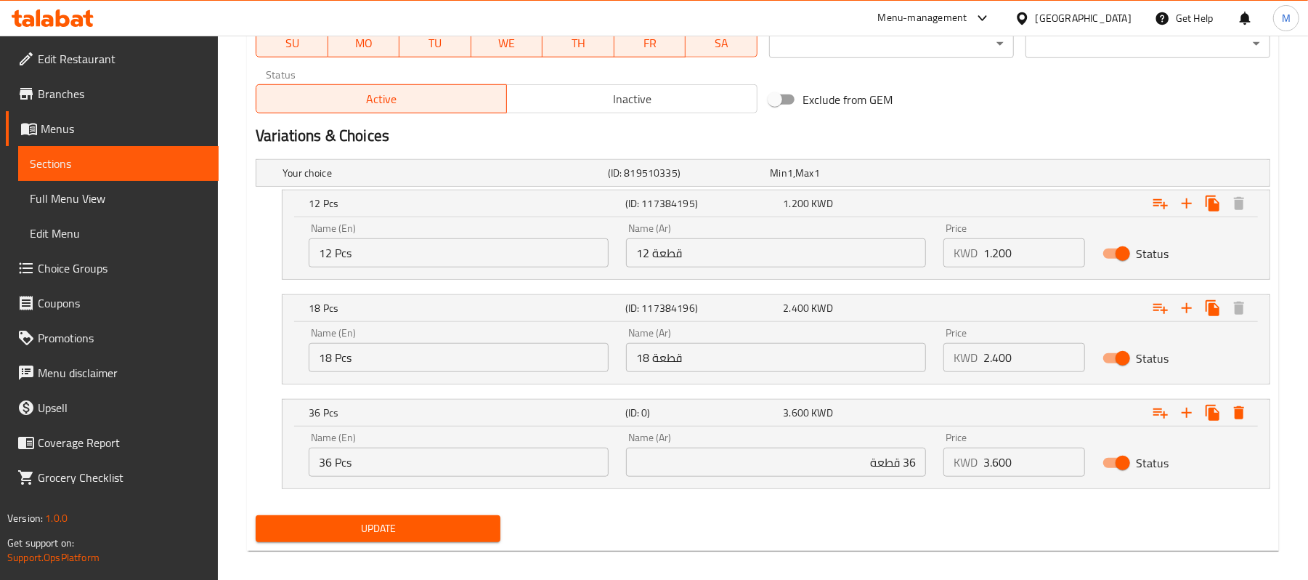
scroll to position [732, 0]
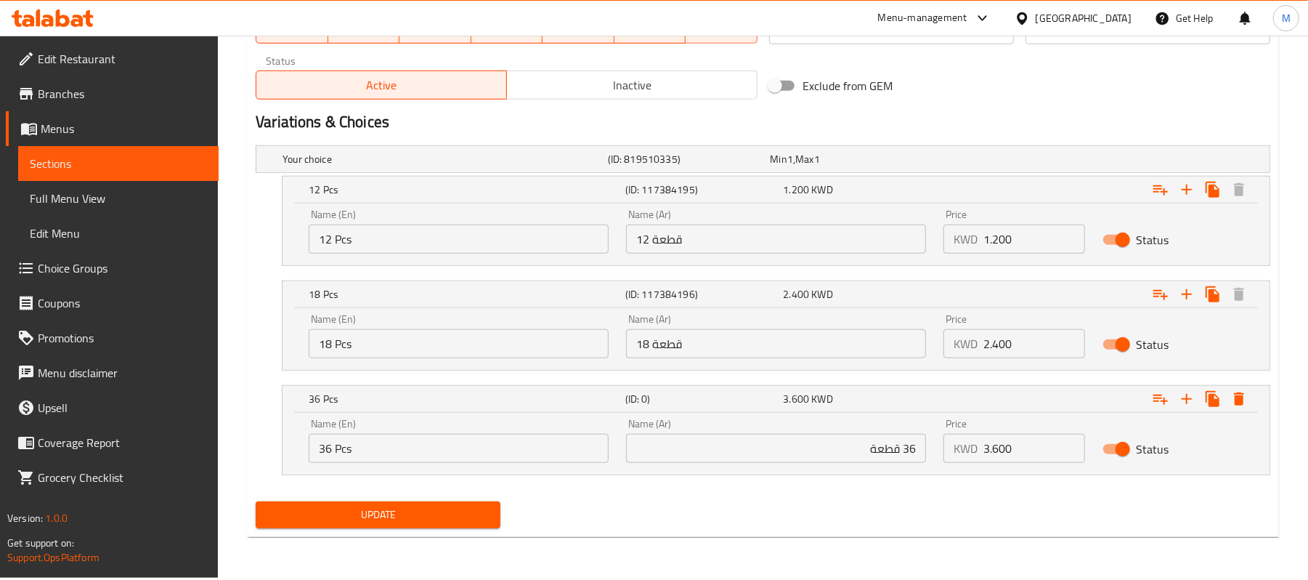
click at [372, 522] on span "Update" at bounding box center [378, 515] width 222 height 18
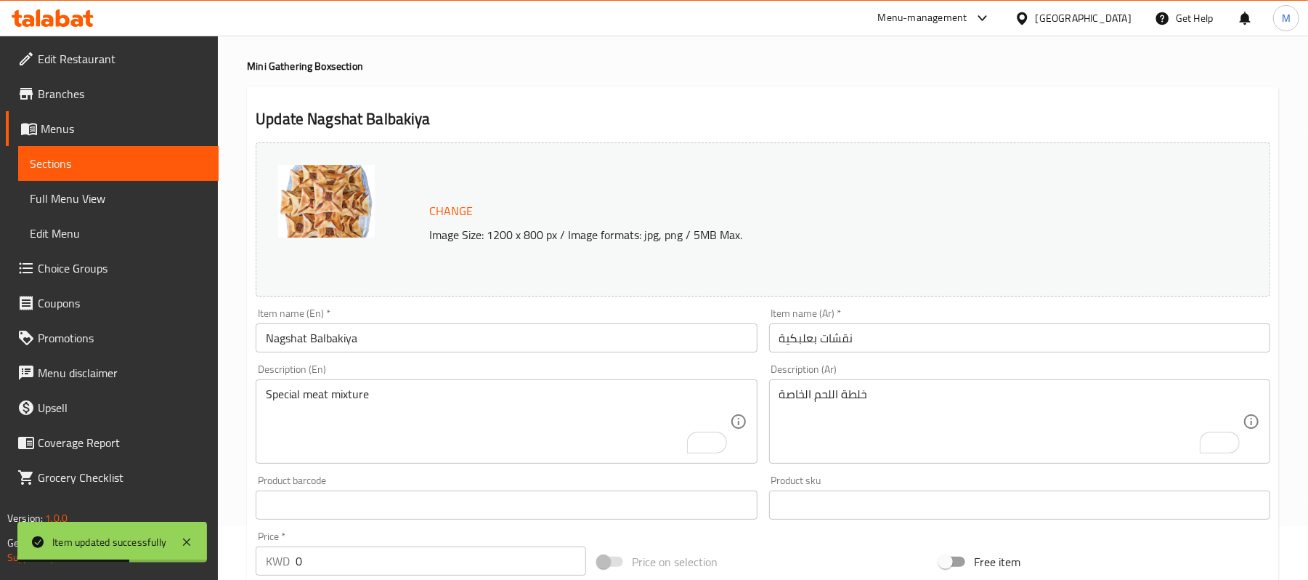
scroll to position [0, 0]
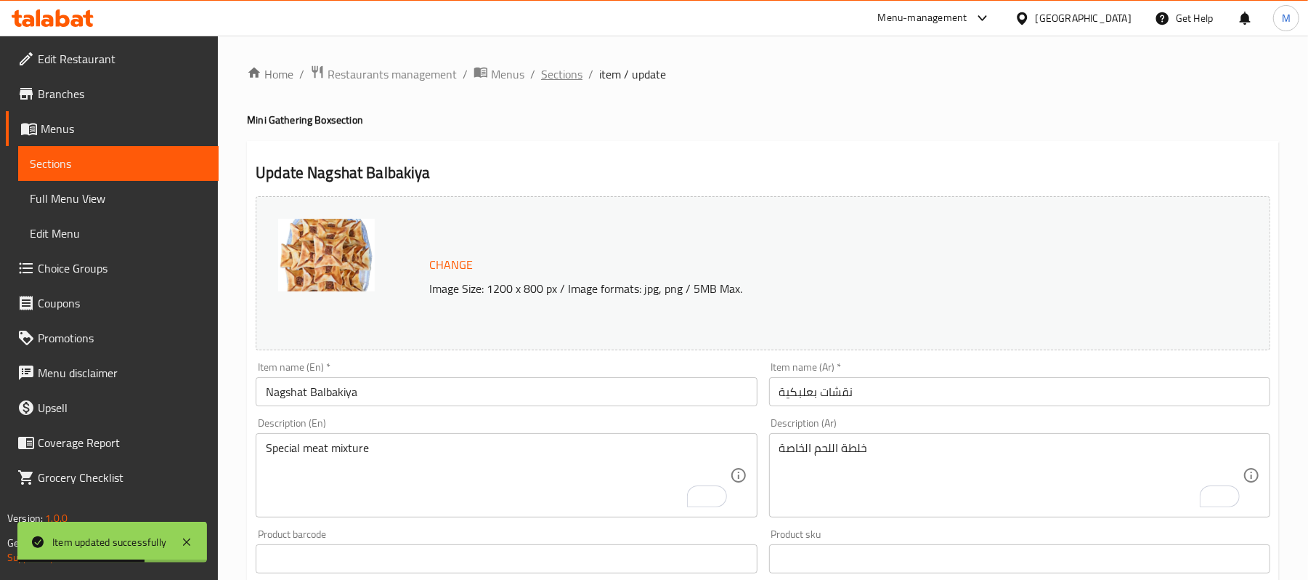
click at [567, 77] on span "Sections" at bounding box center [561, 73] width 41 height 17
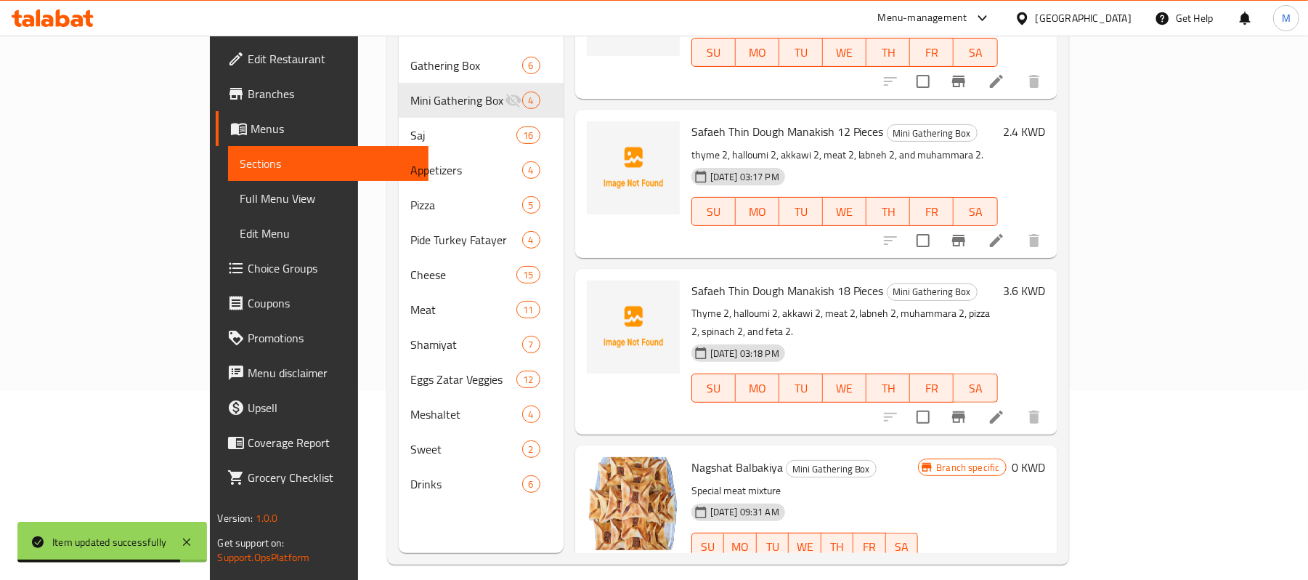
scroll to position [204, 0]
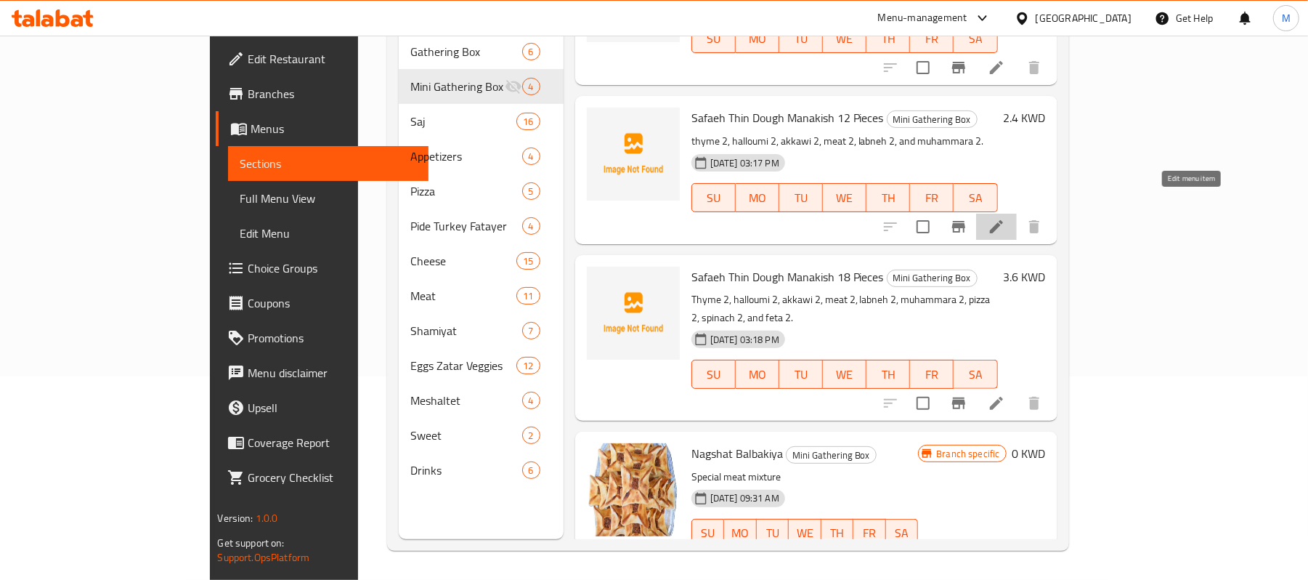
click at [1006, 218] on icon at bounding box center [996, 226] width 17 height 17
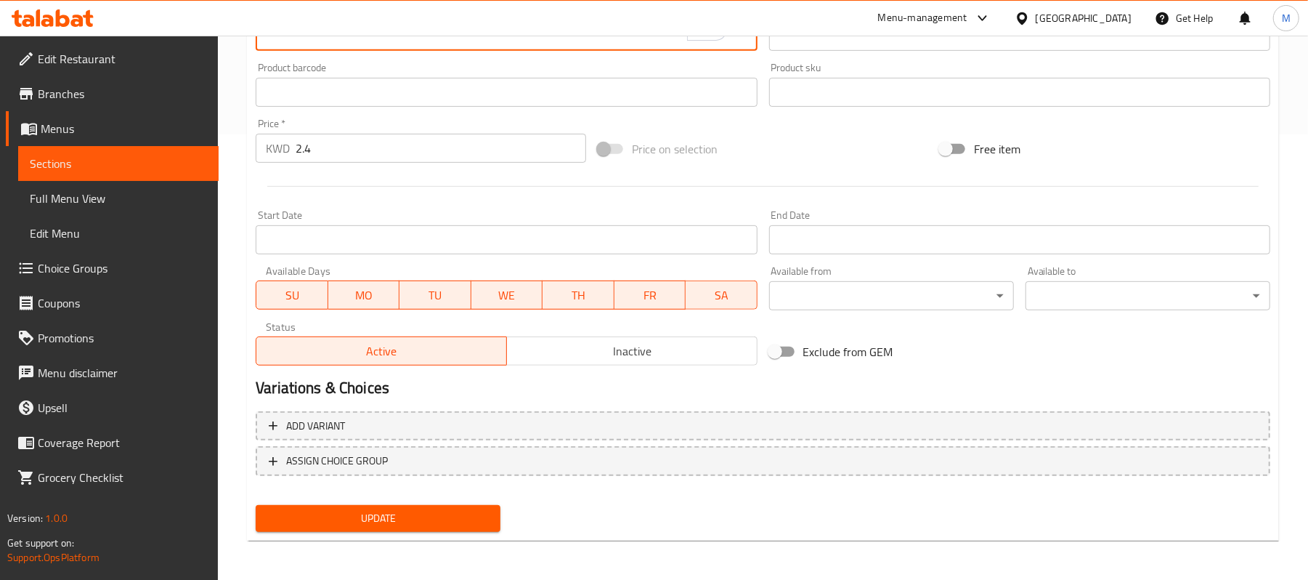
type textarea "Thyme 2, halloumi 2, akkawi 2, meat 2, labneh 2, and muhammara 2."
click at [408, 522] on span "Update" at bounding box center [378, 518] width 222 height 18
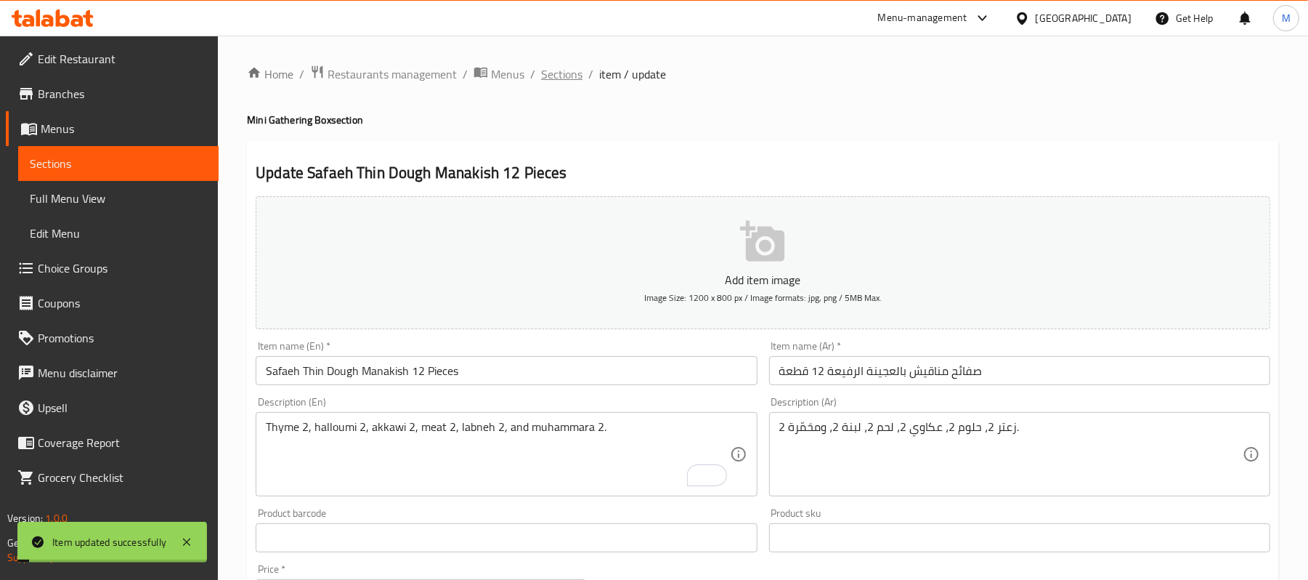
click at [558, 68] on span "Sections" at bounding box center [561, 73] width 41 height 17
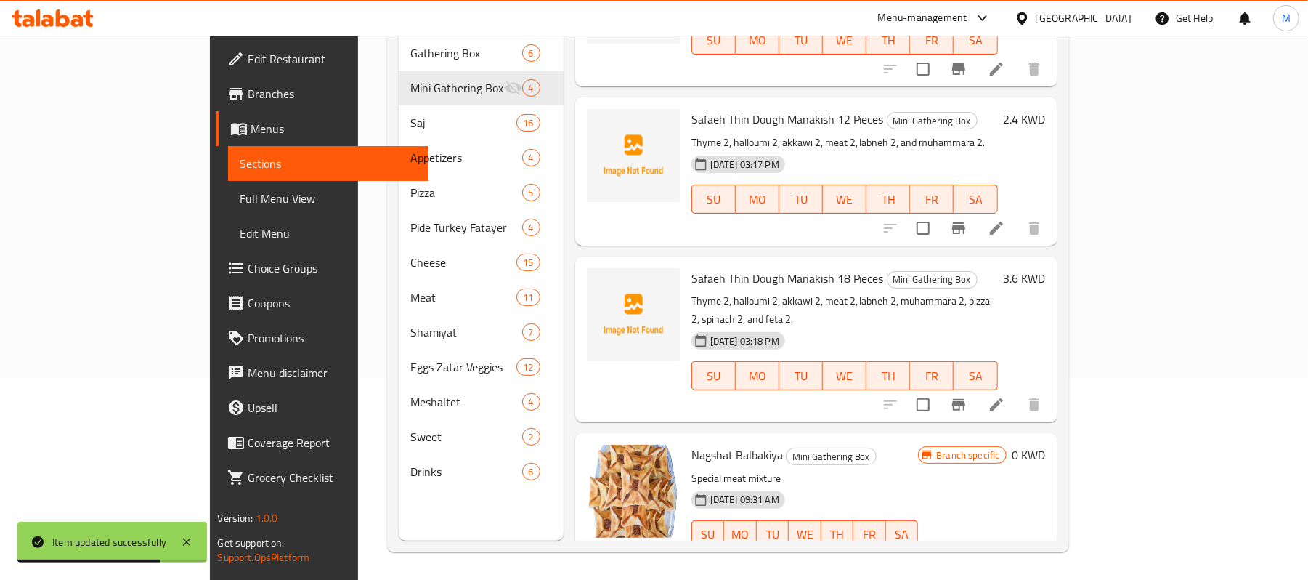
scroll to position [204, 0]
click at [1043, 554] on icon "show more" at bounding box center [1034, 562] width 17 height 17
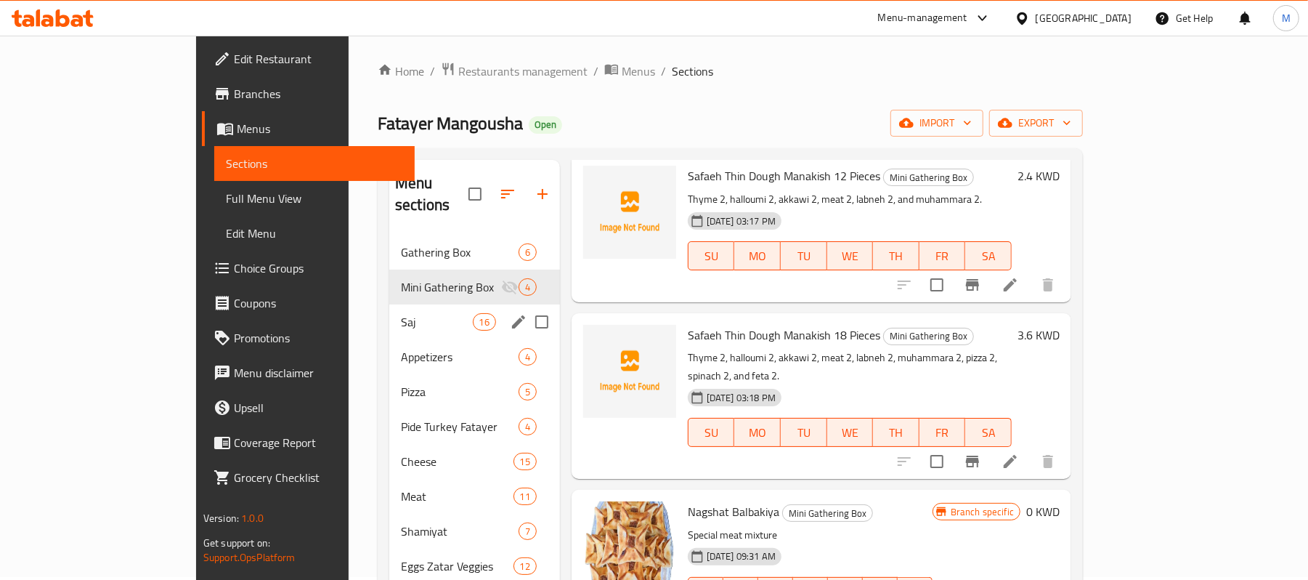
scroll to position [0, 0]
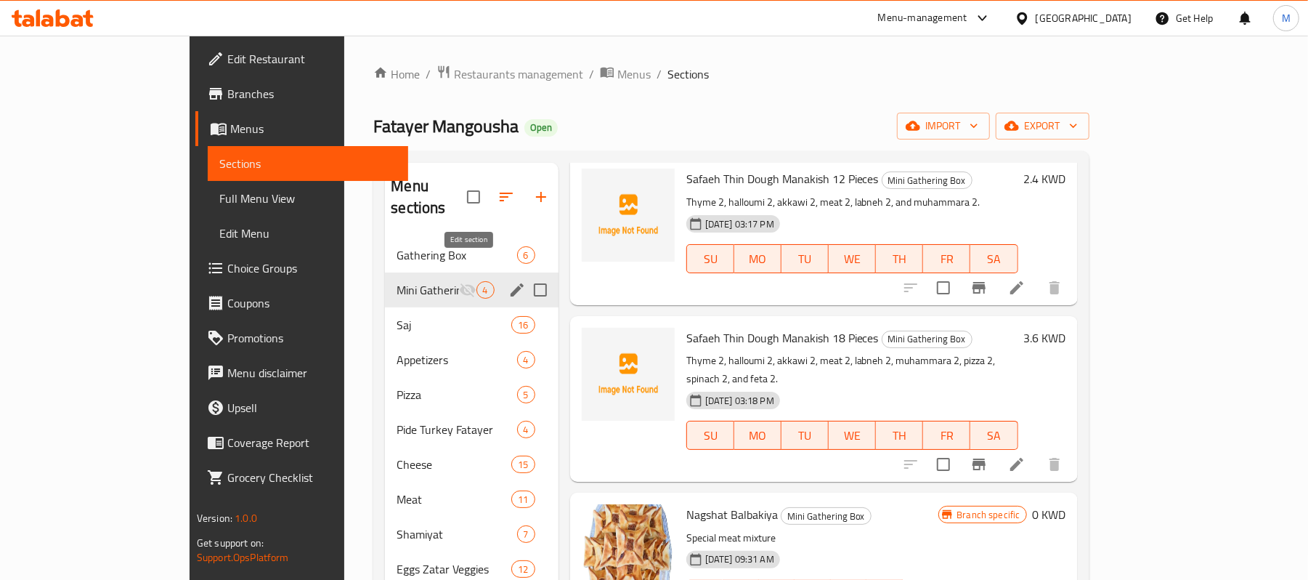
click at [511, 283] on icon "edit" at bounding box center [517, 289] width 13 height 13
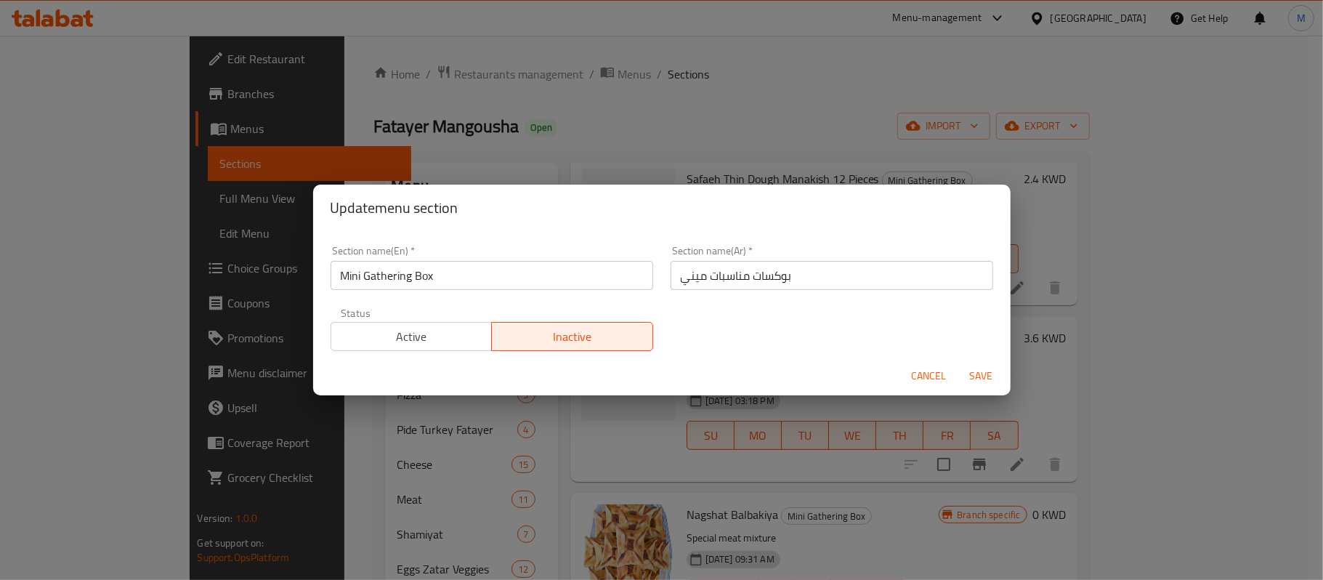
click at [468, 331] on span "Active" at bounding box center [412, 336] width 150 height 21
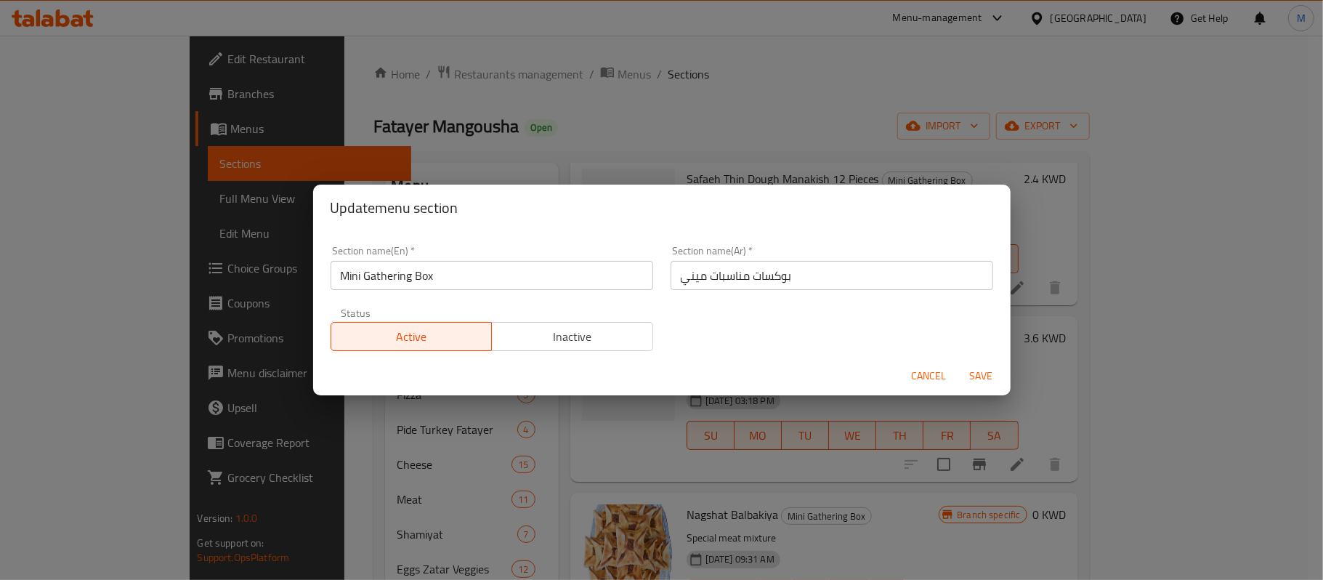
click at [985, 376] on span "Save" at bounding box center [981, 376] width 35 height 18
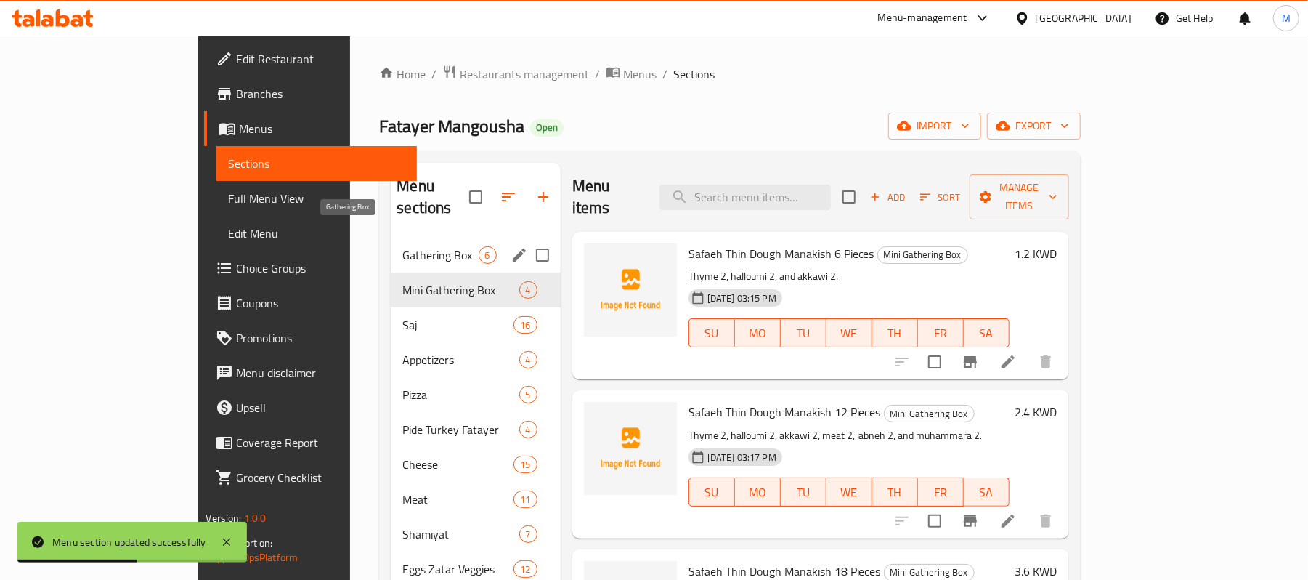
click at [403, 246] on span "Gathering Box" at bounding box center [441, 254] width 76 height 17
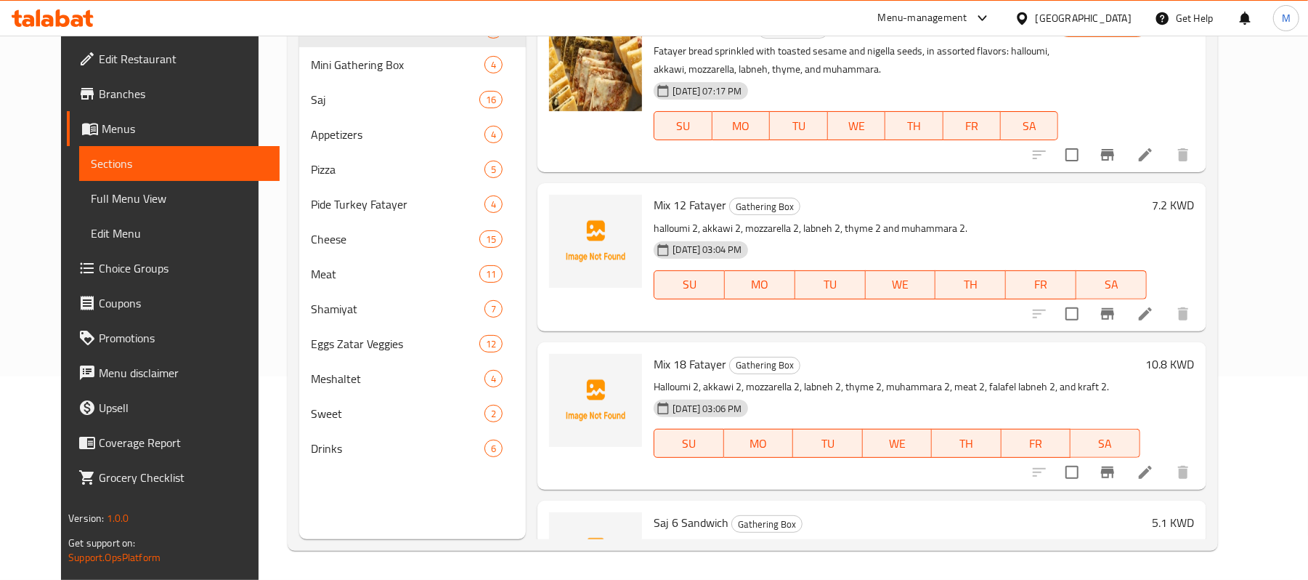
scroll to position [108, 0]
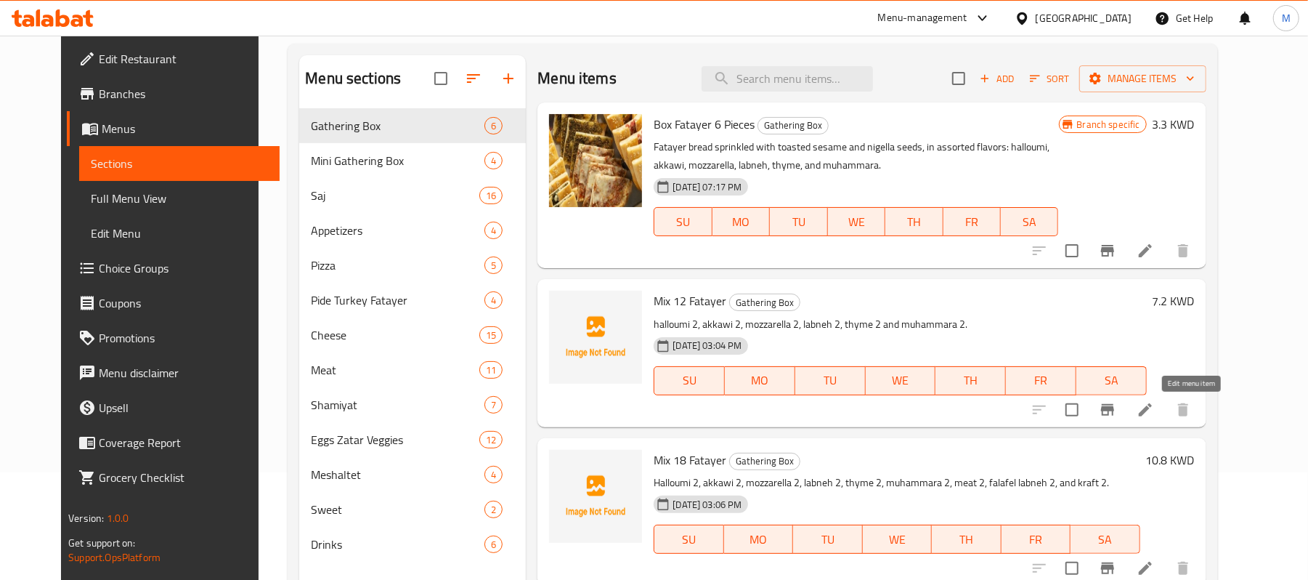
click at [1154, 411] on icon at bounding box center [1145, 409] width 17 height 17
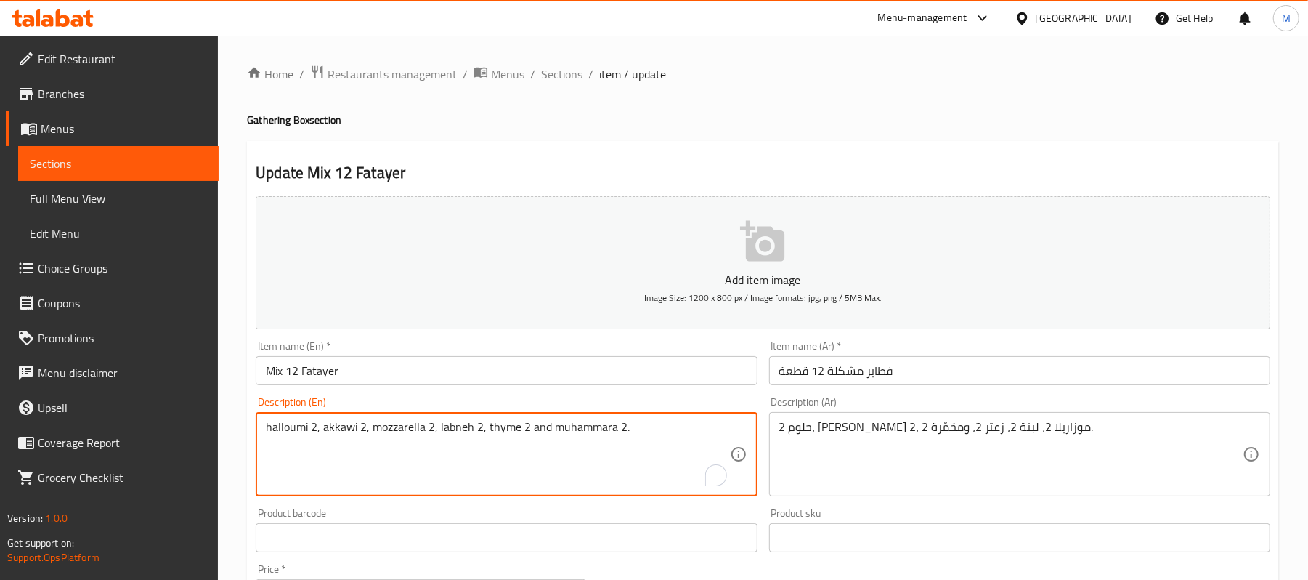
drag, startPoint x: 272, startPoint y: 425, endPoint x: 263, endPoint y: 425, distance: 8.7
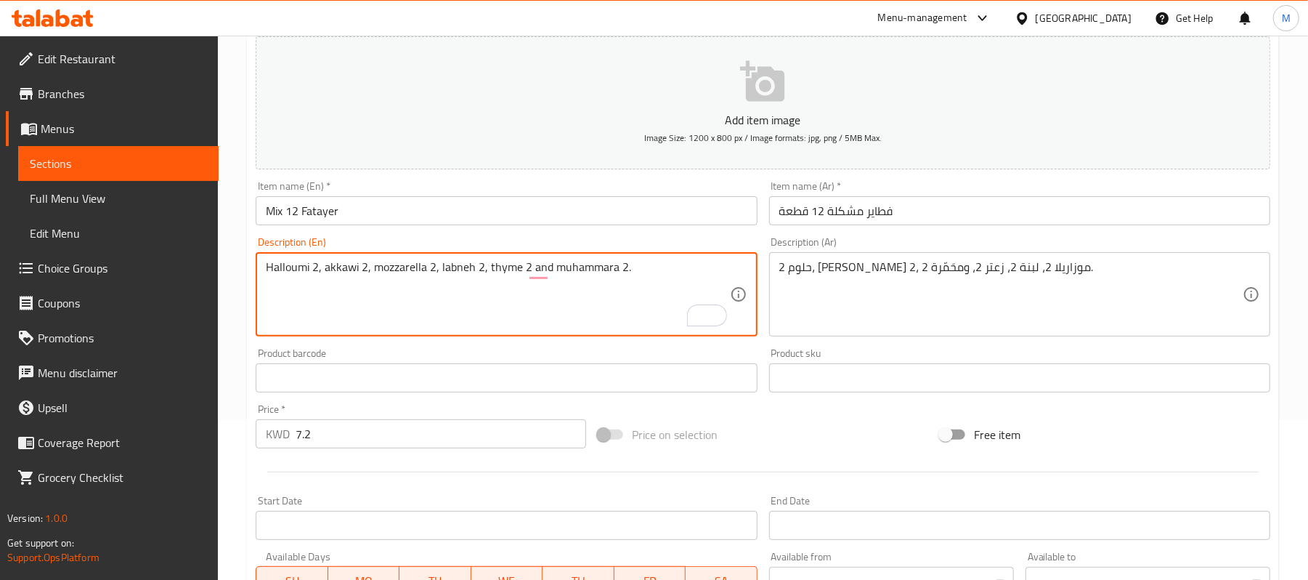
scroll to position [445, 0]
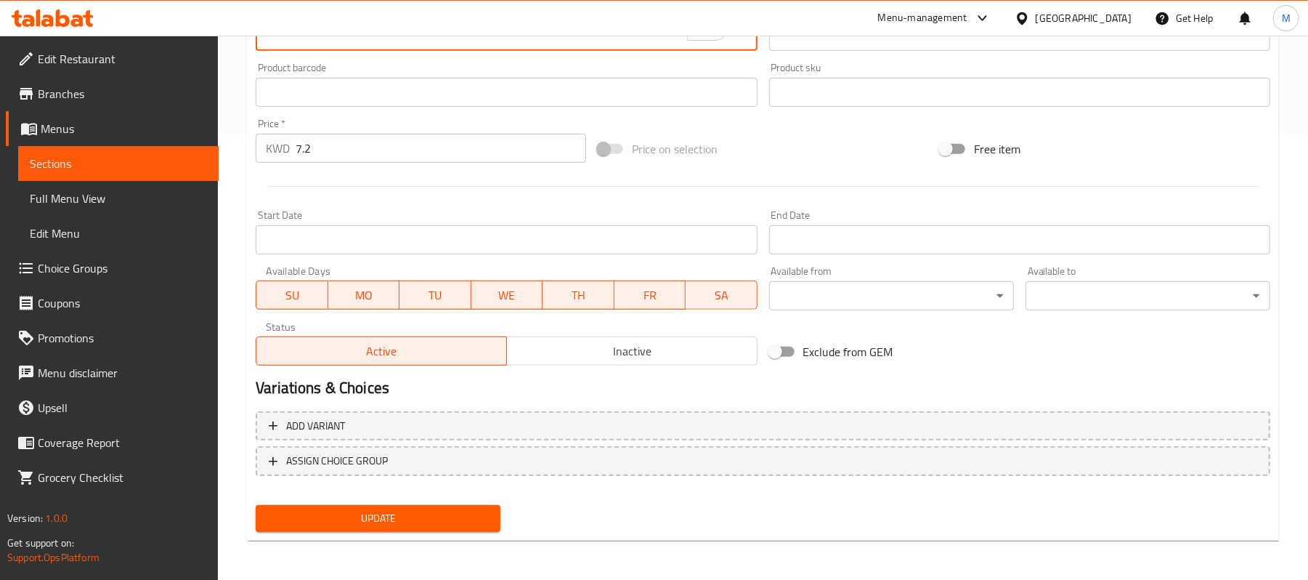
type textarea "Halloumi 2, akkawi 2, mozzarella 2, labneh 2, thyme 2 and muhammara 2."
click at [311, 524] on span "Update" at bounding box center [378, 518] width 222 height 18
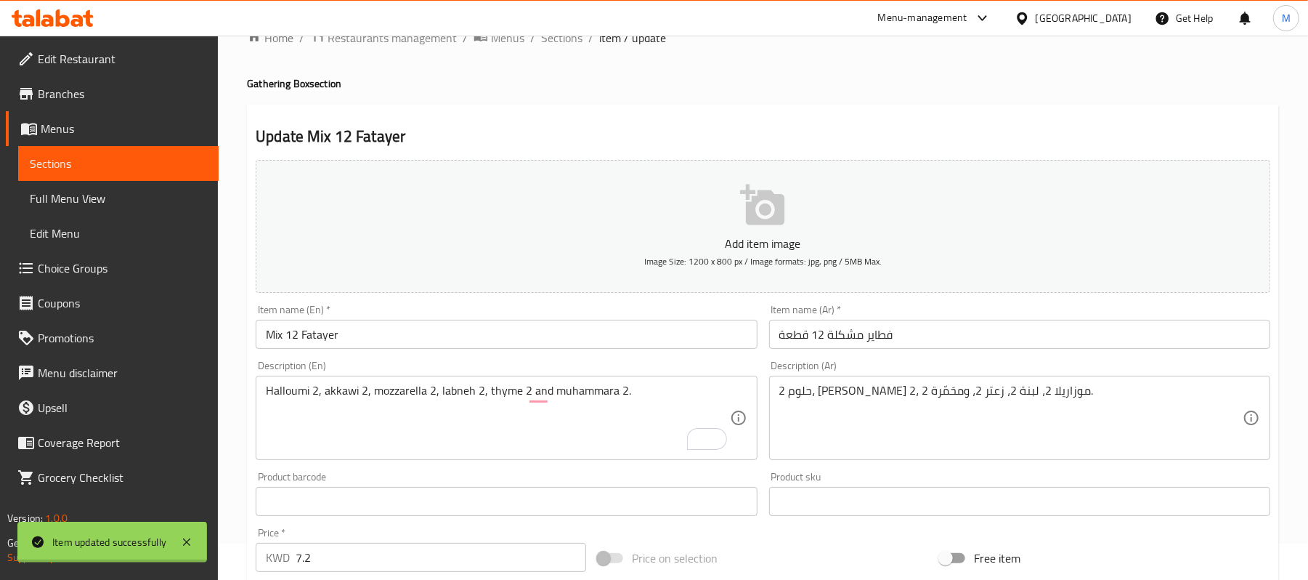
scroll to position [0, 0]
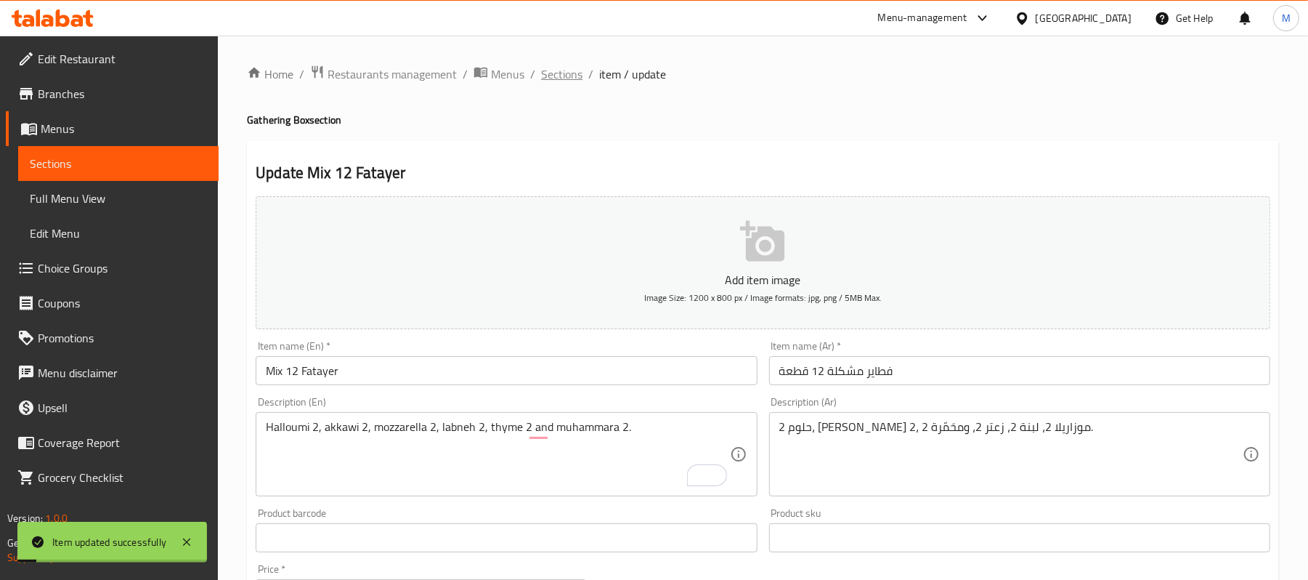
click at [556, 76] on span "Sections" at bounding box center [561, 73] width 41 height 17
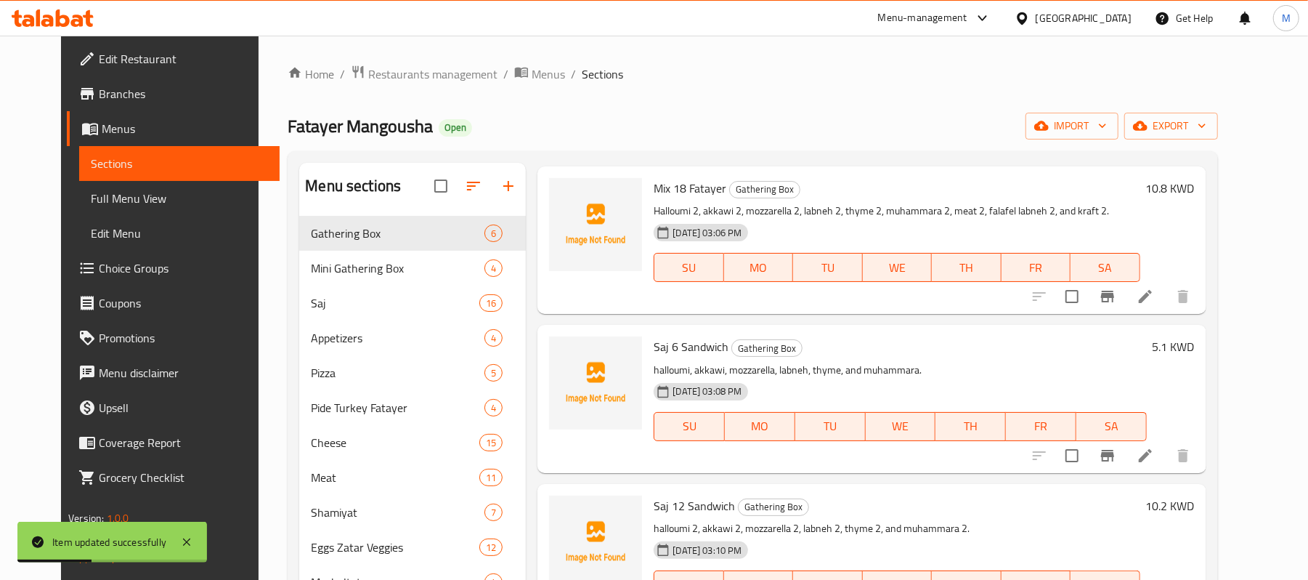
scroll to position [387, 0]
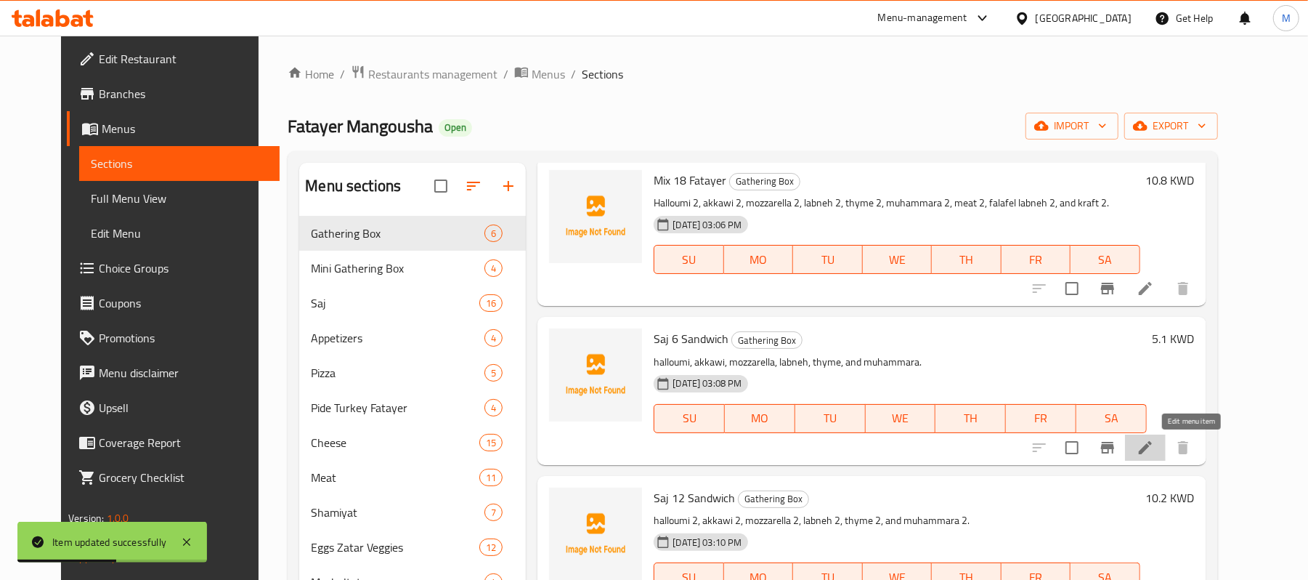
click at [1154, 448] on icon at bounding box center [1145, 447] width 17 height 17
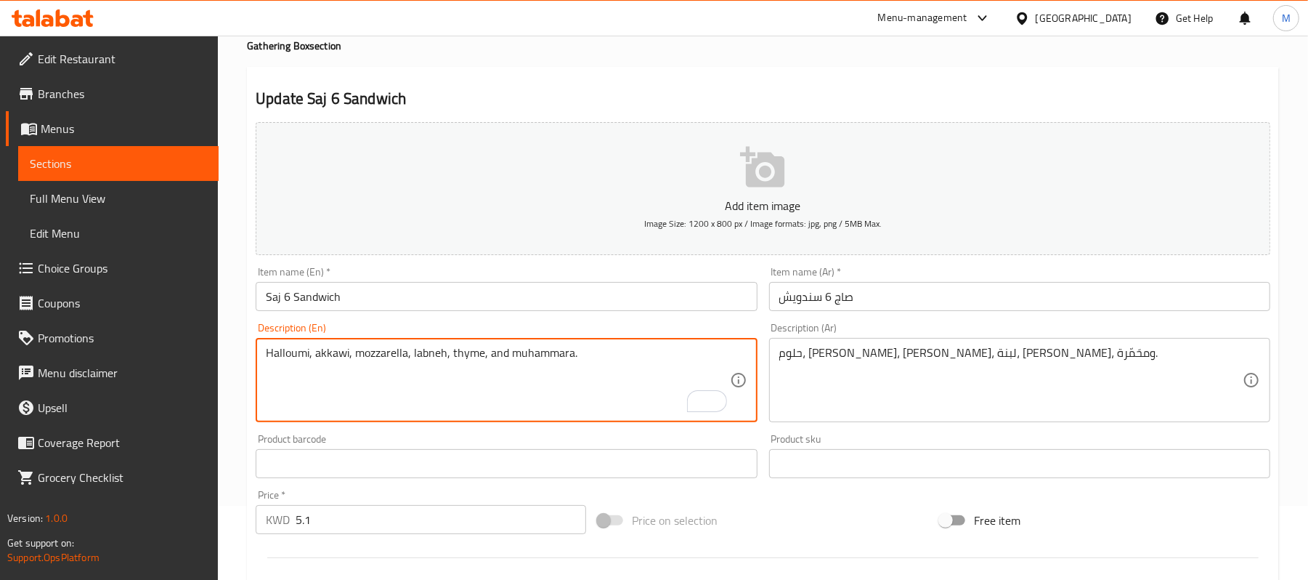
scroll to position [445, 0]
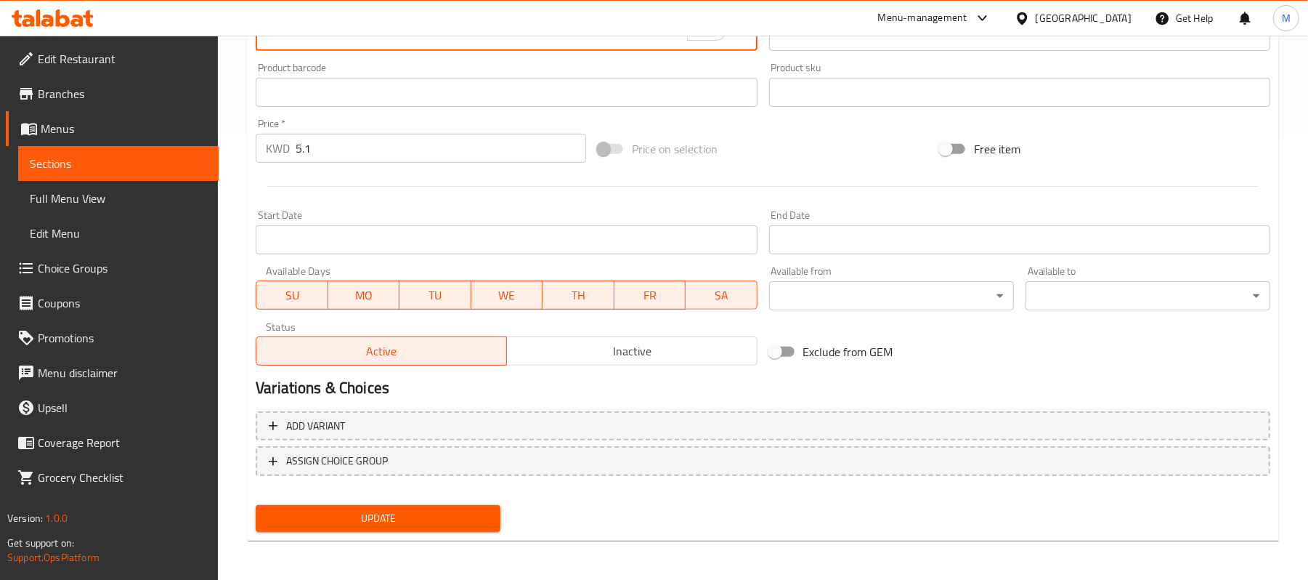
type textarea "Halloumi, akkawi, mozzarella, labneh, thyme, and muhammara."
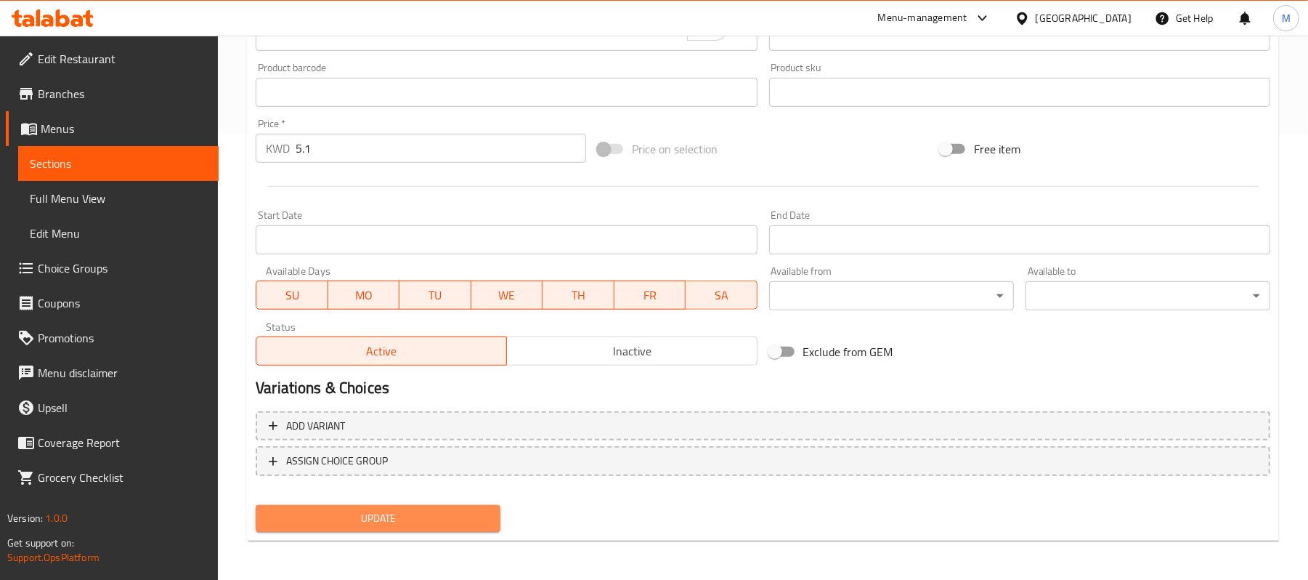
click at [404, 517] on span "Update" at bounding box center [378, 518] width 222 height 18
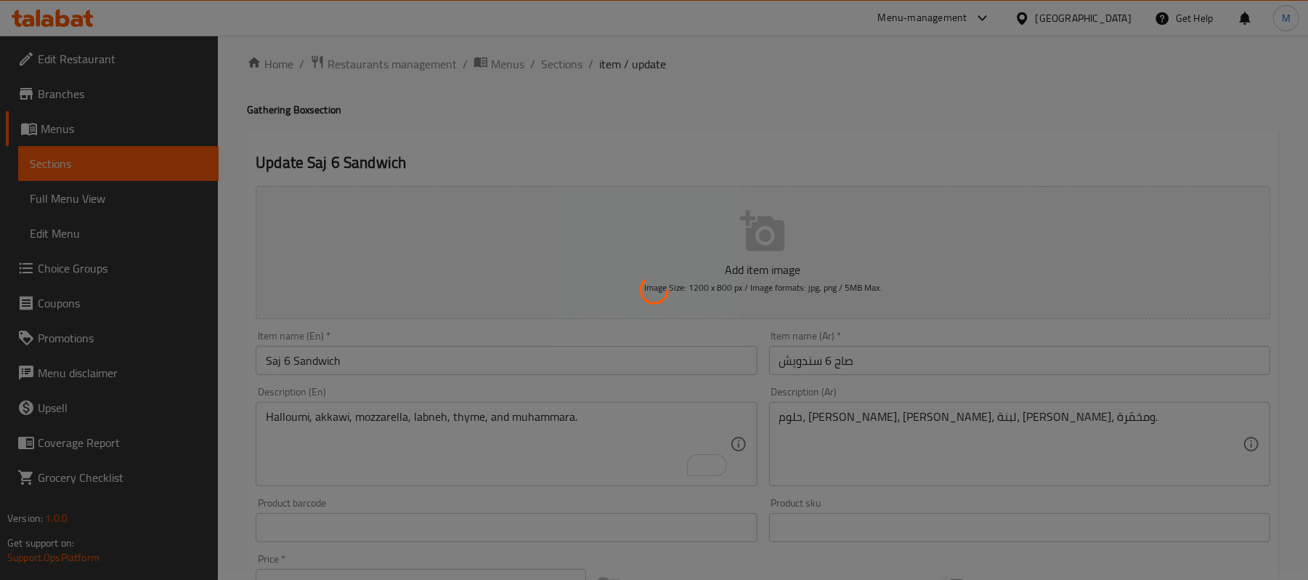
scroll to position [0, 0]
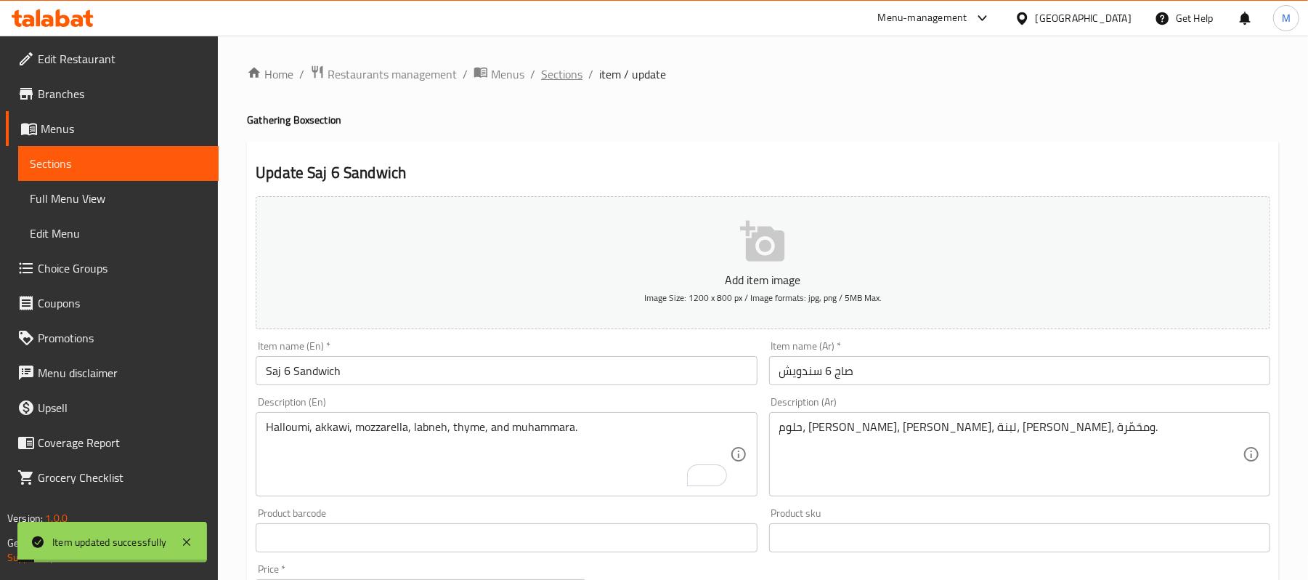
click at [550, 76] on span "Sections" at bounding box center [561, 73] width 41 height 17
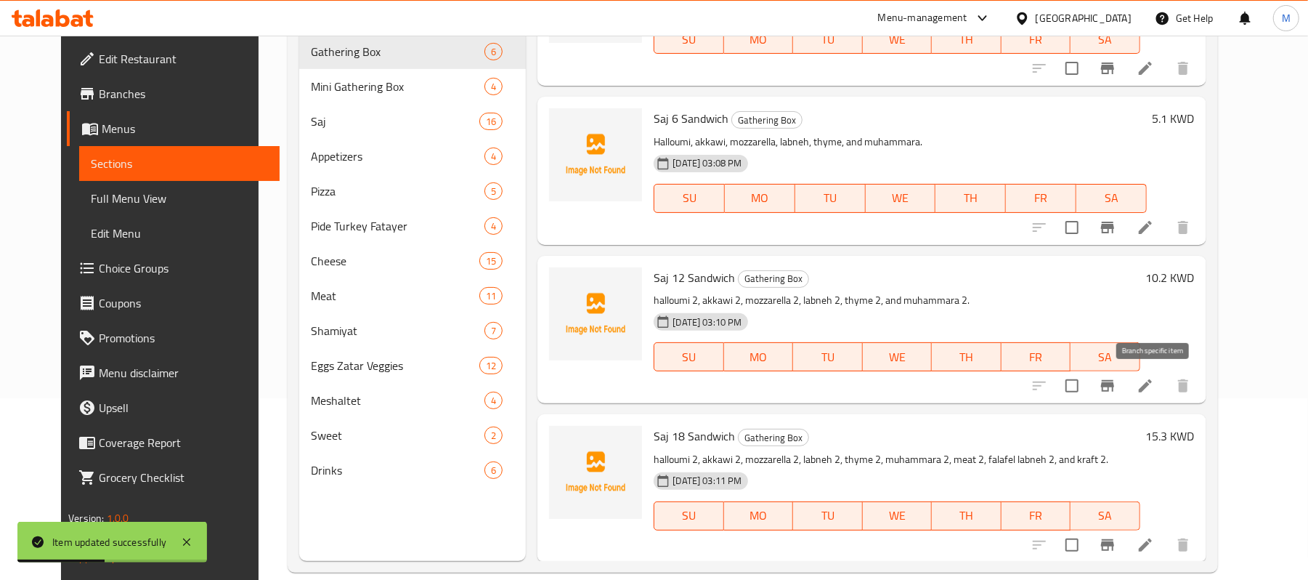
scroll to position [193, 0]
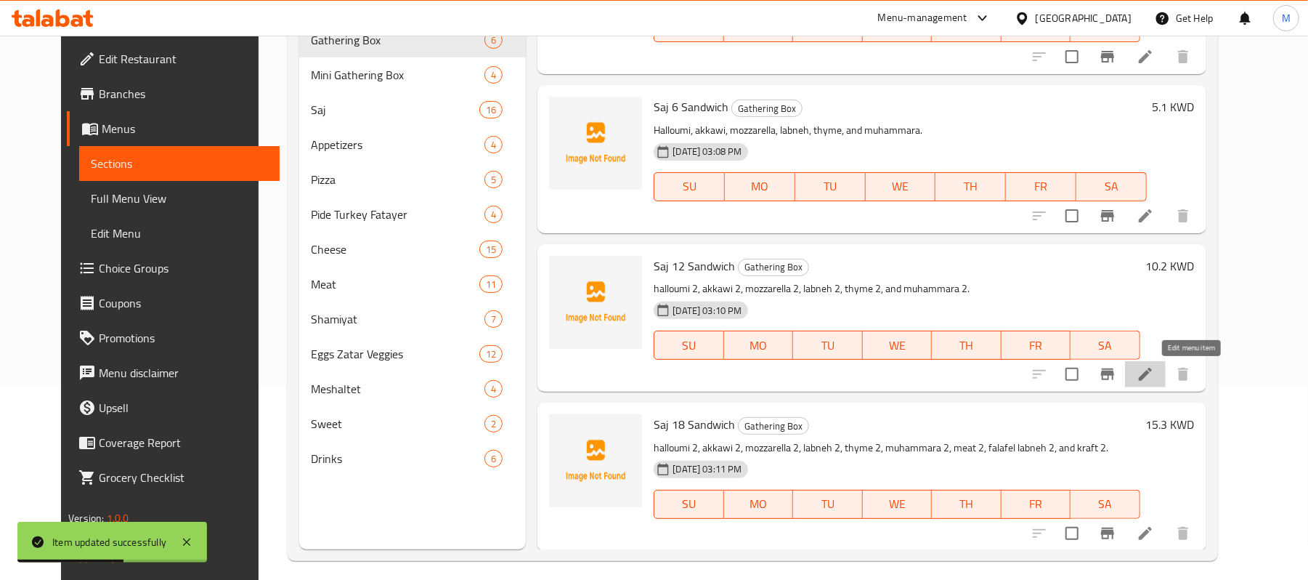
click at [1152, 373] on icon at bounding box center [1145, 374] width 13 height 13
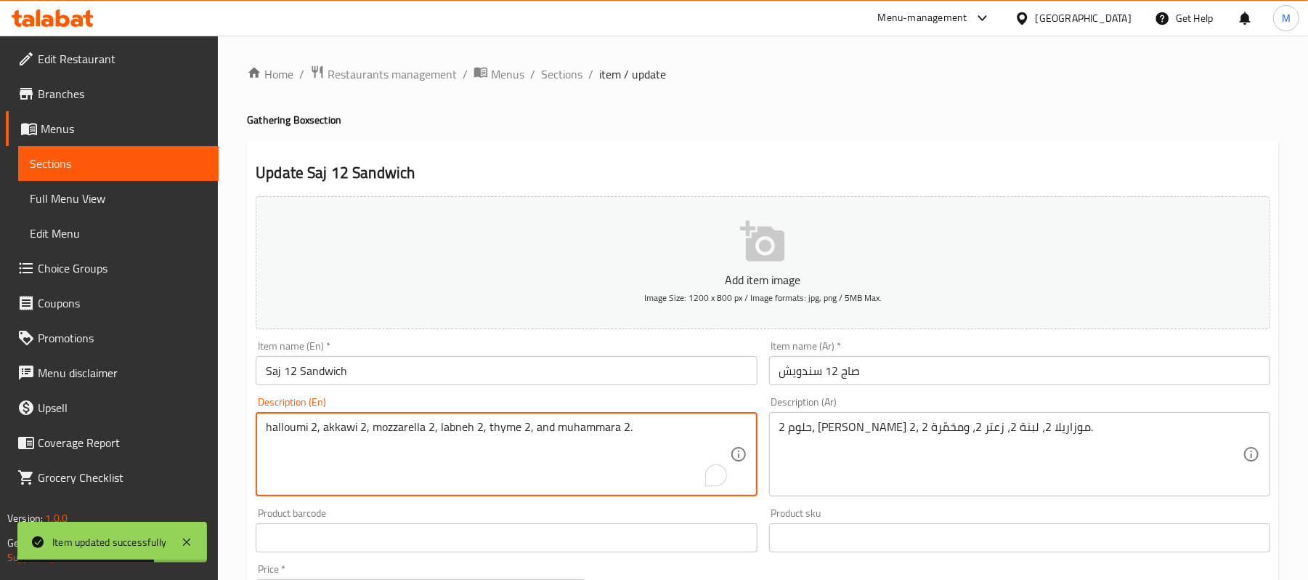
drag, startPoint x: 274, startPoint y: 429, endPoint x: 247, endPoint y: 425, distance: 27.1
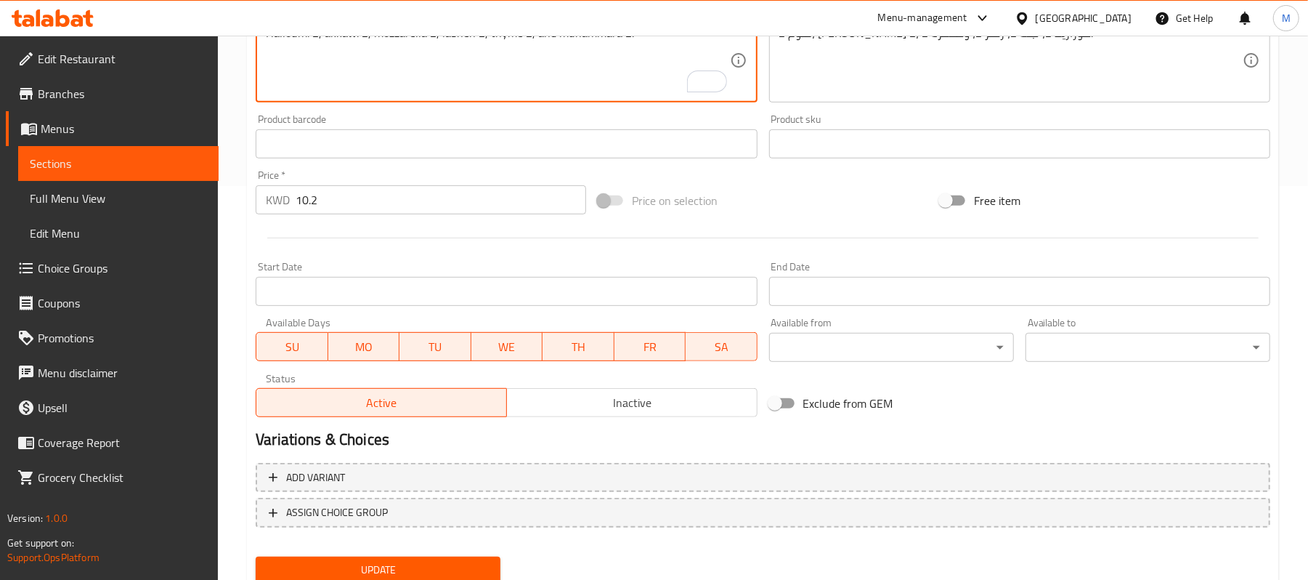
scroll to position [445, 0]
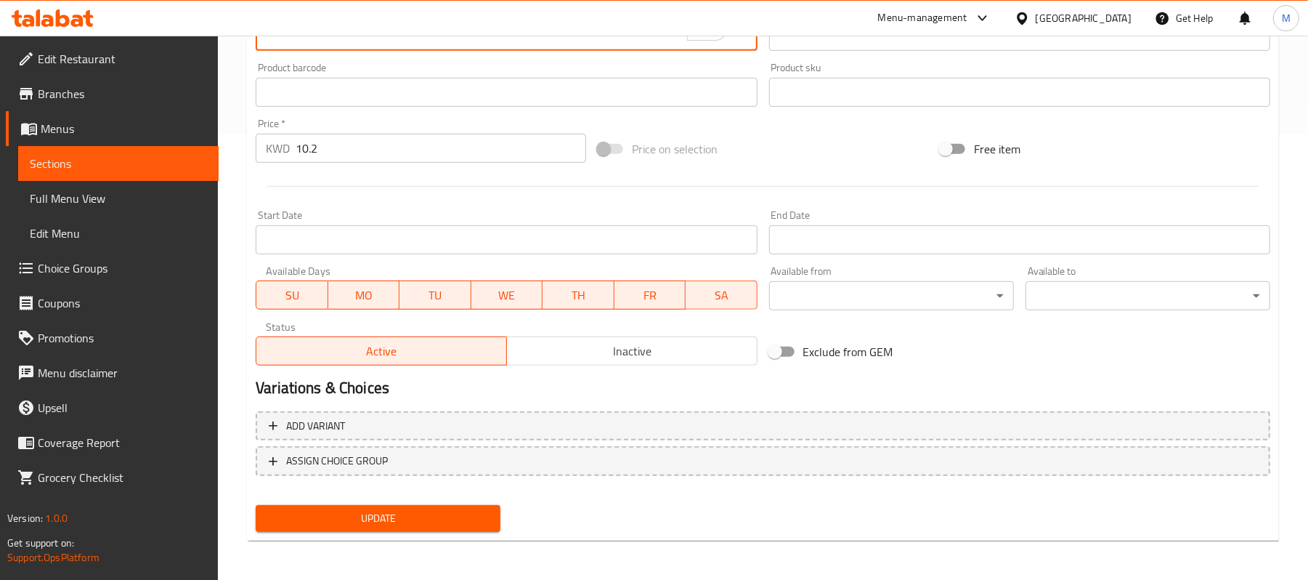
type textarea "Halloumi 2, akkawi 2, mozzarella 2, labneh 2, thyme 2, and muhammara 2."
click at [327, 526] on span "Update" at bounding box center [378, 518] width 222 height 18
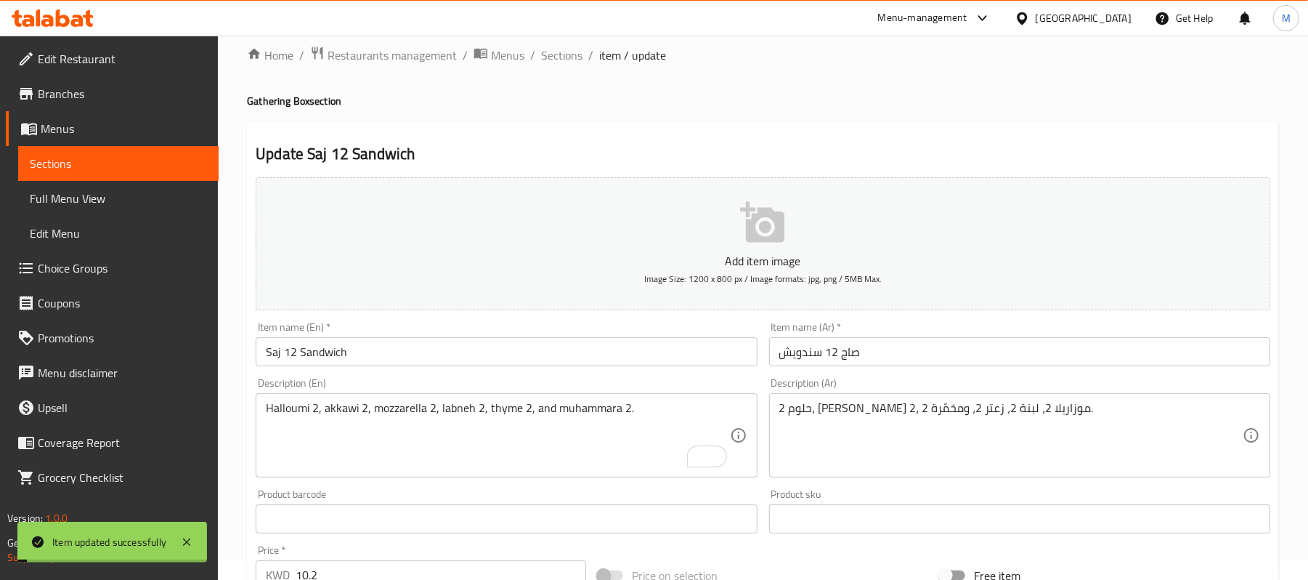
scroll to position [0, 0]
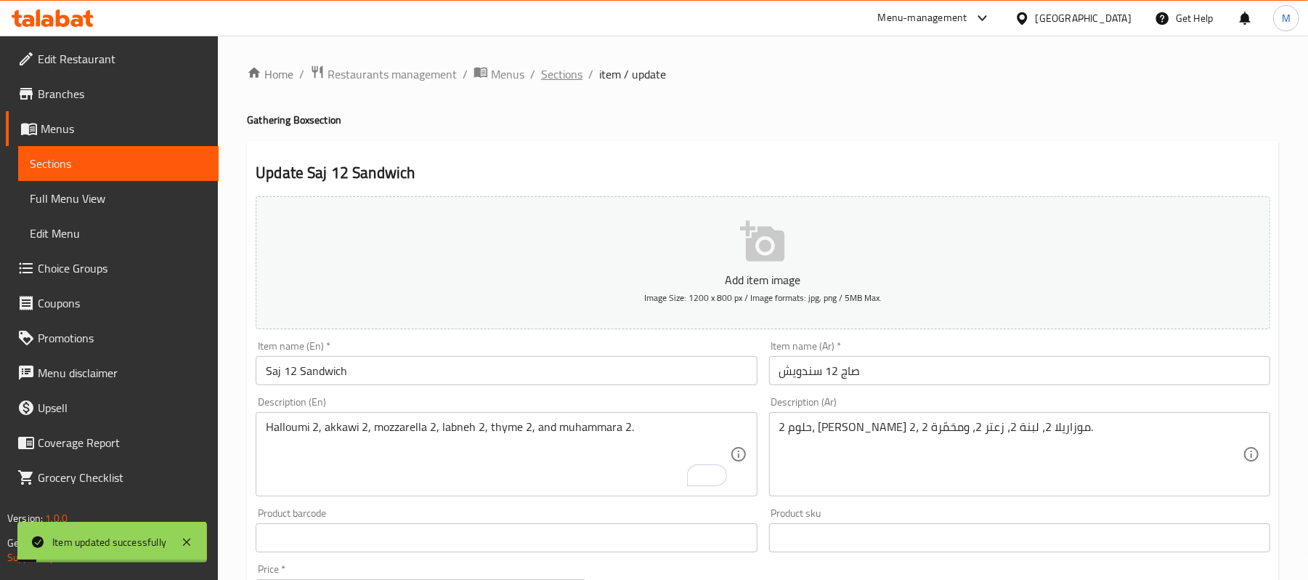
click at [567, 83] on span "Sections" at bounding box center [561, 73] width 41 height 17
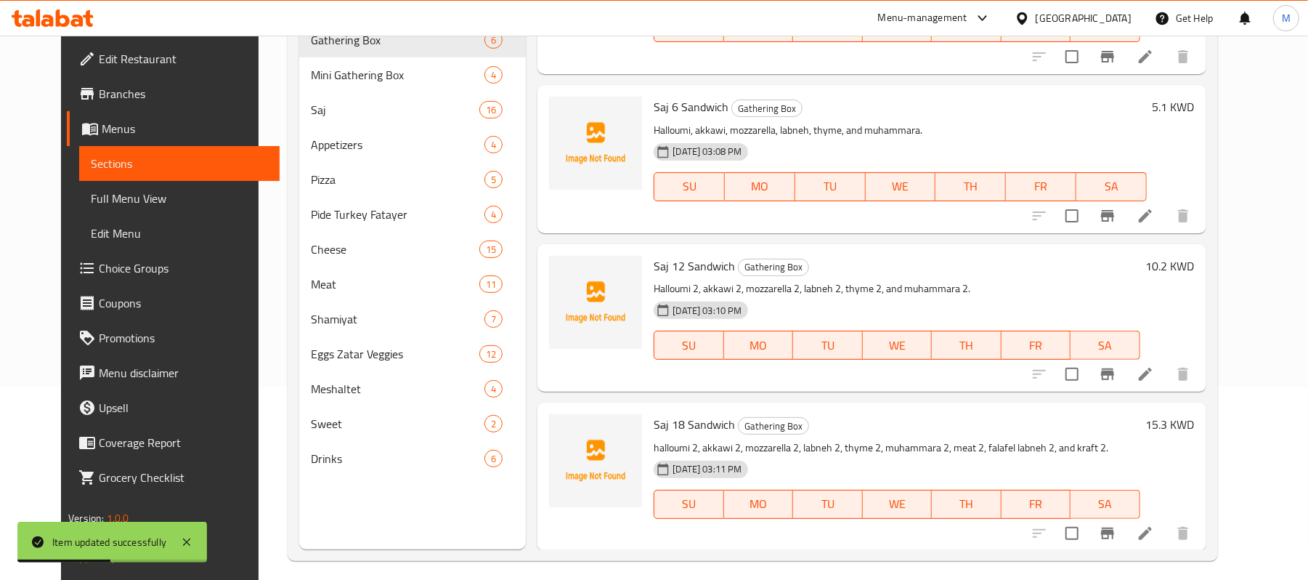
scroll to position [204, 0]
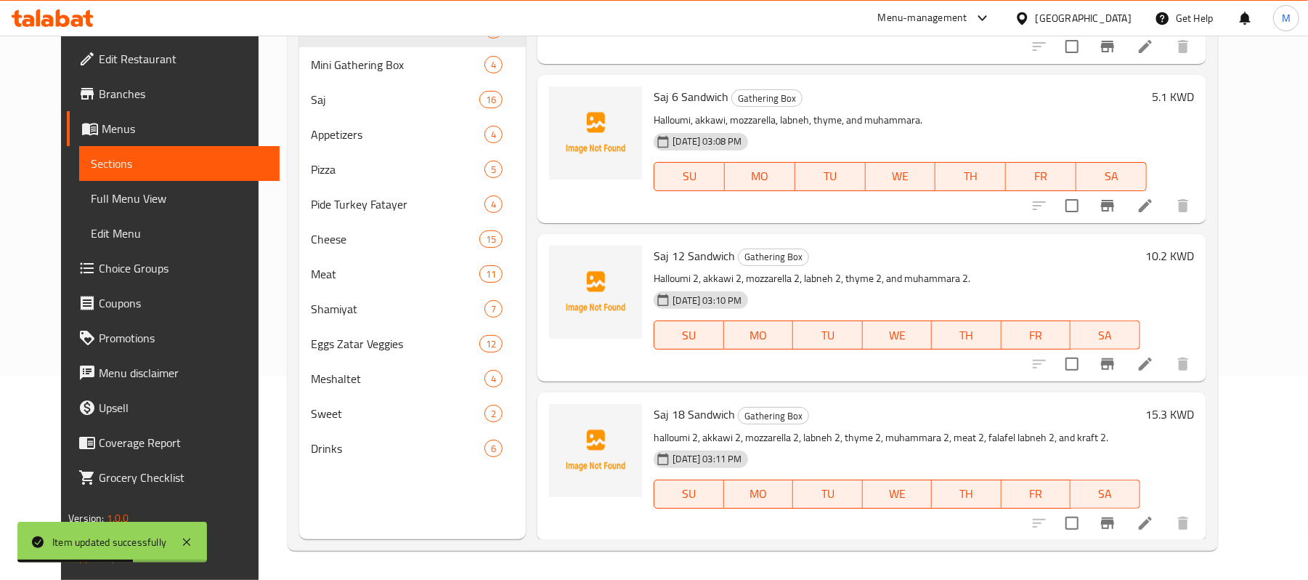
click at [1166, 512] on li at bounding box center [1145, 523] width 41 height 26
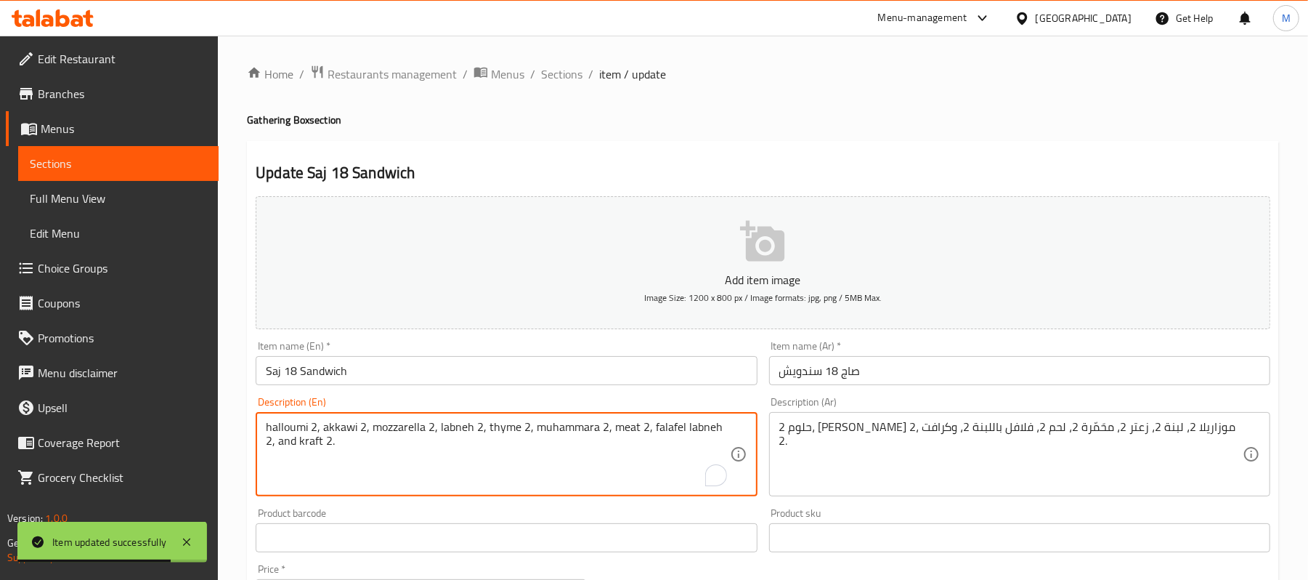
drag, startPoint x: 272, startPoint y: 430, endPoint x: 260, endPoint y: 429, distance: 11.7
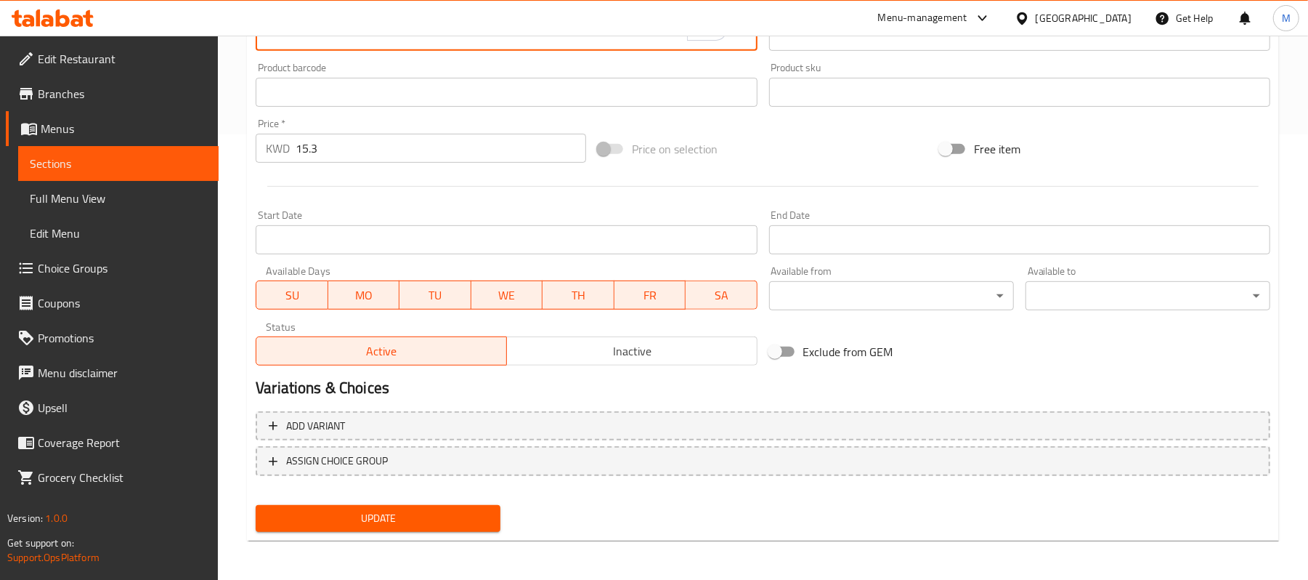
type textarea "Halloumi 2, akkawi 2, mozzarella 2, labneh 2, thyme 2, muhammara 2, meat 2, fal…"
click at [317, 526] on span "Update" at bounding box center [378, 518] width 222 height 18
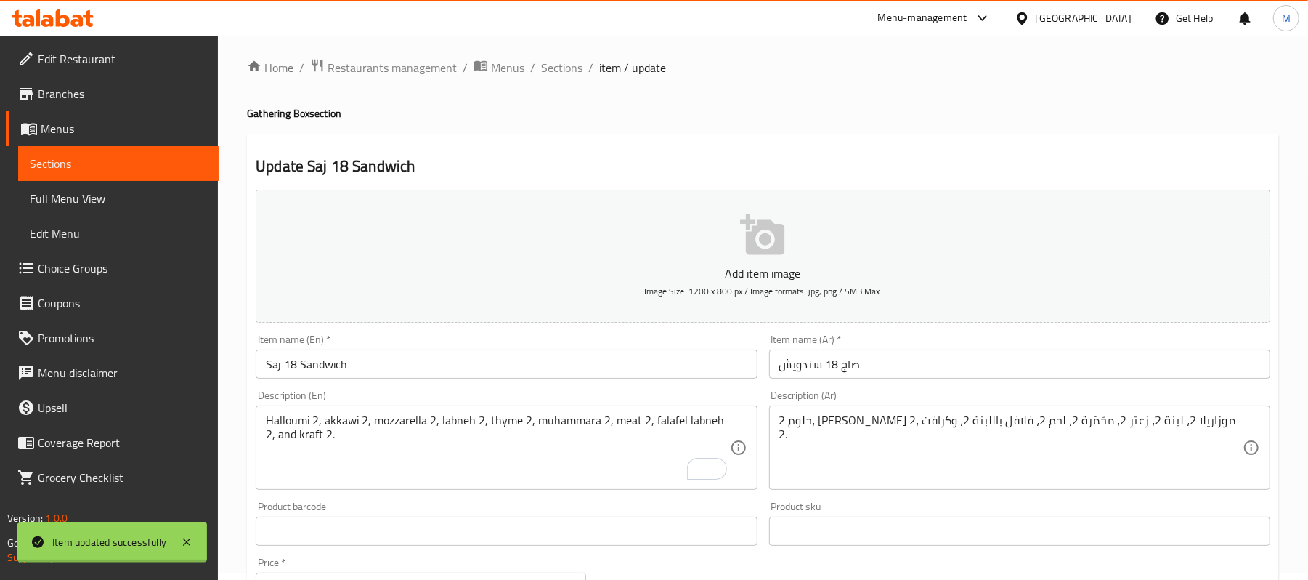
scroll to position [0, 0]
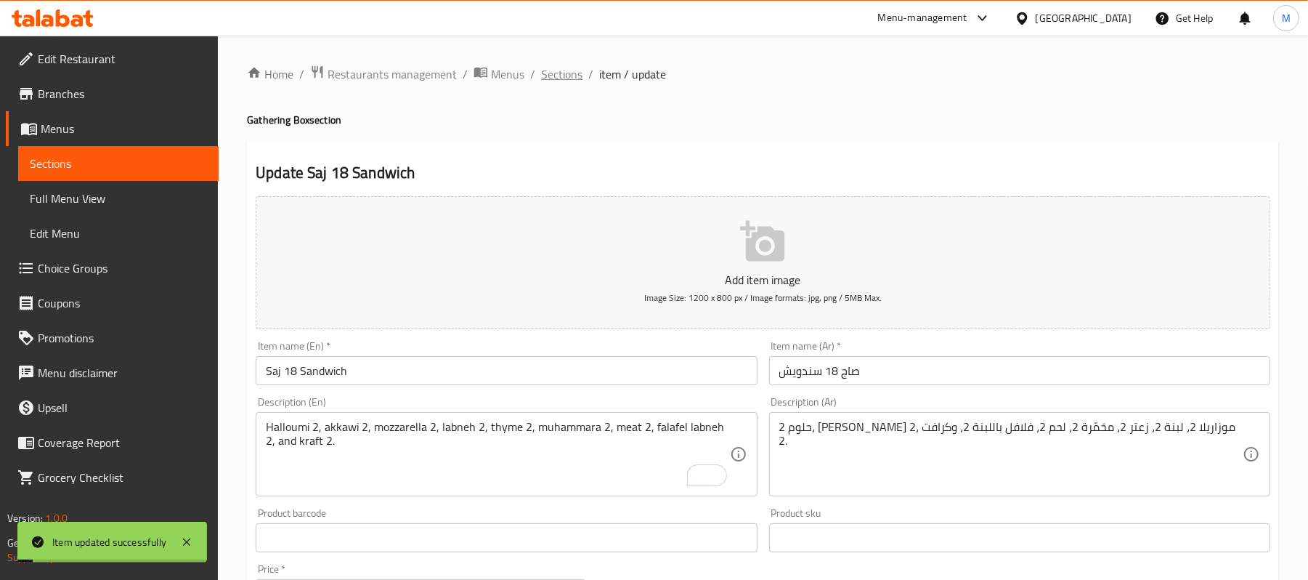
click at [553, 79] on span "Sections" at bounding box center [561, 73] width 41 height 17
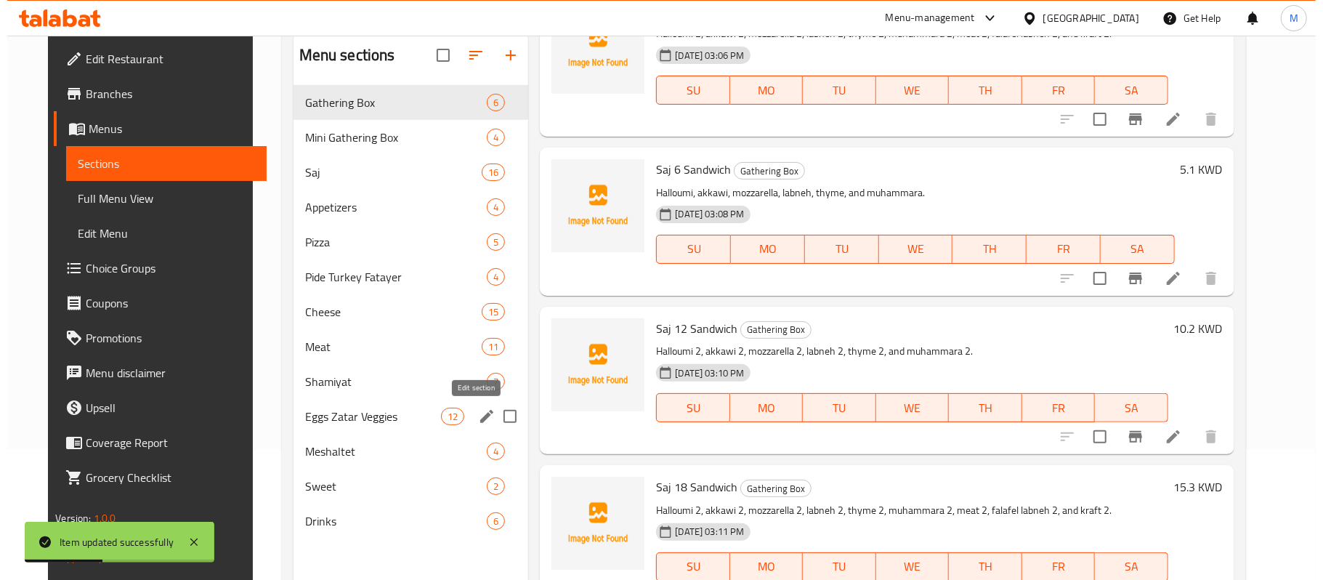
scroll to position [97, 0]
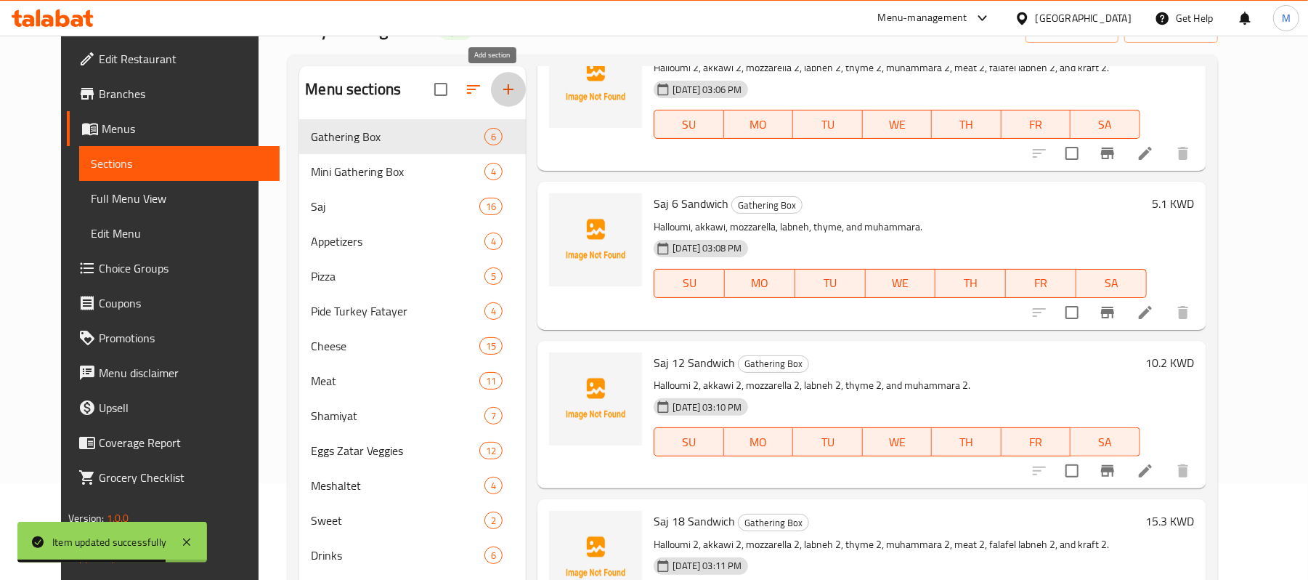
click at [503, 91] on icon "button" at bounding box center [508, 89] width 10 height 10
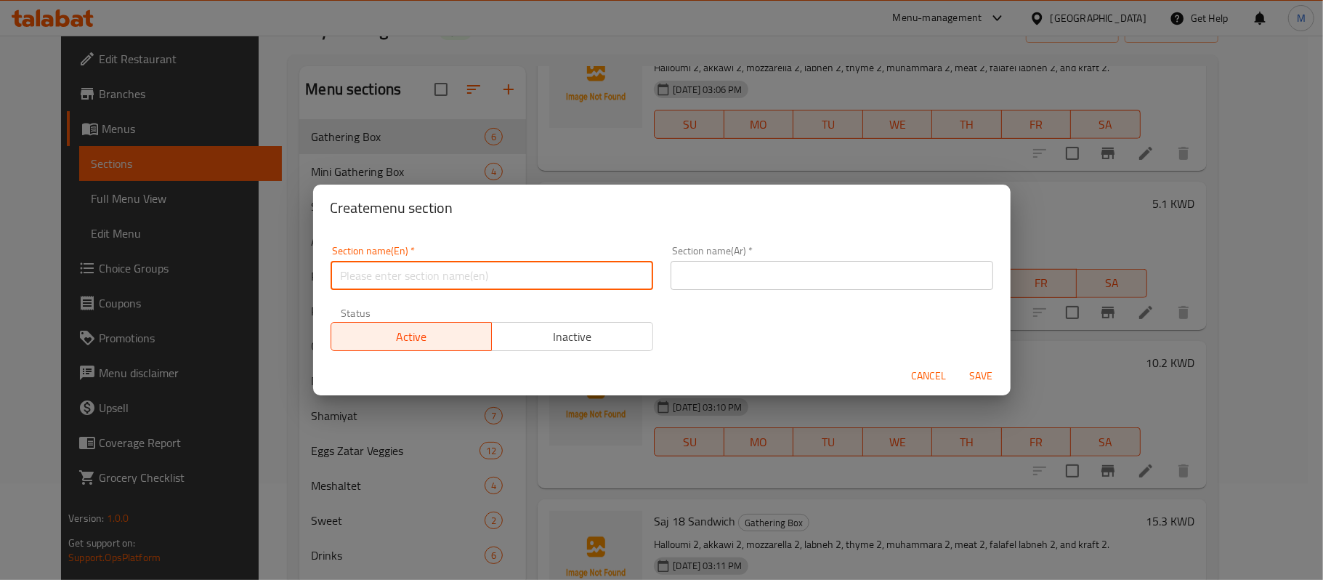
click at [421, 276] on input "text" at bounding box center [492, 275] width 323 height 29
paste input "Italian corner"
click at [373, 279] on input "Italian corner" at bounding box center [492, 275] width 323 height 29
type input "Italian Corner"
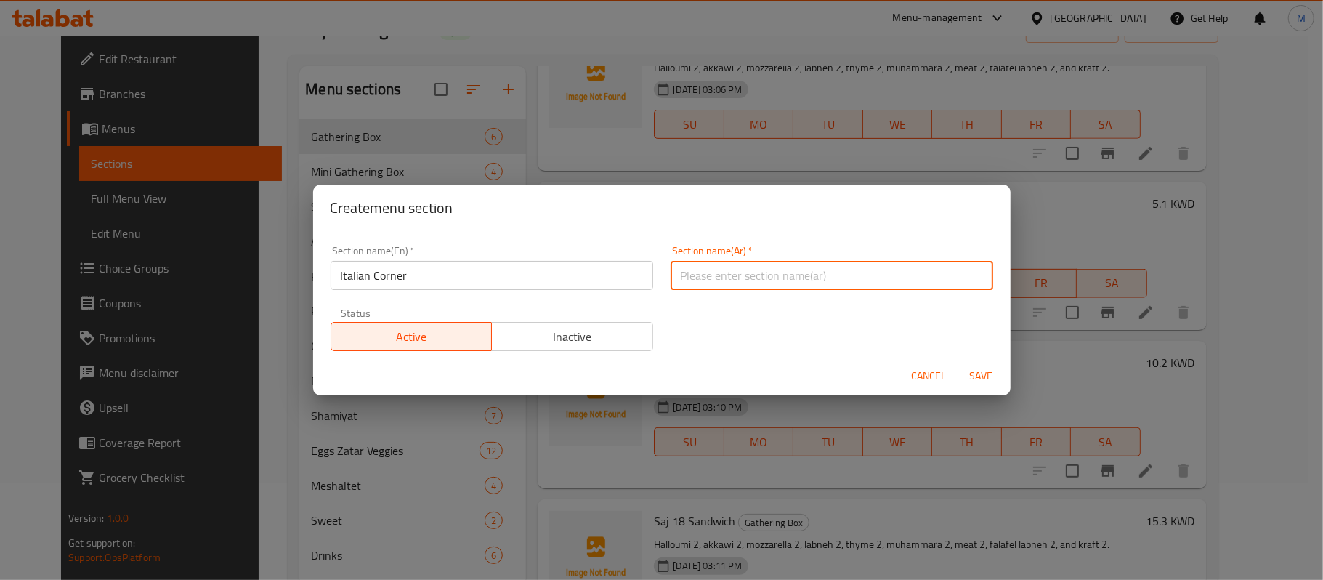
click at [945, 273] on input "text" at bounding box center [832, 275] width 323 height 29
paste input "الركن الإيطالي"
type input "الركن الإيطالي"
click at [982, 369] on span "Save" at bounding box center [981, 376] width 35 height 18
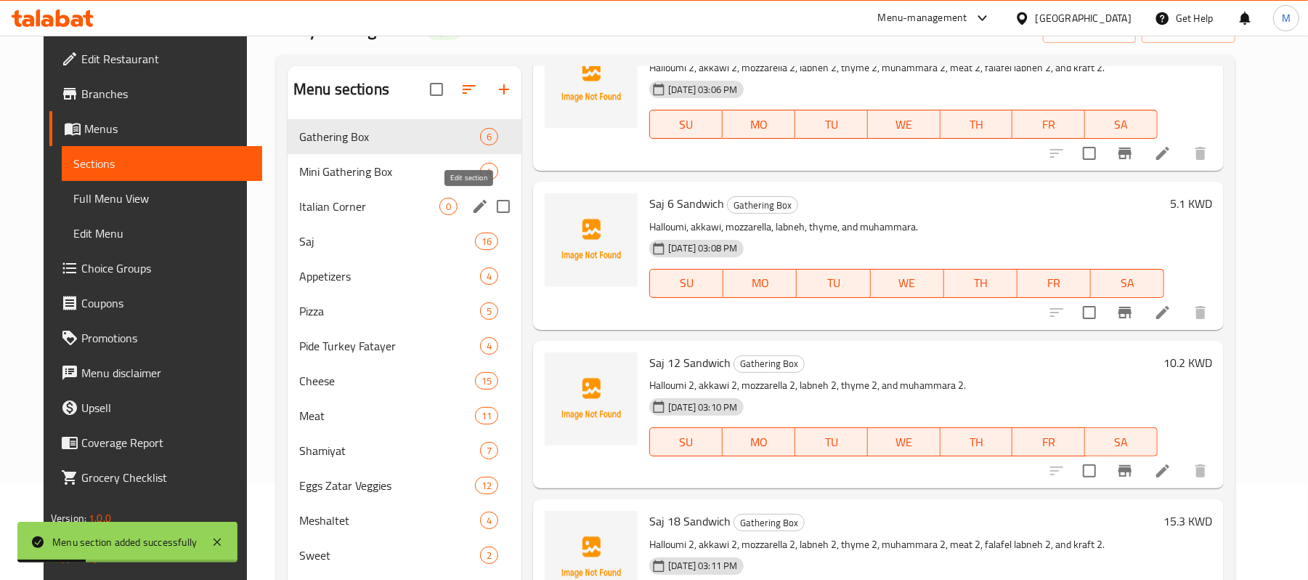
click at [472, 202] on icon "edit" at bounding box center [480, 206] width 17 height 17
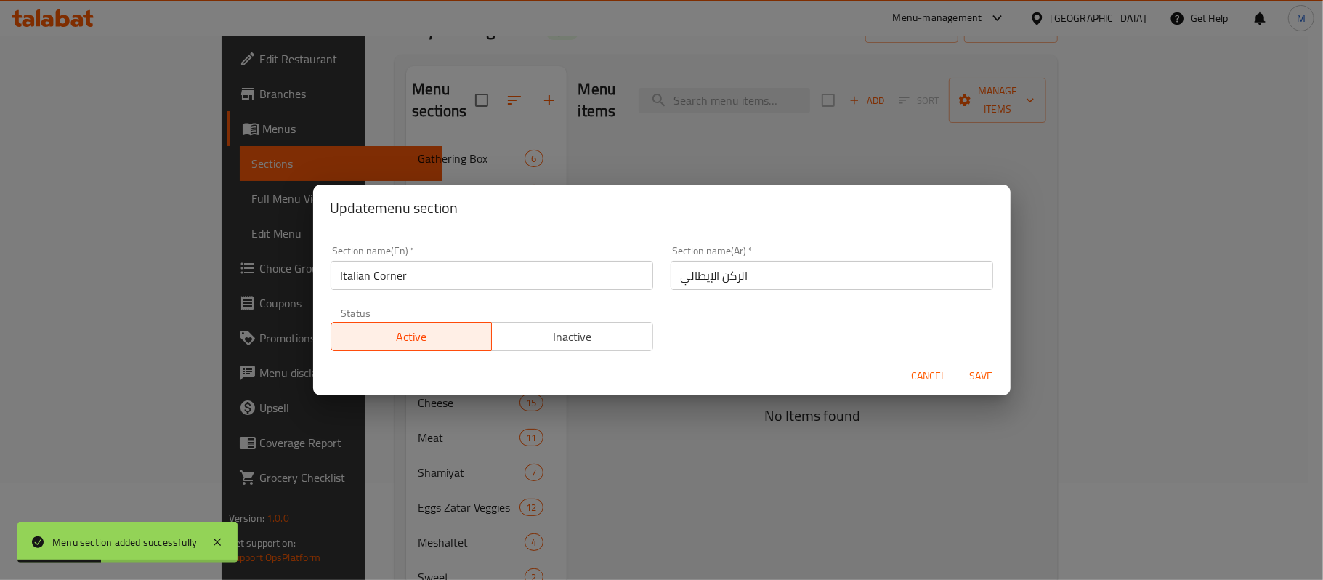
click at [571, 340] on span "Inactive" at bounding box center [573, 336] width 150 height 21
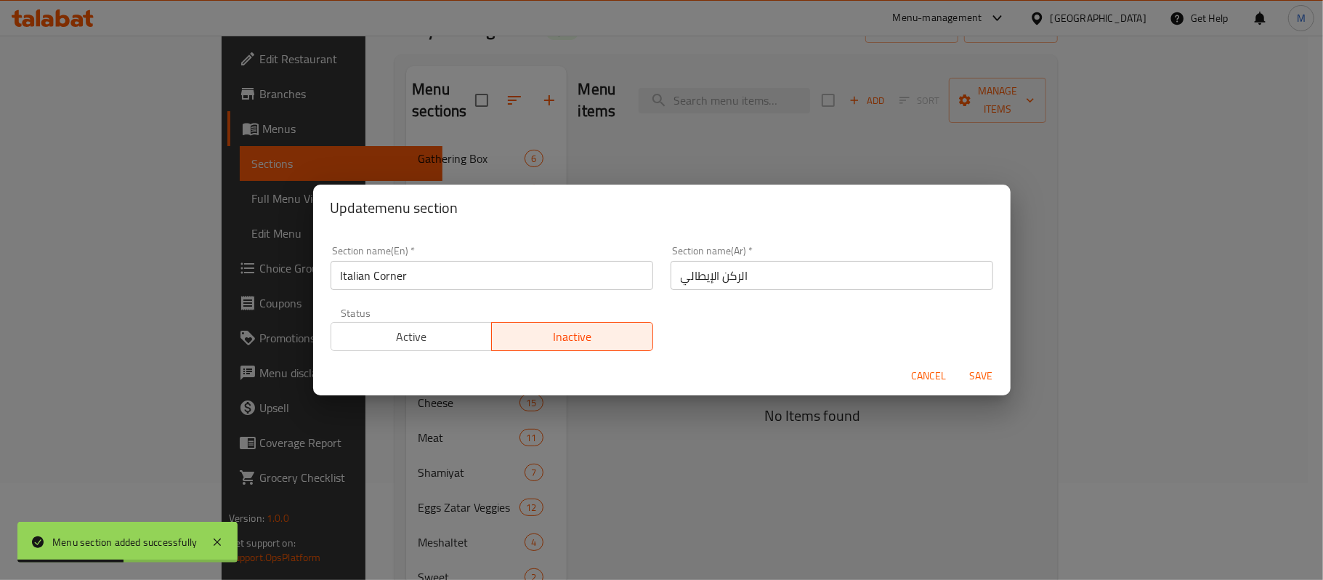
click at [979, 381] on span "Save" at bounding box center [981, 376] width 35 height 18
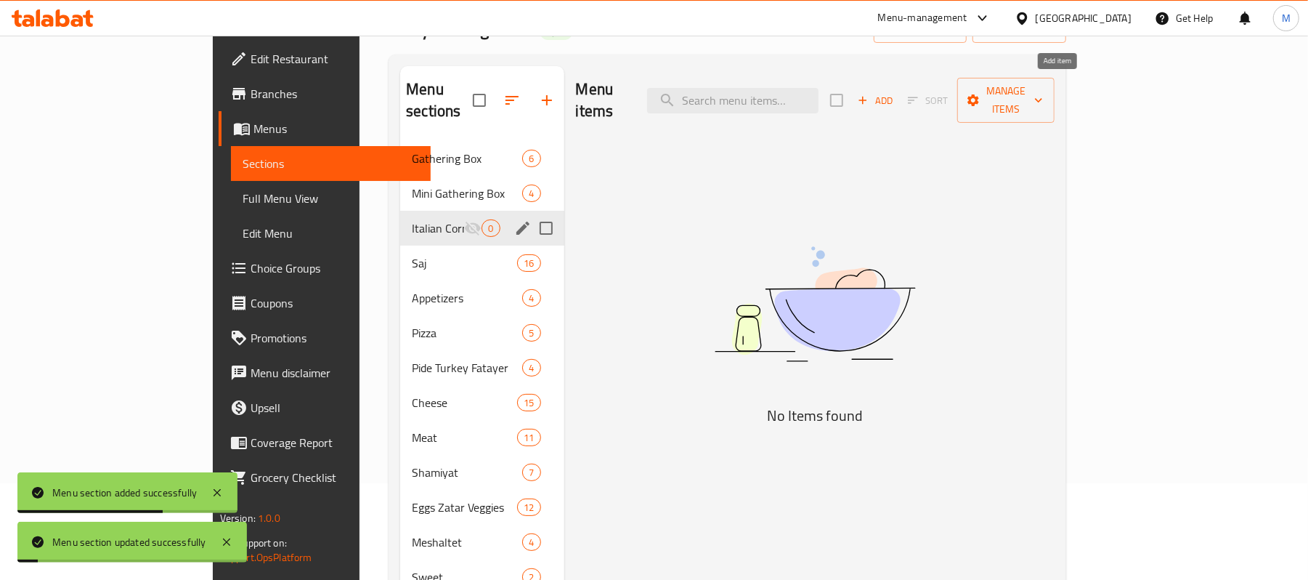
click at [895, 92] on span "Add" at bounding box center [875, 100] width 39 height 17
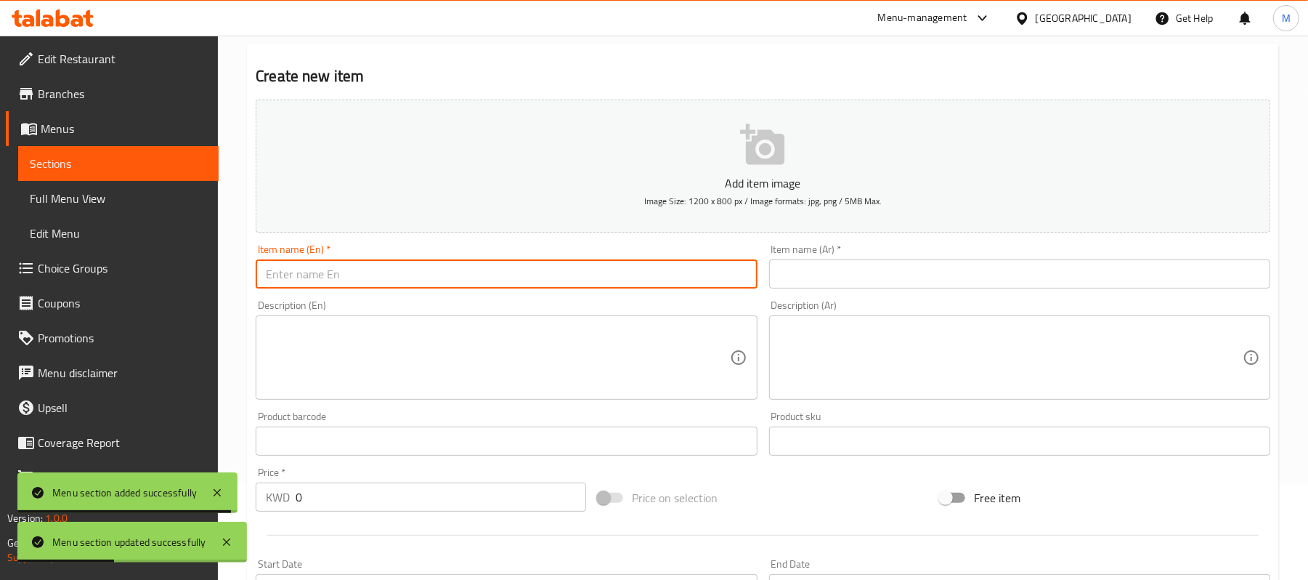
click at [547, 282] on input "text" at bounding box center [506, 273] width 501 height 29
paste input "stramboli pepperoni"
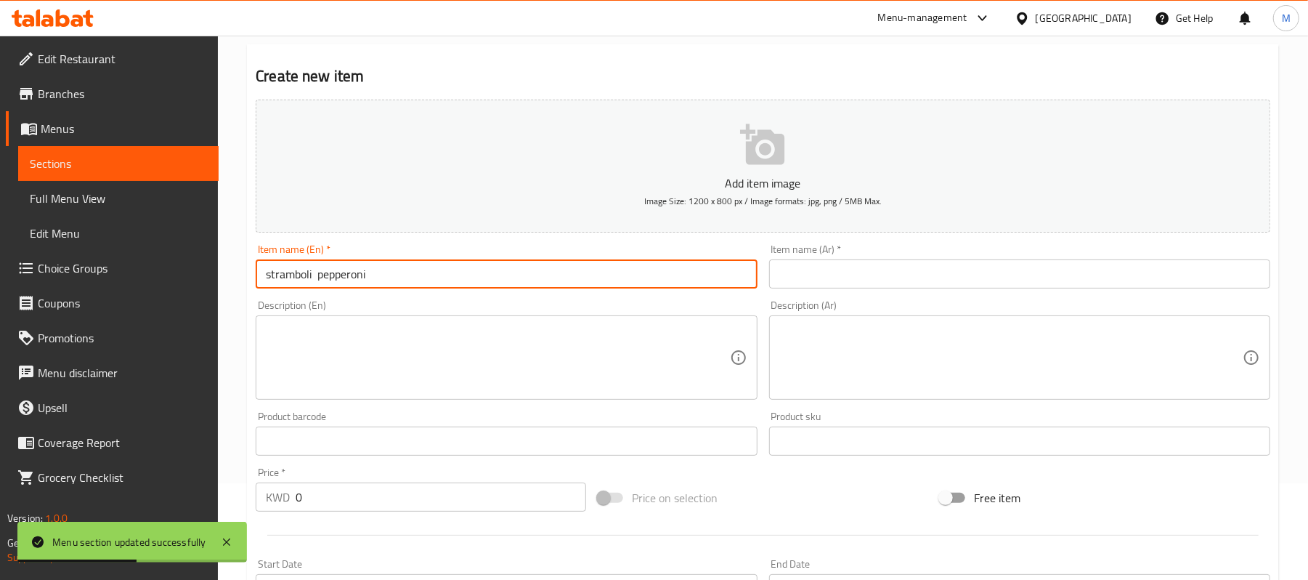
click at [500, 283] on input "stramboli pepperoni" at bounding box center [506, 273] width 501 height 29
type input "Stramboli Pepperoni"
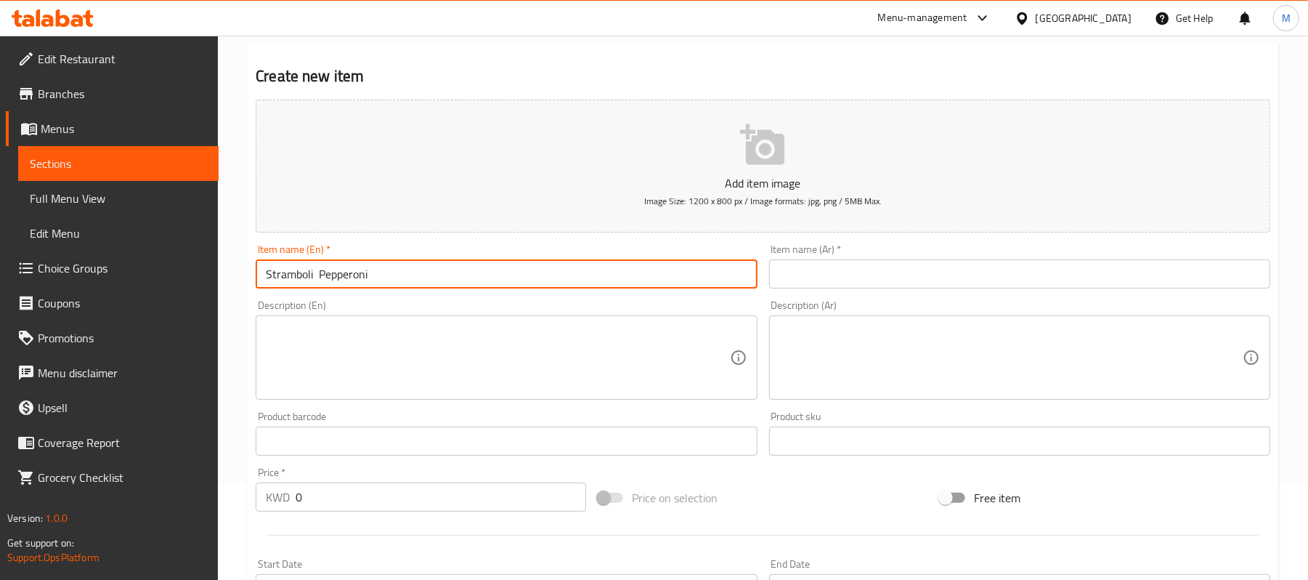
click at [463, 357] on textarea at bounding box center [498, 357] width 464 height 69
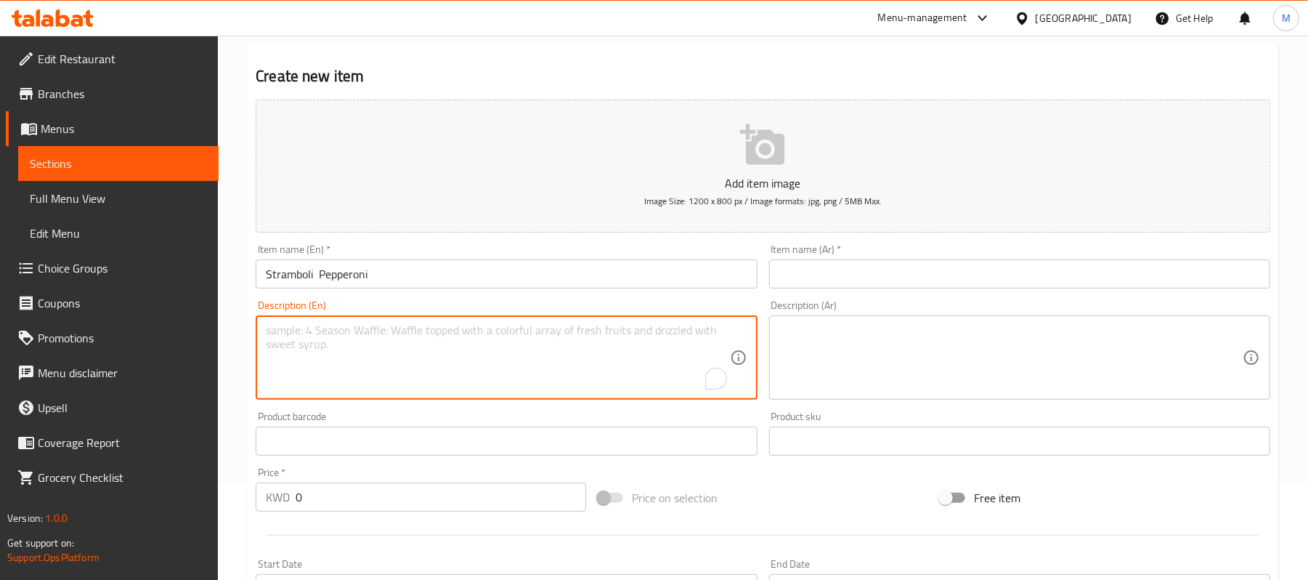
paste textarea "Vegetable Stromboli, with cheese , pepperoni ,slices served with, potatoes and …"
type textarea "Vegetable Stromboli, with cheese , pepperoni ,slices served with, potatoes and …"
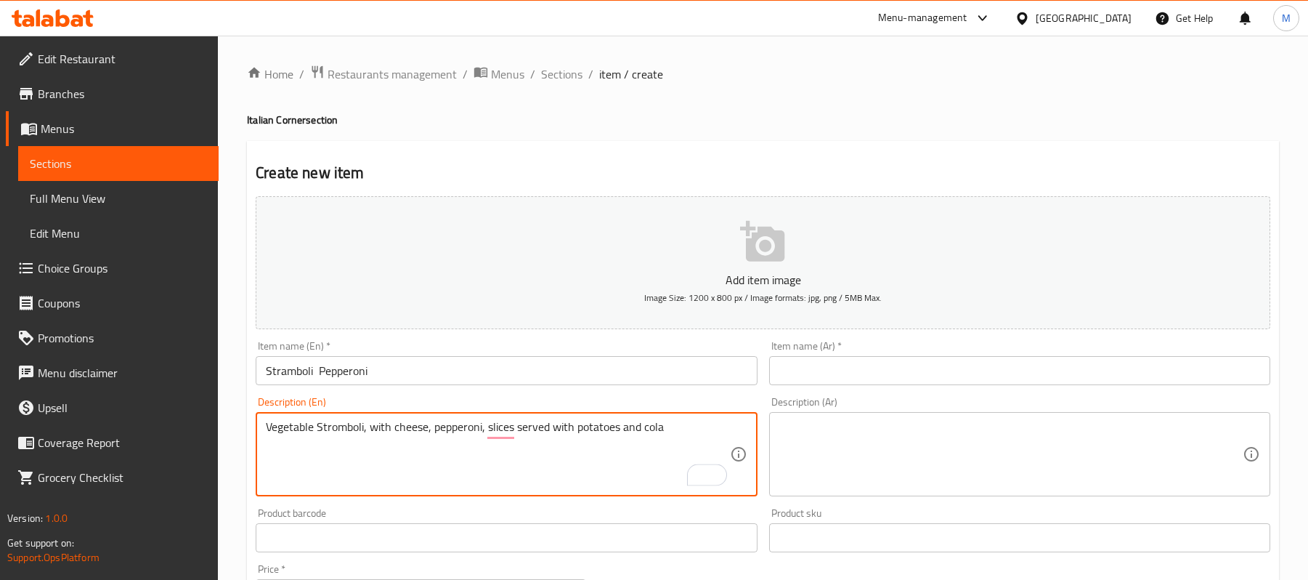
scroll to position [97, 0]
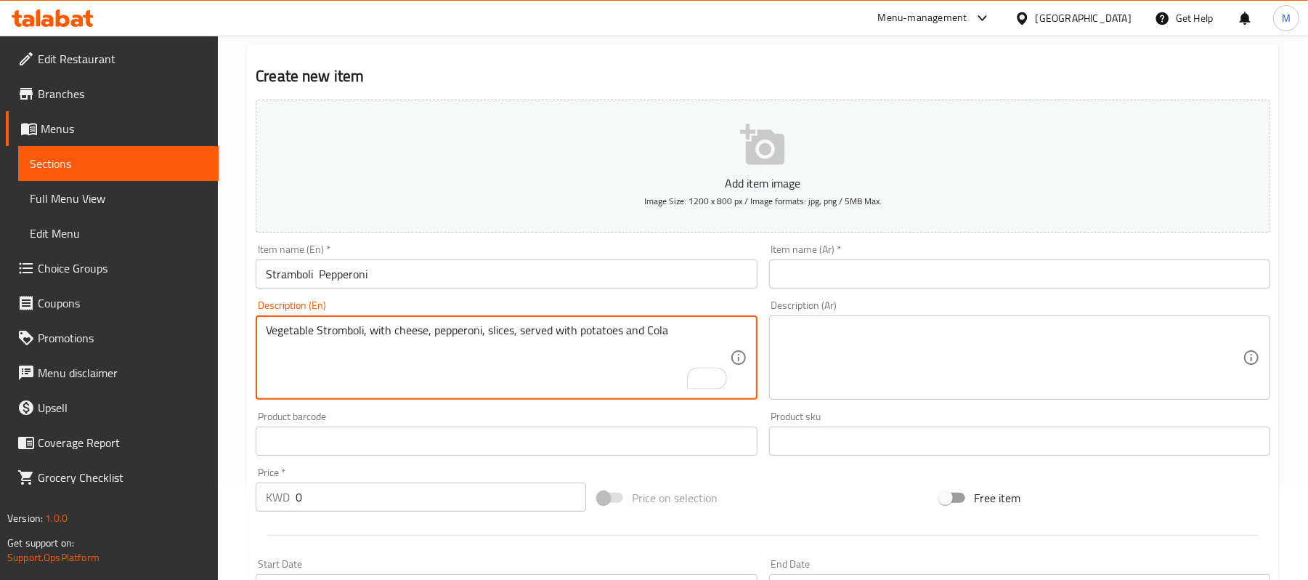
type textarea "Vegetable Stromboli, with cheese, pepperoni, slices, served with potatoes and C…"
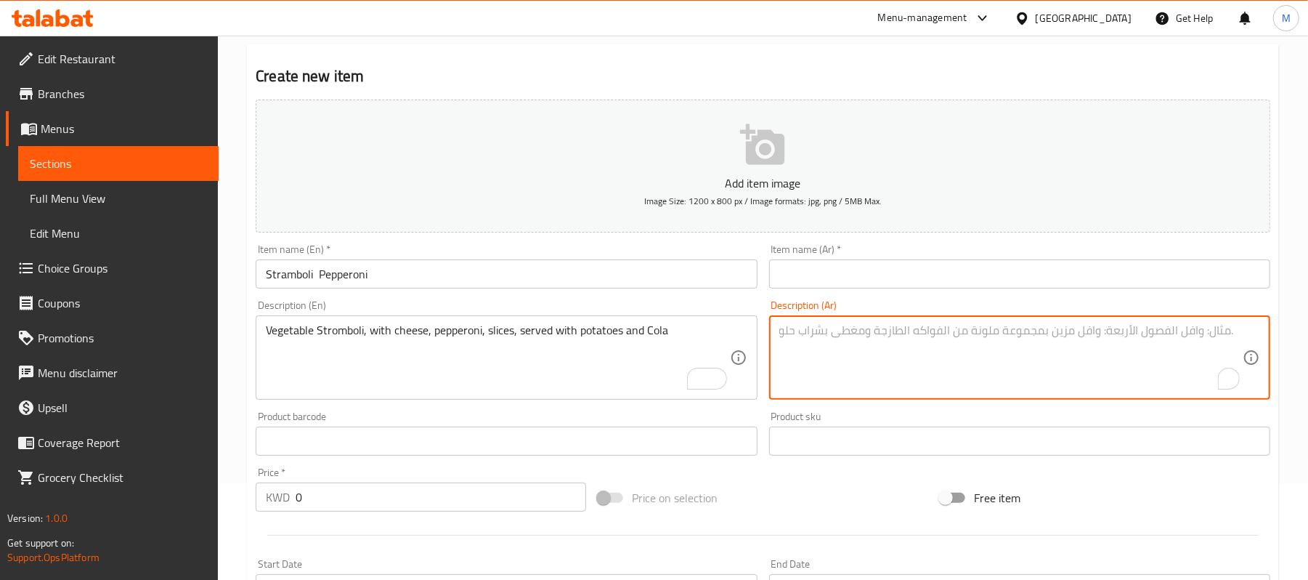
click at [1052, 349] on textarea "To enrich screen reader interactions, please activate Accessibility in Grammarl…" at bounding box center [1012, 357] width 464 height 69
paste textarea "خضار مع الجبن وشرائح الببروني تقدم مع البطاط والكولا"
click at [1091, 339] on textarea "خضار مع الجبن وشرائح الببروني تقدم مع البطاط والكولا" at bounding box center [1012, 357] width 464 height 69
type textarea "خضار مع الجبن وشرائح الببروني تقدم مع البطاط والكولا"
click at [1106, 279] on input "text" at bounding box center [1019, 273] width 501 height 29
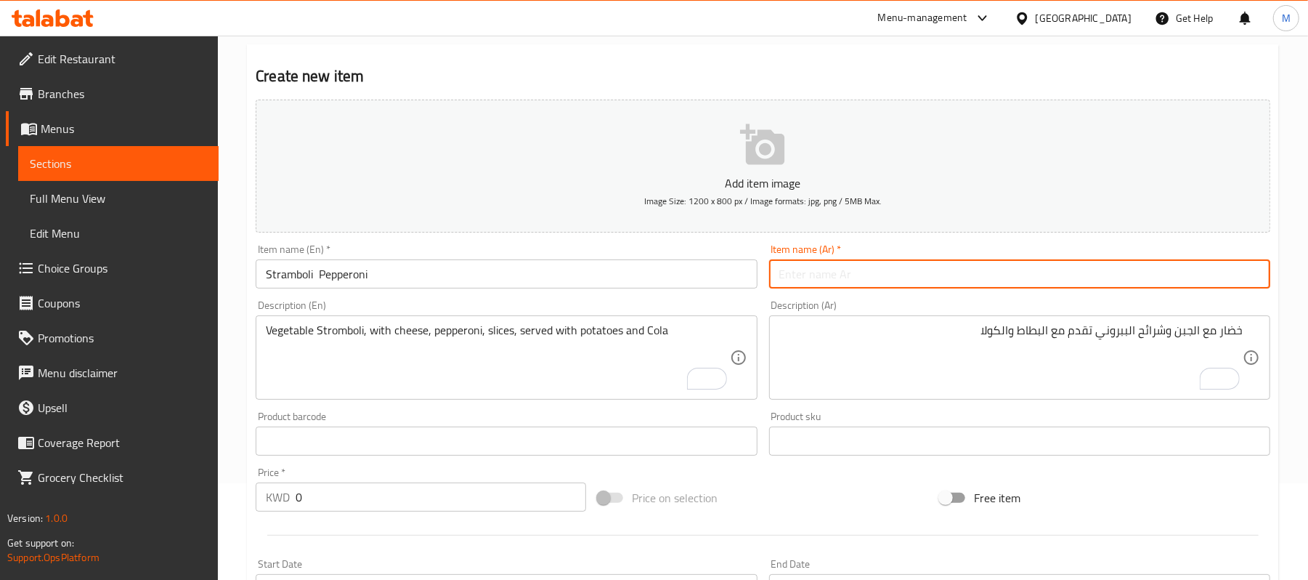
paste input "سترامبولي ببروني"
type input "سترامبولي ببروني"
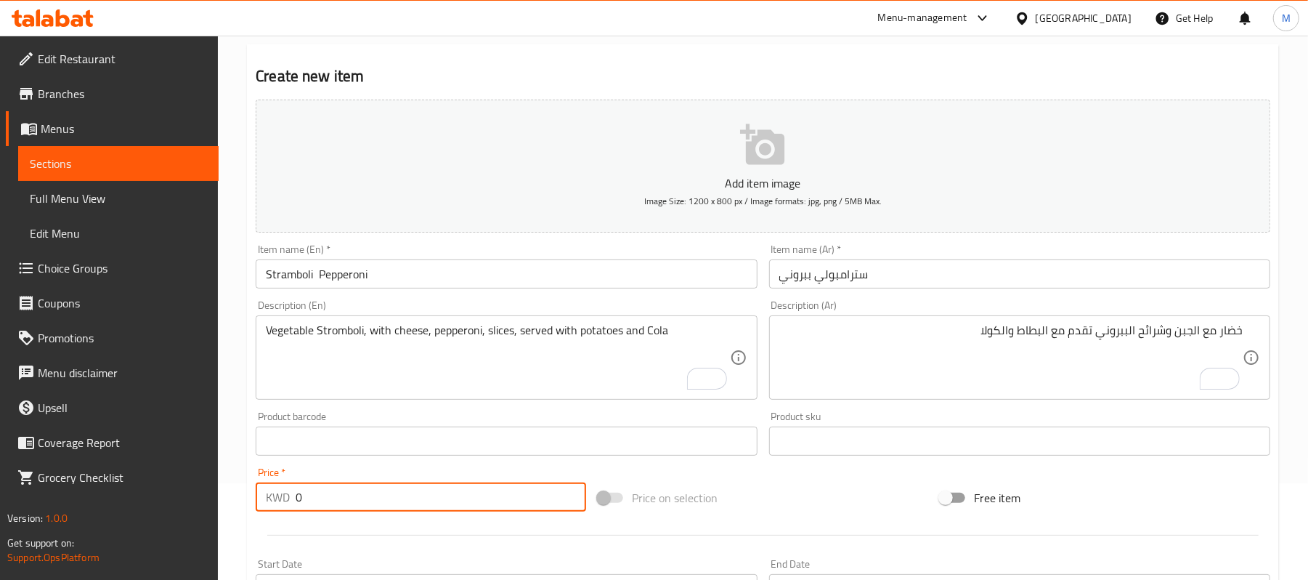
click at [302, 503] on input "0" at bounding box center [441, 496] width 291 height 29
paste input "2.95"
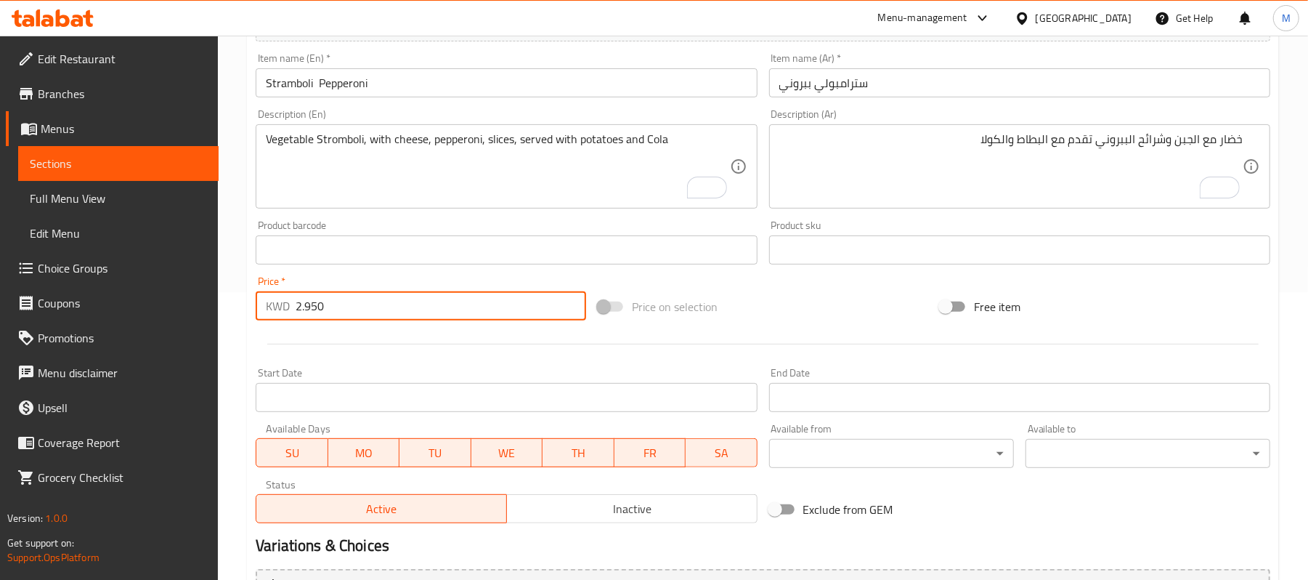
scroll to position [286, 0]
type input "2.950"
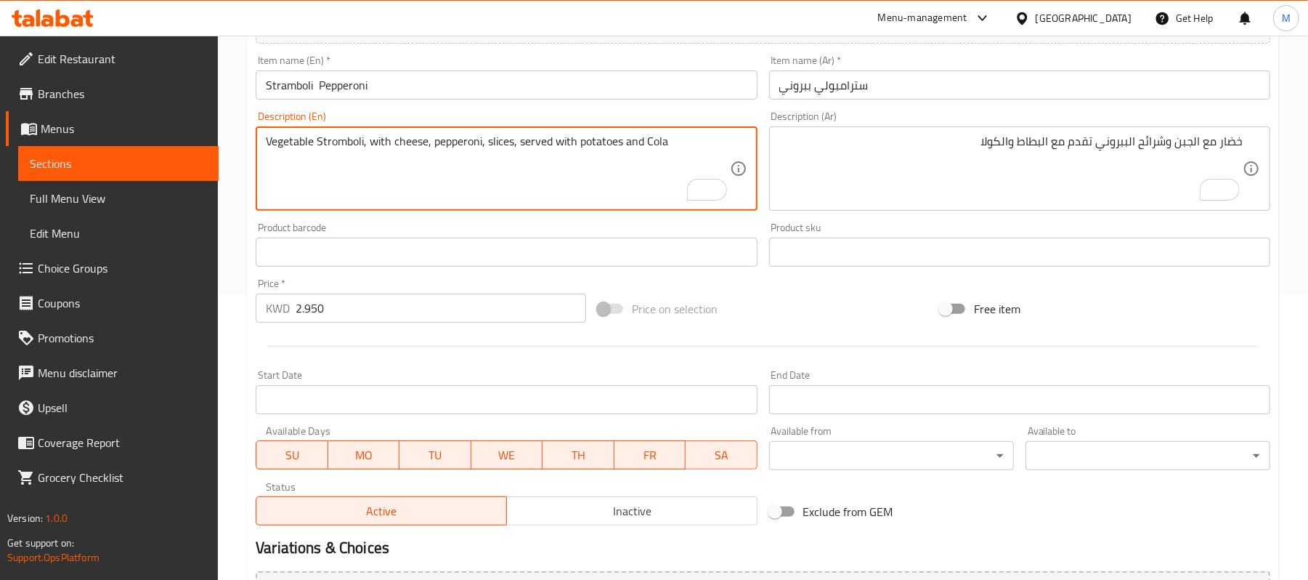
click at [341, 143] on textarea "Vegetable Stromboli, with cheese, pepperoni, slices, served with potatoes and C…" at bounding box center [498, 168] width 464 height 69
click at [1247, 142] on div "خضار مع الجبن وشرائح الببروني تقدم مع البطاط والكولا Description (Ar)" at bounding box center [1019, 168] width 501 height 84
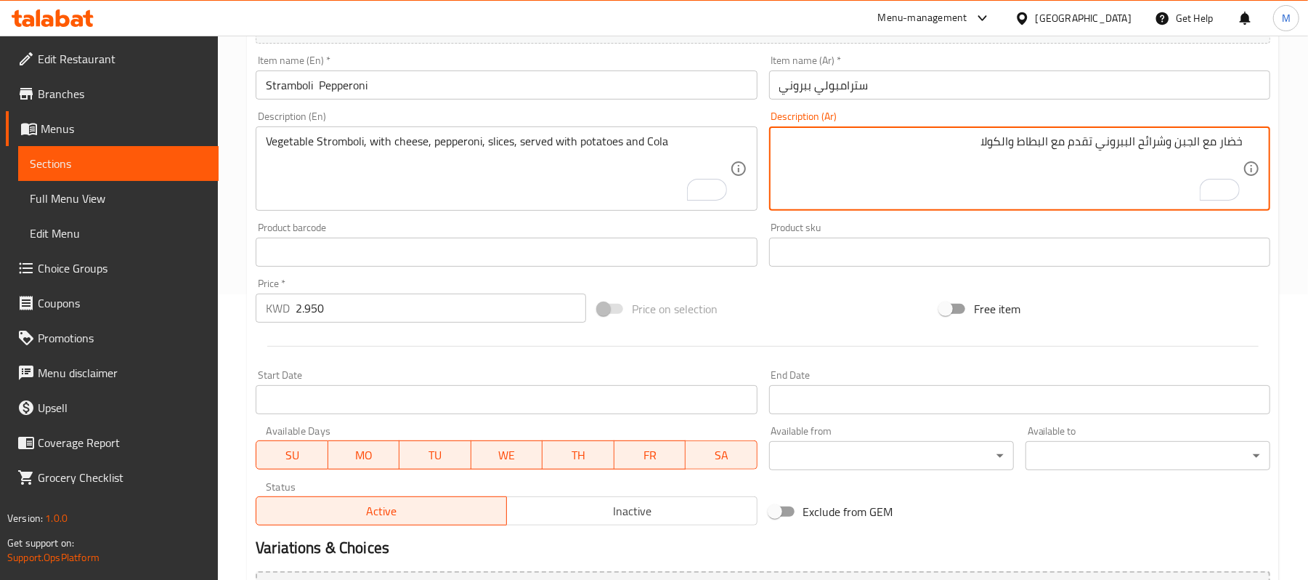
click at [939, 146] on textarea "خضار مع الجبن وشرائح الببروني تقدم مع البطاط والكولا" at bounding box center [1012, 168] width 464 height 69
click at [1242, 138] on textarea "خضار مع الجبن وشرائح الببروني تقدم مع البطاط والكولا" at bounding box center [1012, 168] width 464 height 69
paste textarea "سترومبولي"
type textarea "سترومبولي خضار مع الجبن وشرائح الببروني تقدم مع البطاط والكولا"
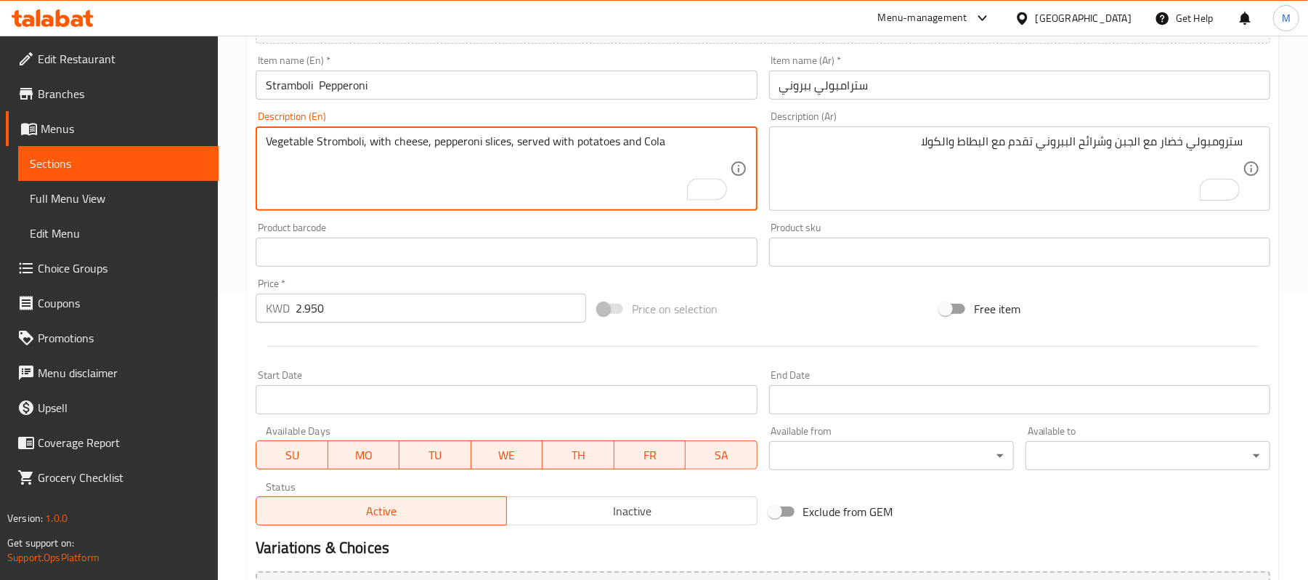
click at [434, 145] on textarea "Vegetable Stromboli, with cheese, pepperoni slices, served with potatoes and Co…" at bounding box center [498, 168] width 464 height 69
click at [550, 186] on textarea "Vegetable Stromboli, with cheese, and pepperoni slices, served with potatoes an…" at bounding box center [498, 168] width 464 height 69
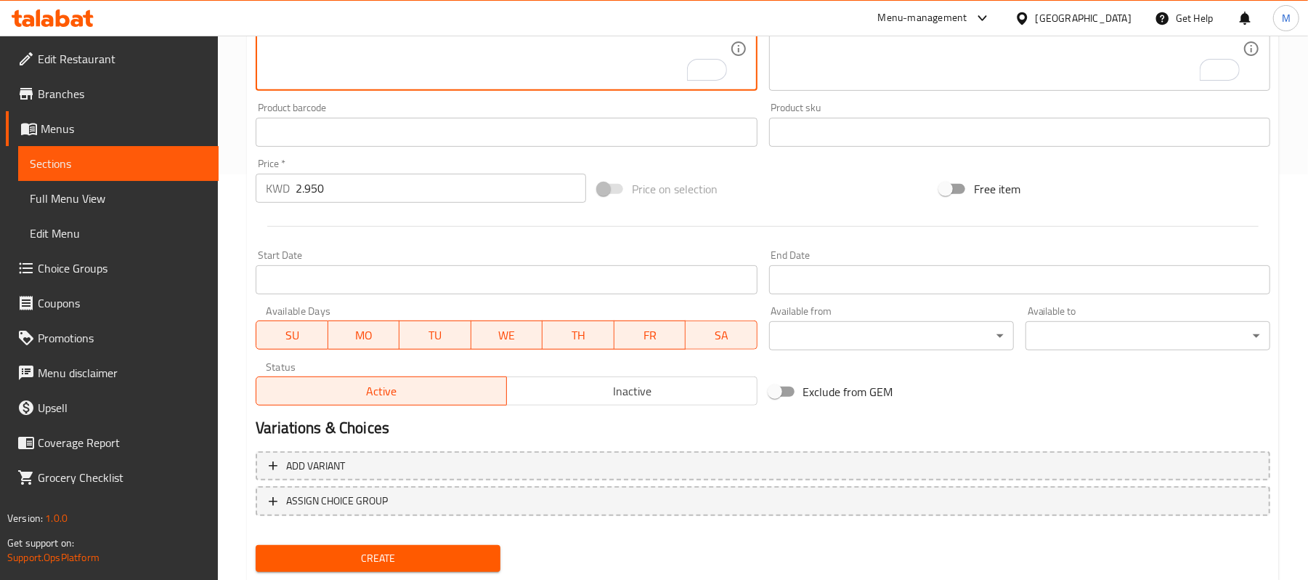
scroll to position [445, 0]
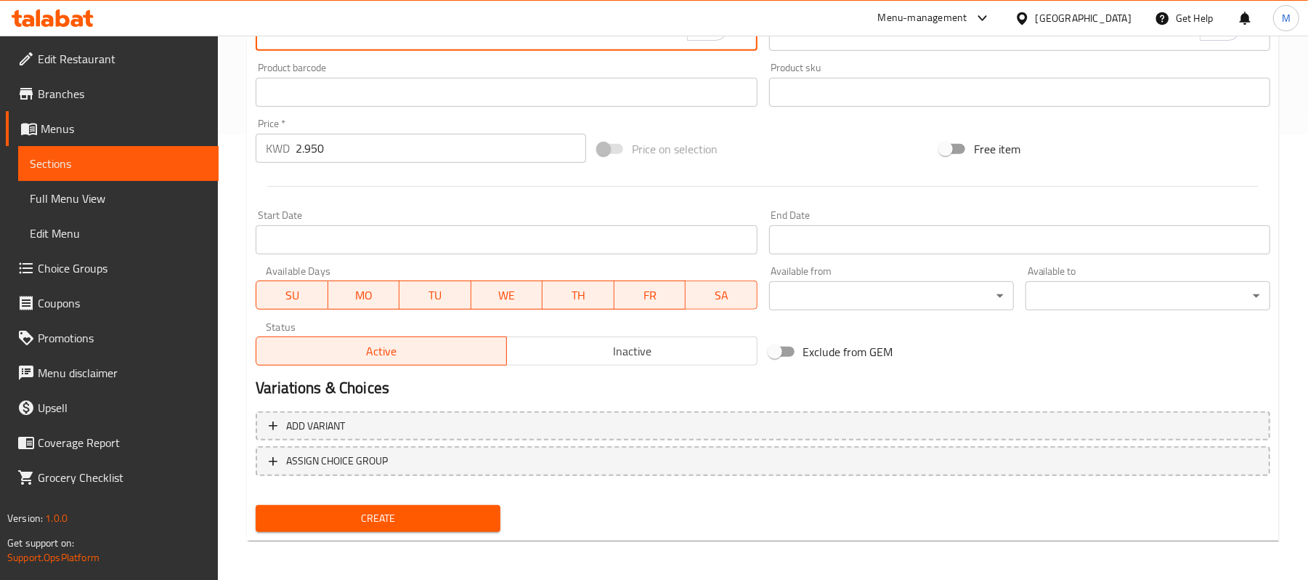
type textarea "Vegetable Stromboli, with cheese and pepperoni slices, served with potatoes and…"
click at [421, 521] on span "Create" at bounding box center [378, 518] width 222 height 18
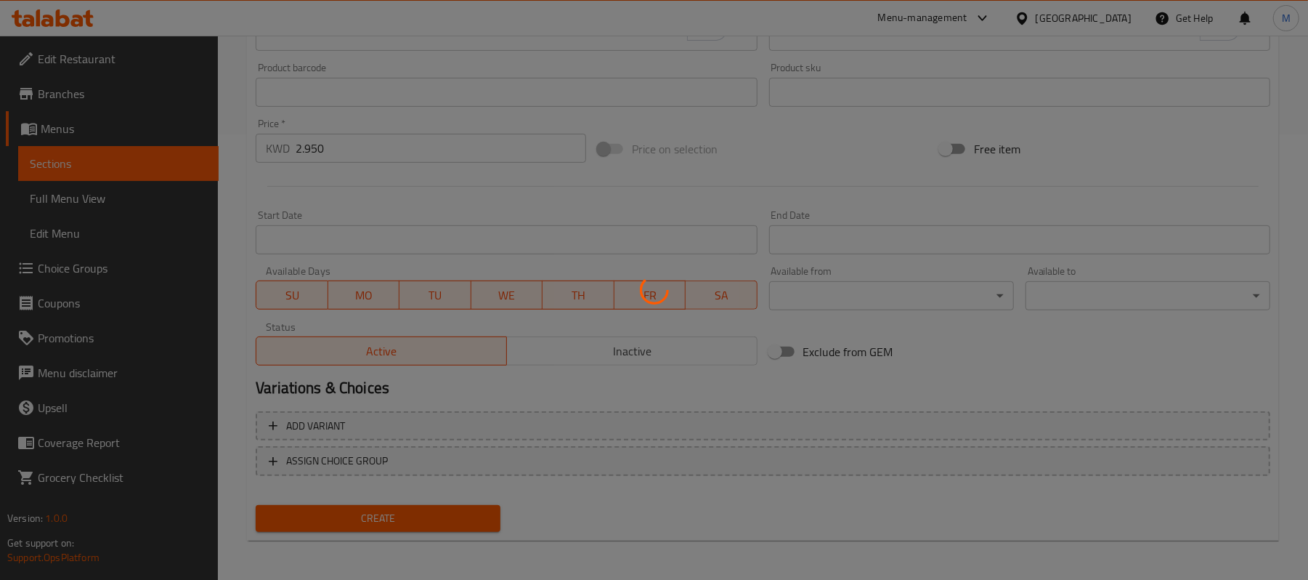
type input "0"
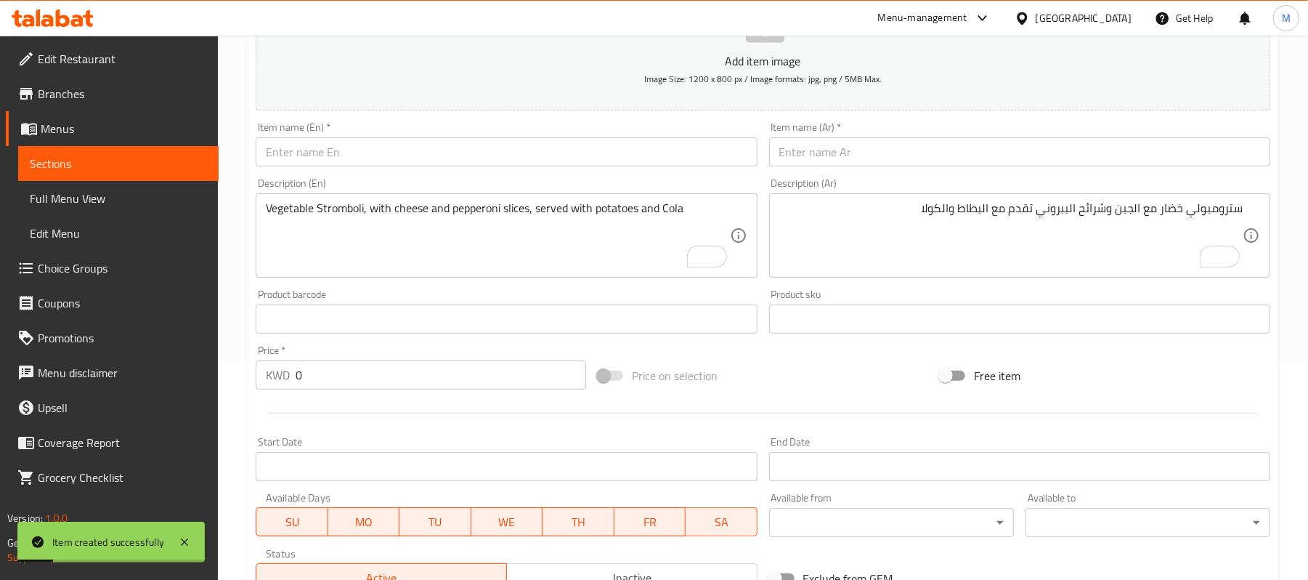
scroll to position [155, 0]
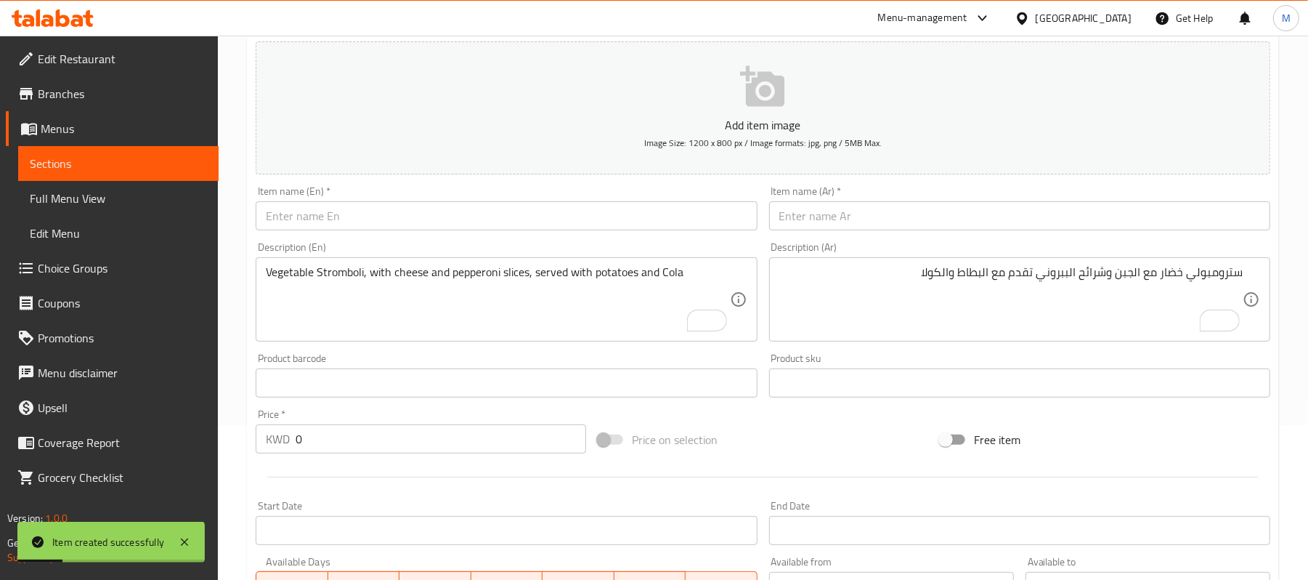
click at [360, 235] on div "Item name (En)   * Item name (En) *" at bounding box center [506, 208] width 513 height 56
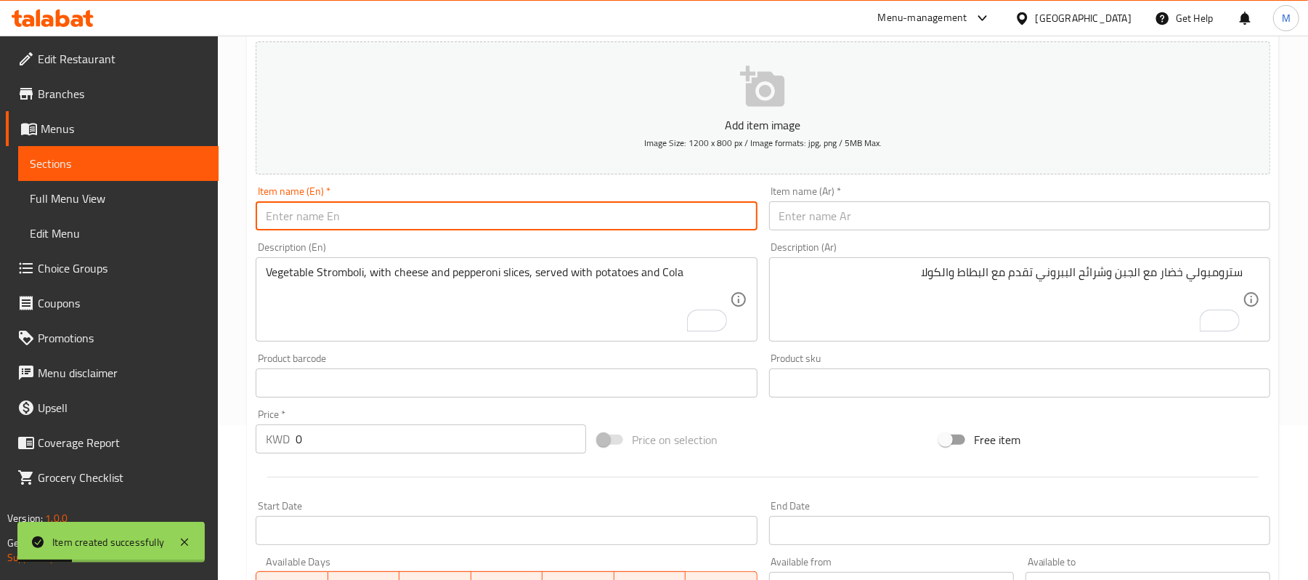
click at [353, 222] on input "text" at bounding box center [506, 215] width 501 height 29
paste input "Spinach Stromboli with Kashkaval"
type input "Spinach Stromboli with Kashkaval"
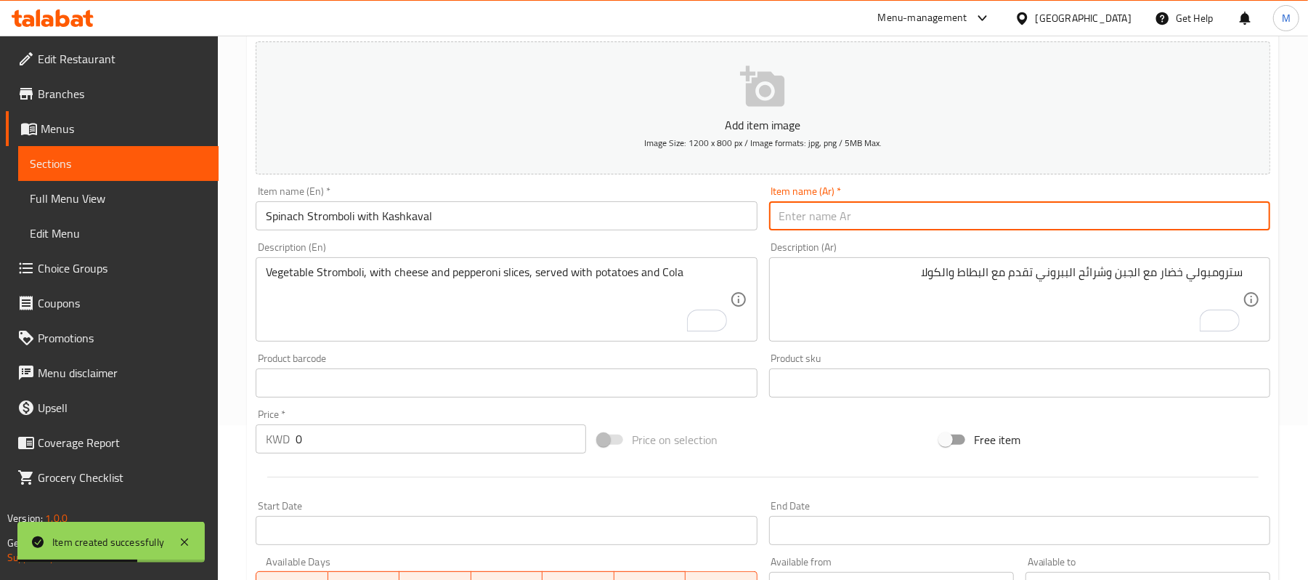
click at [1162, 219] on input "text" at bounding box center [1019, 215] width 501 height 29
paste input "سترامبولي السبانخ مع القشقوان"
click at [879, 224] on input "سترامبولي السبانخ مع القشقوان" at bounding box center [1019, 215] width 501 height 29
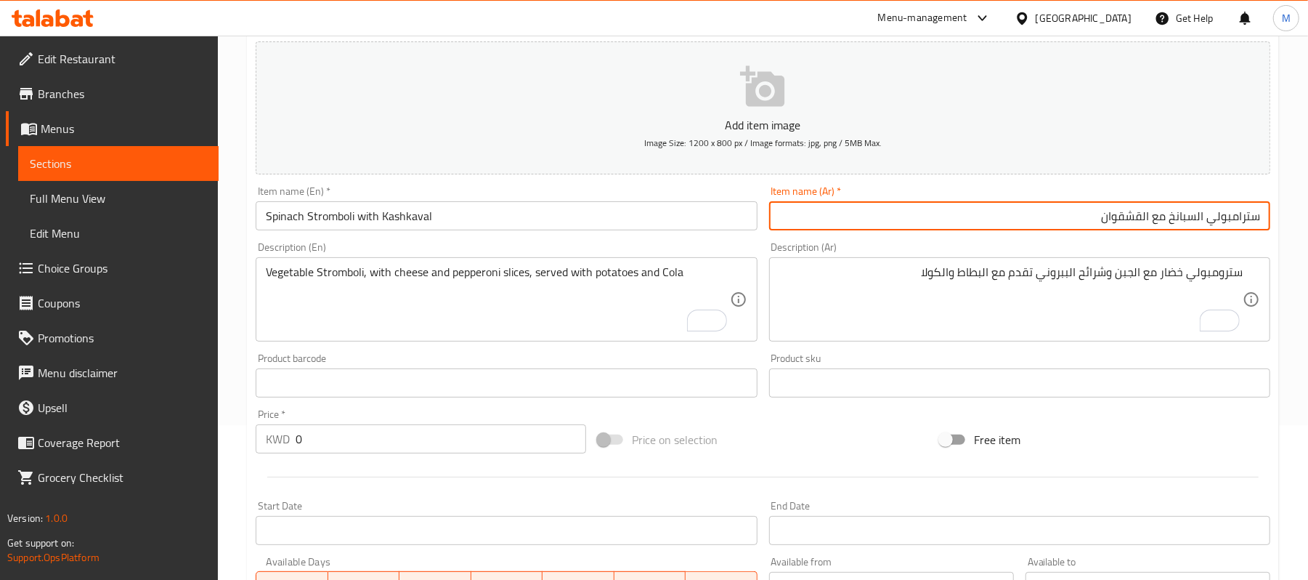
type input "سترامبولي السبانخ مع القشقوان"
click at [472, 291] on textarea "Vegetable Stromboli, with cheese and pepperoni slices, served with potatoes and…" at bounding box center [498, 299] width 464 height 69
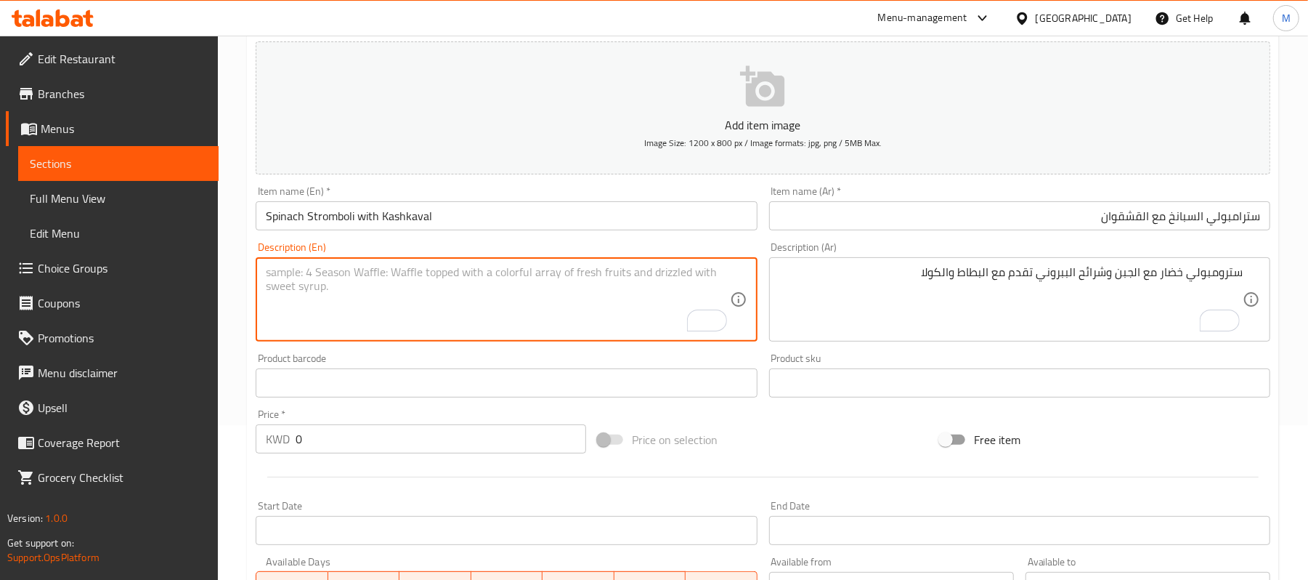
paste textarea "Spinach stromboli , kashkaval ,served with potatoes and cola"
type textarea "Spinach stromboli, kashkaval, served with potatoes and cola"
click at [1053, 286] on textarea "سترومبولي خضار مع الجبن وشرائح الببروني تقدم مع البطاط والكولا" at bounding box center [1012, 299] width 464 height 69
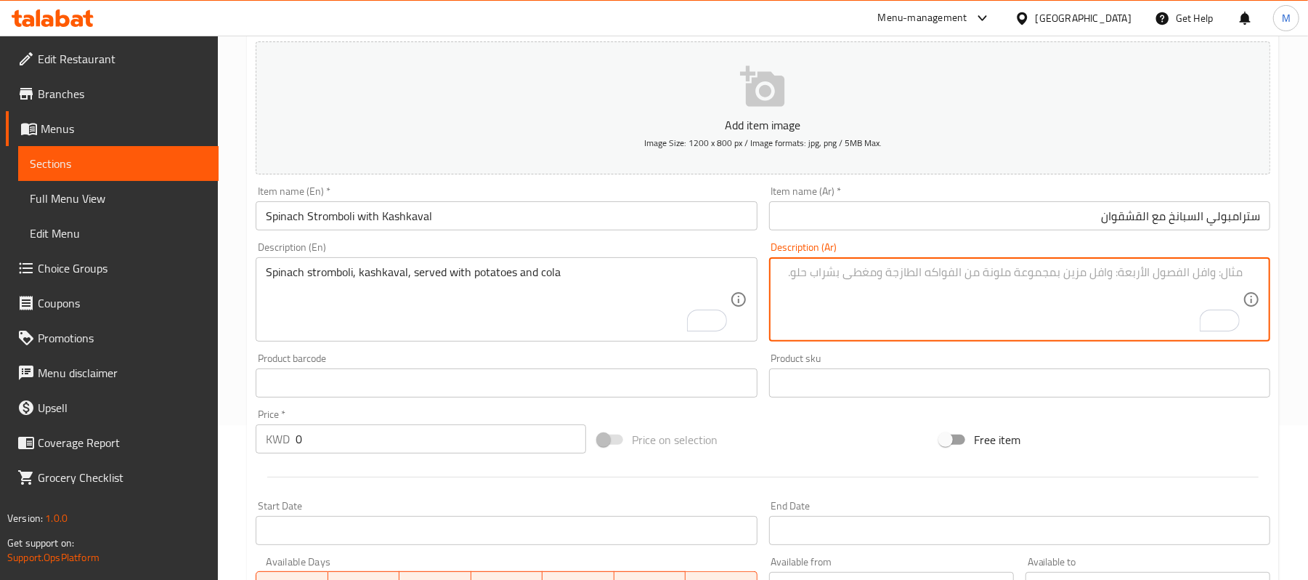
paste textarea "السبانخ مع القشقوان تقدم مع البطاط والكولا"
click at [1137, 274] on textarea "السبانخ مع القشقوان تقدم مع البطاط والكولا" at bounding box center [1012, 299] width 464 height 69
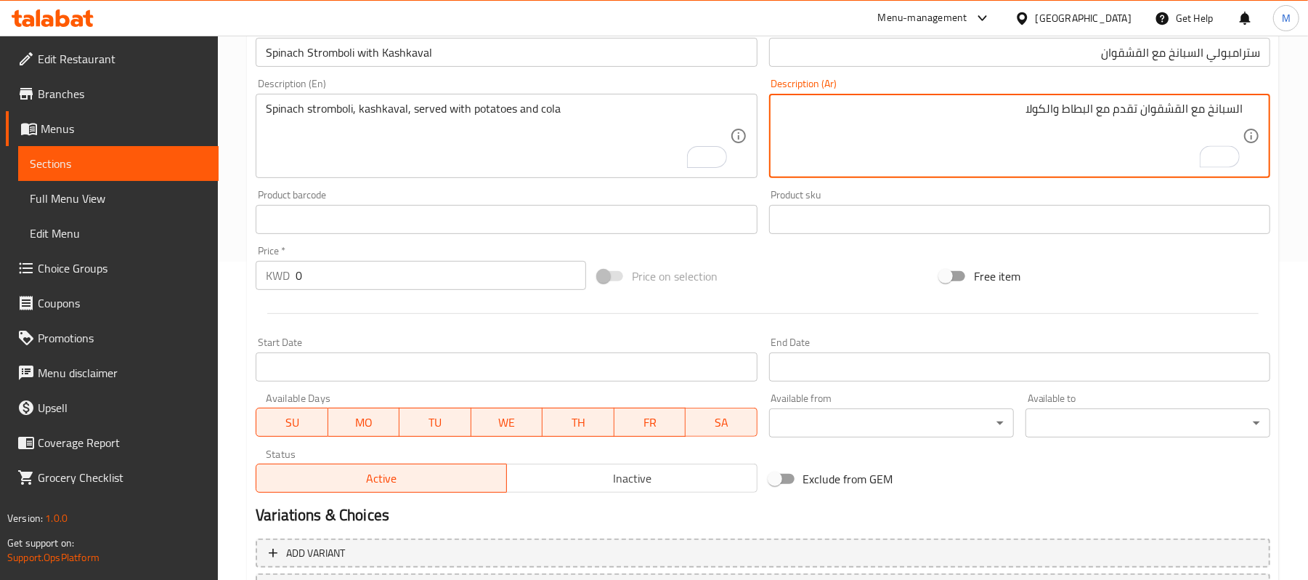
scroll to position [366, 0]
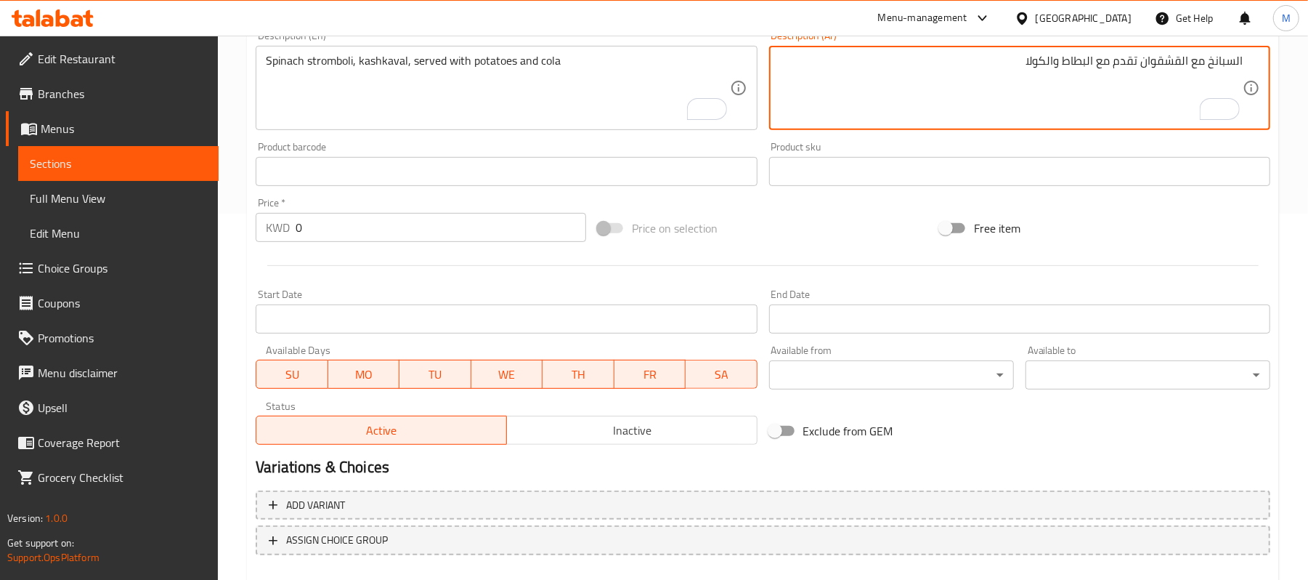
type textarea "السبانخ مع القشقوان تقدم مع البطاط والكولا"
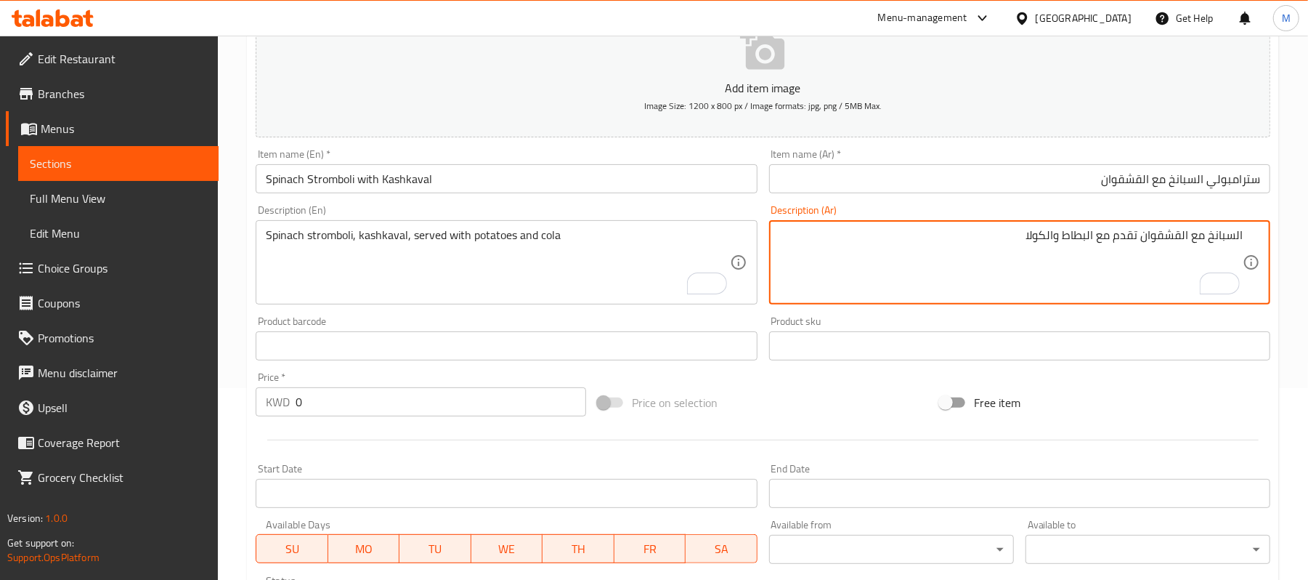
scroll to position [241, 0]
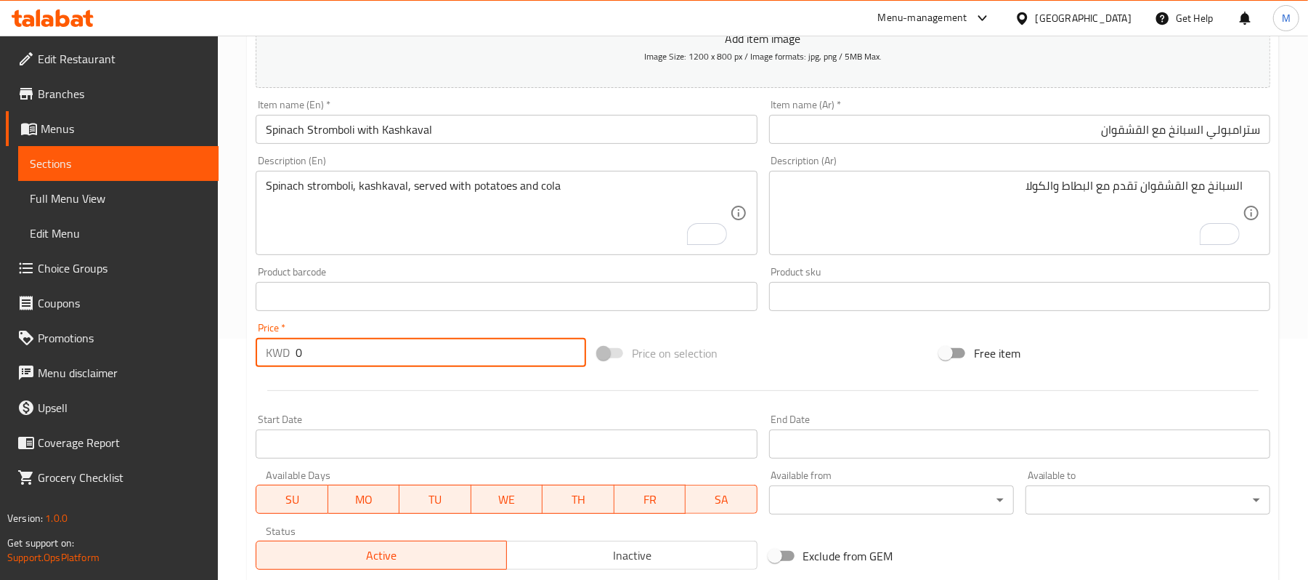
drag, startPoint x: 306, startPoint y: 352, endPoint x: 282, endPoint y: 350, distance: 24.0
click at [282, 350] on div "KWD 0 Price *" at bounding box center [421, 352] width 331 height 29
paste input "2.50"
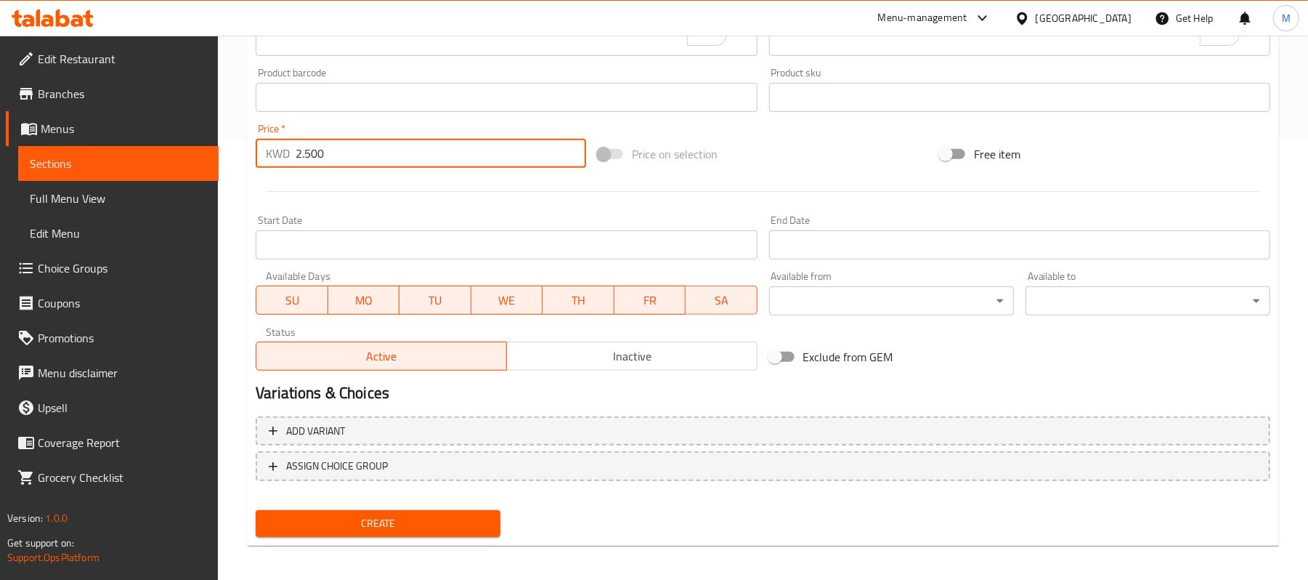
scroll to position [445, 0]
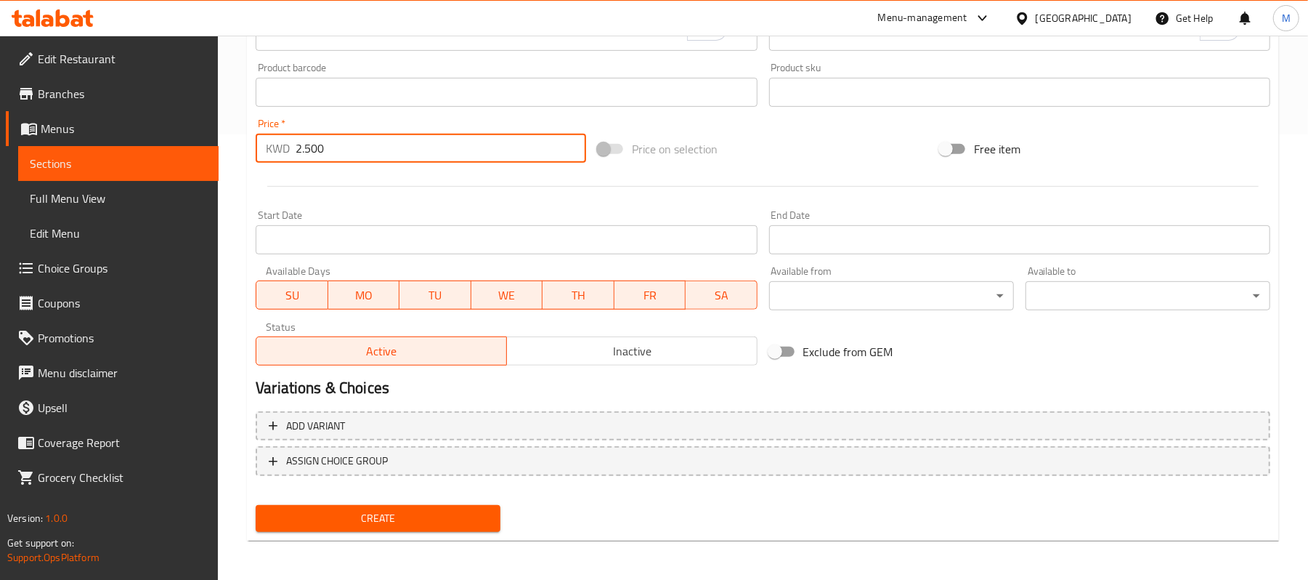
type input "2.500"
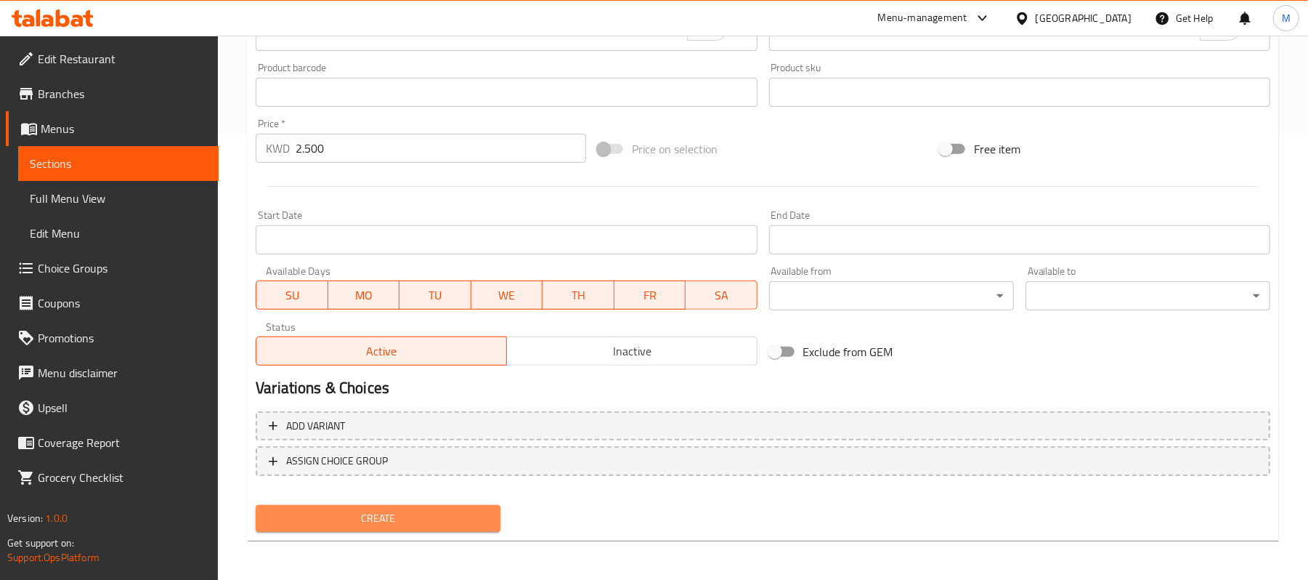
click at [389, 523] on span "Create" at bounding box center [378, 518] width 222 height 18
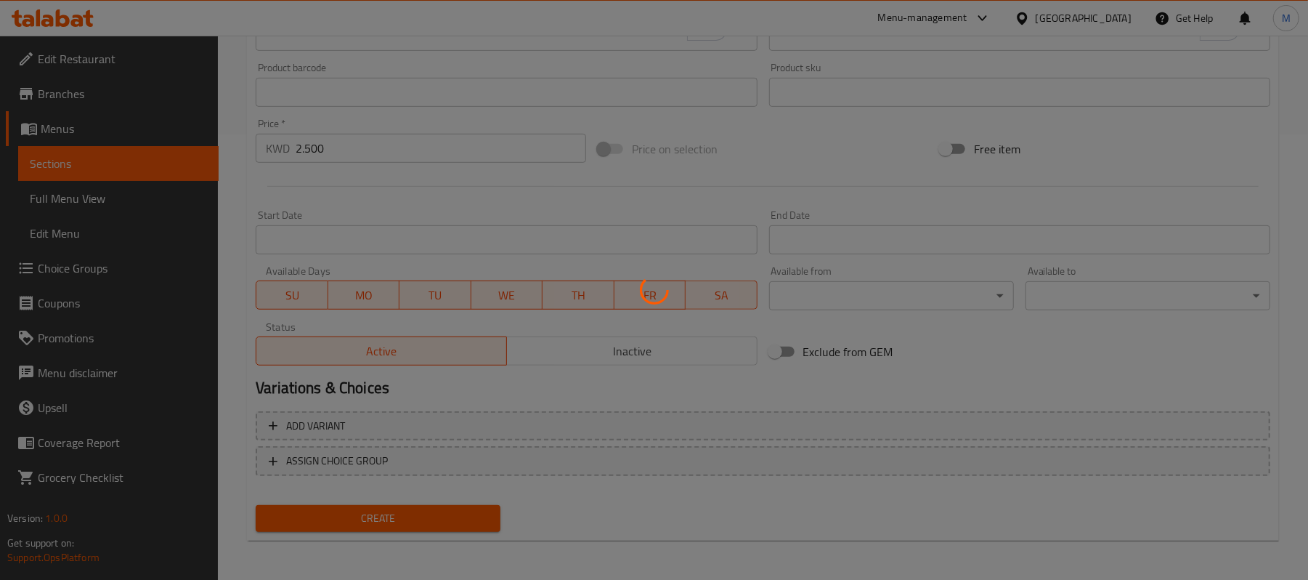
type input "0"
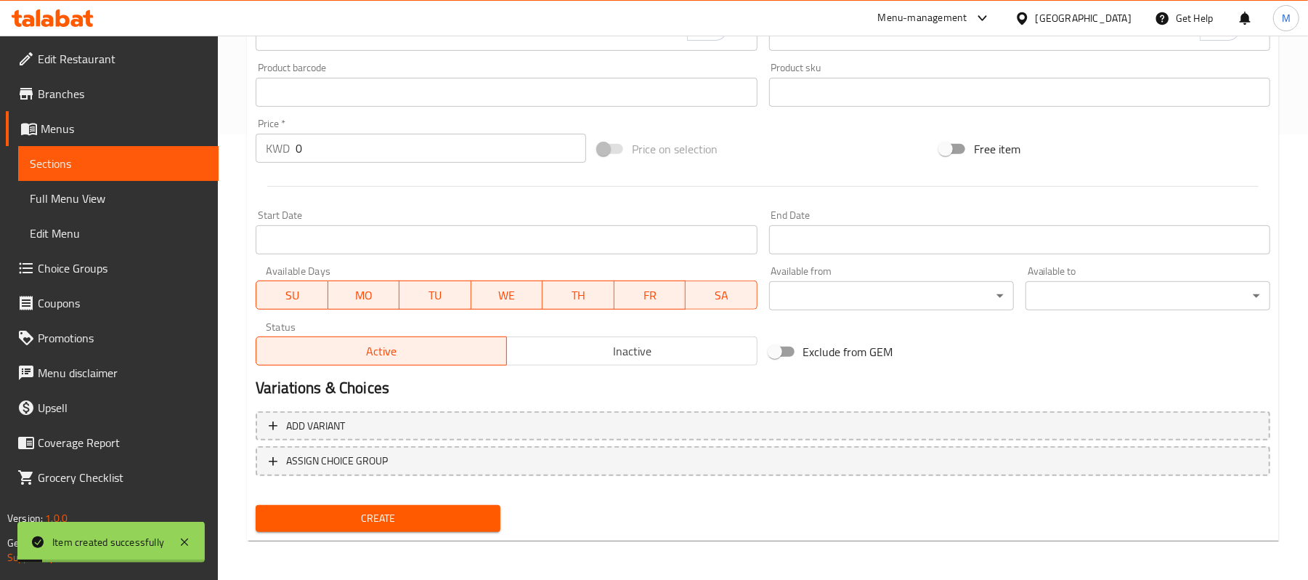
scroll to position [58, 0]
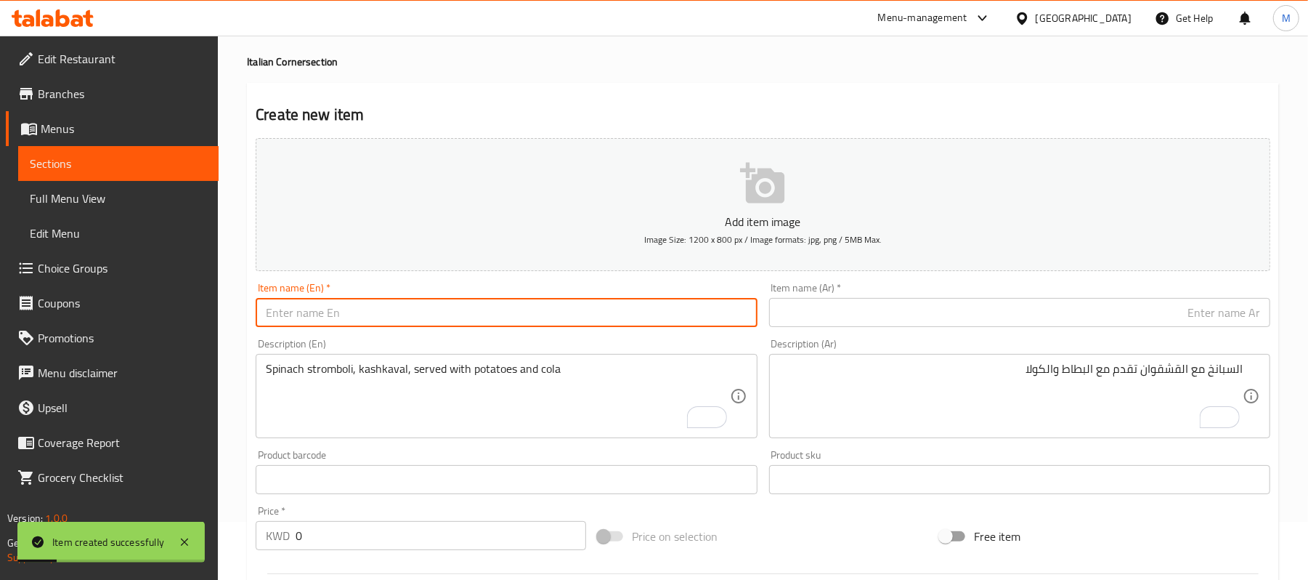
click at [461, 311] on input "text" at bounding box center [506, 312] width 501 height 29
paste input "Vegetable Stromboli with Cheese"
type input "Vegetable Stromboli with Cheese"
click at [448, 372] on textarea "Spinach stromboli, kashkaval, served with potatoes and cola" at bounding box center [498, 396] width 464 height 69
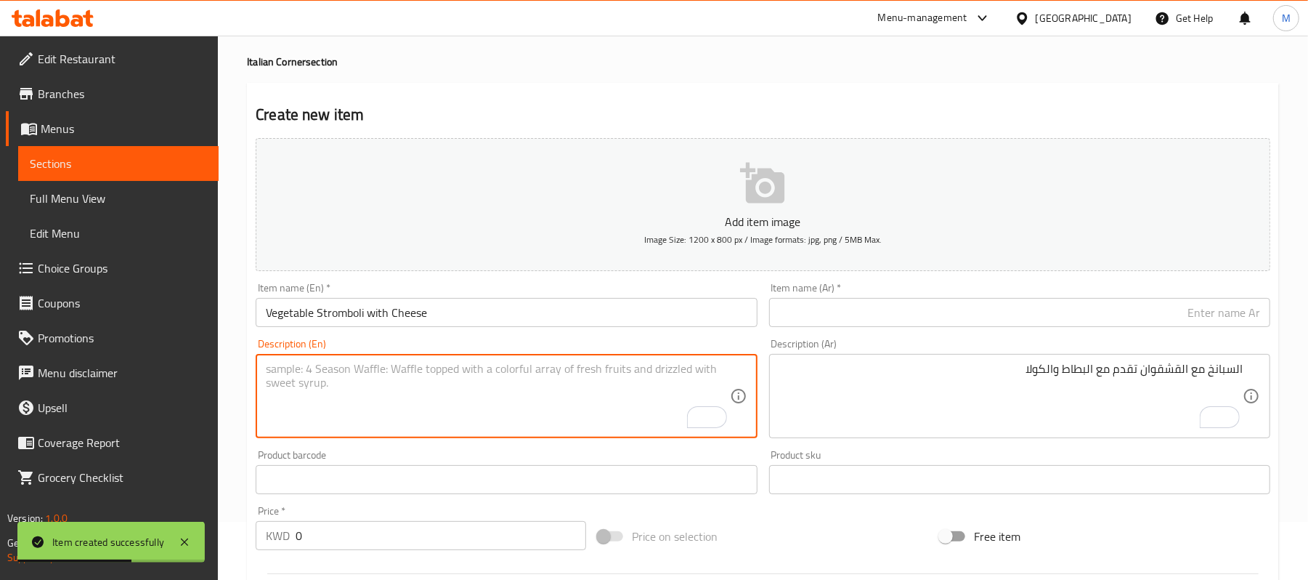
paste textarea "Vegetable stromboli , cheese served with potatoes and cola"
click at [451, 369] on textarea "Vegetable stromboli , cheese served with potatoes and cola" at bounding box center [498, 396] width 464 height 69
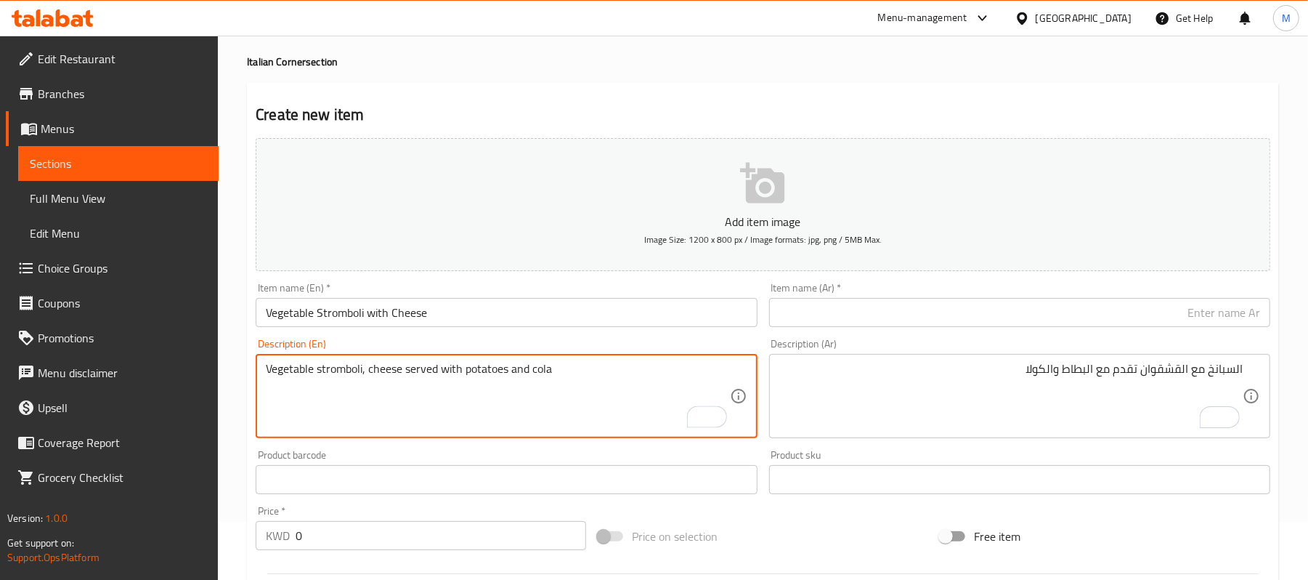
click at [533, 373] on textarea "Vegetable stromboli, cheese served with potatoes and cola" at bounding box center [498, 396] width 464 height 69
type textarea "Vegetable stromboli, cheese served with potatoes and Cola"
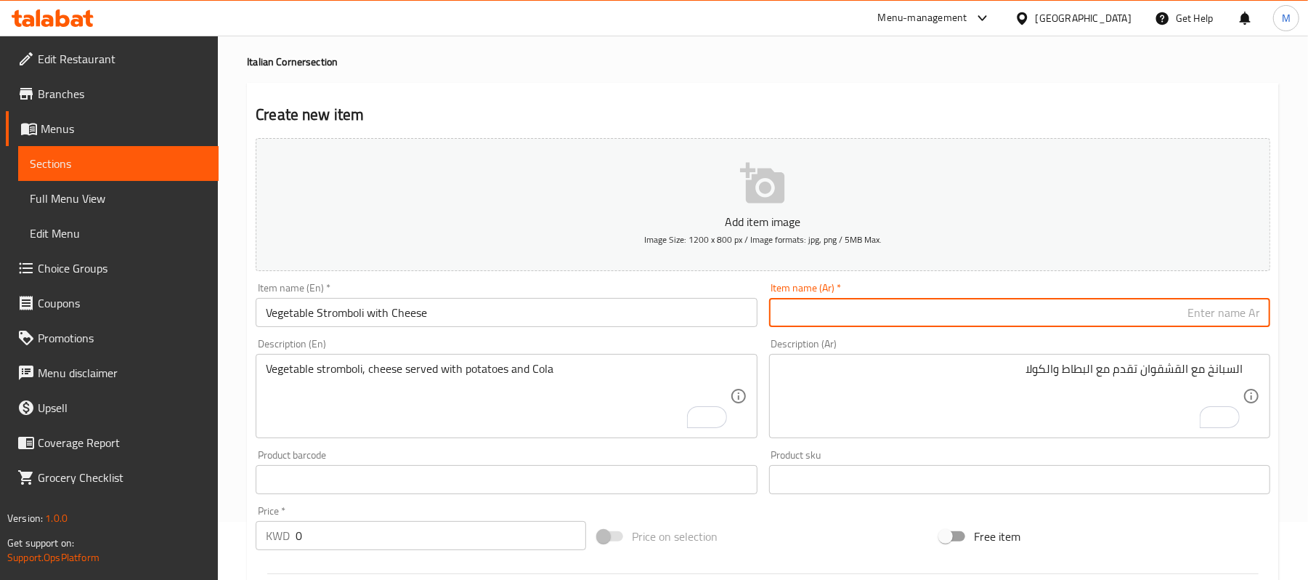
click at [1115, 309] on input "text" at bounding box center [1019, 312] width 501 height 29
paste input "سترامبولي خضار مع الجبن"
type input "سترامبولي خضار مع الجبن"
click at [1146, 381] on textarea "السبانخ مع القشقوان تقدم مع البطاط والكولا" at bounding box center [1012, 396] width 464 height 69
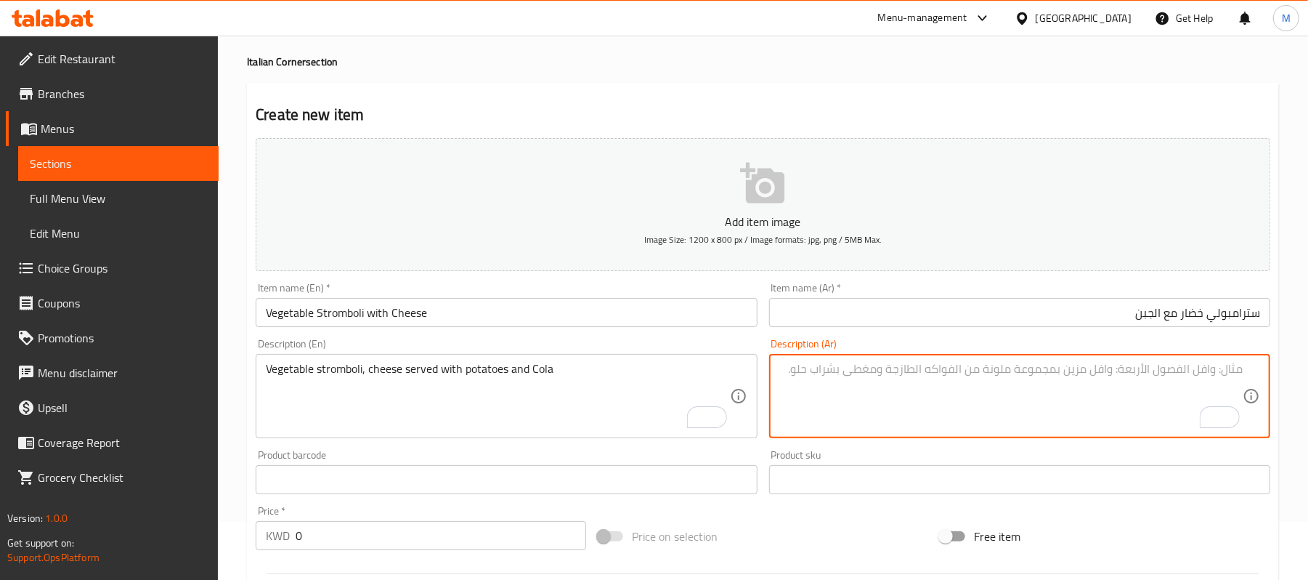
paste textarea "الخضار مع الجبن تقدم مع البطاط والكولا"
type textarea "الخضار مع الجبن تقدم مع البطاط والكولا"
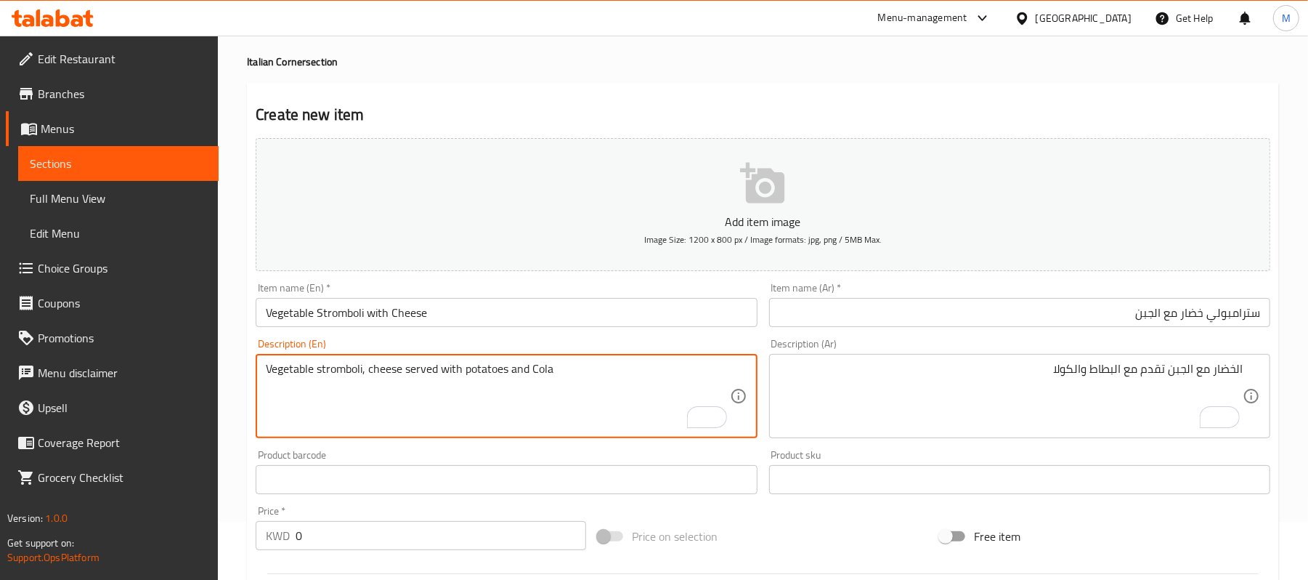
click at [397, 371] on textarea "Vegetable stromboli, cheese served with potatoes and Cola" at bounding box center [498, 396] width 464 height 69
click at [369, 376] on textarea "Vegetable stromboli, cheese served with potatoes and Cola" at bounding box center [498, 396] width 464 height 69
click at [535, 375] on textarea "Vegetable stromboli and cheese served with potatoes and Cola" at bounding box center [498, 396] width 464 height 69
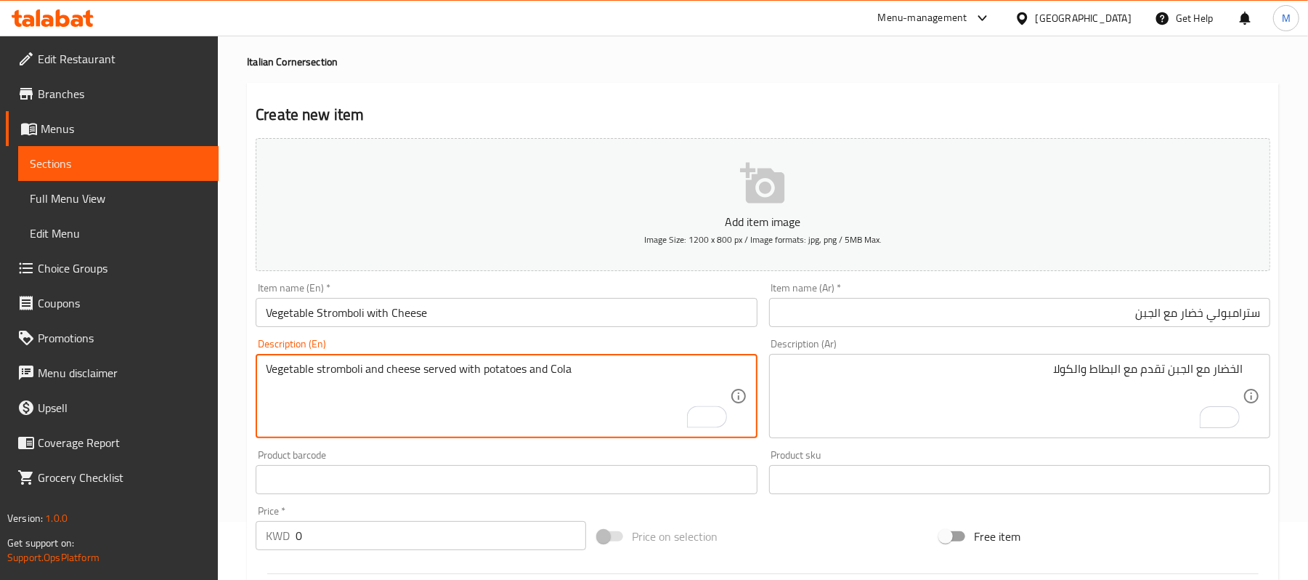
click at [535, 375] on textarea "Vegetable stromboli and cheese served with potatoes and Cola" at bounding box center [498, 396] width 464 height 69
type textarea "Vegetable stromboli and cheese served with potatoes and Cola"
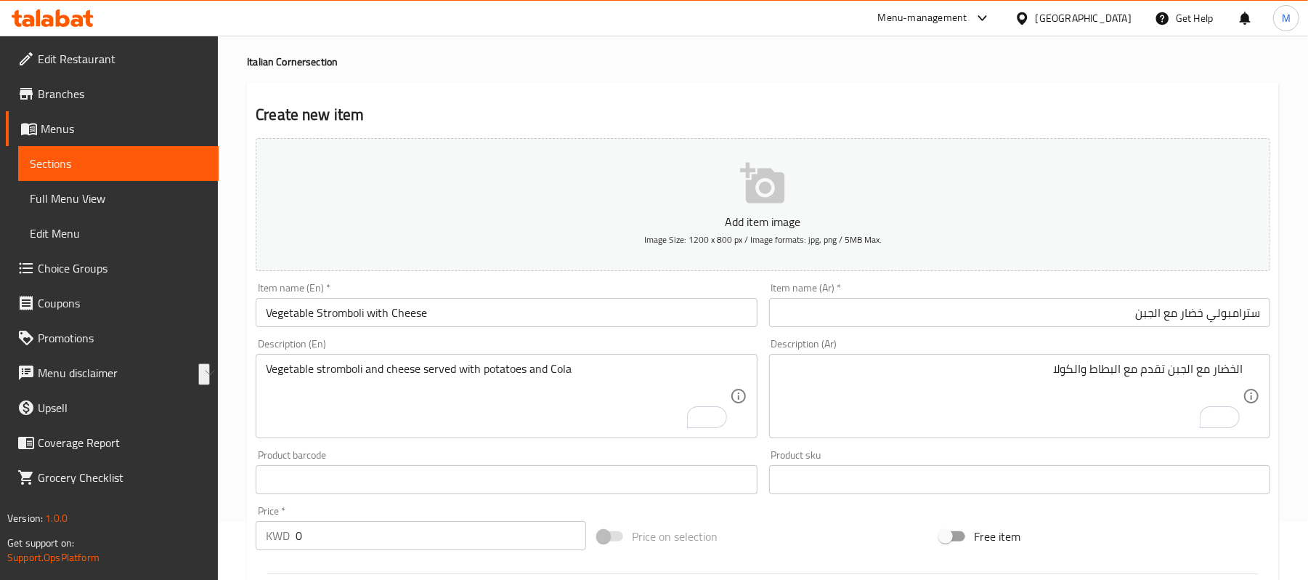
click at [1247, 375] on div "الخضار مع الجبن تقدم مع البطاط والكولا Description (Ar)" at bounding box center [1019, 396] width 501 height 84
click at [1245, 363] on div "الخضار مع الجبن تقدم مع البطاط والكولا Description (Ar)" at bounding box center [1019, 396] width 501 height 84
click at [1245, 364] on div "الخضار مع الجبن تقدم مع البطاط والكولا Description (Ar)" at bounding box center [1019, 396] width 501 height 84
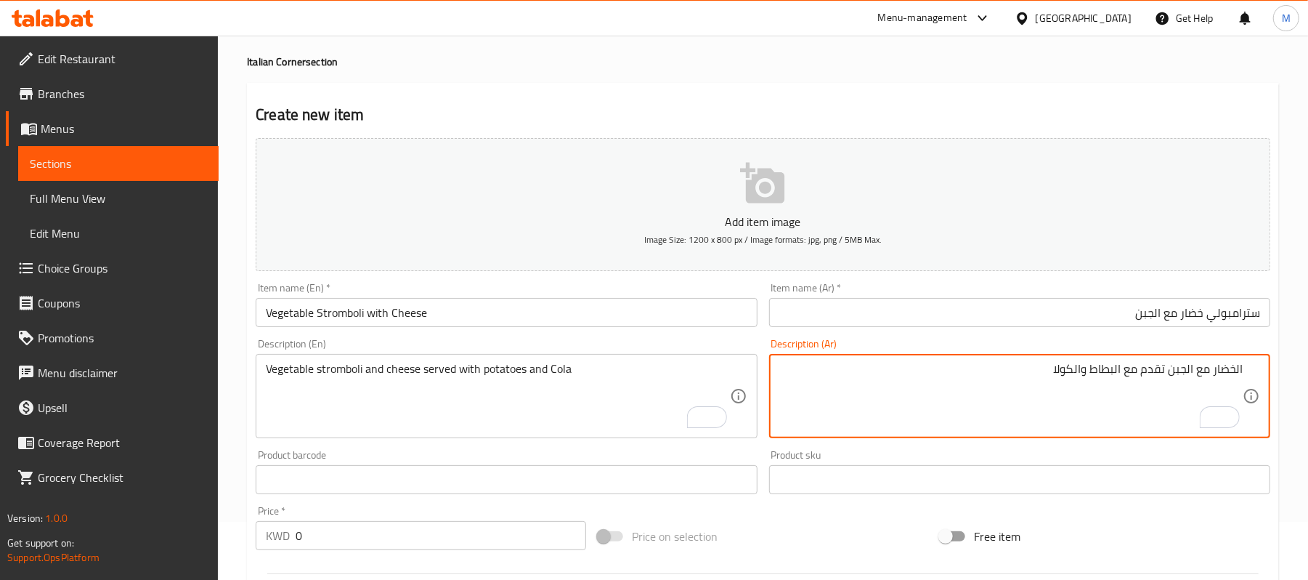
click at [1015, 355] on div "الخضار مع الجبن تقدم مع البطاط والكولا Description (Ar)" at bounding box center [1019, 396] width 501 height 84
click at [1024, 366] on textarea "الخضار مع الجبن تقدم مع البطاط والكولا" at bounding box center [1012, 396] width 464 height 69
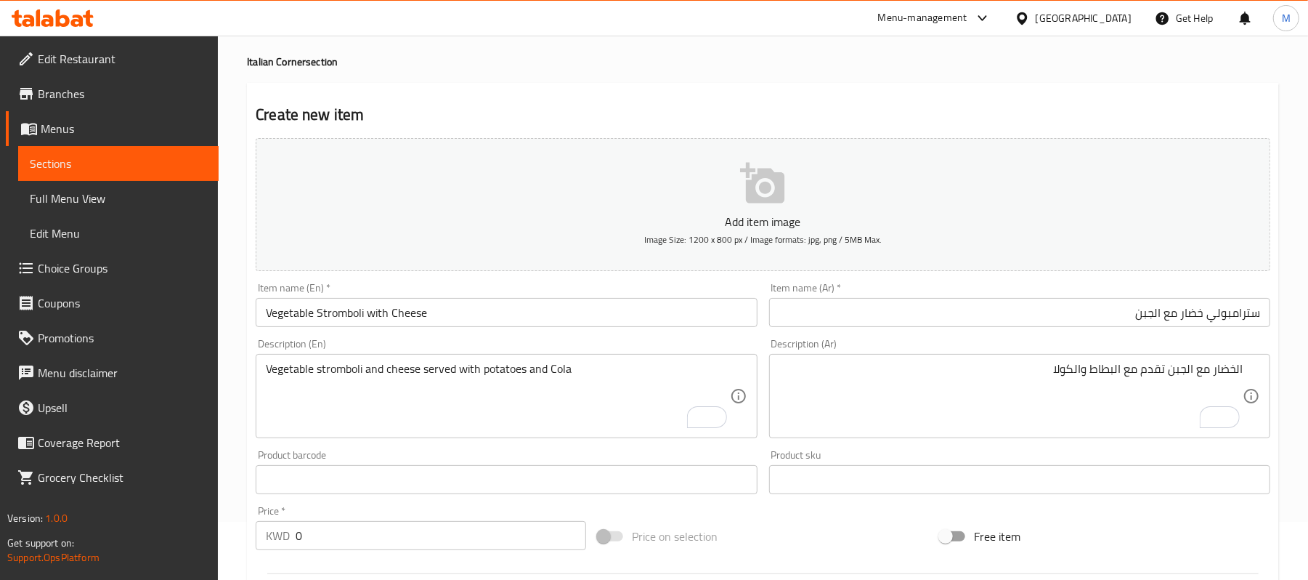
click at [1251, 366] on div "الخضار مع الجبن تقدم مع البطاط والكولا Description (Ar)" at bounding box center [1019, 396] width 501 height 84
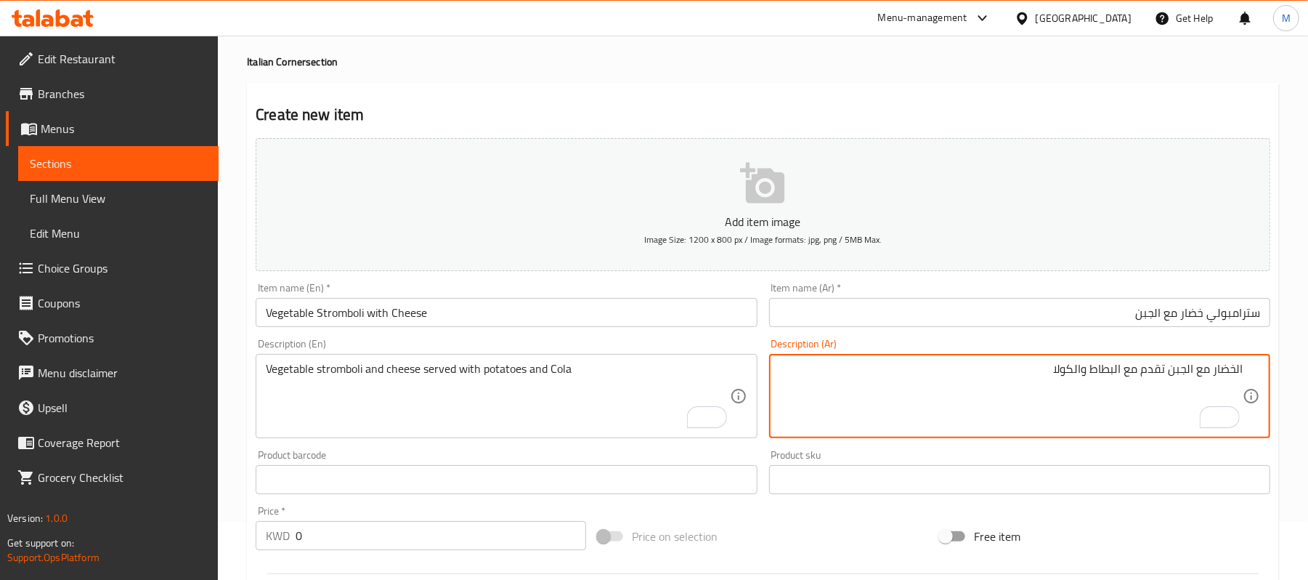
paste textarea "سترومبولي"
click at [1035, 375] on textarea "الخضار مع الجبن تقدم مع البطاط والكولا سترومبولي" at bounding box center [1012, 396] width 464 height 69
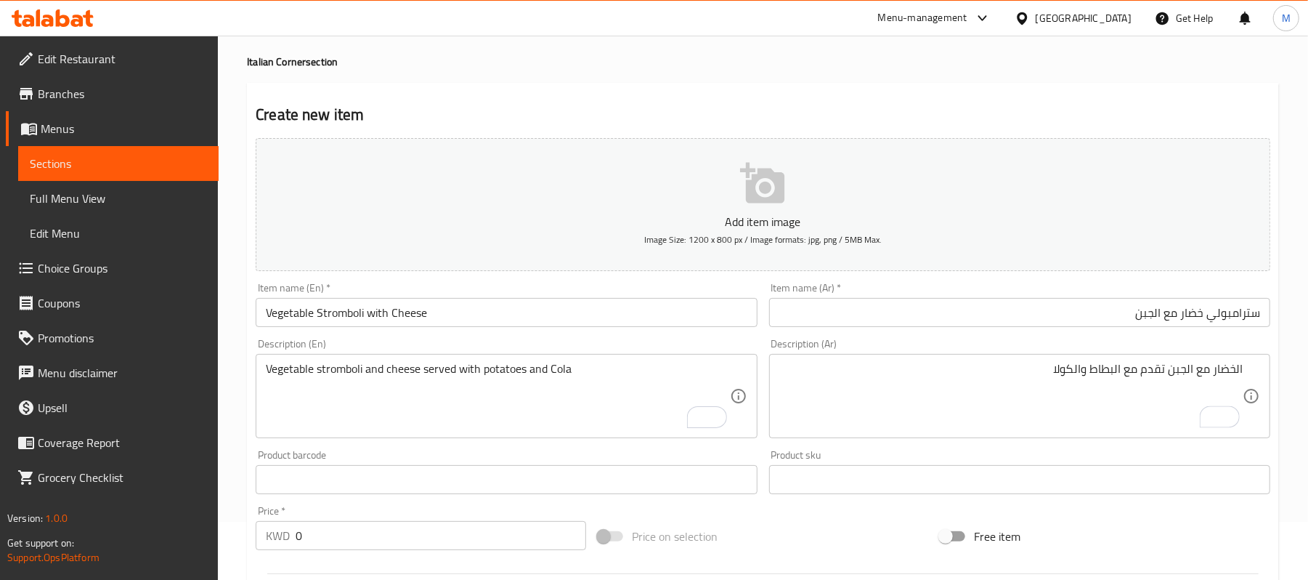
click at [1247, 366] on div "الخضار مع الجبن تقدم مع البطاط والكولا Description (Ar)" at bounding box center [1019, 396] width 501 height 84
click at [1244, 366] on div "الخضار مع الجبن تقدم مع البطاط والكولا Description (Ar)" at bounding box center [1019, 396] width 501 height 84
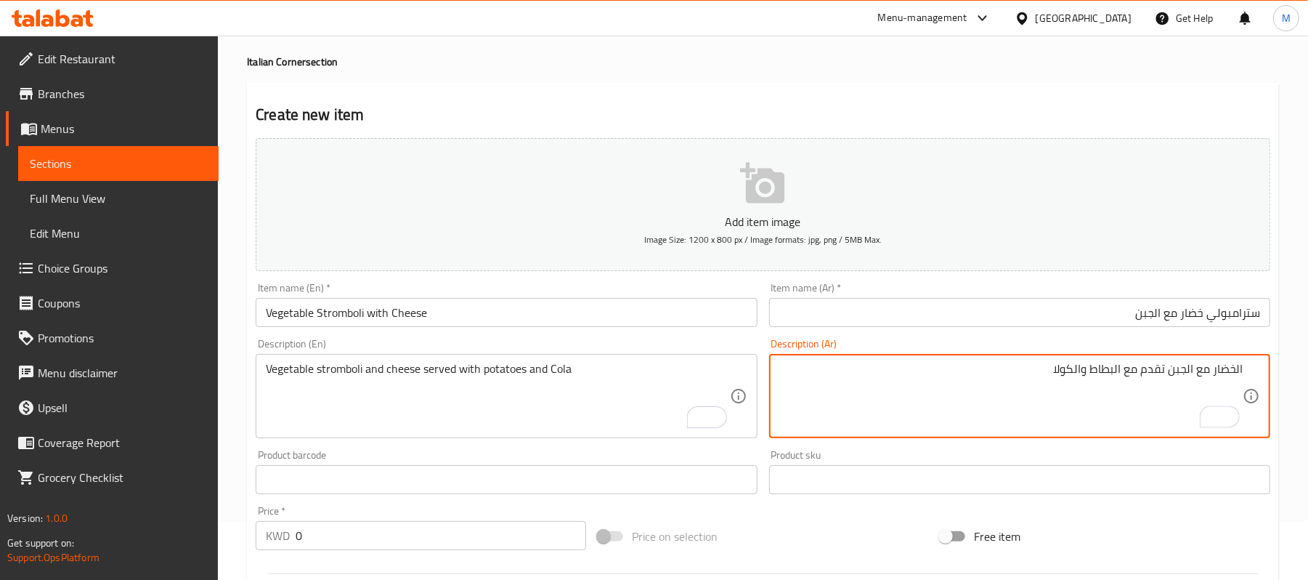
click at [1242, 367] on textarea "الخضار مع الجبن تقدم مع البطاط والكولا" at bounding box center [1012, 396] width 464 height 69
paste textarea "سترومبولي"
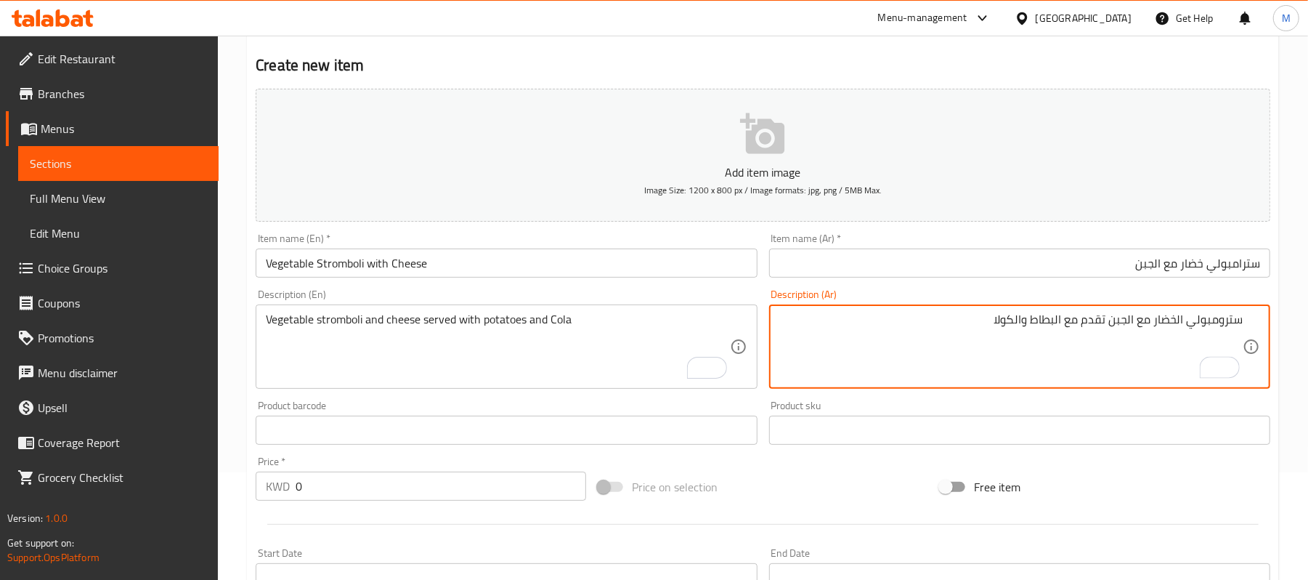
scroll to position [122, 0]
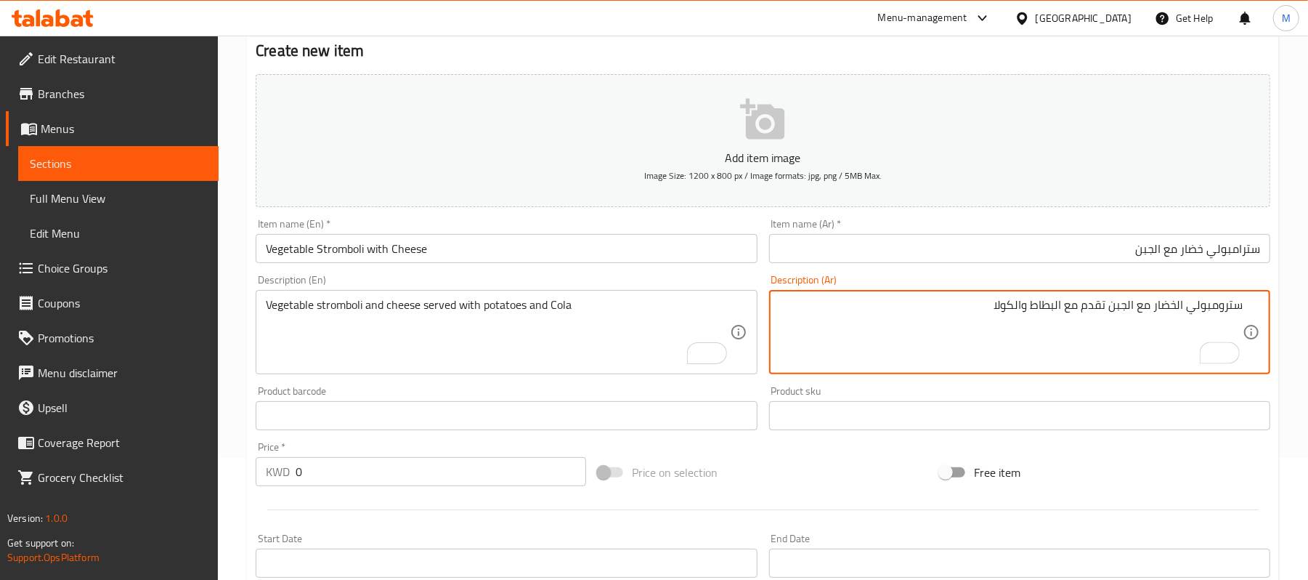
click at [1239, 308] on textarea "سترومبولي الخضار مع الجبن تقدم مع البطاط والكولا" at bounding box center [1012, 332] width 464 height 69
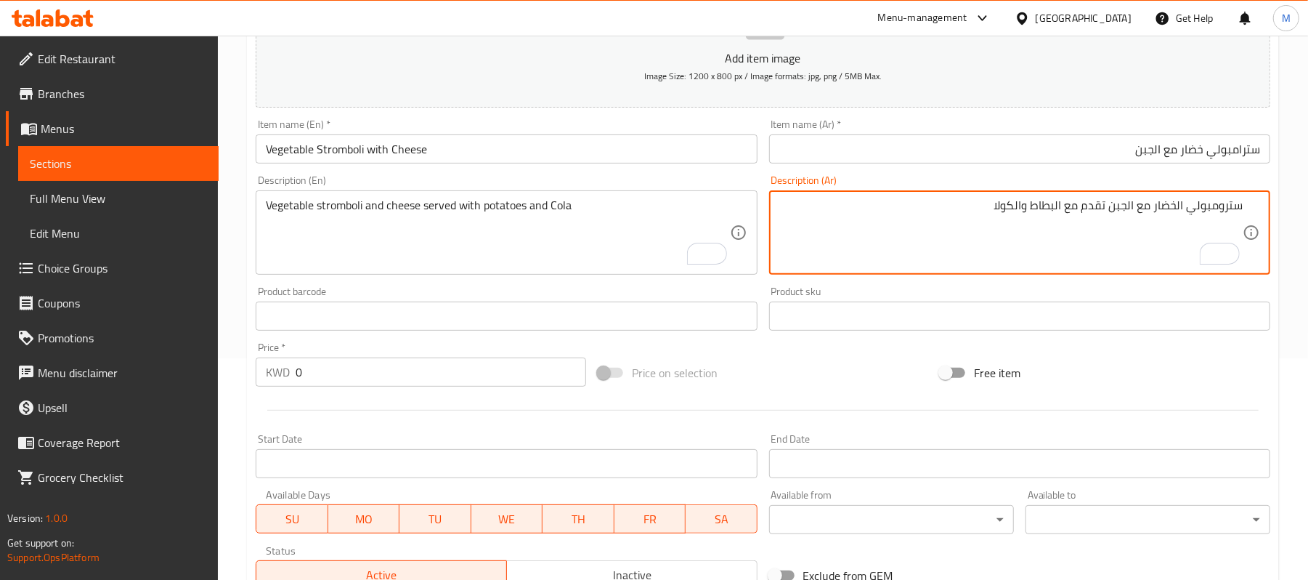
scroll to position [232, 0]
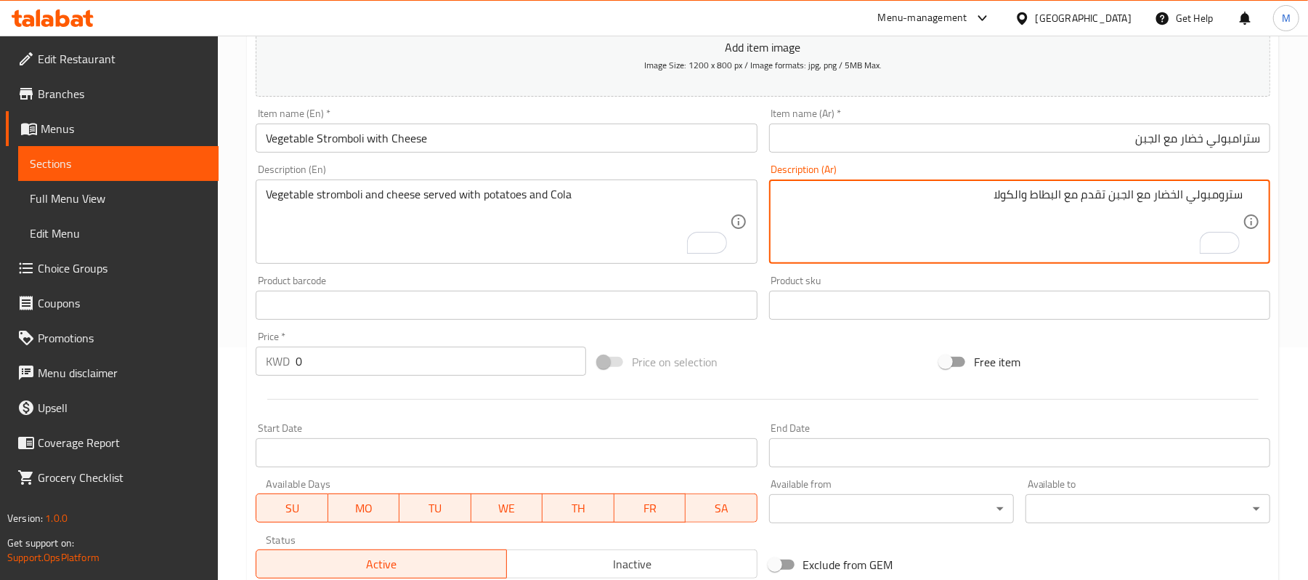
type textarea "سترومبولي الخضار مع الجبن تقدم مع البطاط والكولا"
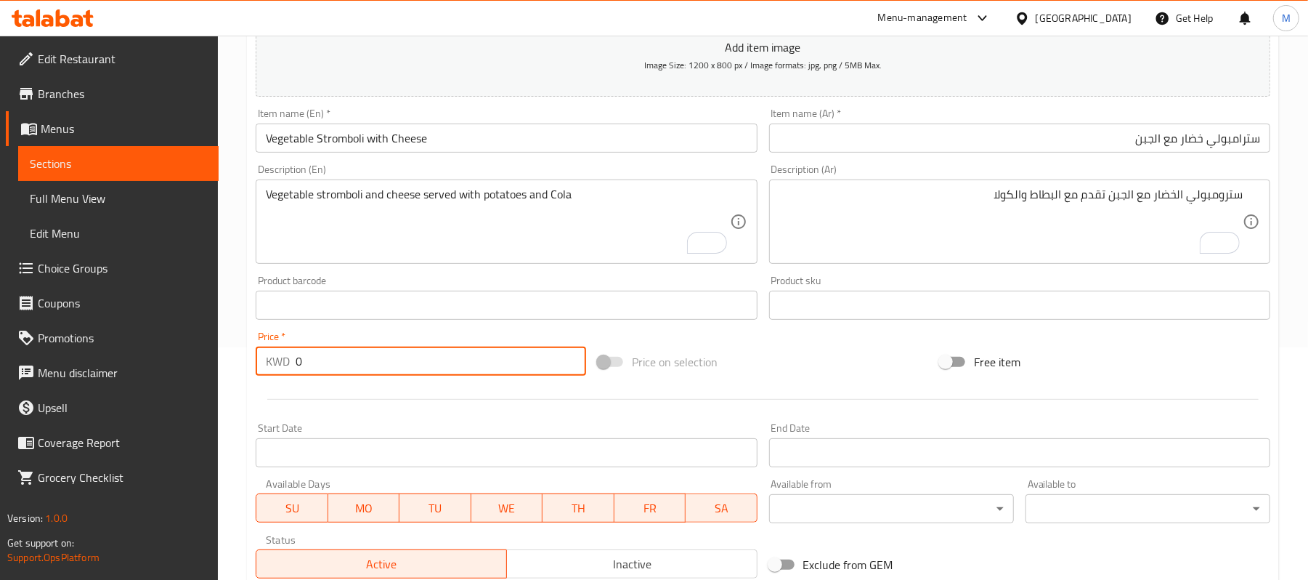
drag, startPoint x: 302, startPoint y: 369, endPoint x: 282, endPoint y: 366, distance: 20.5
click at [282, 366] on div "KWD 0 Price *" at bounding box center [421, 361] width 331 height 29
paste input "2.50"
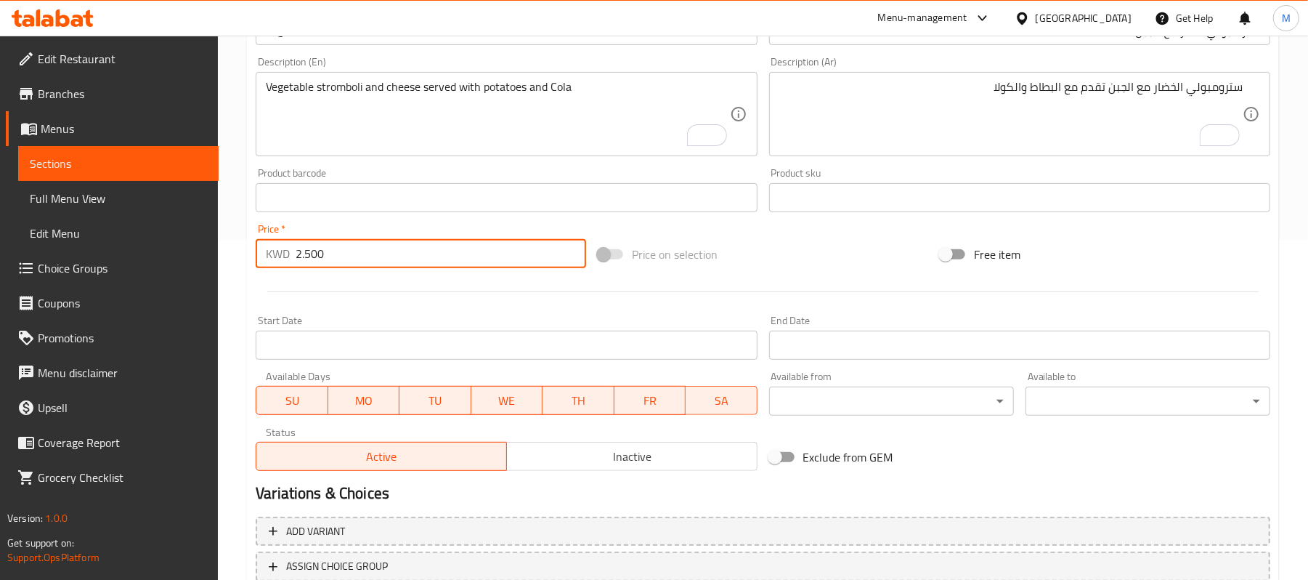
scroll to position [445, 0]
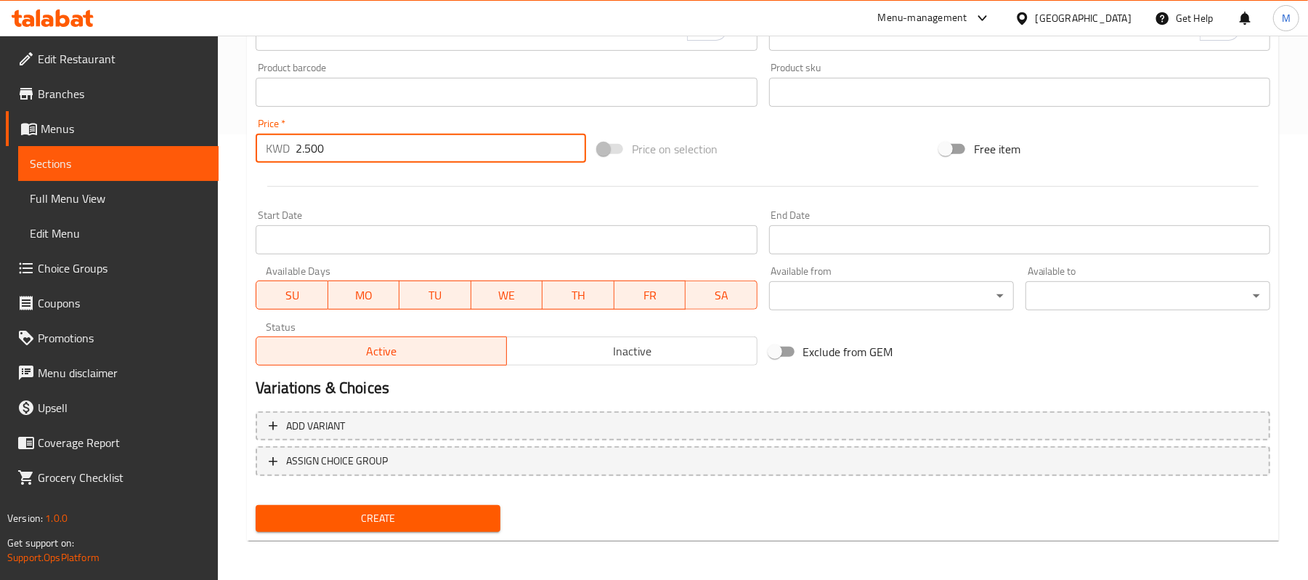
type input "2.500"
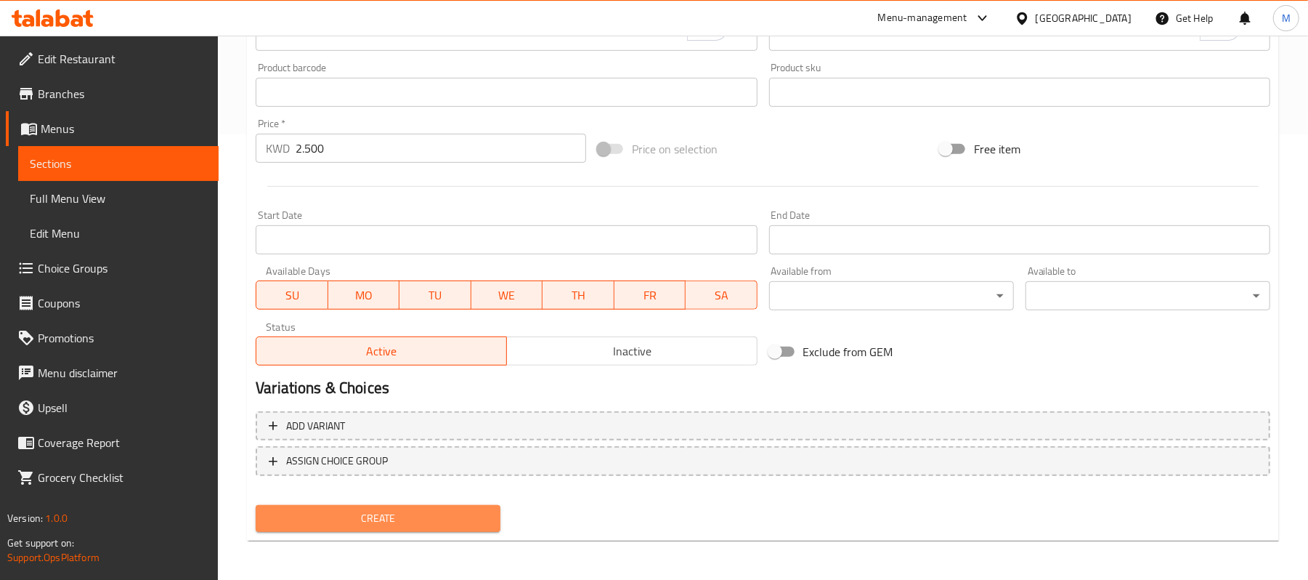
click at [305, 509] on span "Create" at bounding box center [378, 518] width 222 height 18
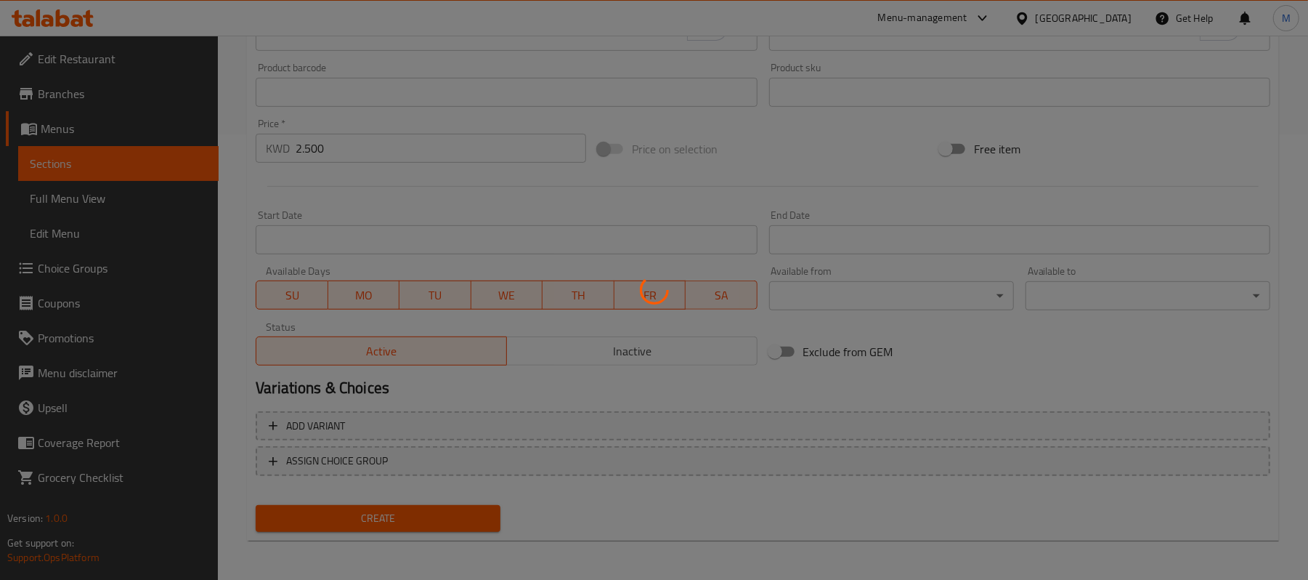
type input "0"
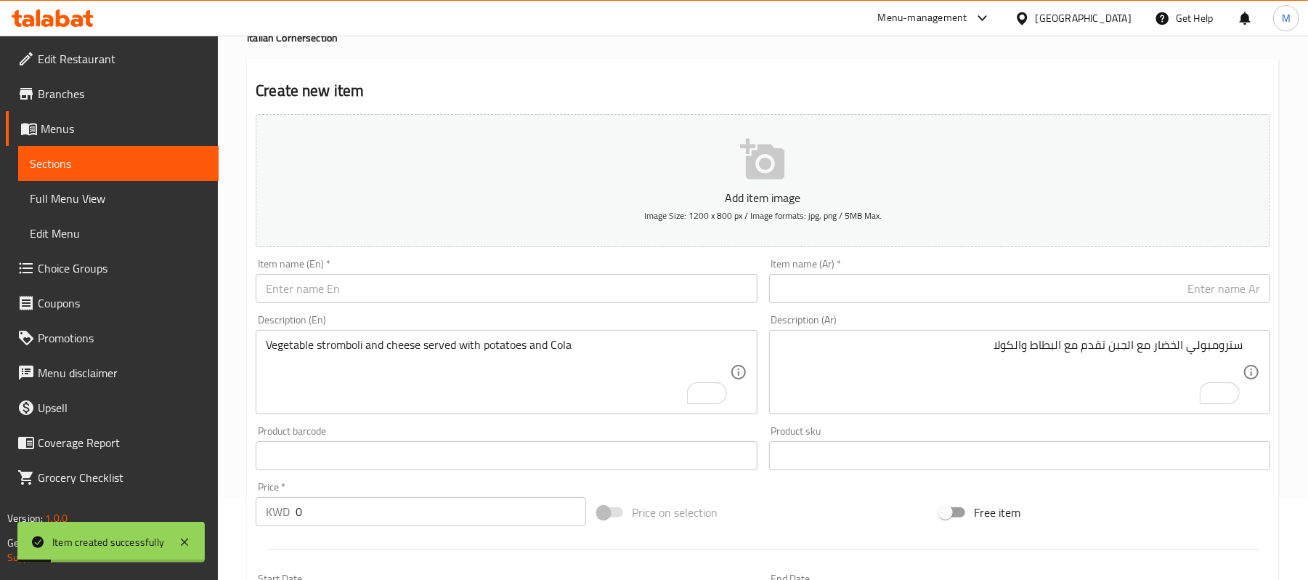
scroll to position [58, 0]
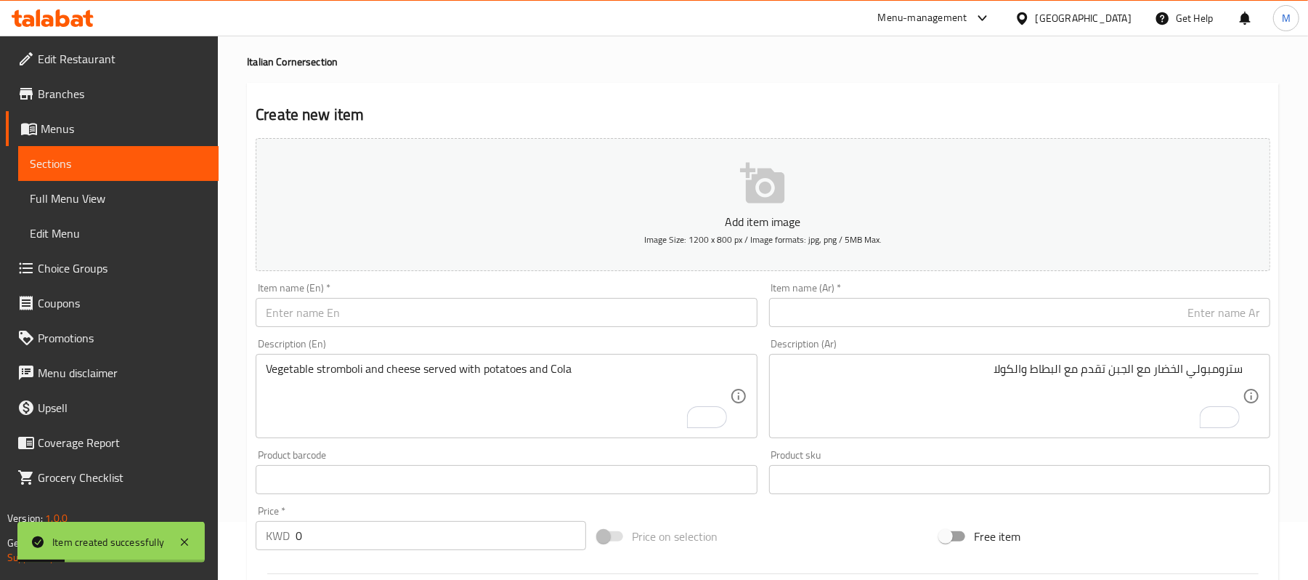
click at [399, 330] on div "Item name (En)   * Item name (En) *" at bounding box center [506, 305] width 513 height 56
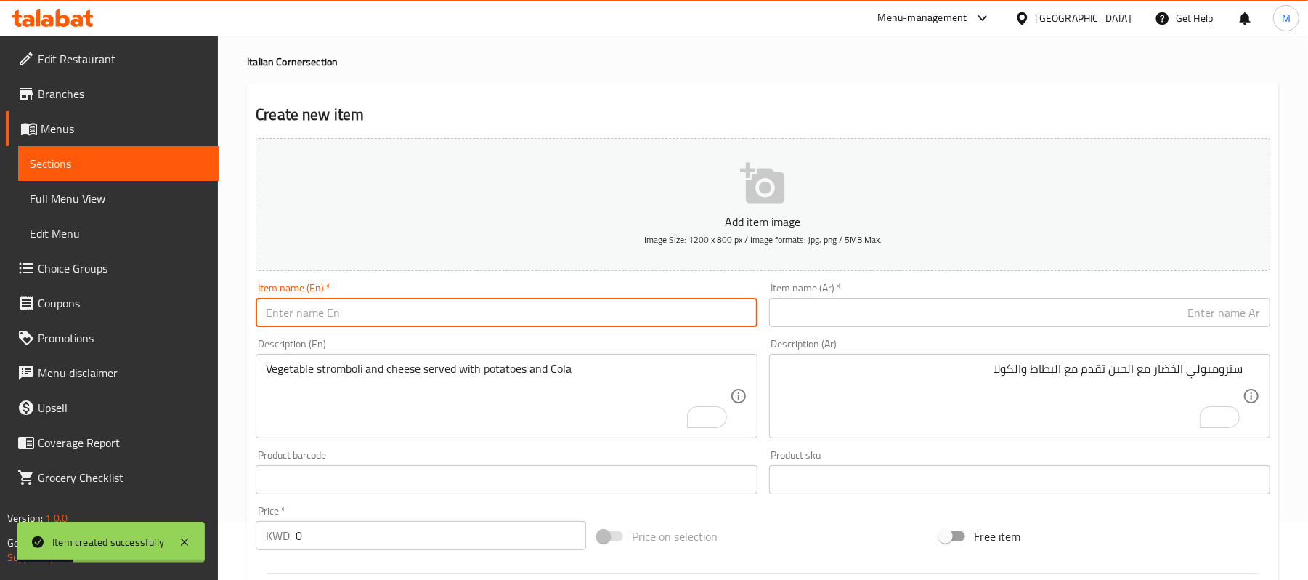
click at [385, 304] on input "text" at bounding box center [506, 312] width 501 height 29
paste input "Mortadella Stromboli with Mozzarella"
type input "Mortadella Stromboli with Mozzarella"
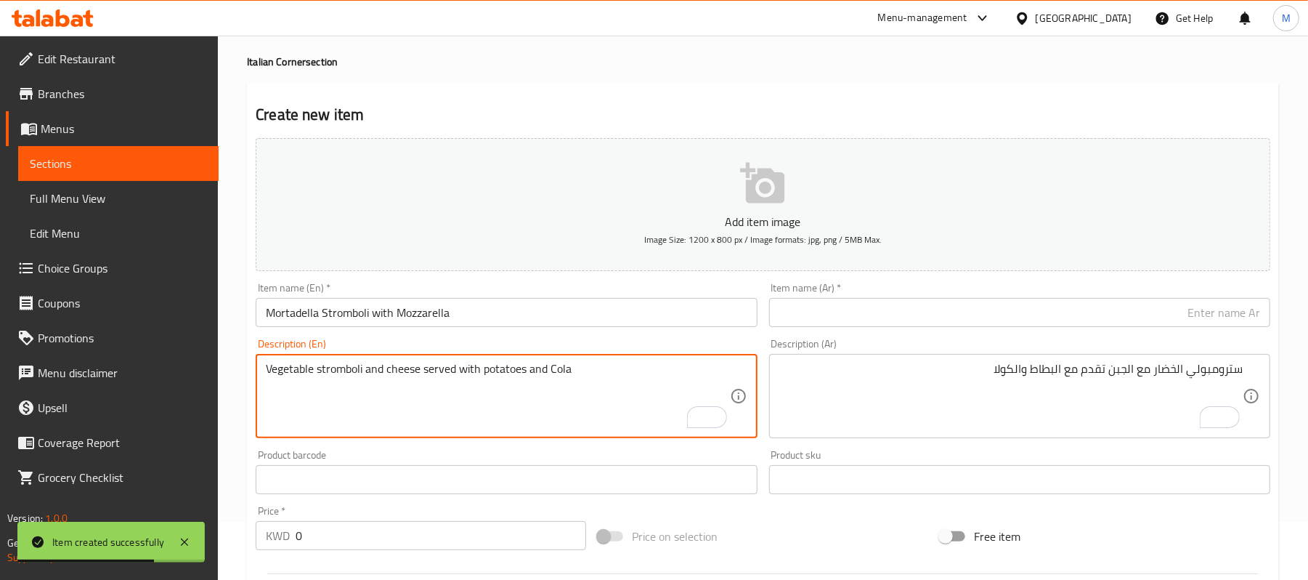
click at [454, 398] on textarea "Vegetable stromboli and cheese served with potatoes and Cola" at bounding box center [498, 396] width 464 height 69
paste textarea "Stromboli with mortadella , mozzarella served with potatoes and cola"
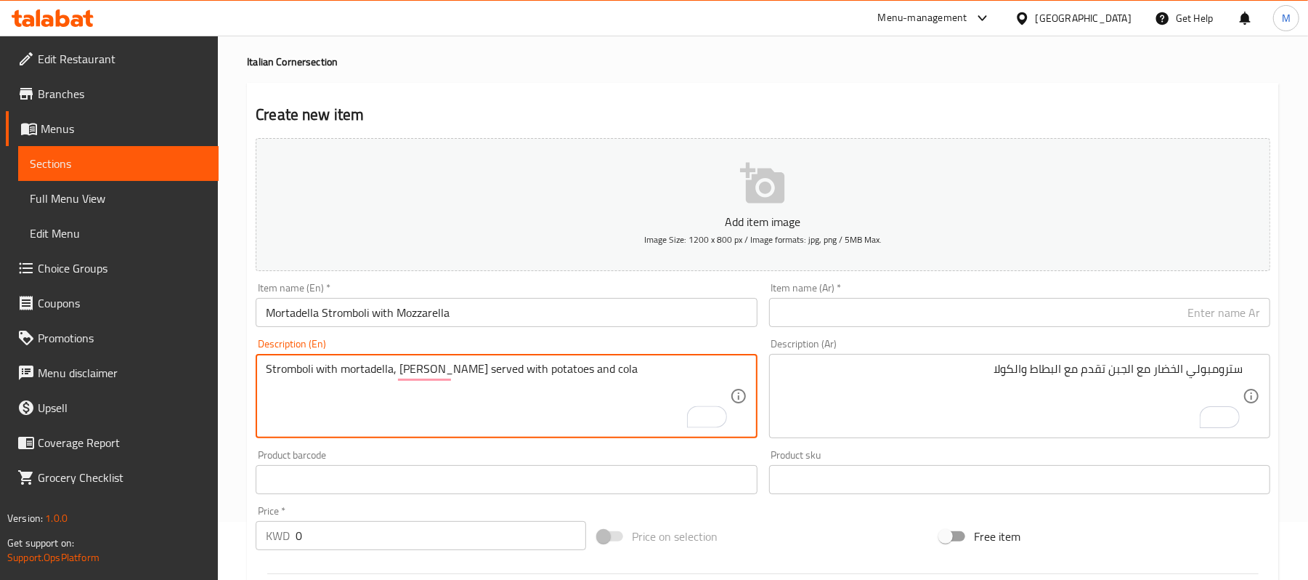
click at [398, 373] on textarea "Stromboli with mortadella, mozzarella served with potatoes and cola" at bounding box center [498, 396] width 464 height 69
click at [599, 376] on textarea "Stromboli with mortadella and mozzarella served with potatoes and cola" at bounding box center [498, 396] width 464 height 69
type textarea "Stromboli with mortadella and mozzarella served with potatoes and Cola"
click at [1132, 318] on input "text" at bounding box center [1019, 312] width 501 height 29
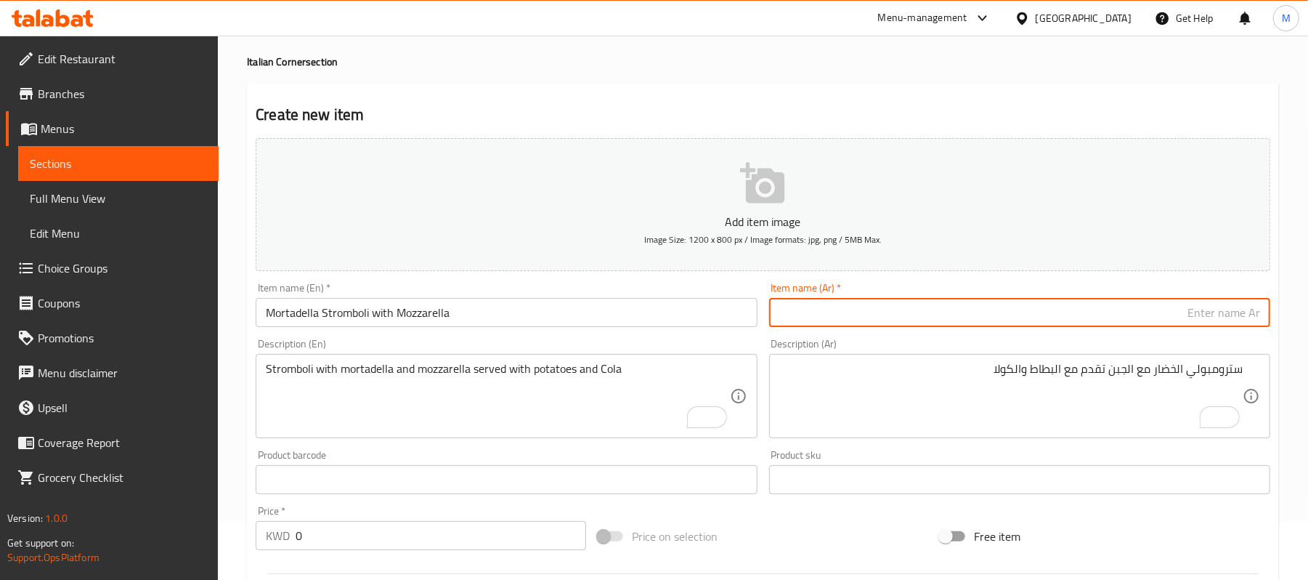
paste input "سترامبولي المرتديلا مع الموزريلا"
click at [1202, 312] on input "سترامبولي المرتديلا مع الموزريلا" at bounding box center [1019, 312] width 501 height 29
type input "سترامبولي المرتديلا مع الموزريلا"
click at [1136, 373] on textarea "سترومبولي الخضار مع الجبن تقدم مع البطاط والكولا" at bounding box center [1012, 396] width 464 height 69
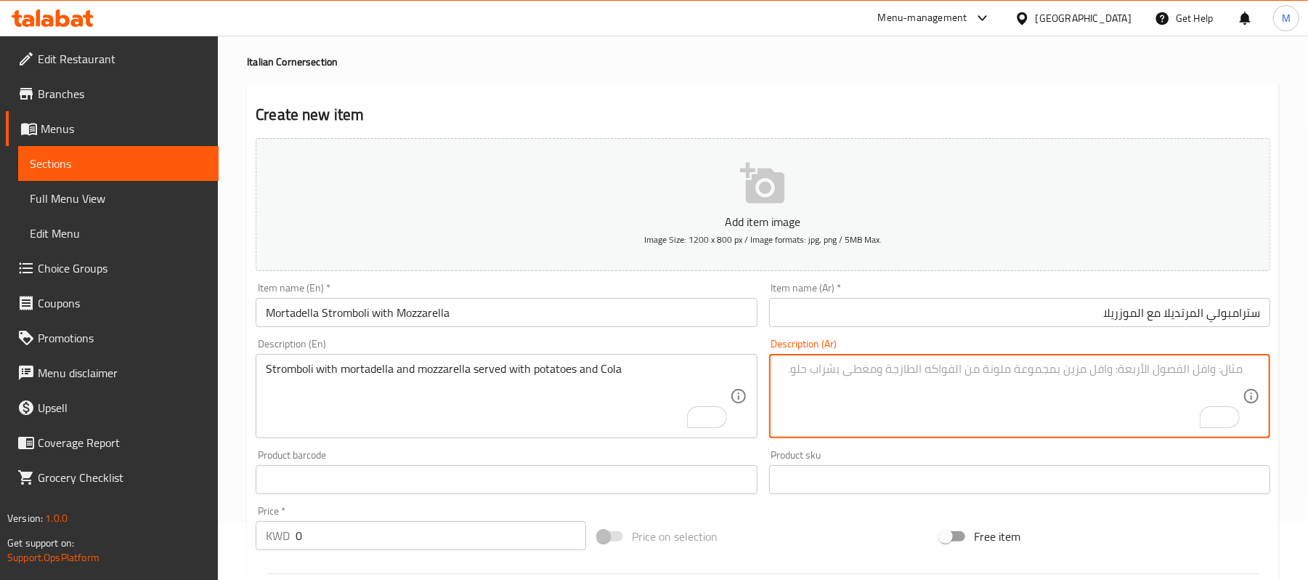
paste textarea "المرتديلا مع الموزريلا تقدم مع البطاط والكولا"
type textarea "المرتديلا مع الموزريلا تقدم مع البطاط والكولا"
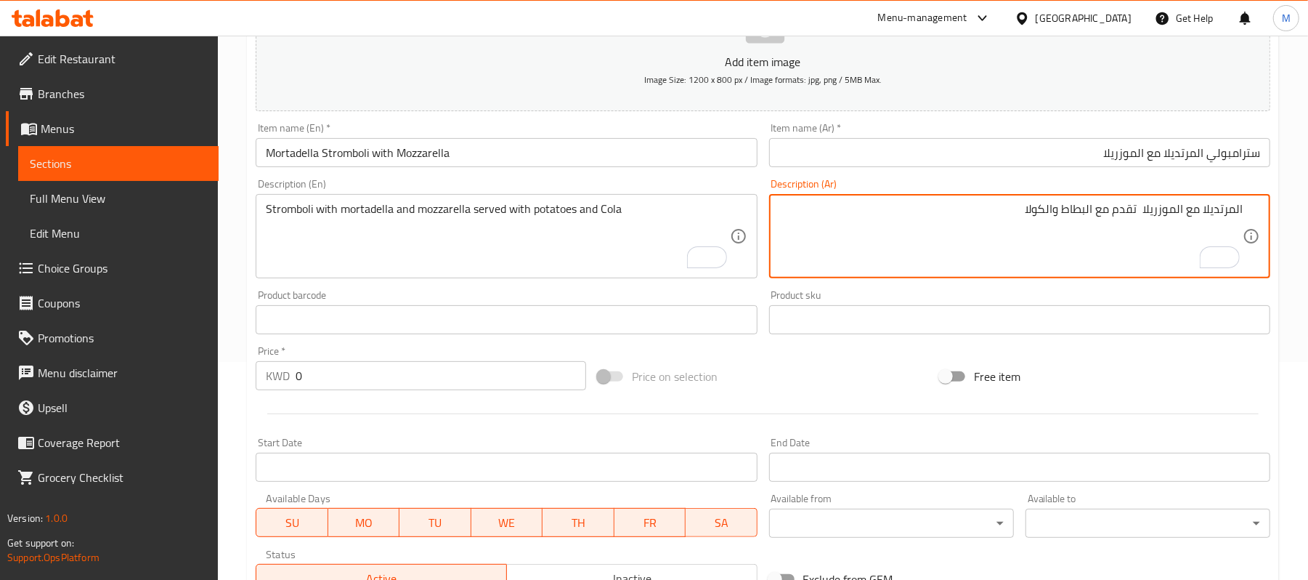
scroll to position [274, 0]
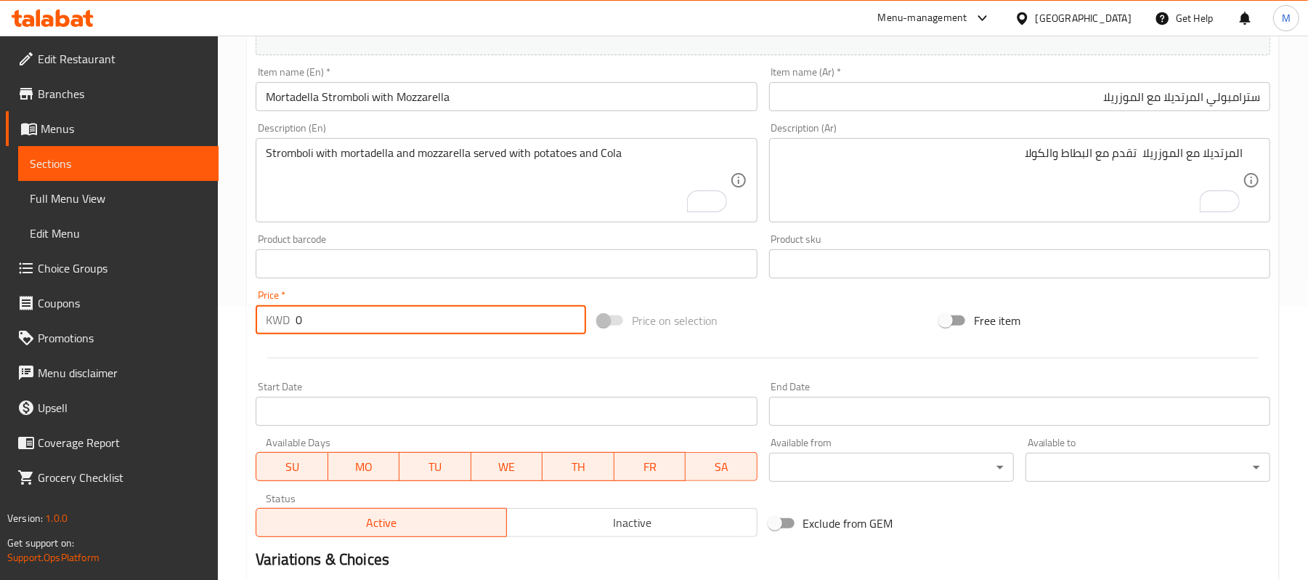
drag, startPoint x: 333, startPoint y: 323, endPoint x: 276, endPoint y: 324, distance: 56.7
click at [276, 324] on div "KWD 0 Price *" at bounding box center [421, 319] width 331 height 29
paste input "2.50"
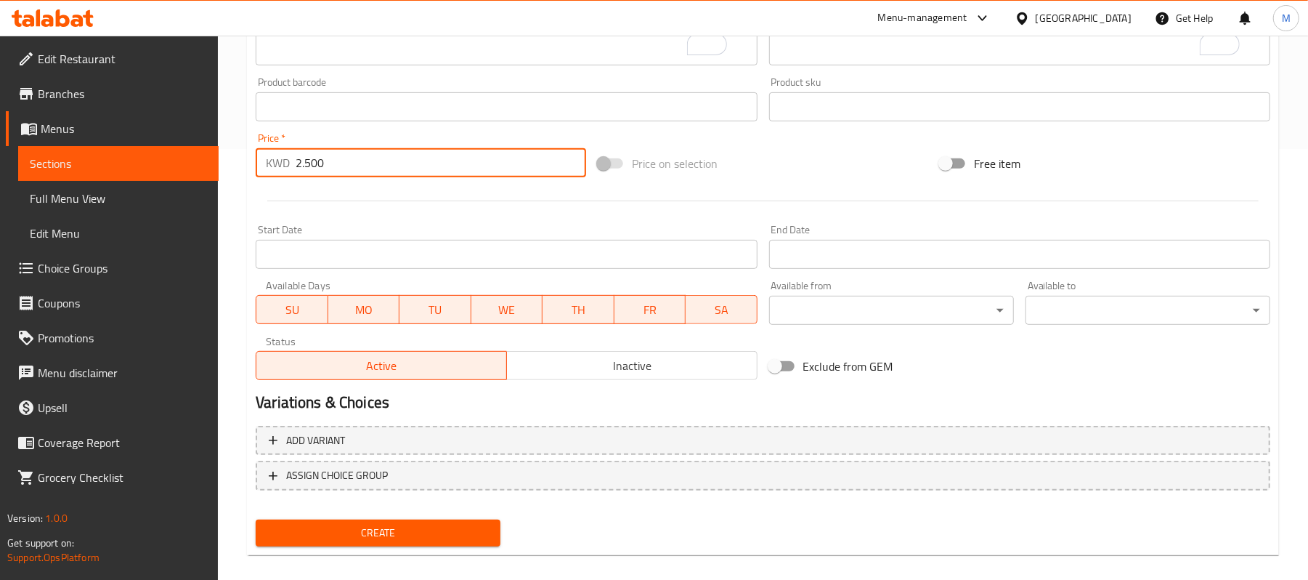
scroll to position [433, 0]
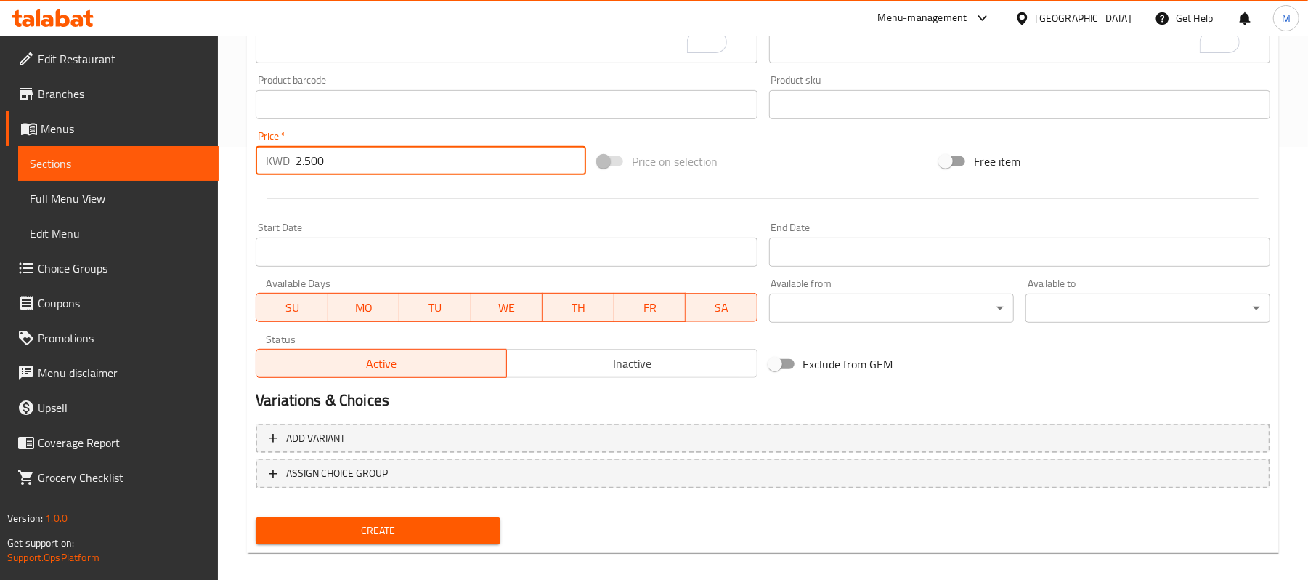
type input "2.500"
click at [460, 543] on button "Create" at bounding box center [378, 530] width 245 height 27
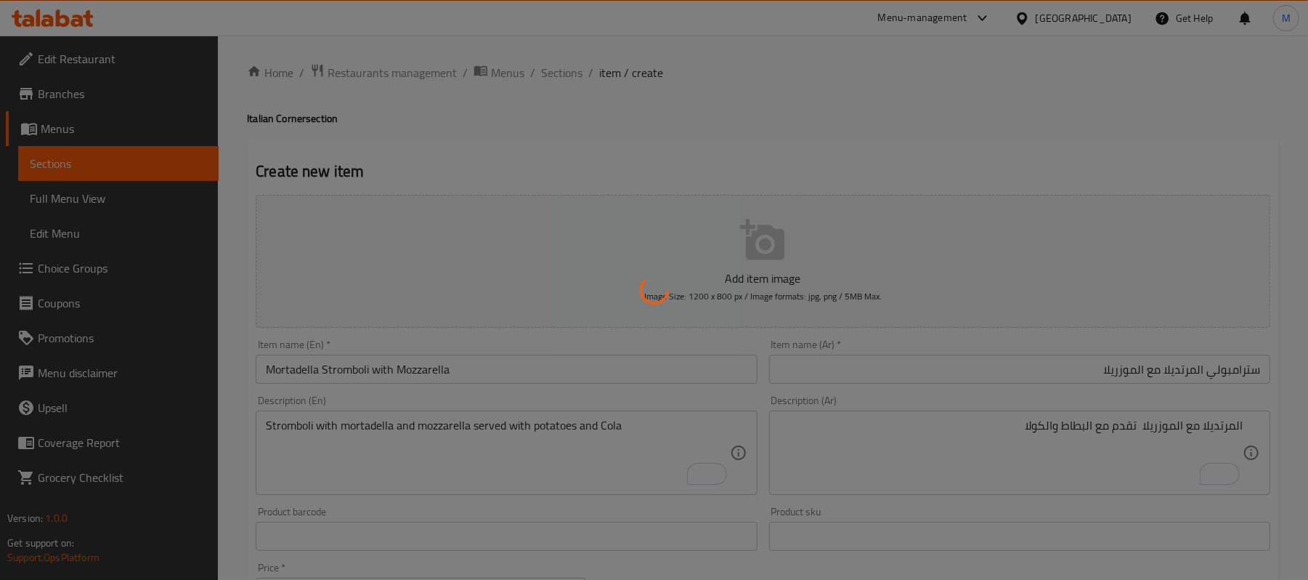
scroll to position [0, 0]
type input "0"
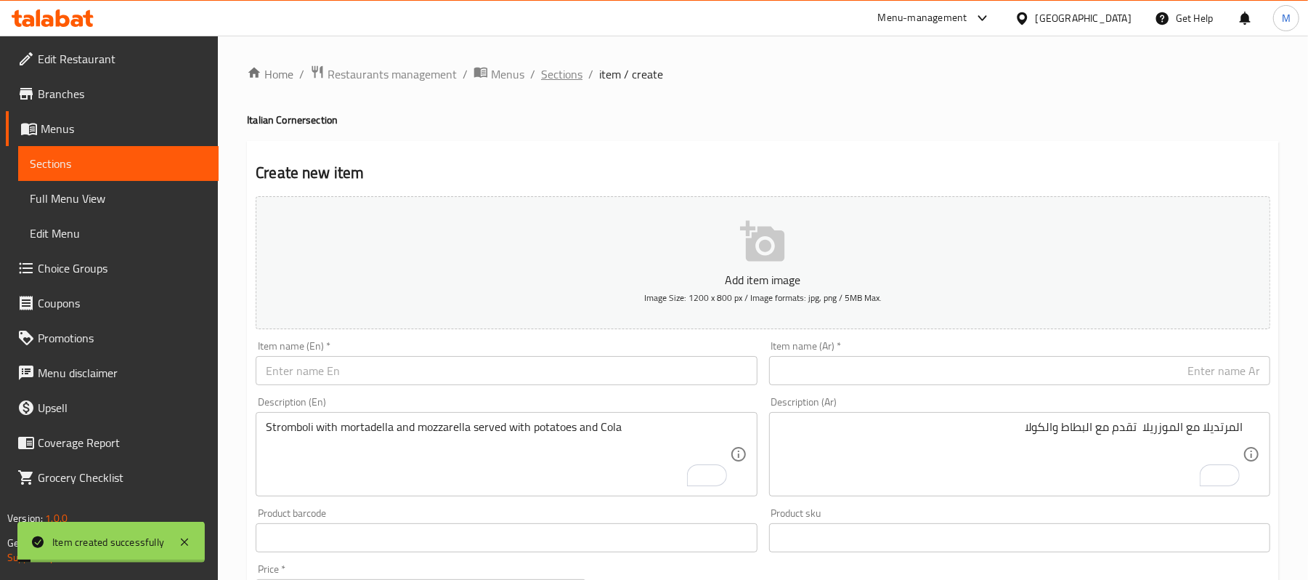
click at [570, 77] on span "Sections" at bounding box center [561, 73] width 41 height 17
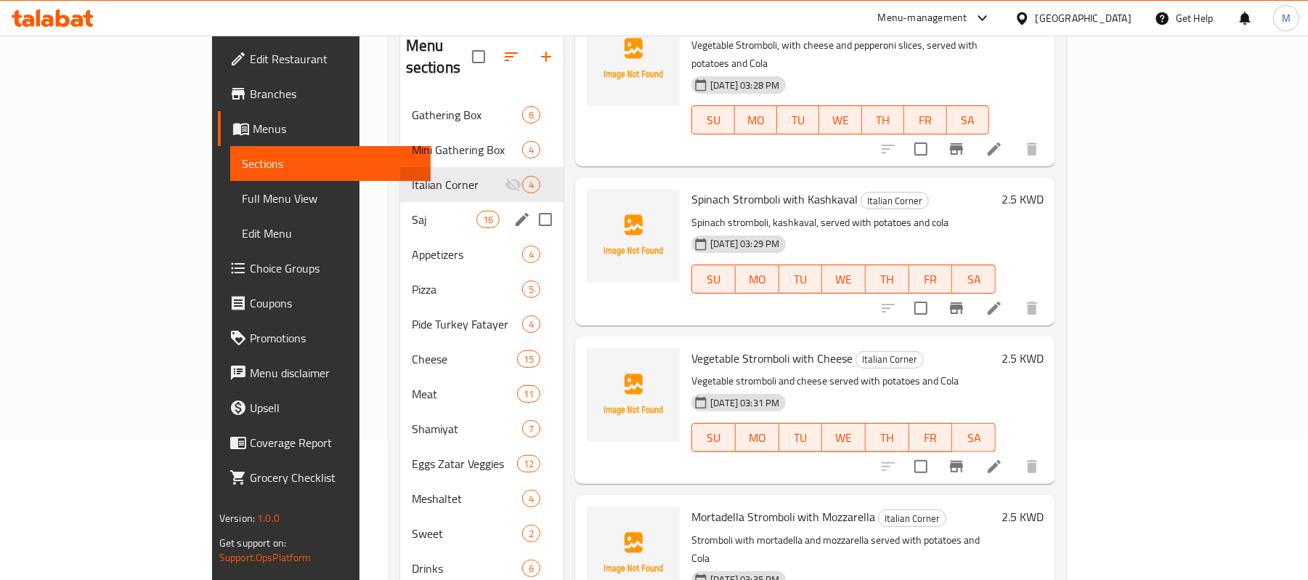
scroll to position [108, 0]
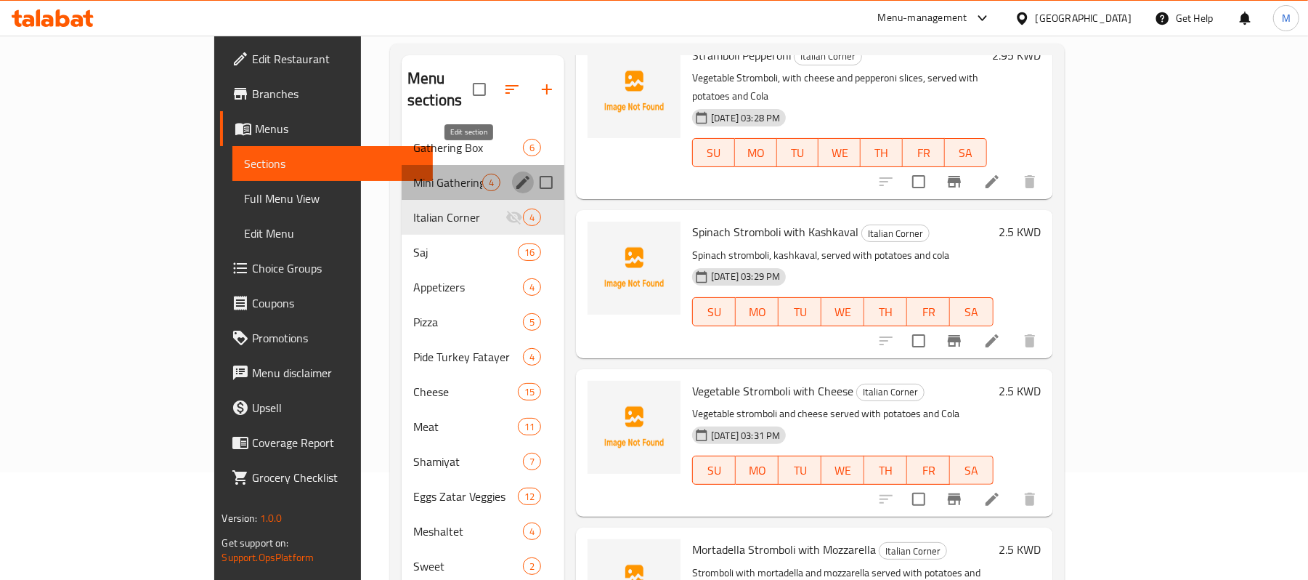
click at [514, 174] on icon "edit" at bounding box center [522, 182] width 17 height 17
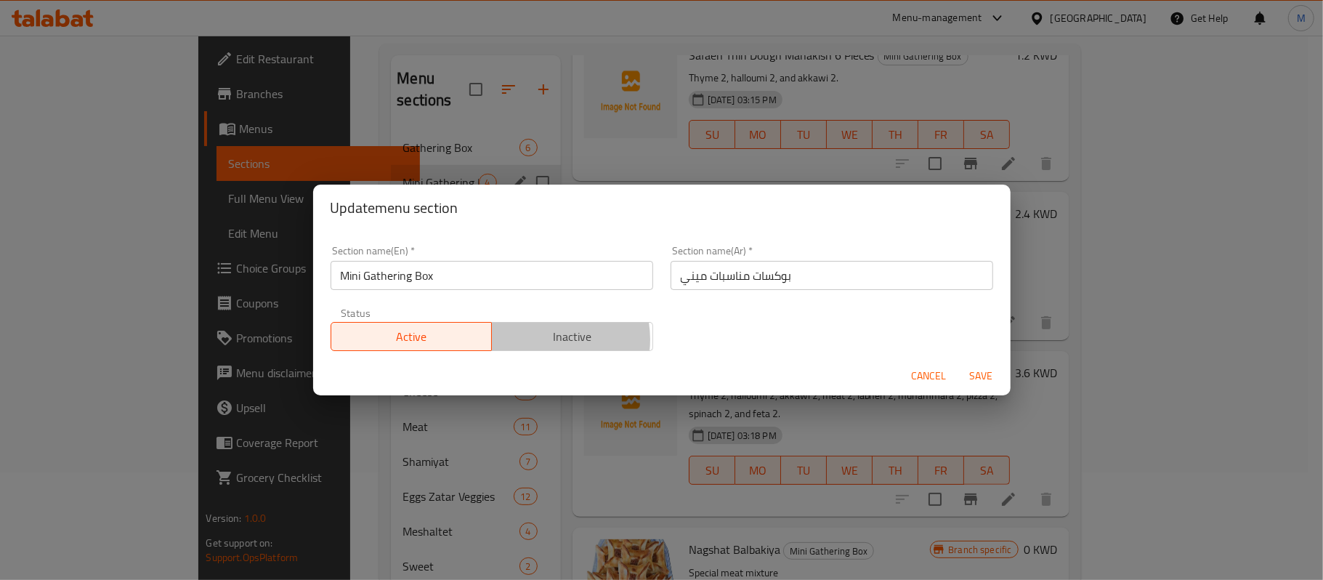
click at [539, 340] on span "Inactive" at bounding box center [573, 336] width 150 height 21
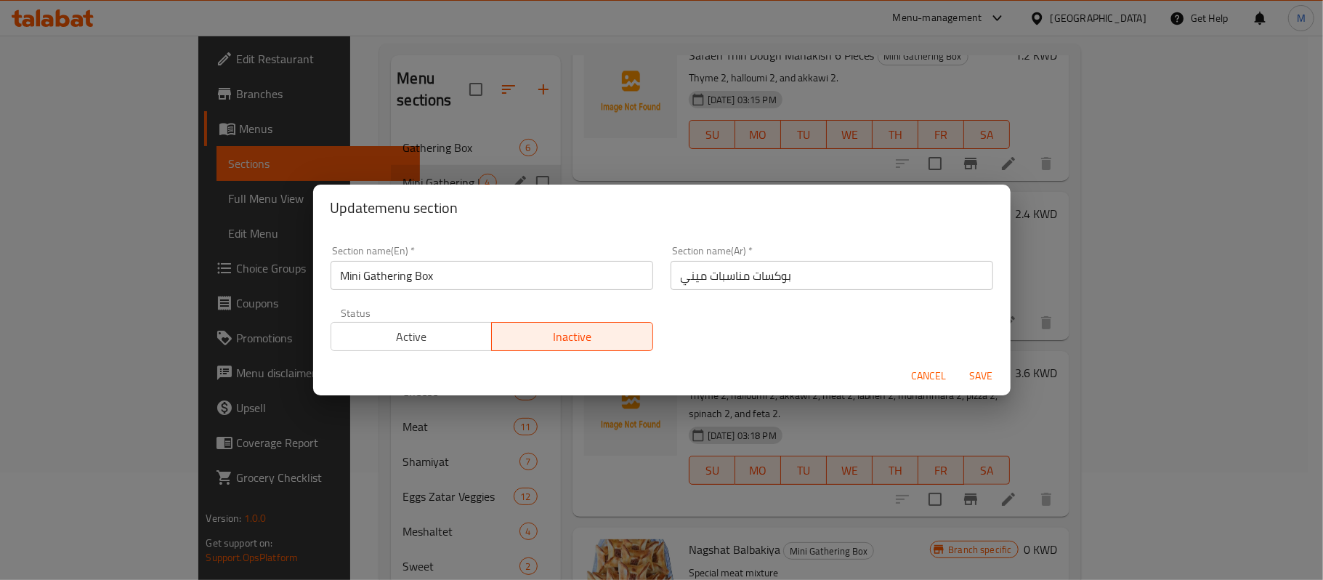
click at [969, 373] on span "Save" at bounding box center [981, 376] width 35 height 18
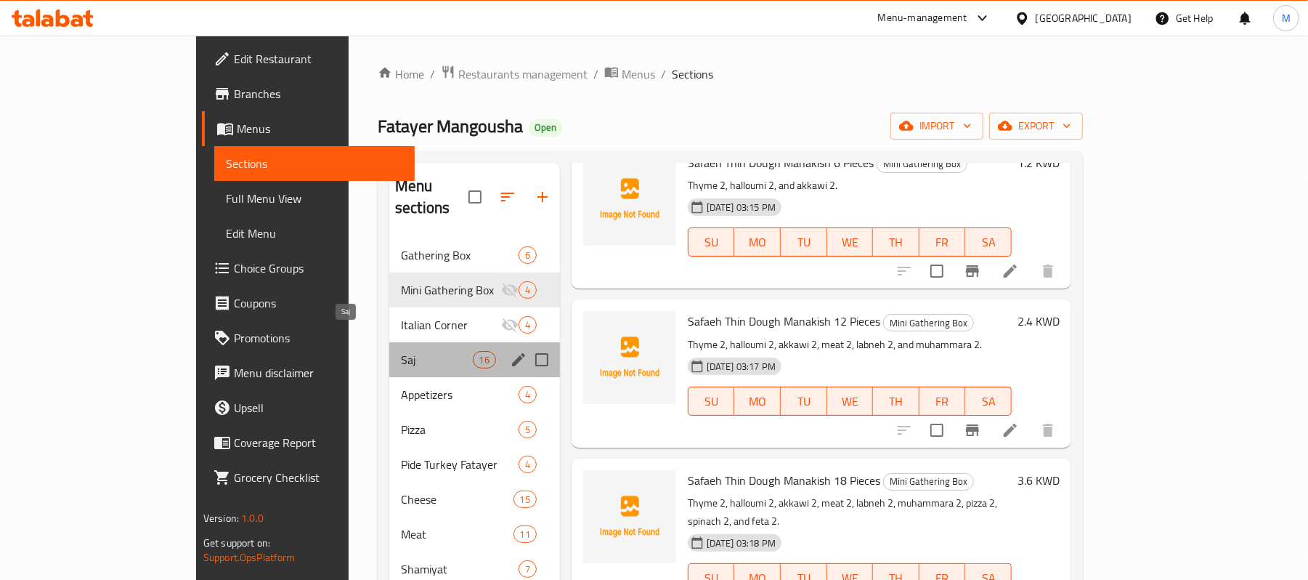
click at [401, 351] on span "Saj" at bounding box center [436, 359] width 71 height 17
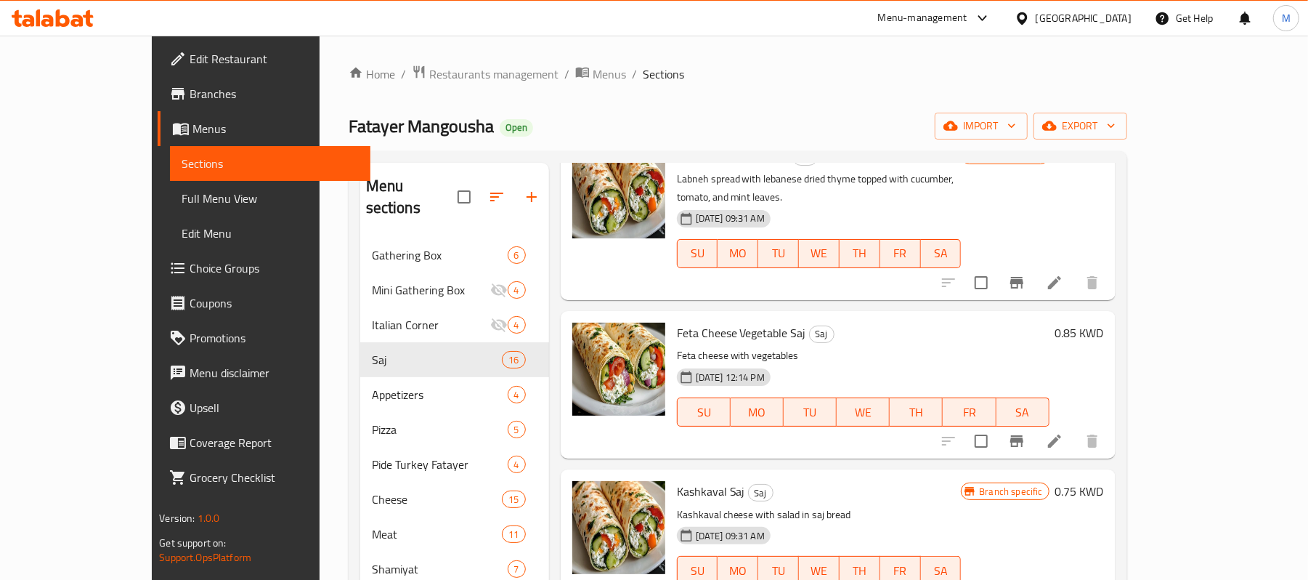
scroll to position [1544, 0]
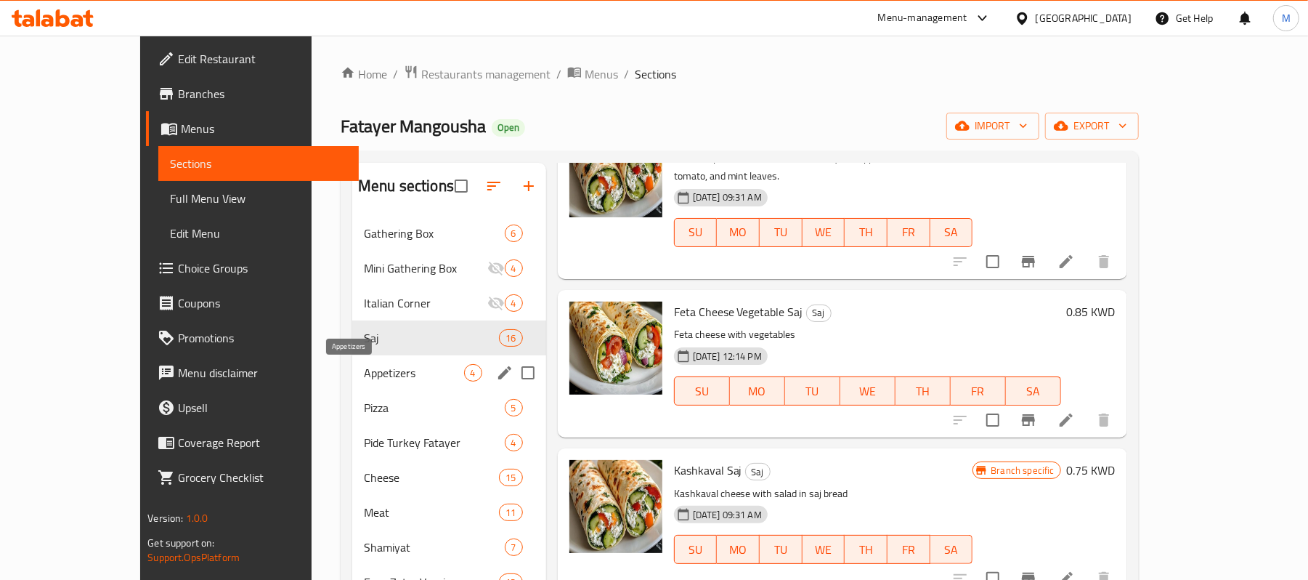
click at [364, 378] on span "Appetizers" at bounding box center [414, 372] width 100 height 17
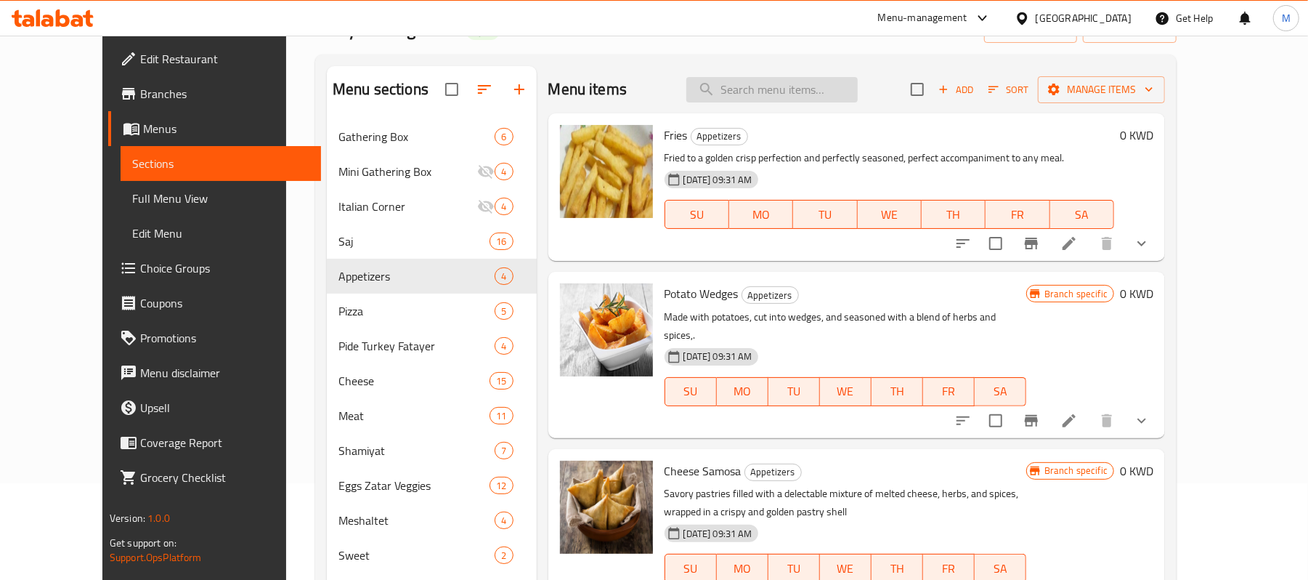
click at [858, 89] on input "search" at bounding box center [772, 89] width 171 height 25
paste input "Halloumi Sandwich"
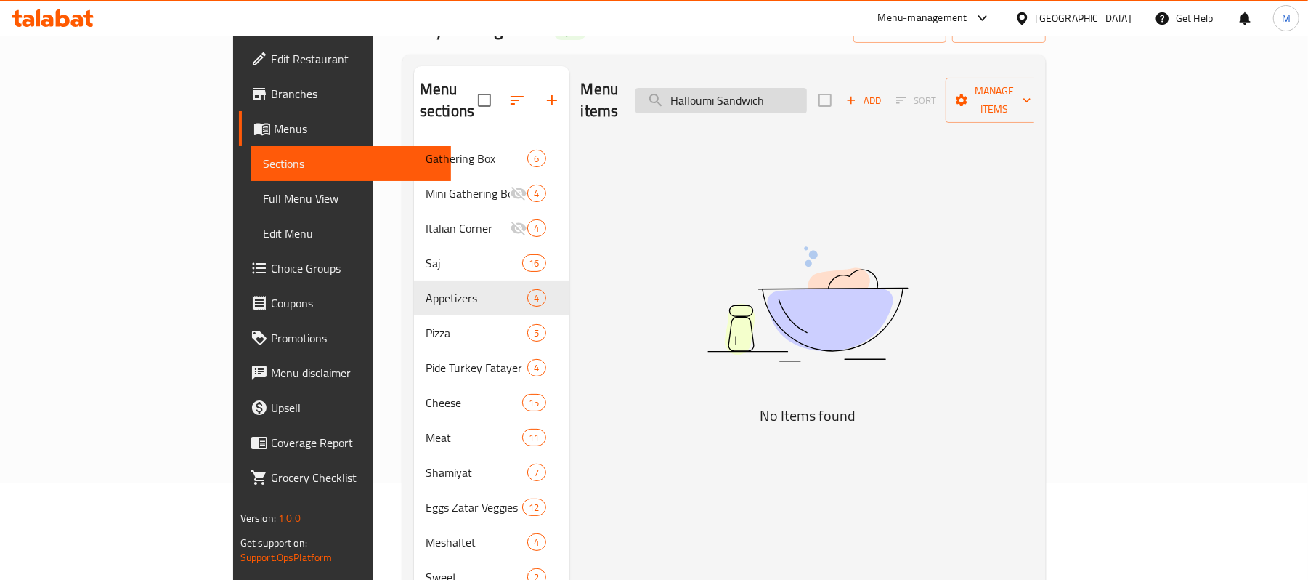
click at [807, 100] on input "Halloumi Sandwich" at bounding box center [721, 100] width 171 height 25
paste input "Manoushe Burger"
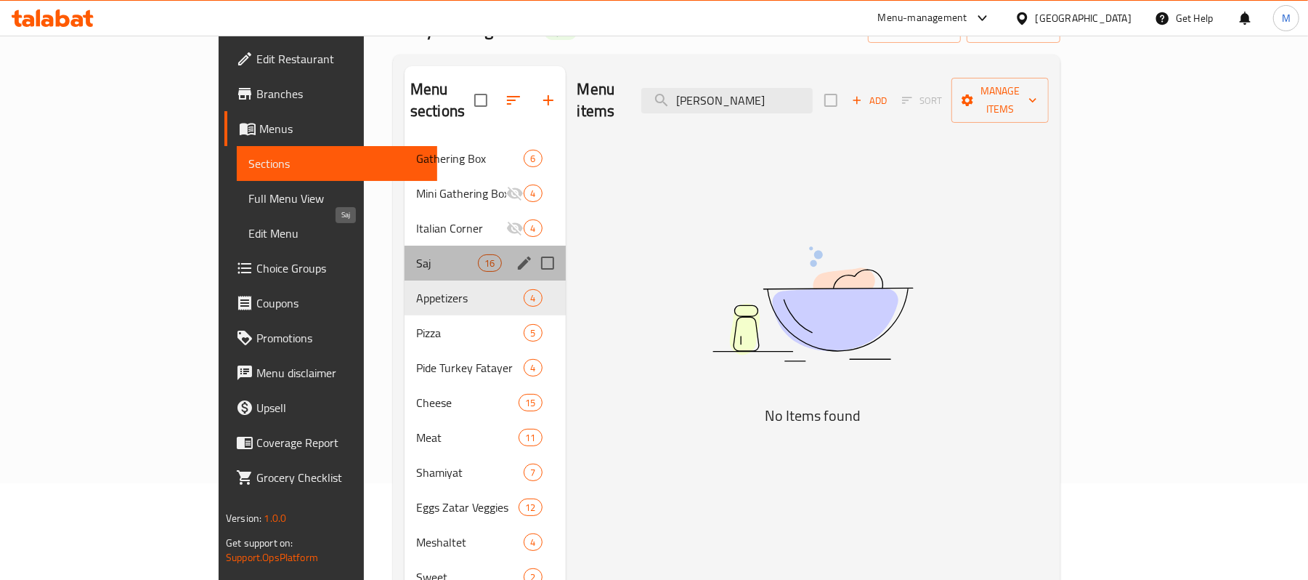
click at [416, 254] on span "Saj" at bounding box center [447, 262] width 62 height 17
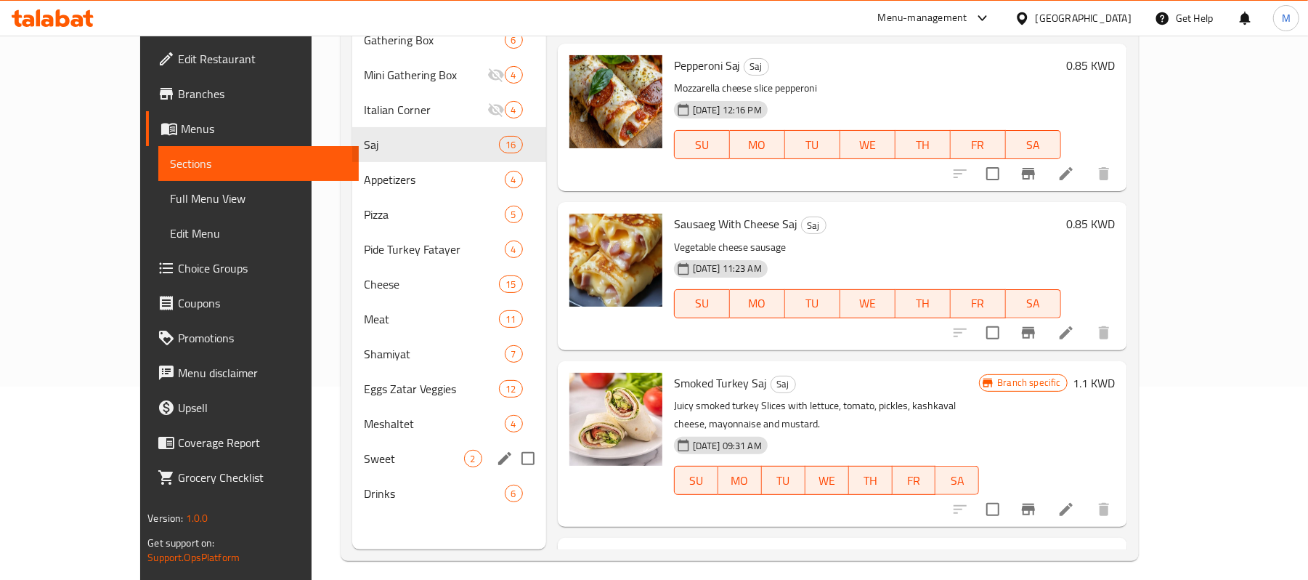
scroll to position [97, 0]
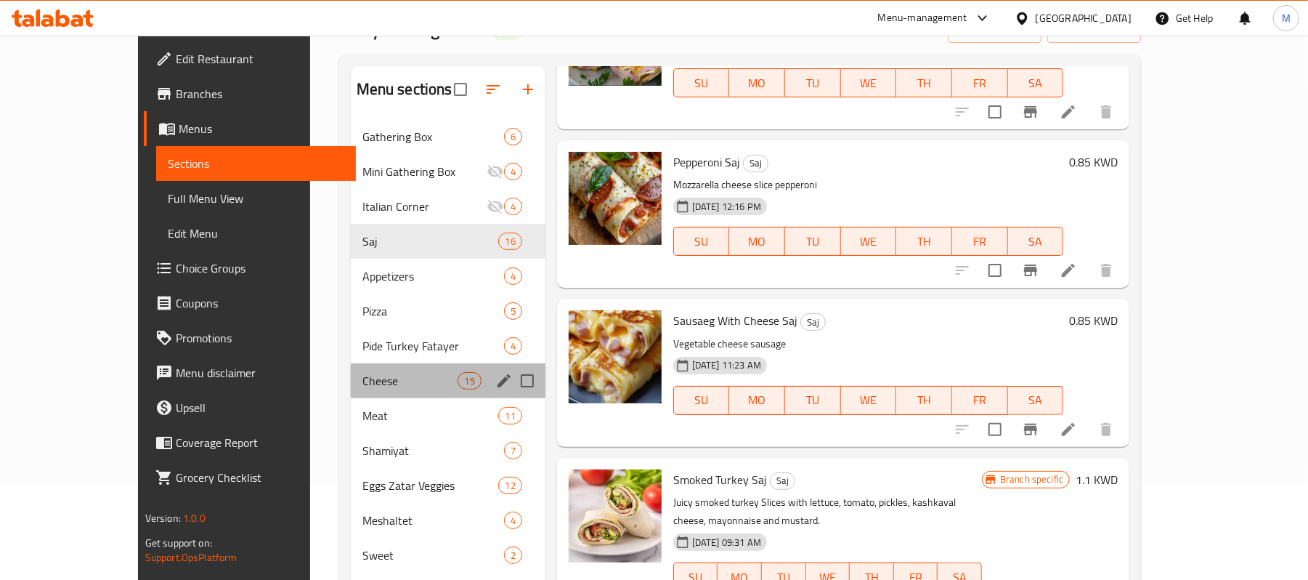
click at [351, 391] on div "Cheese 15" at bounding box center [448, 380] width 195 height 35
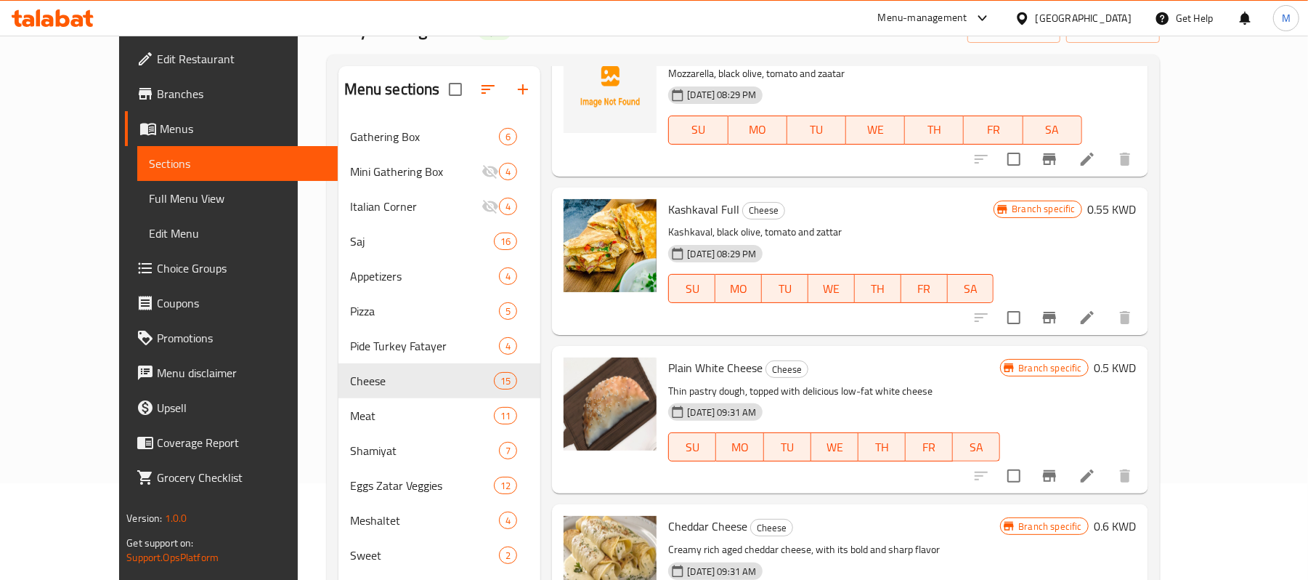
scroll to position [97, 0]
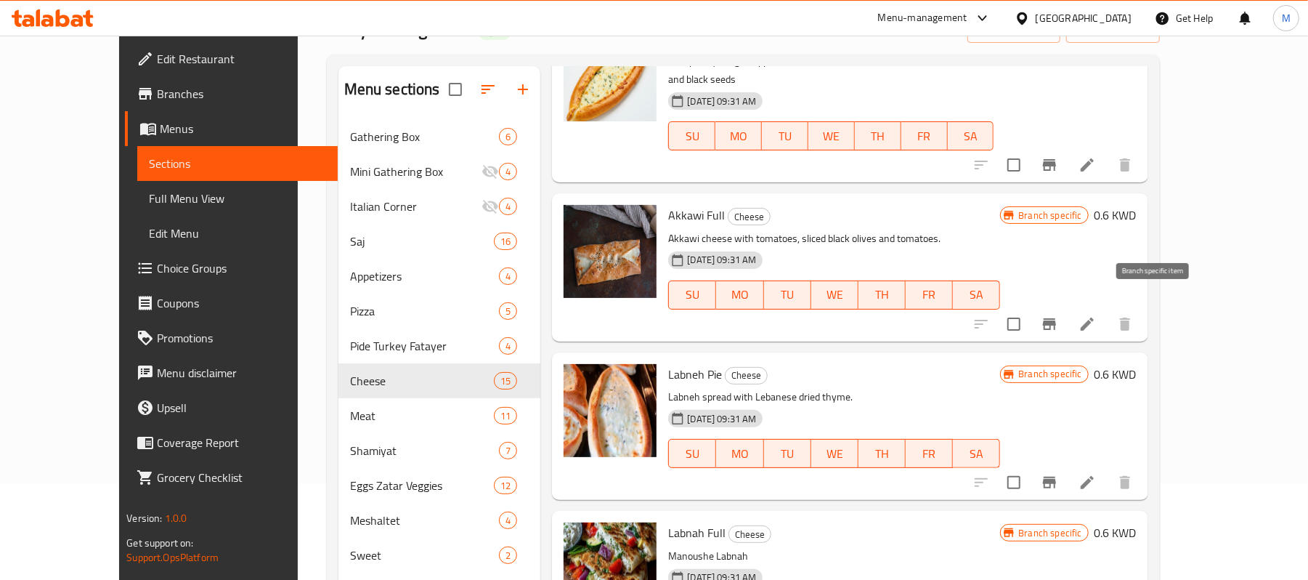
click at [1059, 315] on icon "Branch-specific-item" at bounding box center [1049, 323] width 17 height 17
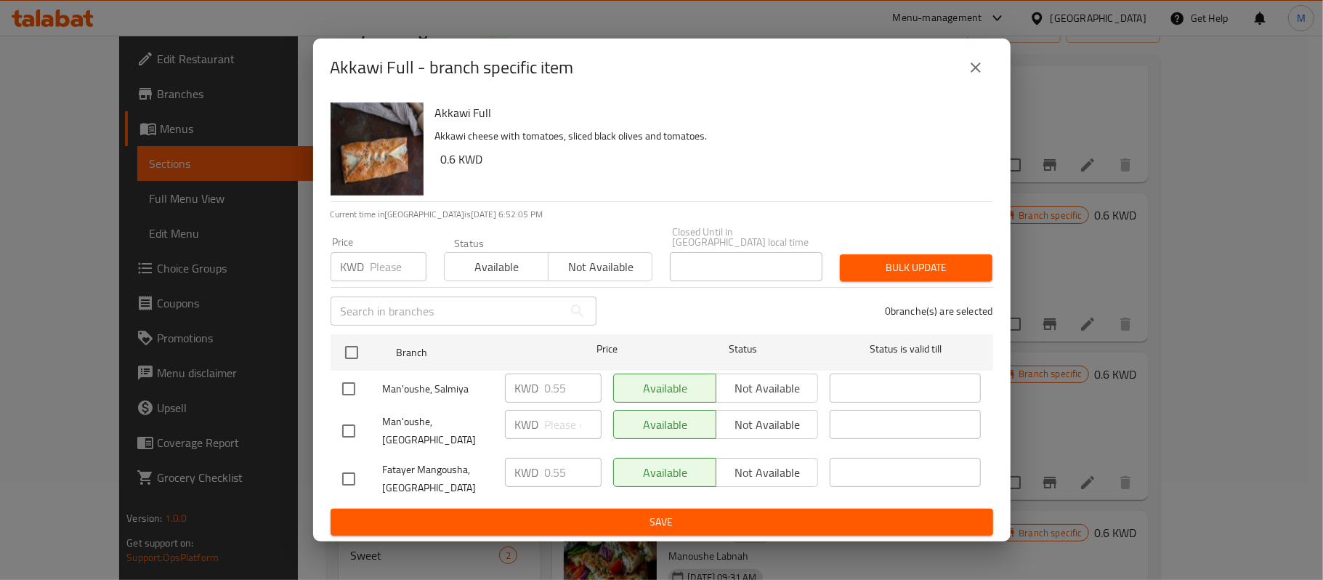
click at [977, 76] on icon "close" at bounding box center [975, 67] width 17 height 17
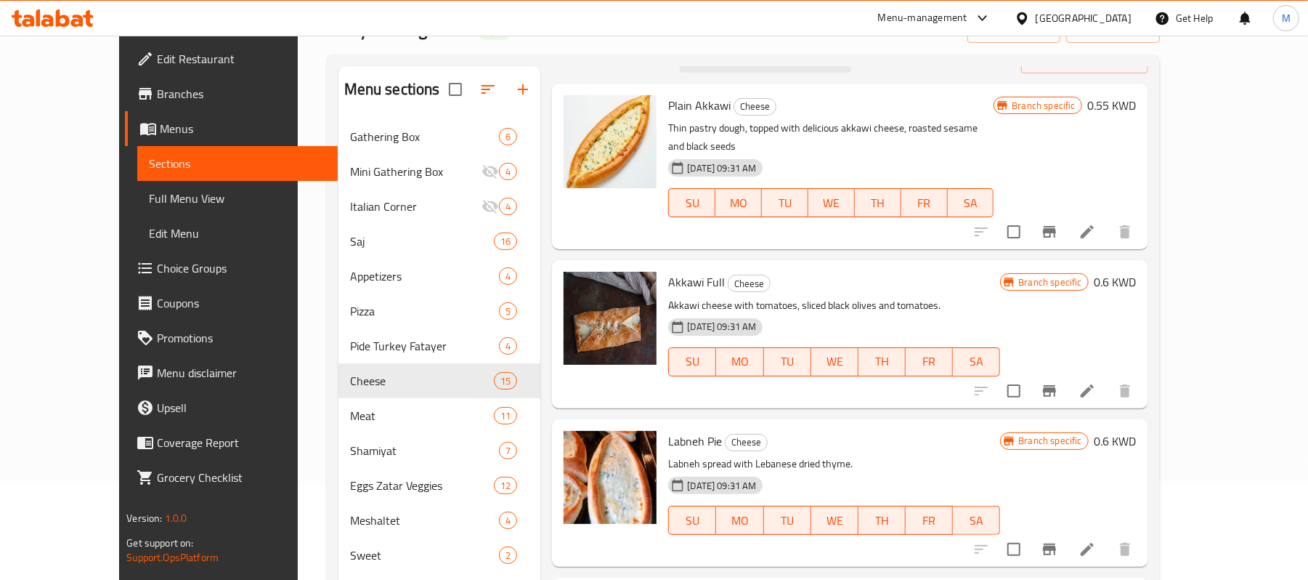
scroll to position [0, 0]
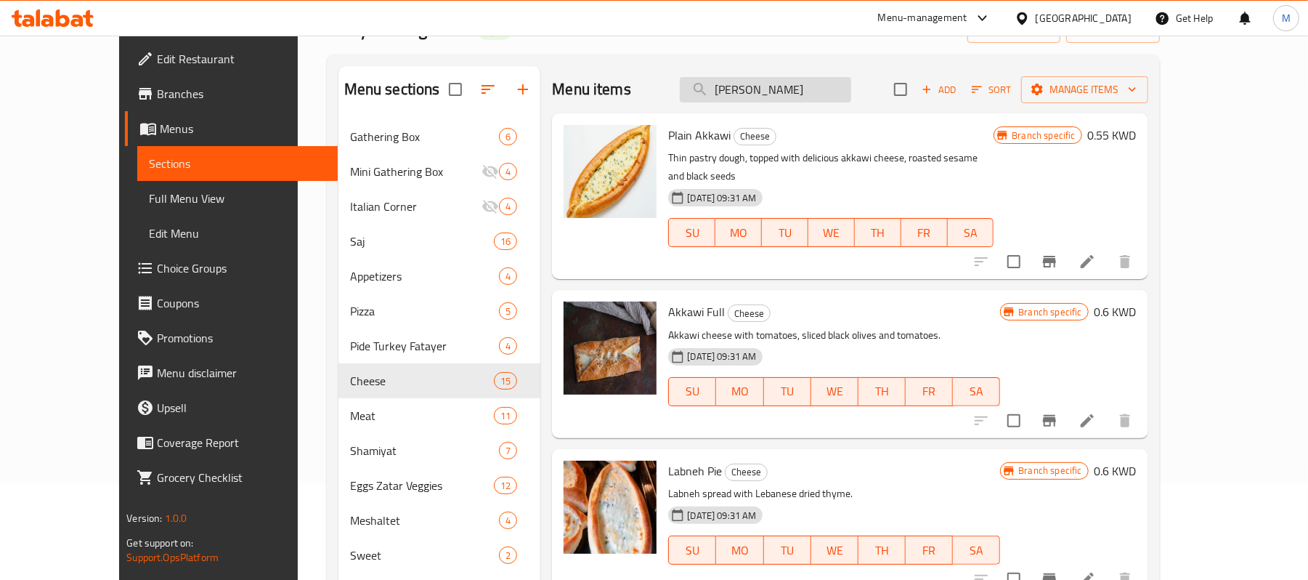
click at [788, 94] on input "Manoushe Burger" at bounding box center [765, 89] width 171 height 25
paste input "JAT Manoushe 12"
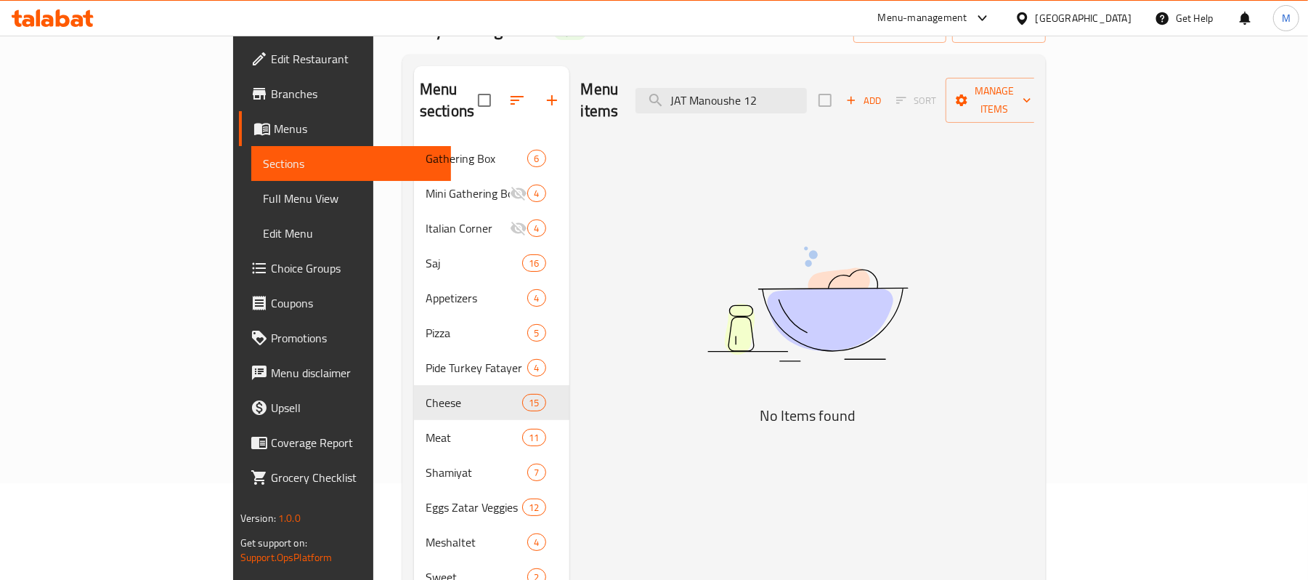
type input "JAT Manoushe 12"
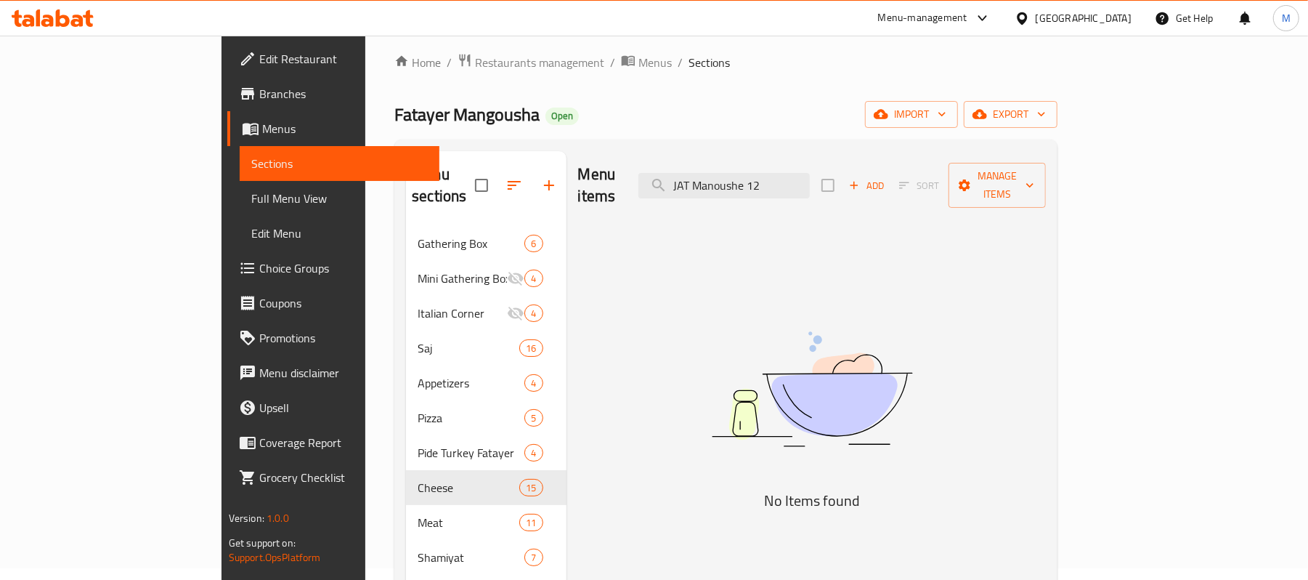
scroll to position [10, 0]
click at [418, 445] on span "Pide Turkey Fatayer" at bounding box center [451, 453] width 66 height 17
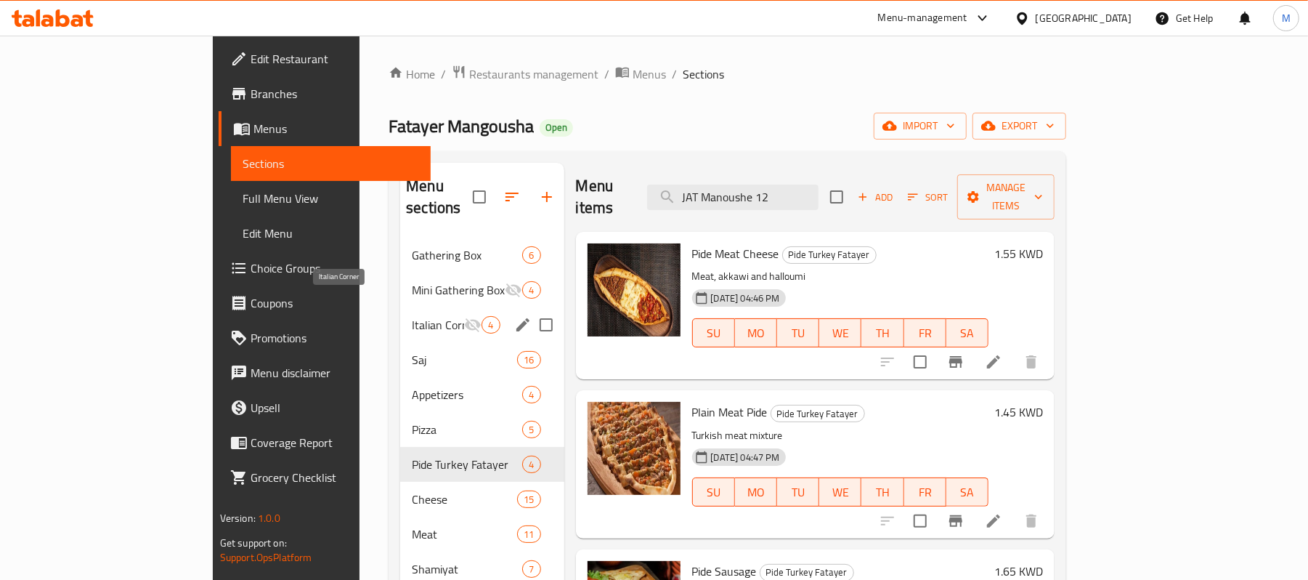
click at [412, 316] on span "Italian Corner" at bounding box center [438, 324] width 52 height 17
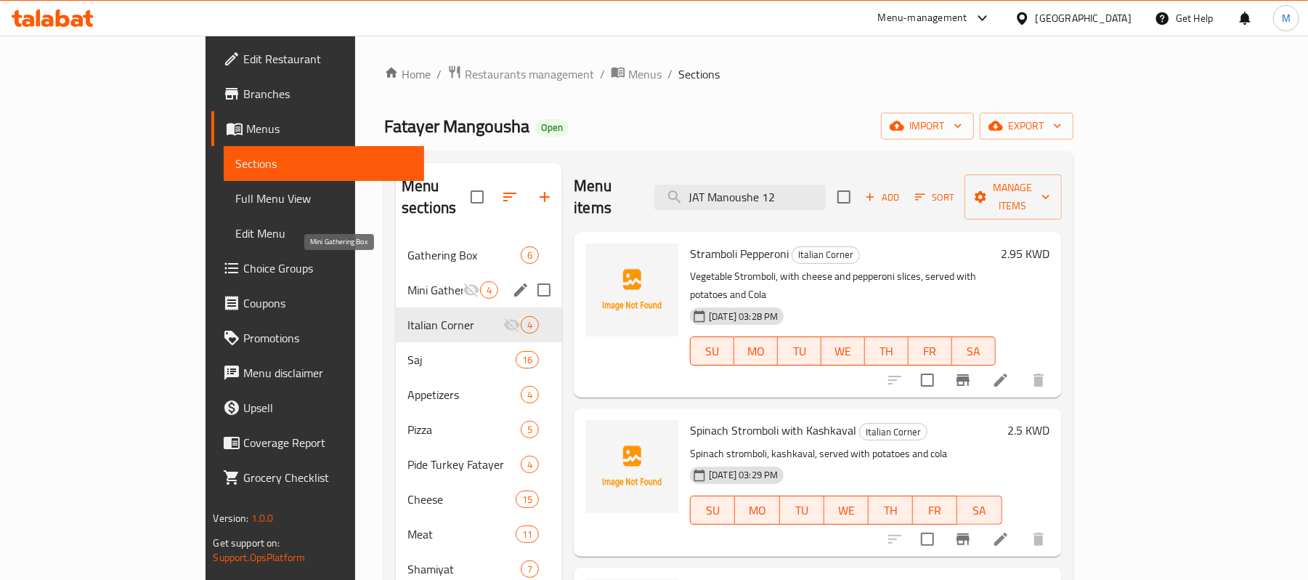
click at [408, 281] on span "Mini Gathering Box" at bounding box center [435, 289] width 55 height 17
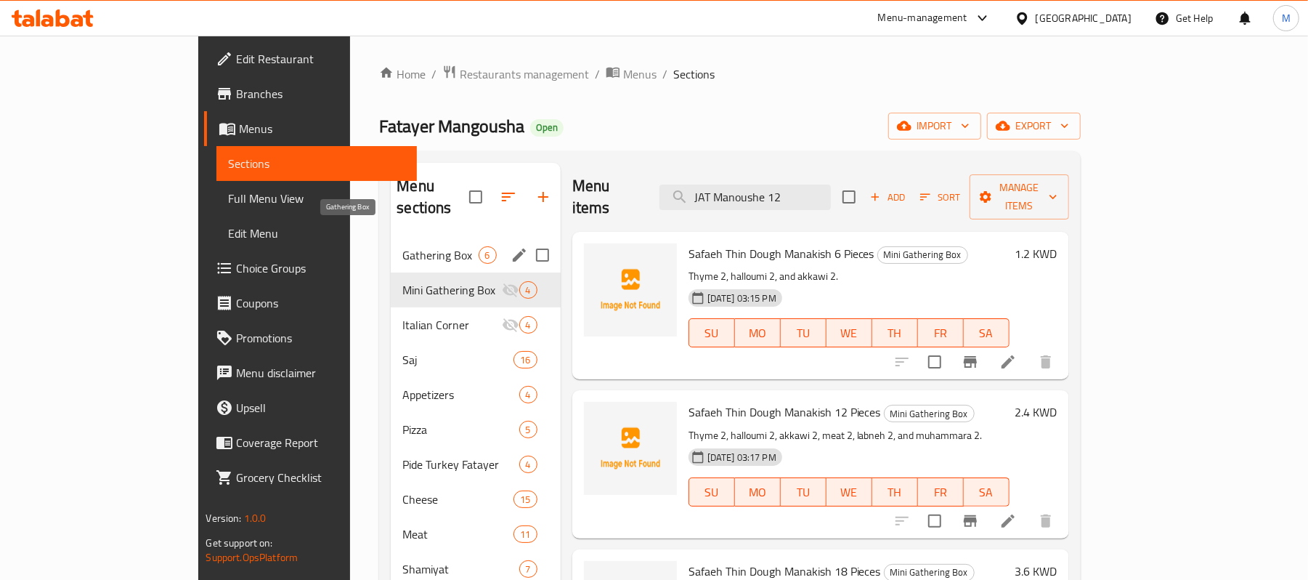
click at [403, 246] on span "Gathering Box" at bounding box center [441, 254] width 76 height 17
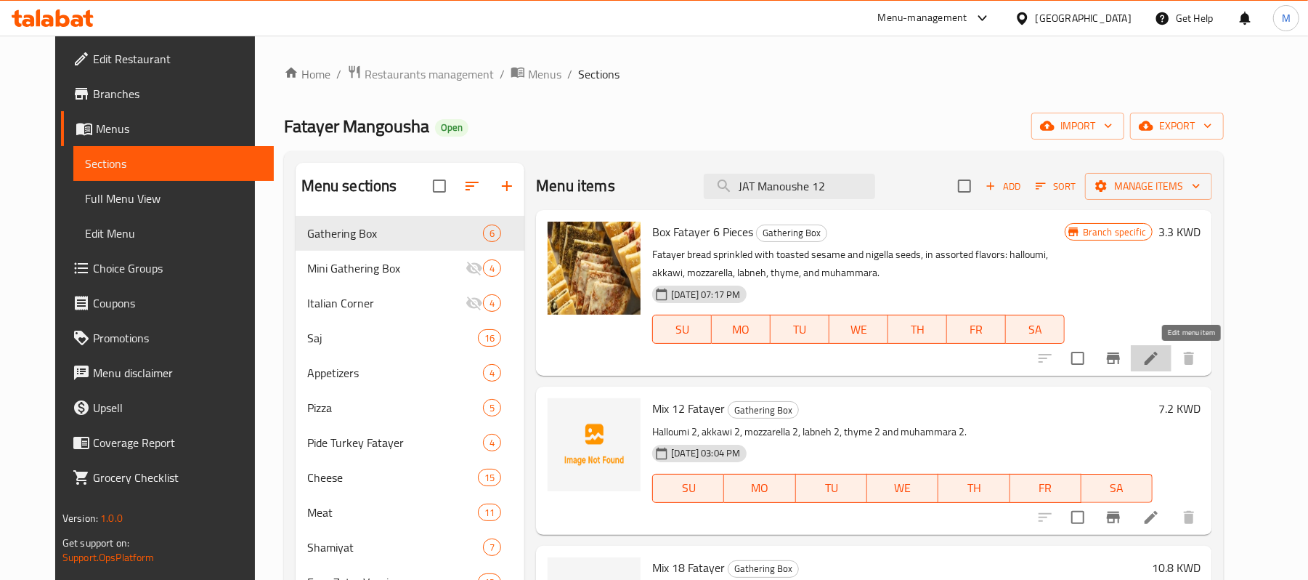
click at [1160, 356] on icon at bounding box center [1151, 357] width 17 height 17
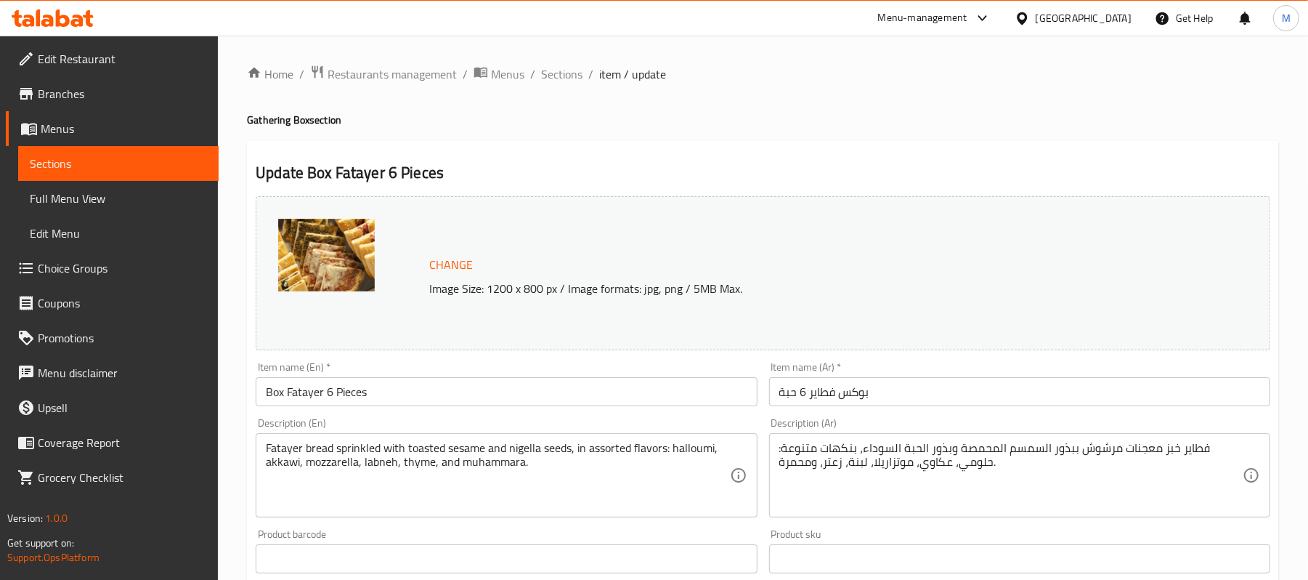
click at [278, 400] on input "Box Fatayer 6 Pieces" at bounding box center [506, 391] width 501 height 29
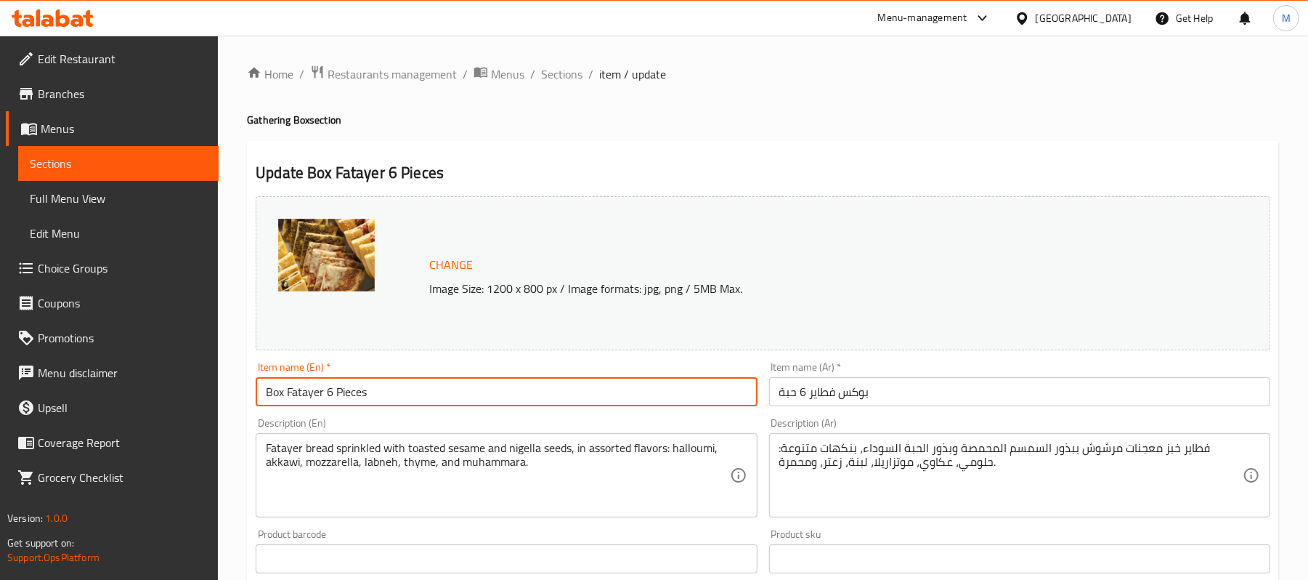
click at [278, 400] on input "Box Fatayer 6 Pieces" at bounding box center [506, 391] width 501 height 29
click at [349, 395] on input "Fatayer 6 Pieces" at bounding box center [506, 391] width 501 height 29
paste input "Mix 6 Fatayer"
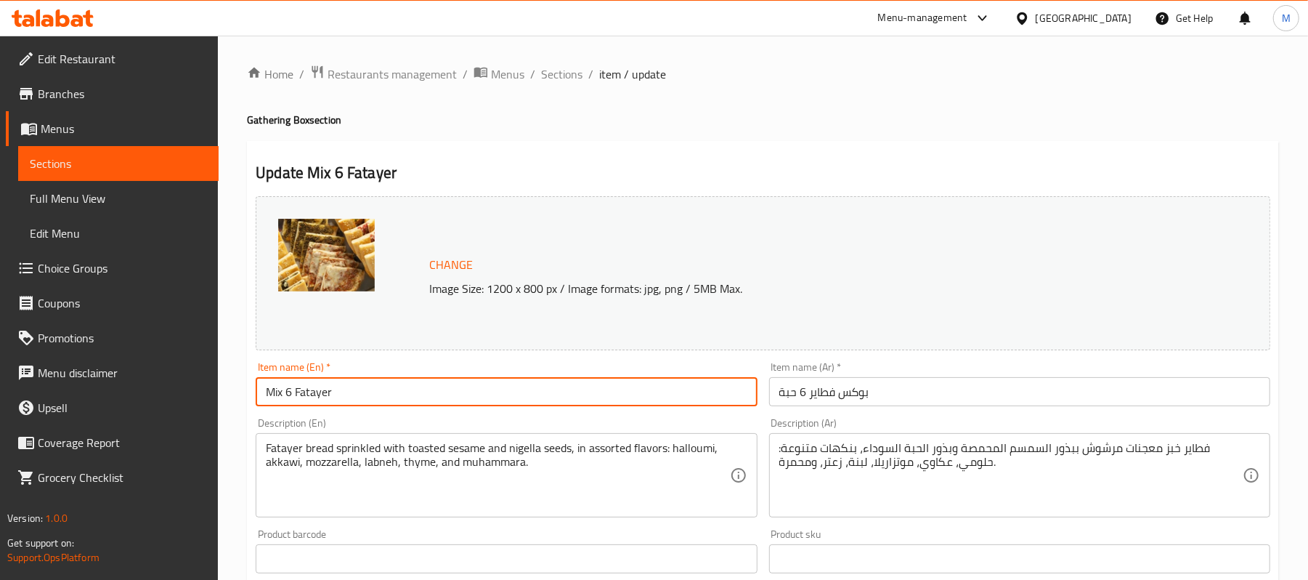
type input "Mix 6 Fatayer"
click at [849, 398] on input "بوكس فطاير 6 حبة" at bounding box center [1019, 391] width 501 height 29
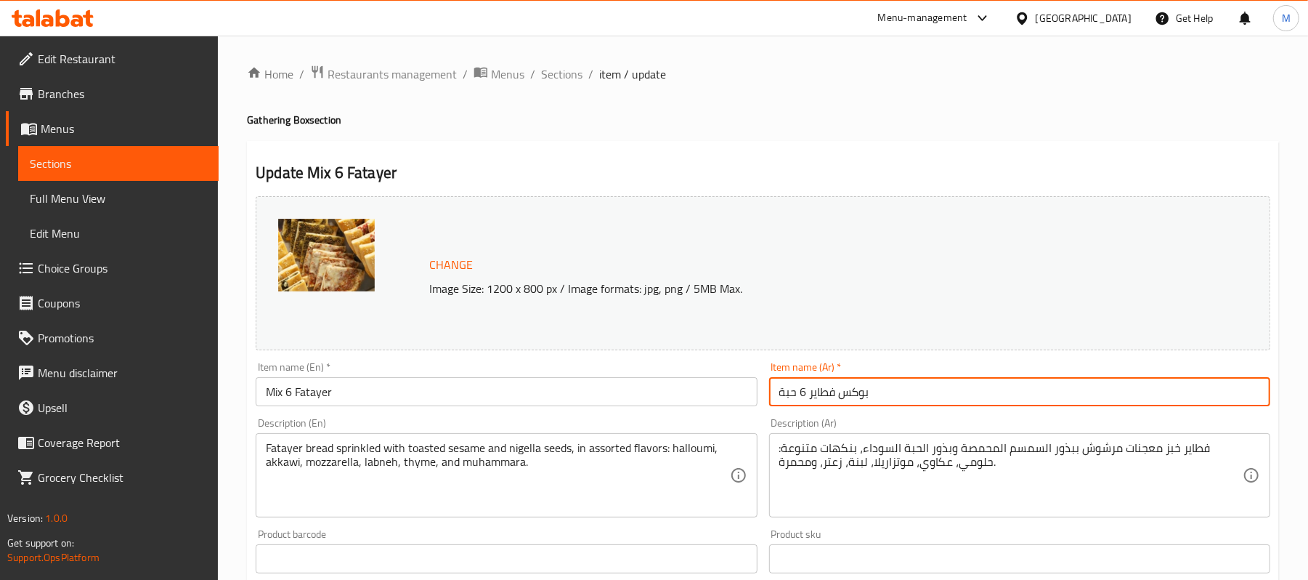
click at [849, 398] on input "بوكس فطاير 6 حبة" at bounding box center [1019, 391] width 501 height 29
click at [1213, 394] on input "فطاير 6 حبة" at bounding box center [1019, 391] width 501 height 29
click at [1228, 402] on input "فطاير 6 حبة" at bounding box center [1019, 391] width 501 height 29
click at [1178, 393] on input "فطاير مشكلة 6 حبة" at bounding box center [1019, 391] width 501 height 29
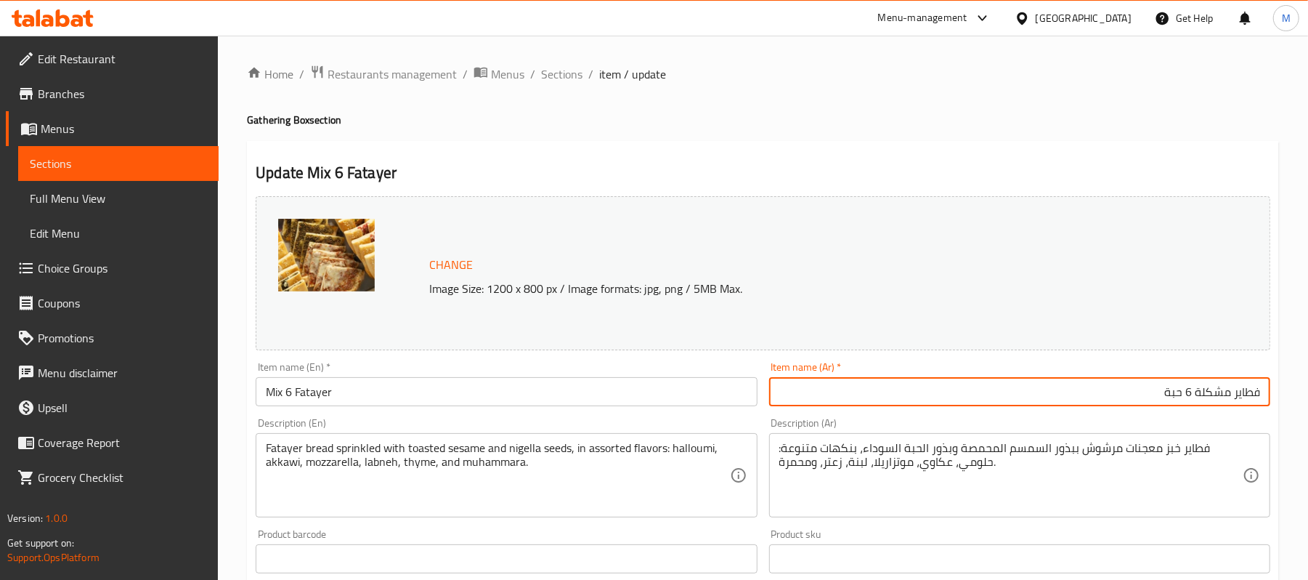
click at [1178, 393] on input "فطاير مشكلة 6 حبة" at bounding box center [1019, 391] width 501 height 29
type input "فطاير مشكلة 6 قطعة"
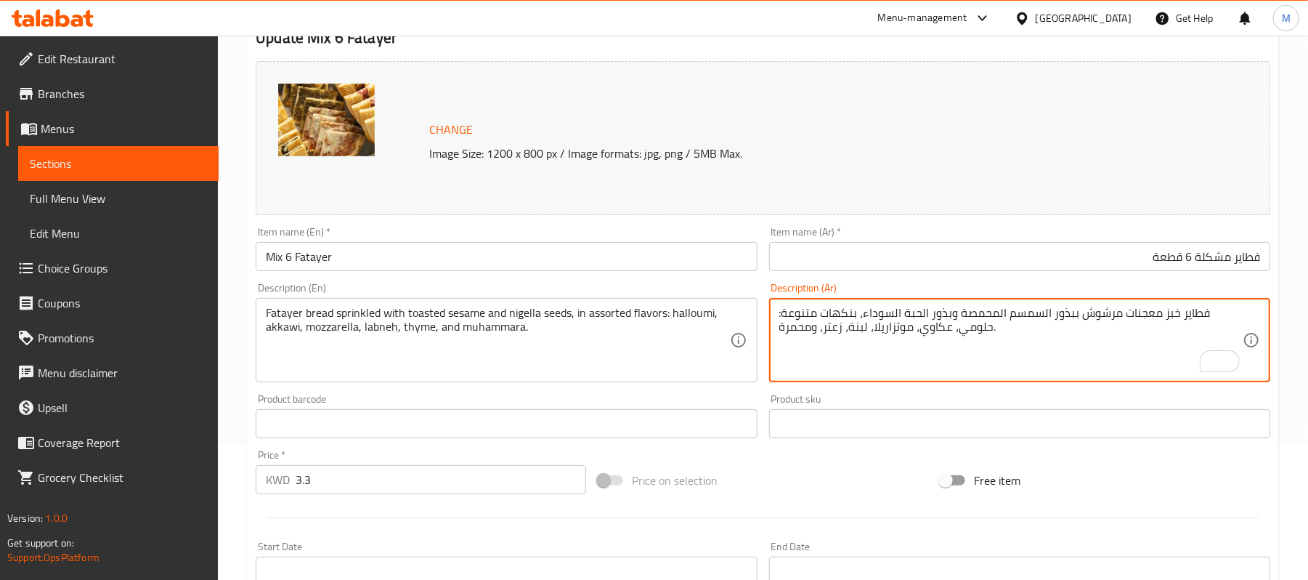
scroll to position [151, 0]
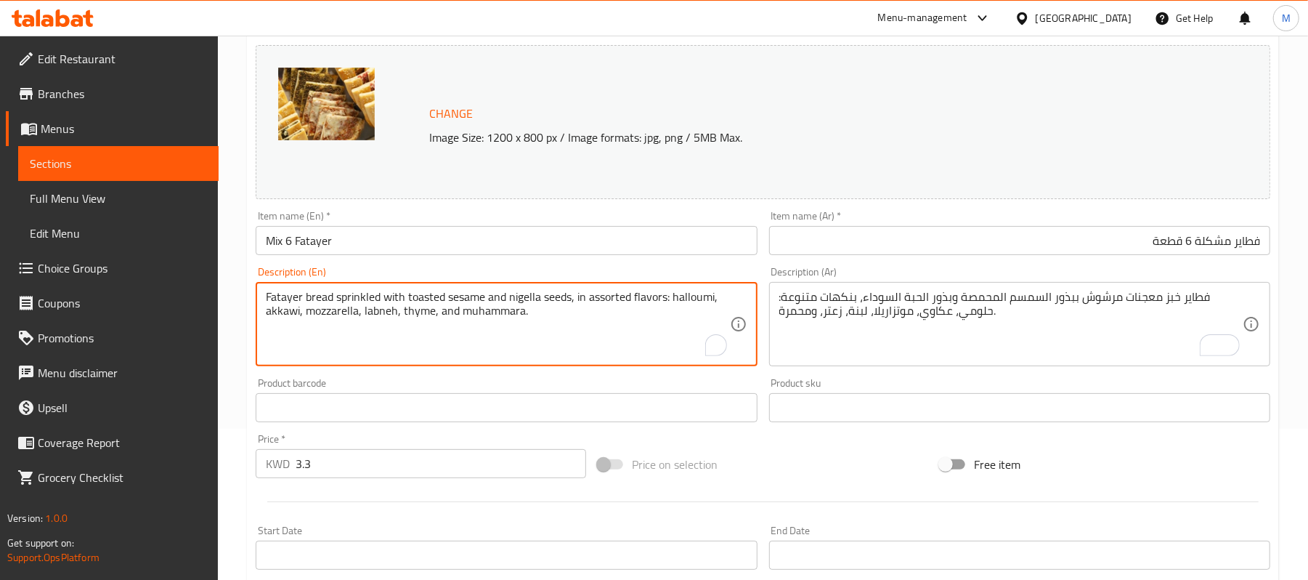
click at [330, 292] on textarea "Fatayer bread sprinkled with toasted sesame and nigella seeds, in assorted flav…" at bounding box center [498, 324] width 464 height 69
paste textarea "halloumi, akkawi, mozzarella, labneh, thyme, and muhammara."
click at [262, 299] on div "halloumi, akkawi, mozzarella, labneh, thyme, and muhammara. Description (En)" at bounding box center [506, 324] width 501 height 84
type textarea "Halloumi, akkawi, mozzarella, labneh, thyme, and muhammara."
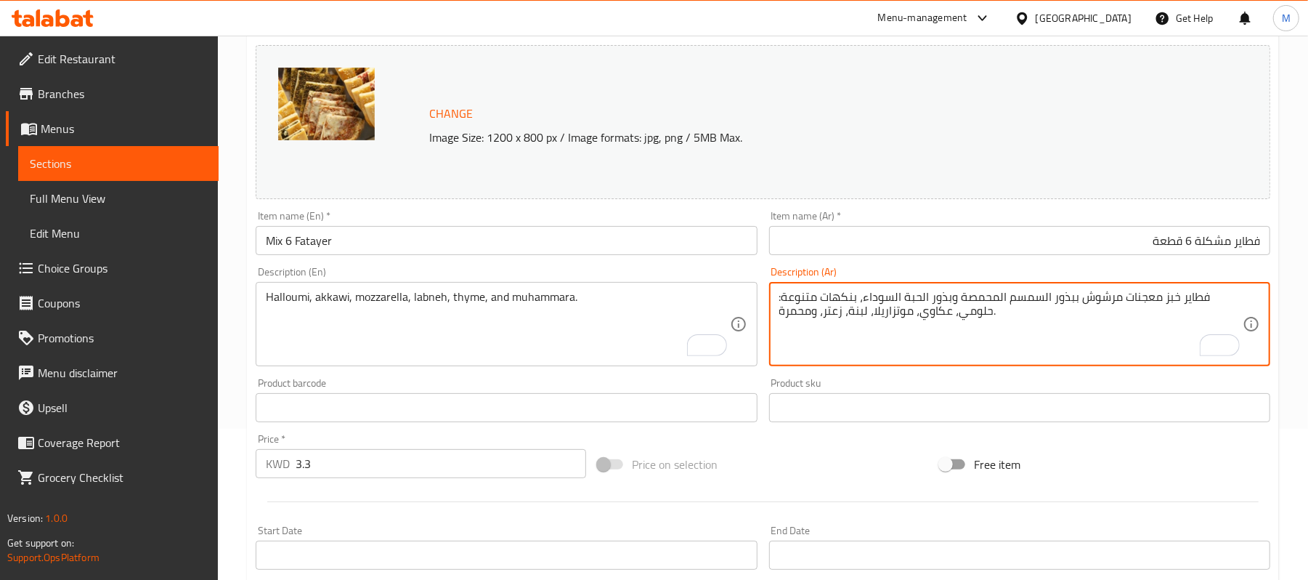
click at [925, 297] on textarea "فطاير خبز معجنات مرشوش ببذور السمسم المحمصة وبذور الحبة السوداء، بنكهات متنوعة:…" at bounding box center [1012, 324] width 464 height 69
paste textarea "حلوم، عكاوي، موزاريلا، لبنة، زعتر، ومحَمّرة."
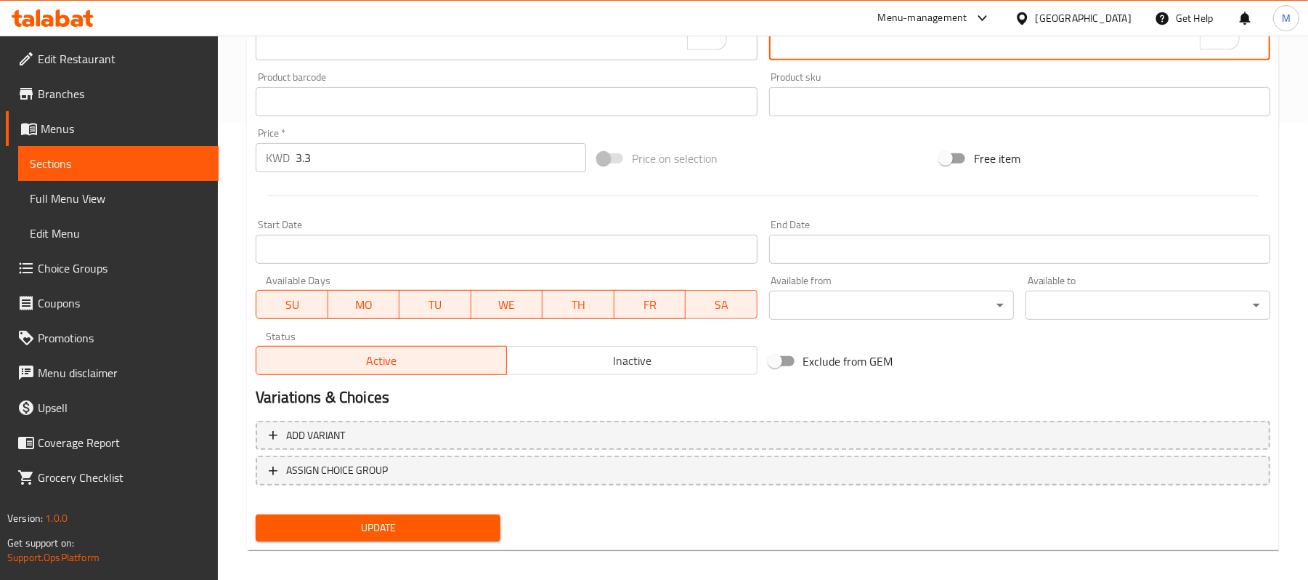
scroll to position [466, 0]
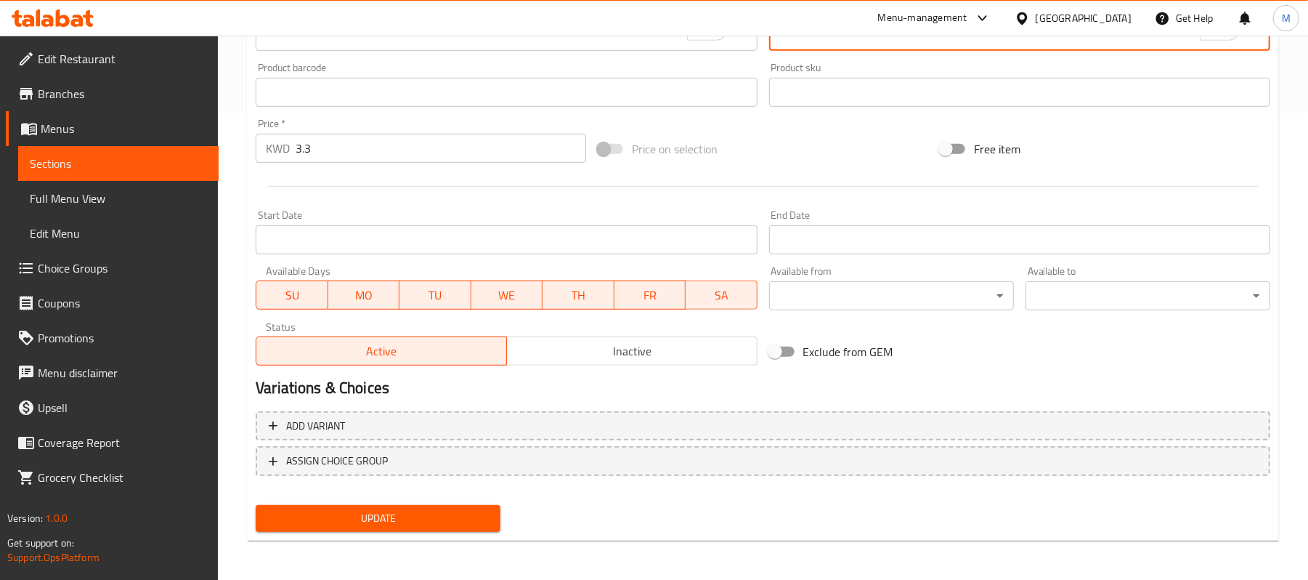
type textarea "حلوم، عكاوي، موزاريلا، لبنة، زعتر، ومحَمّرة."
click at [457, 506] on button "Update" at bounding box center [378, 518] width 245 height 27
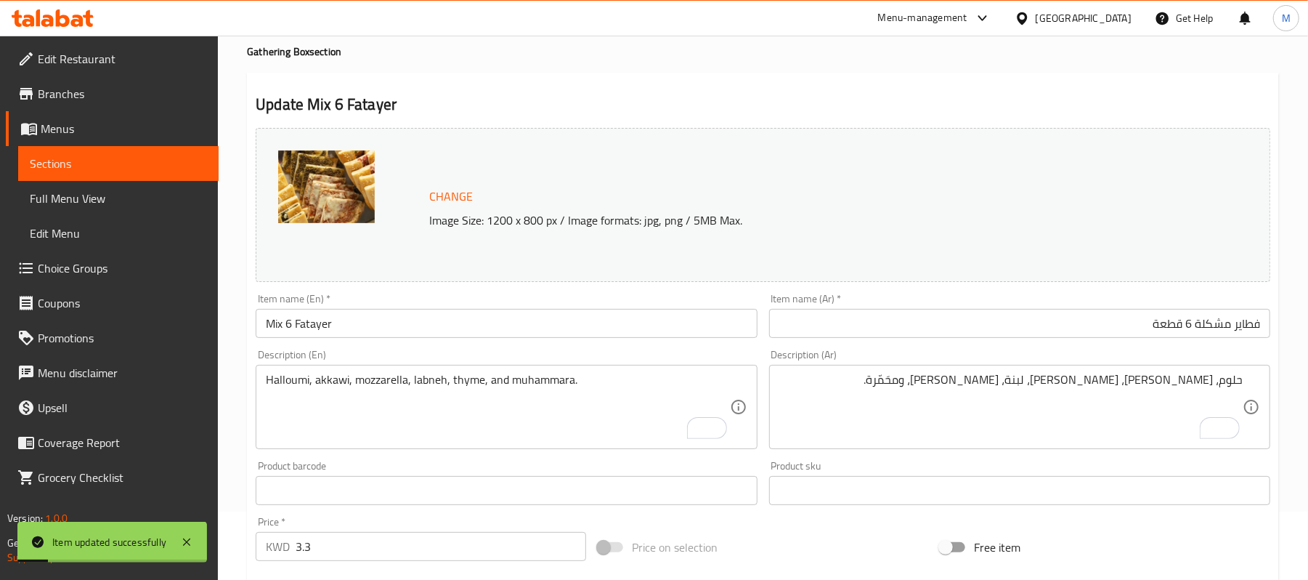
scroll to position [0, 0]
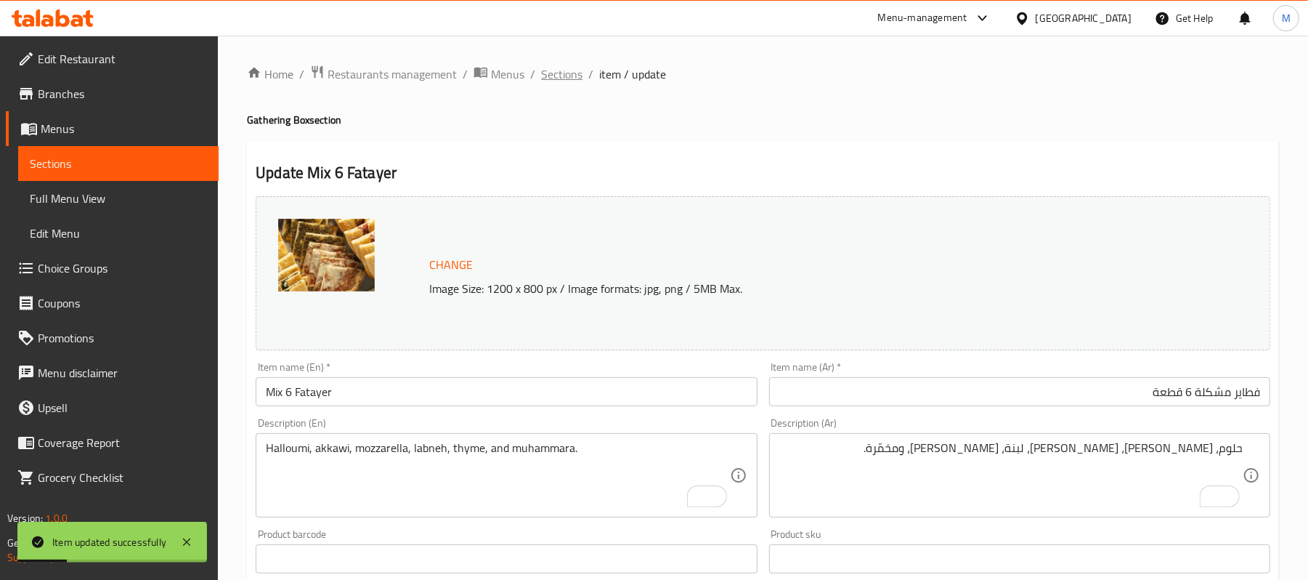
click at [549, 83] on span "Sections" at bounding box center [561, 73] width 41 height 17
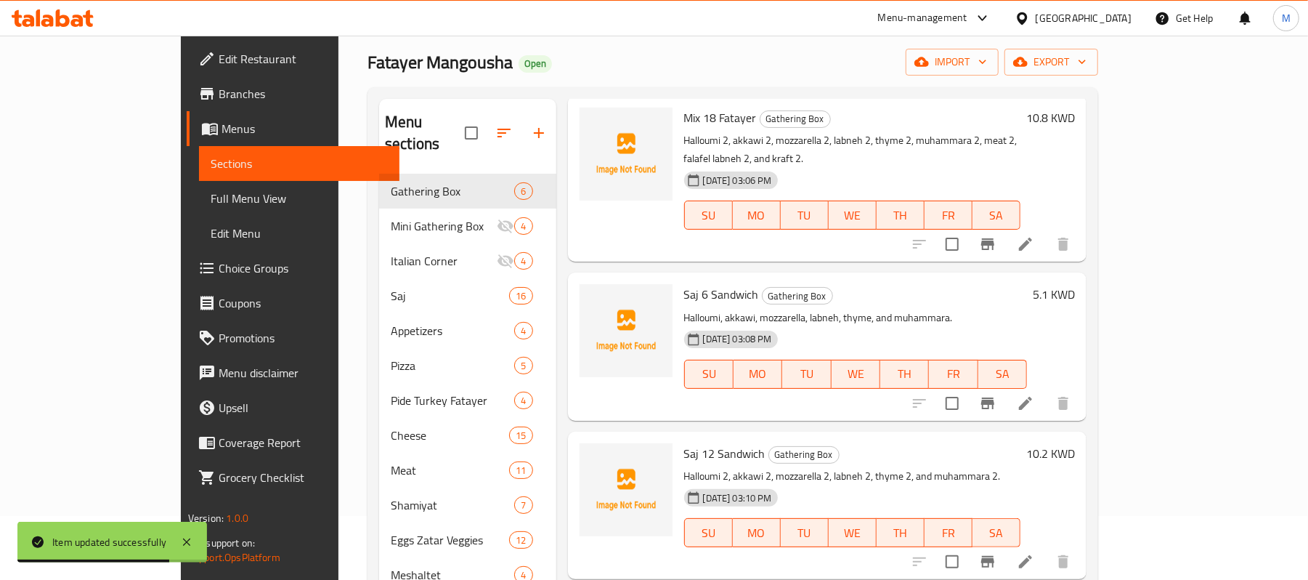
scroll to position [97, 0]
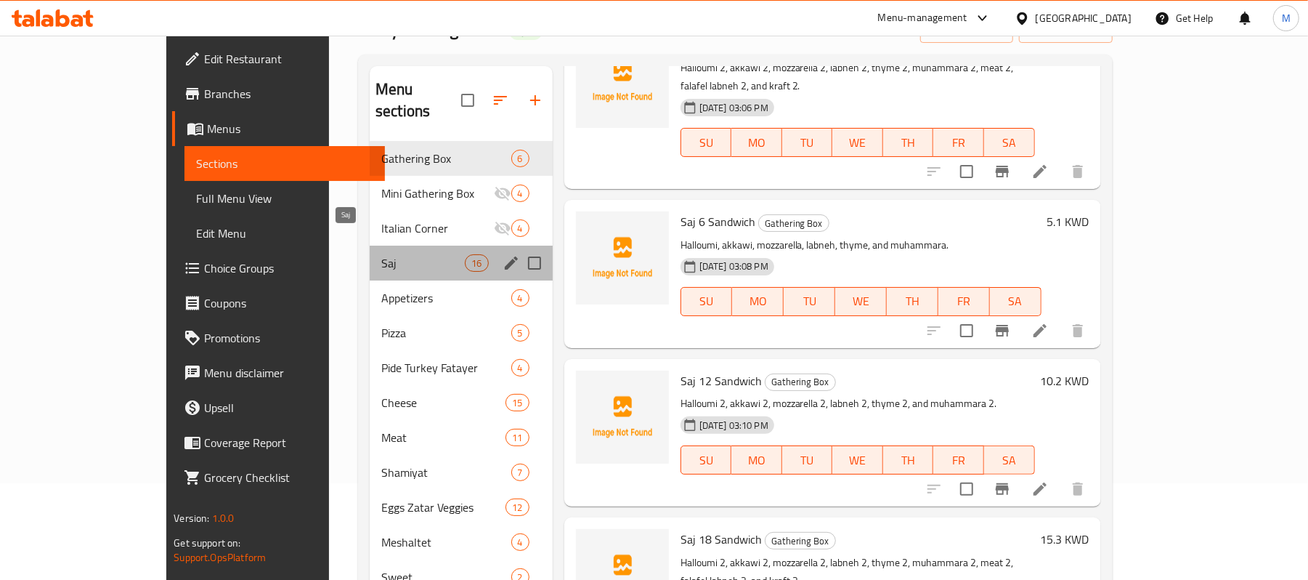
click at [381, 254] on span "Saj" at bounding box center [423, 262] width 84 height 17
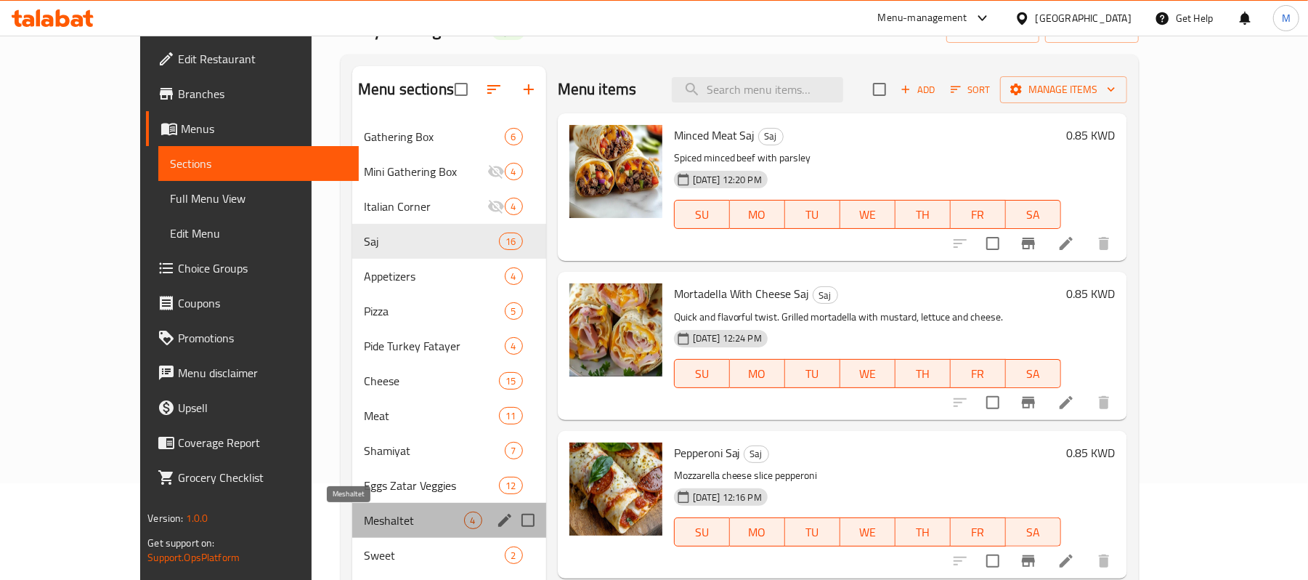
click at [364, 518] on span "Meshaltet" at bounding box center [414, 519] width 100 height 17
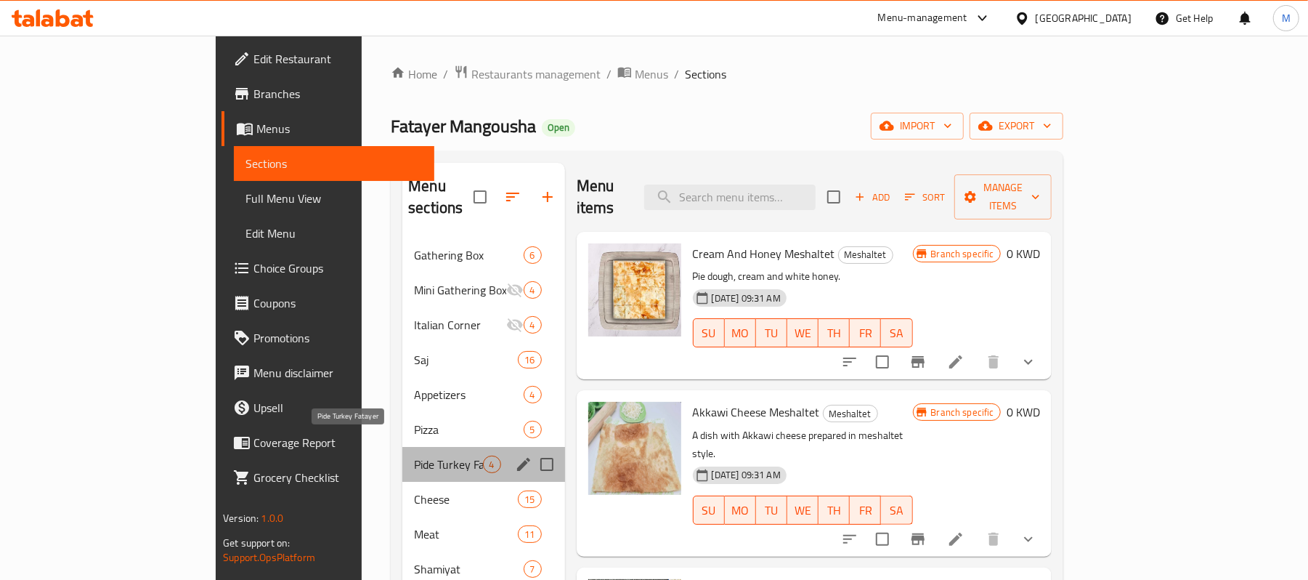
click at [414, 456] on span "Pide Turkey Fatayer" at bounding box center [448, 464] width 68 height 17
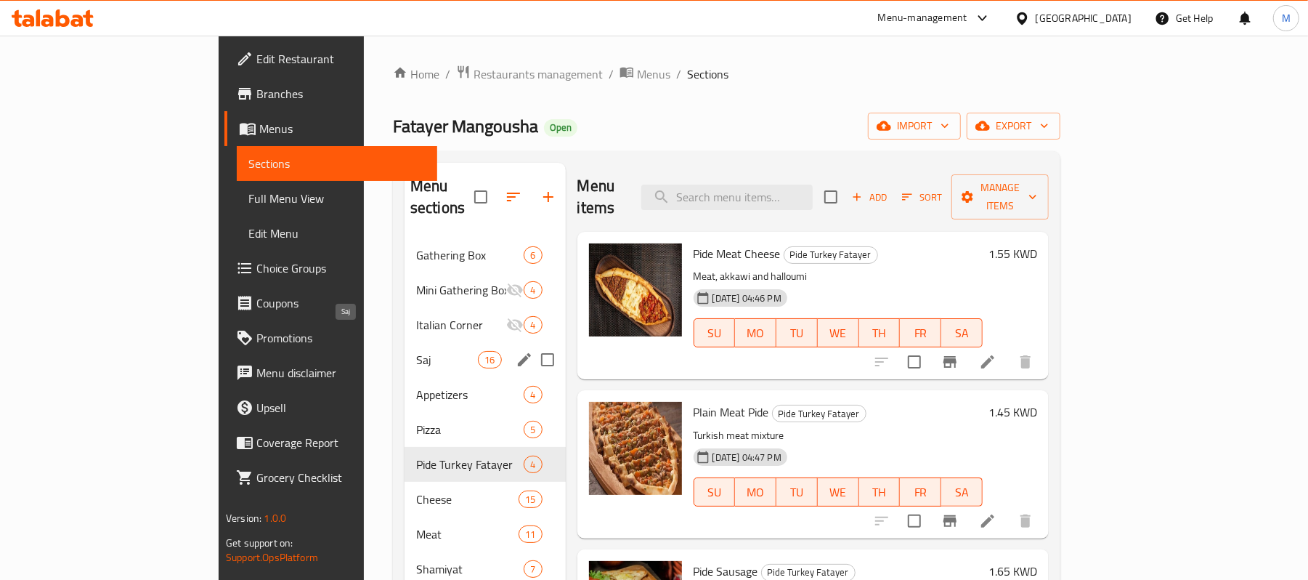
click at [416, 351] on span "Saj" at bounding box center [447, 359] width 62 height 17
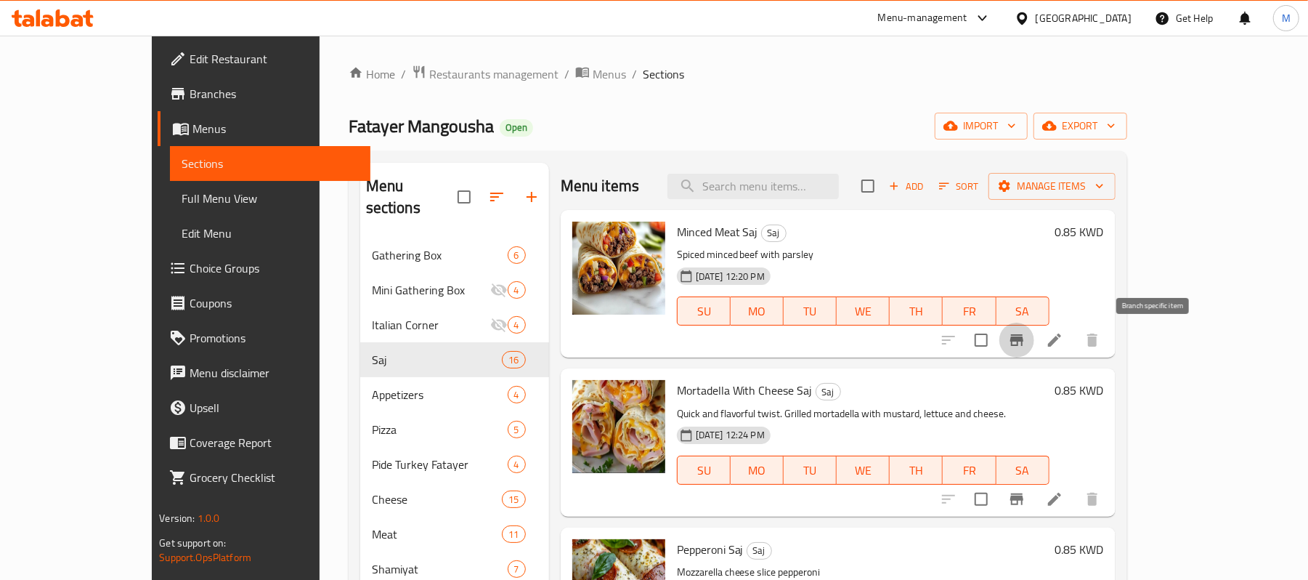
click at [1024, 341] on icon "Branch-specific-item" at bounding box center [1017, 340] width 13 height 12
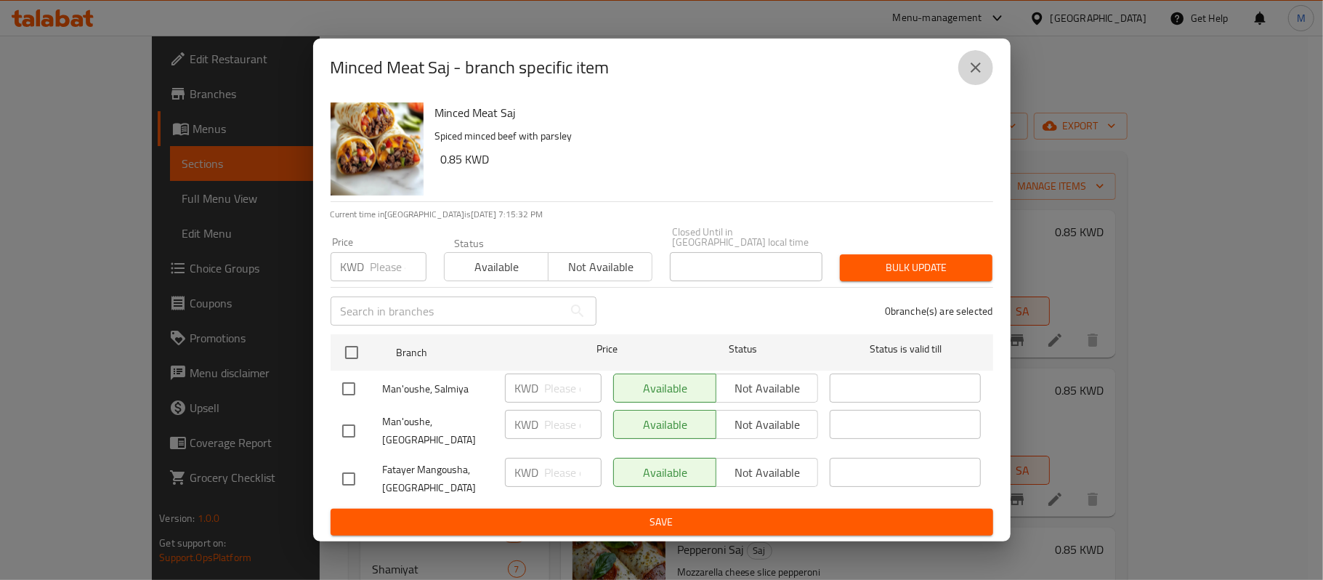
click at [981, 76] on icon "close" at bounding box center [975, 67] width 17 height 17
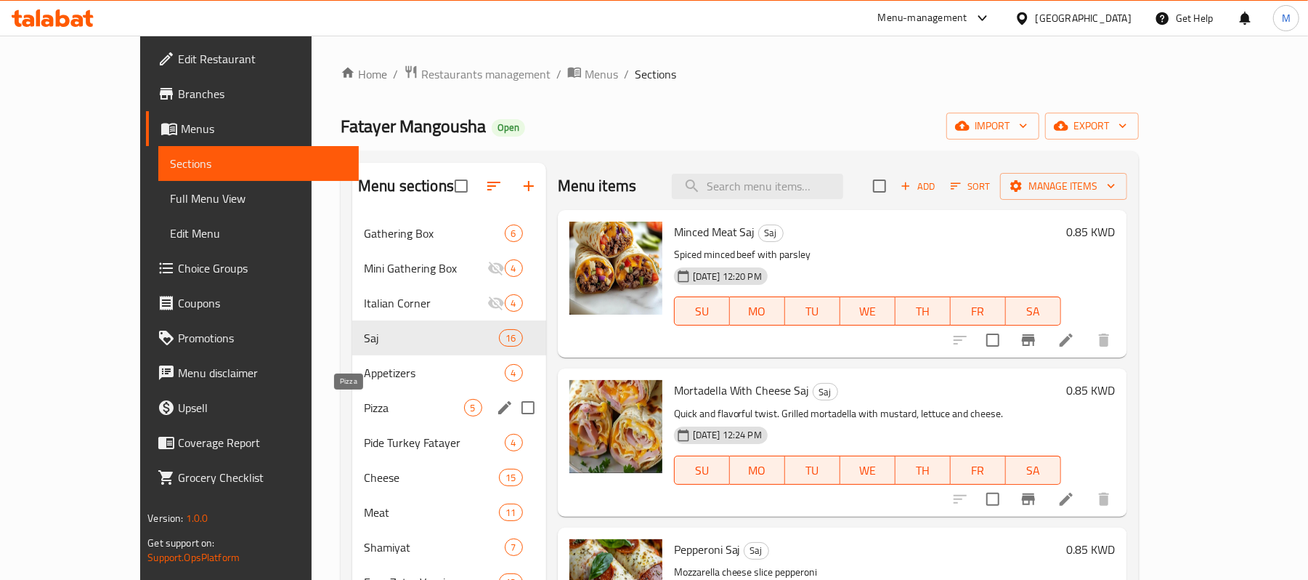
scroll to position [193, 0]
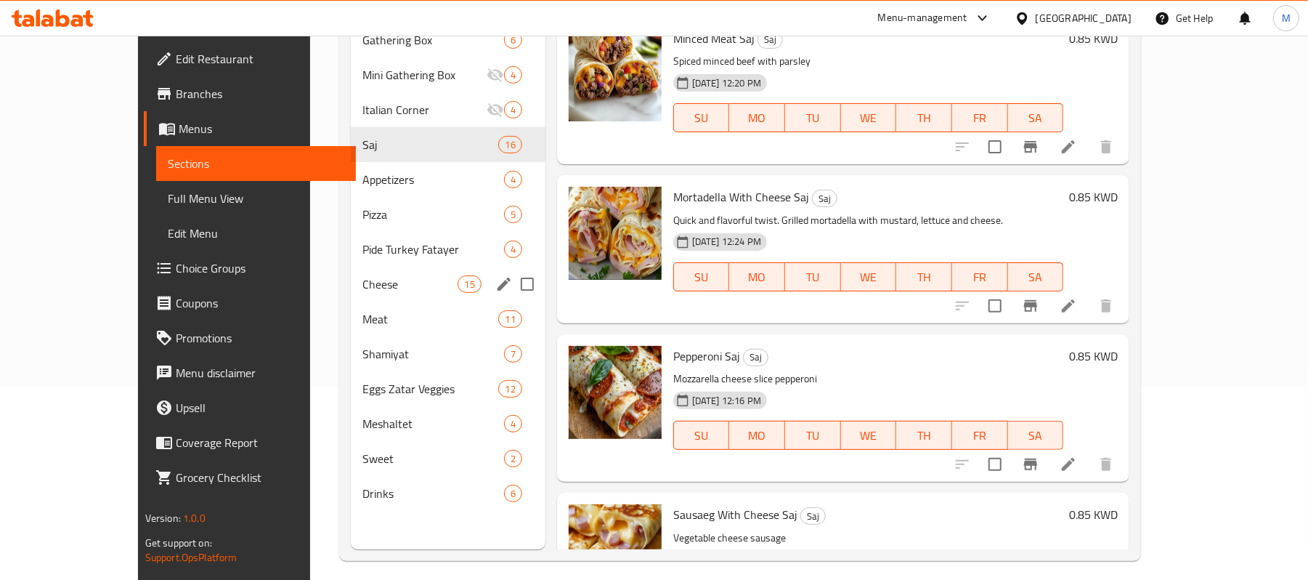
click at [363, 286] on span "Cheese" at bounding box center [411, 283] width 96 height 17
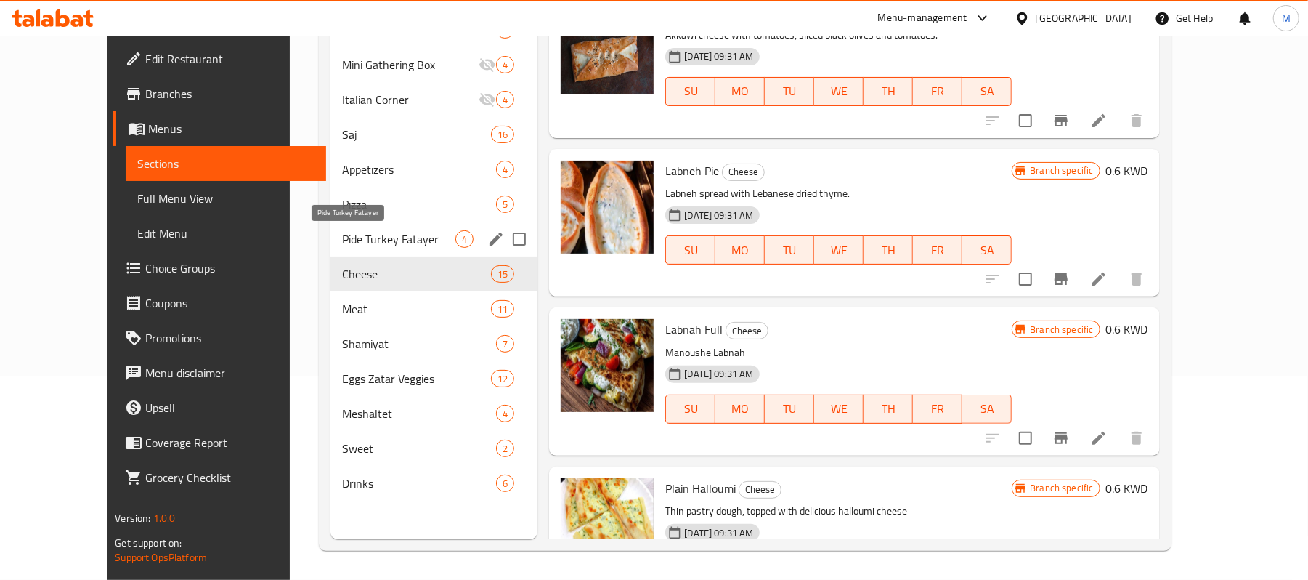
scroll to position [108, 0]
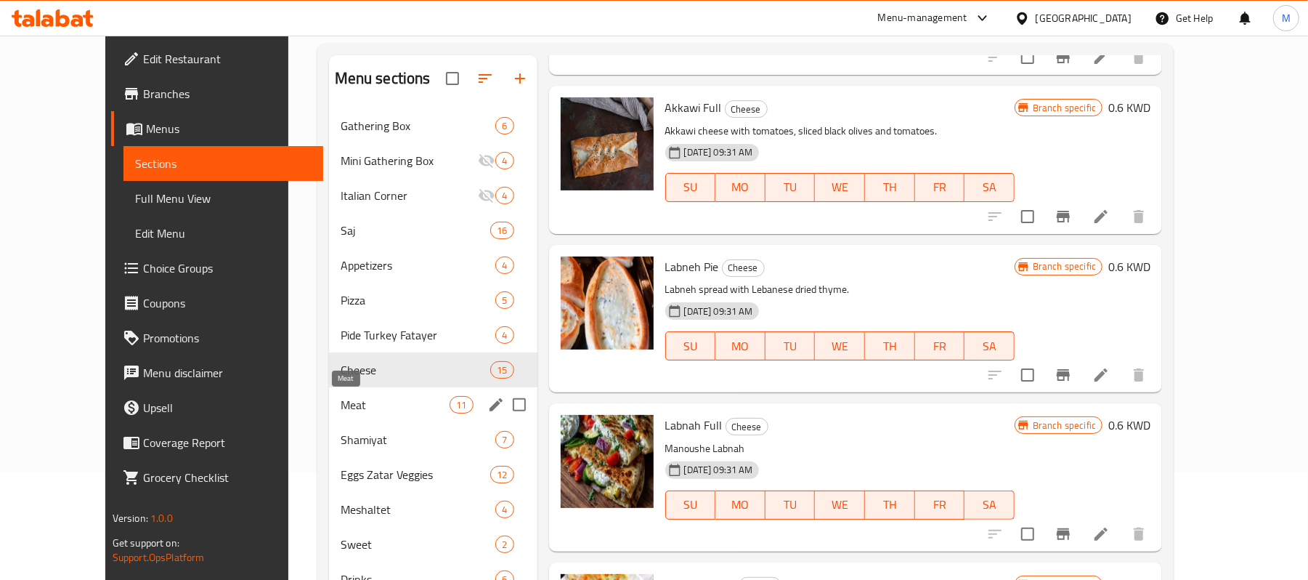
click at [341, 408] on span "Meat" at bounding box center [396, 404] width 110 height 17
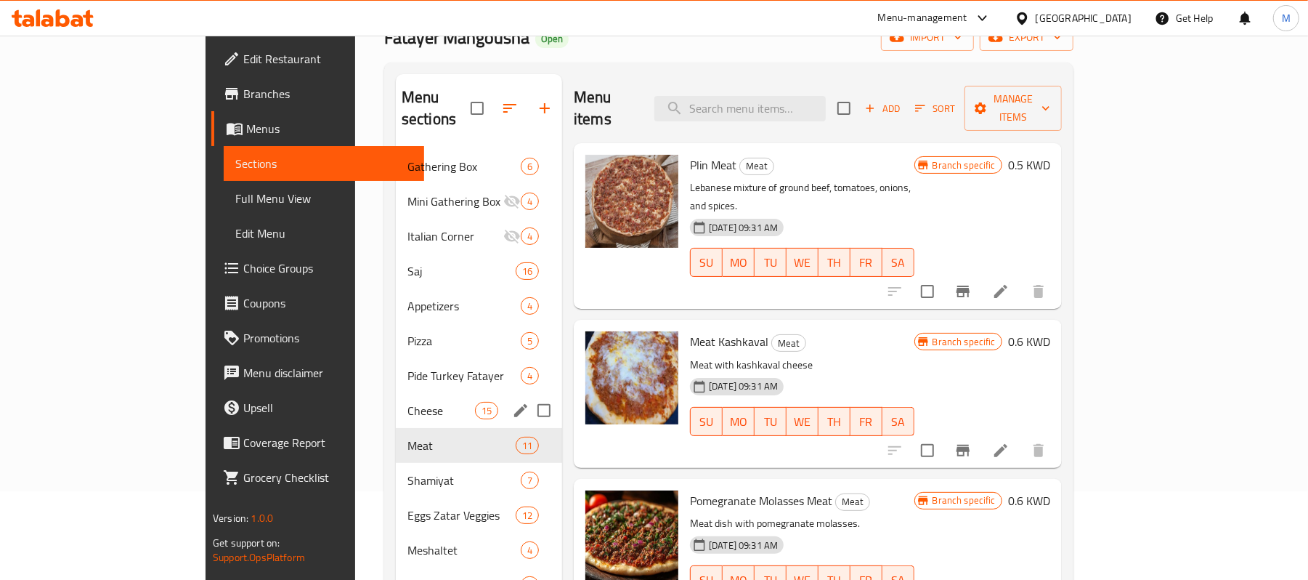
scroll to position [204, 0]
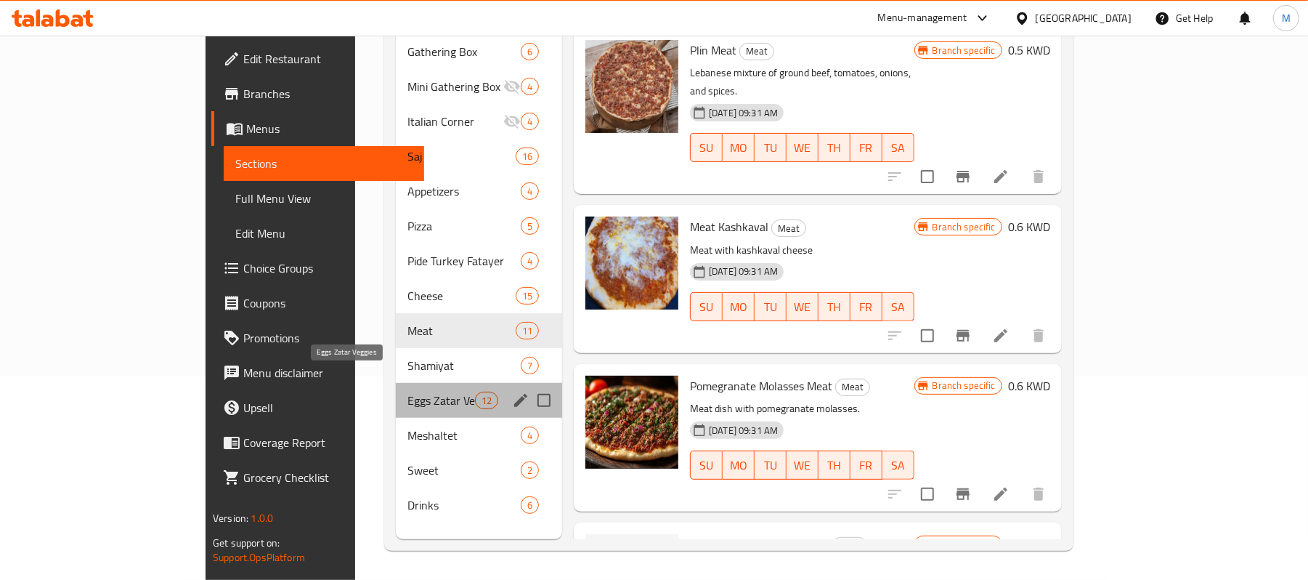
click at [408, 392] on span "Eggs Zatar Veggies" at bounding box center [442, 400] width 68 height 17
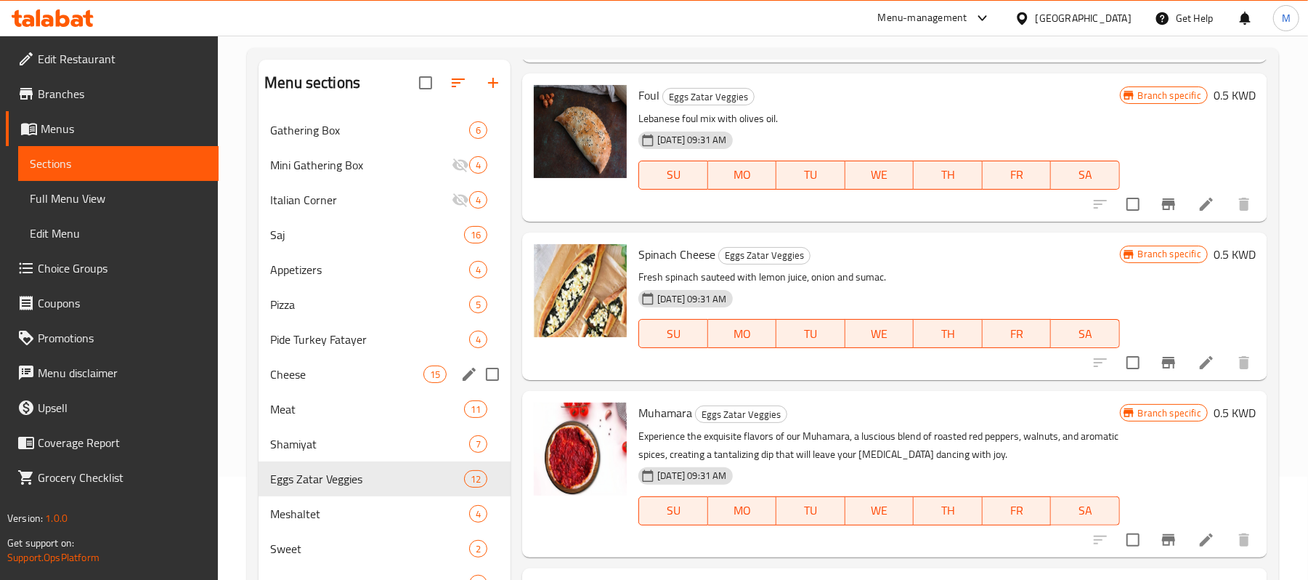
scroll to position [204, 0]
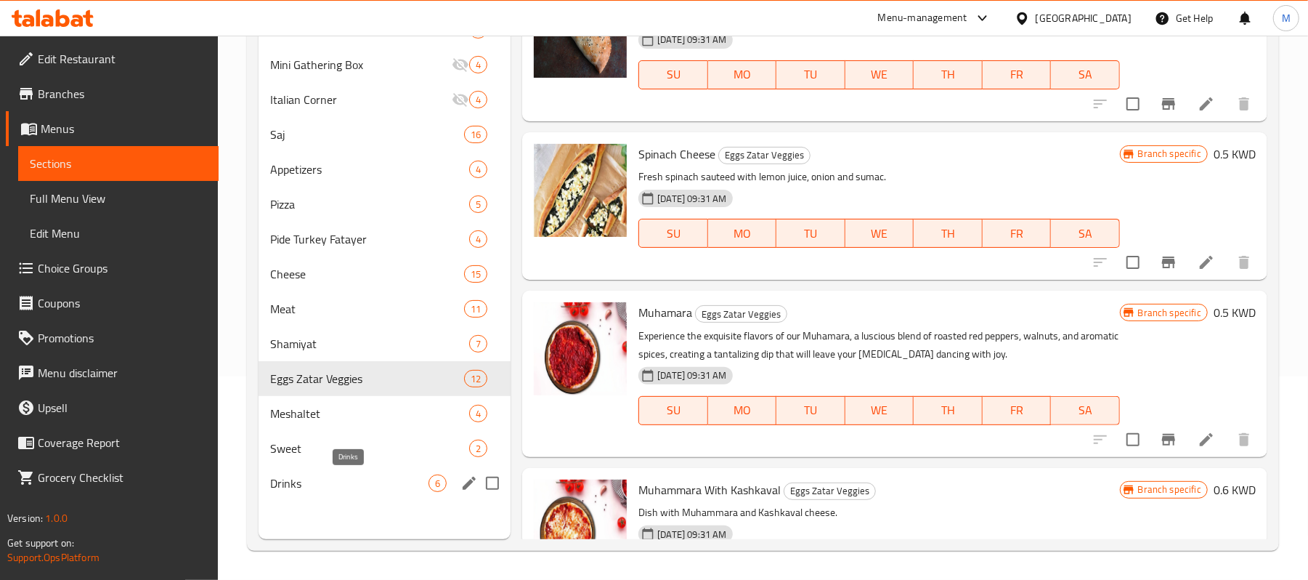
click at [298, 480] on span "Drinks" at bounding box center [349, 482] width 158 height 17
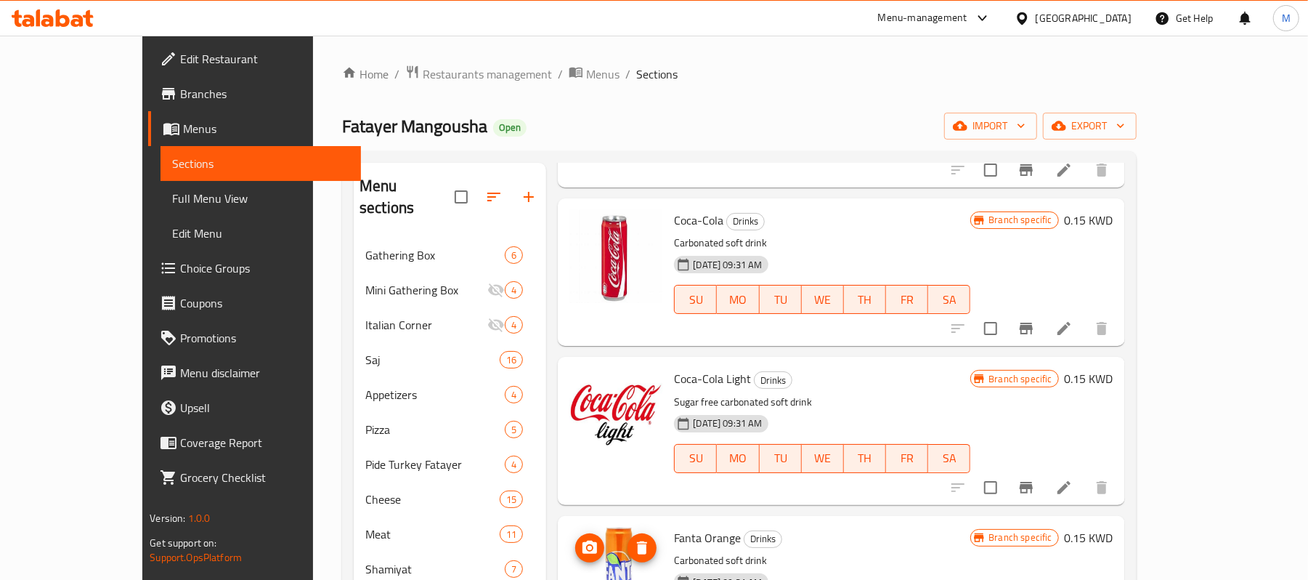
scroll to position [408, 0]
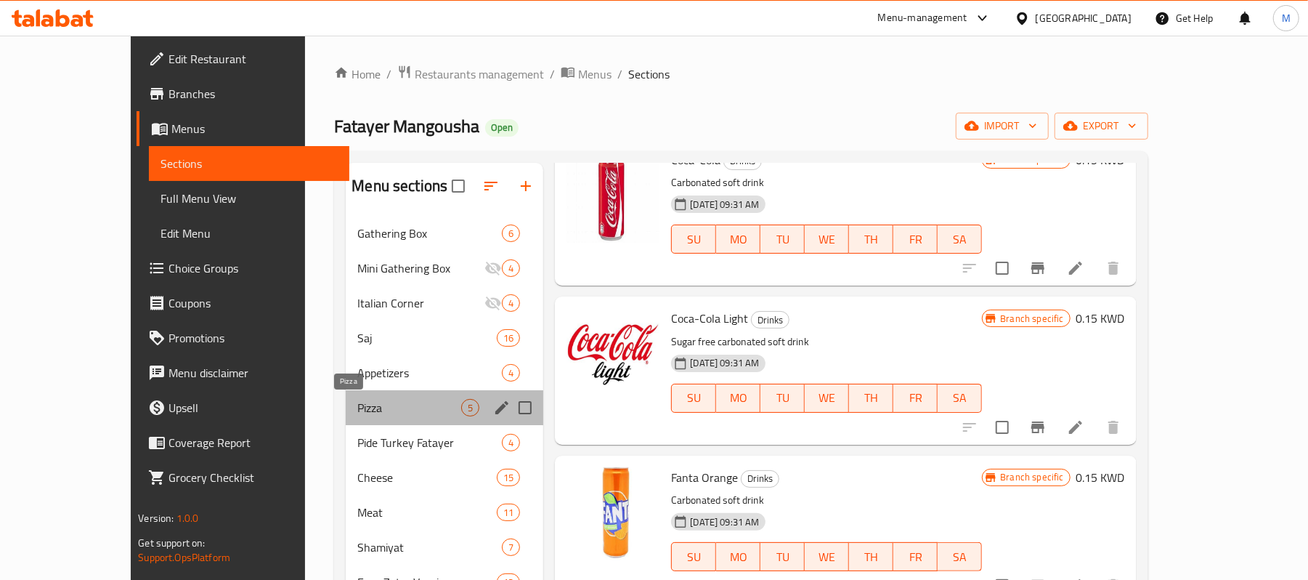
click at [357, 410] on span "Pizza" at bounding box center [409, 407] width 104 height 17
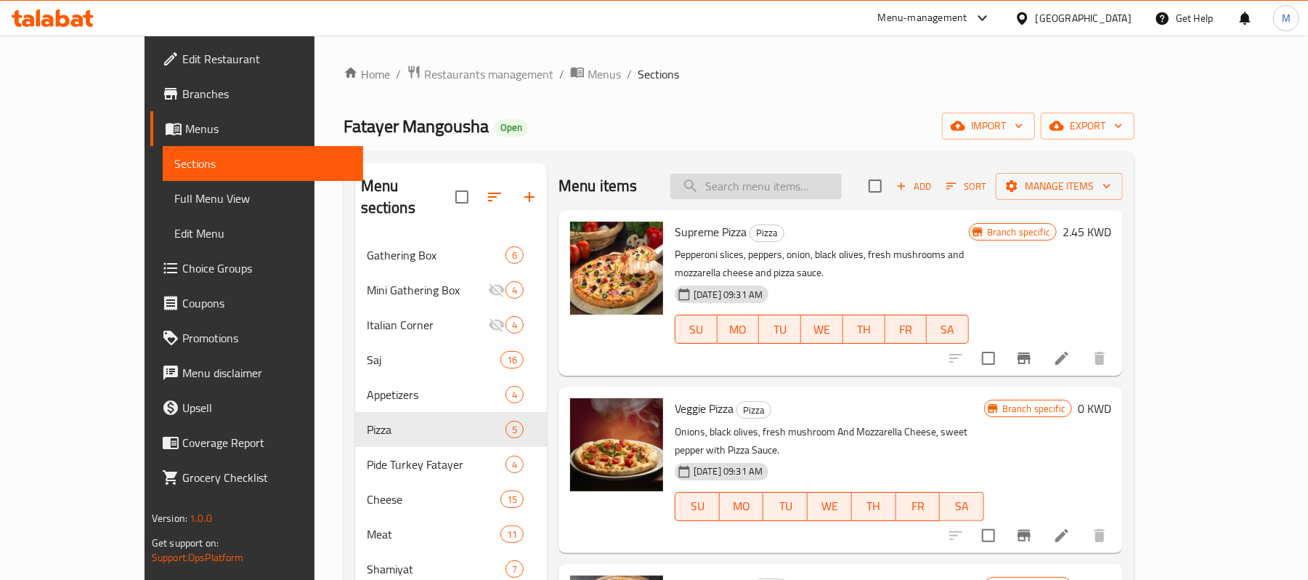
click at [770, 185] on input "search" at bounding box center [756, 186] width 171 height 25
paste input "Manoushe Burger"
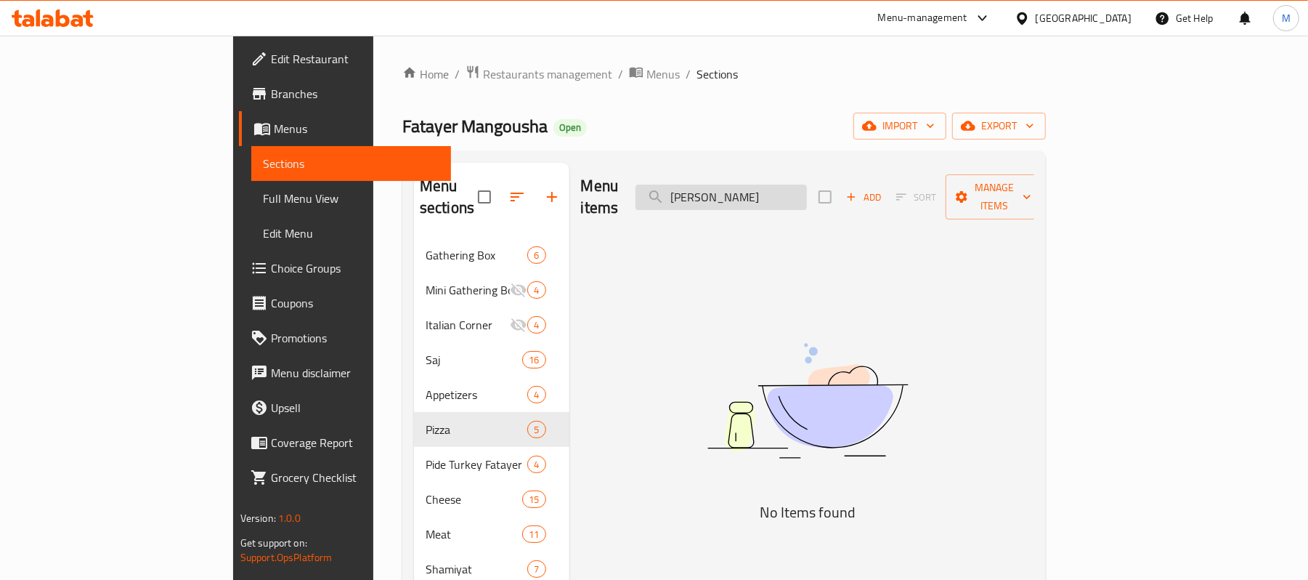
click at [785, 199] on input "Manoushe Burger" at bounding box center [721, 197] width 171 height 25
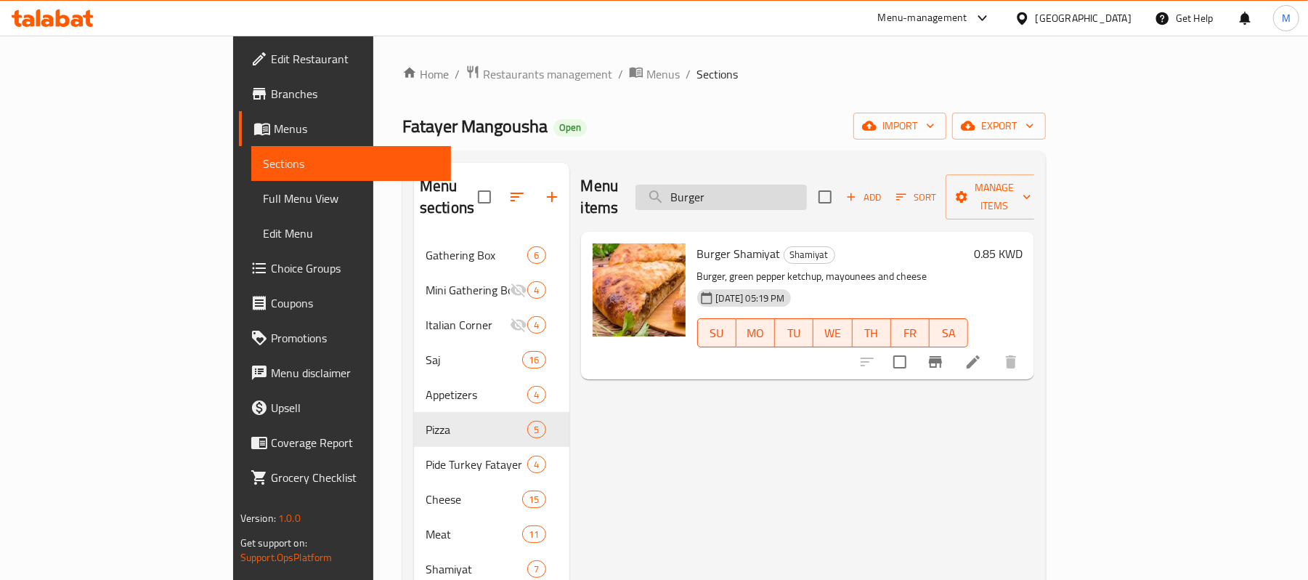
click at [807, 185] on input "Burger" at bounding box center [721, 197] width 171 height 25
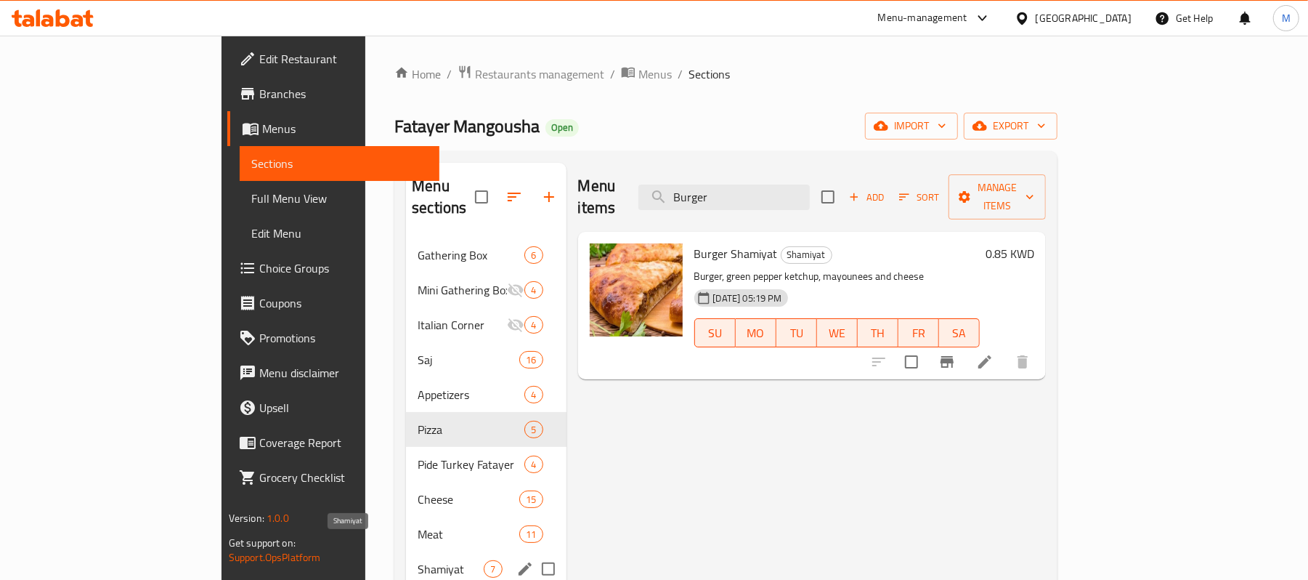
type input "Burger"
click at [418, 560] on span "Shamiyat" at bounding box center [451, 568] width 66 height 17
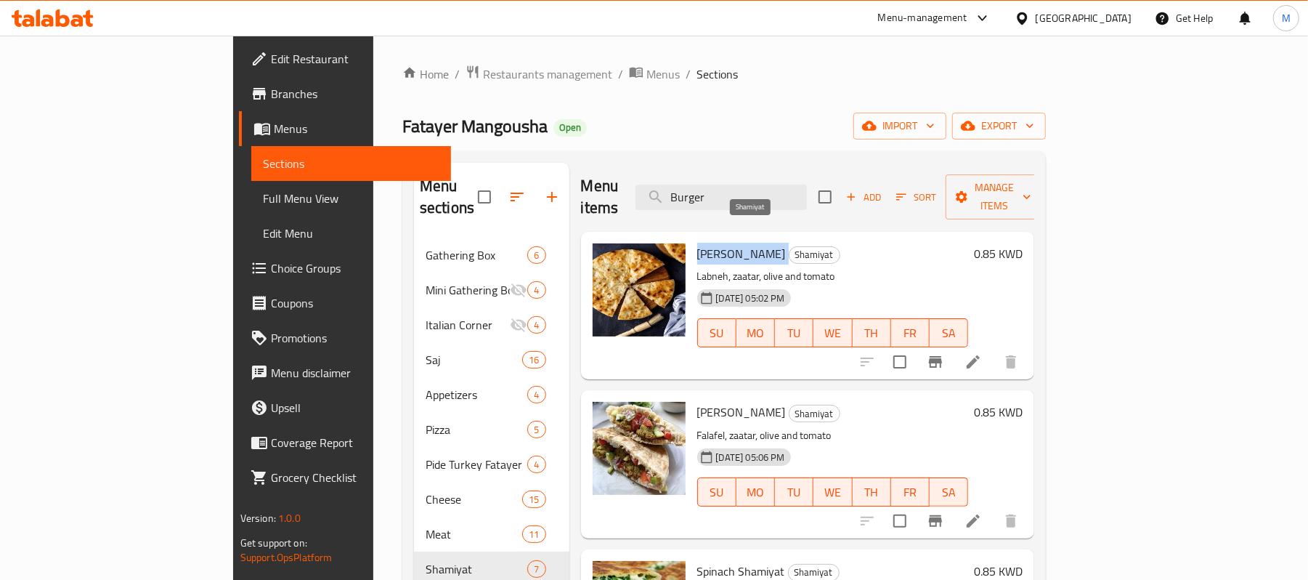
drag, startPoint x: 635, startPoint y: 221, endPoint x: 727, endPoint y: 227, distance: 92.5
click at [727, 238] on div "Labnah Shamiyat Shamiyat Labneh, zaatar, olive and tomato 09-05-2025 05:02 PM S…" at bounding box center [833, 306] width 283 height 136
copy h6 "Labnah Shamiyat"
click at [1108, 16] on div "[GEOGRAPHIC_DATA]" at bounding box center [1084, 18] width 96 height 16
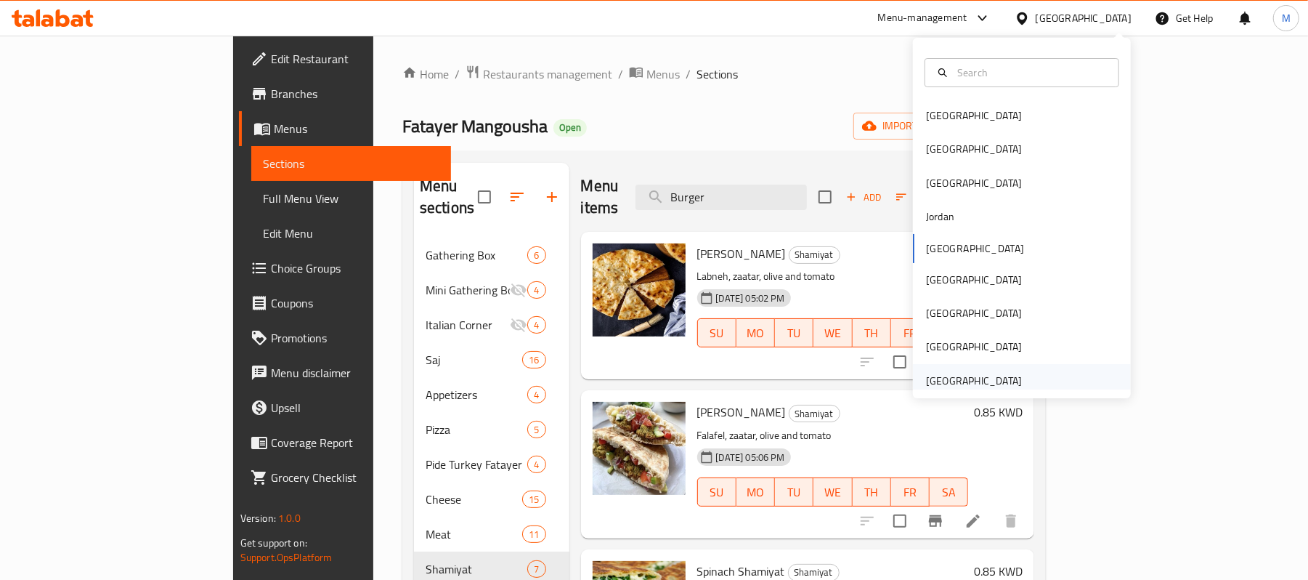
click at [939, 384] on div "[GEOGRAPHIC_DATA]" at bounding box center [974, 381] width 96 height 16
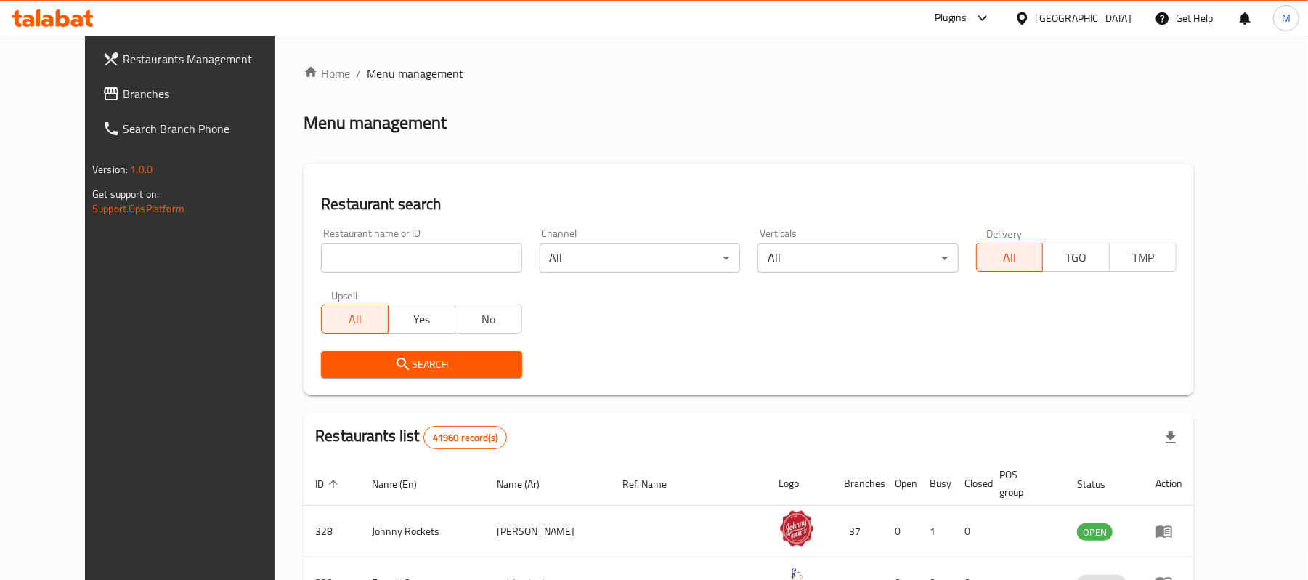
drag, startPoint x: 70, startPoint y: 97, endPoint x: 87, endPoint y: 106, distance: 18.8
click at [123, 97] on span "Branches" at bounding box center [207, 93] width 169 height 17
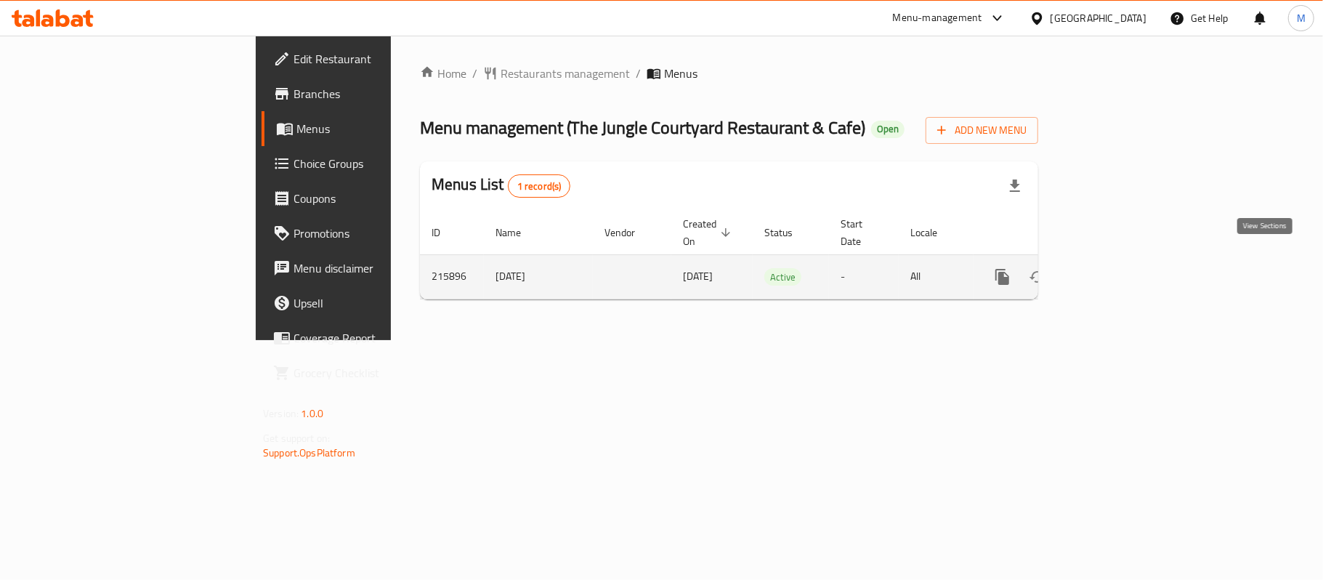
click at [1116, 269] on icon "enhanced table" at bounding box center [1107, 276] width 17 height 17
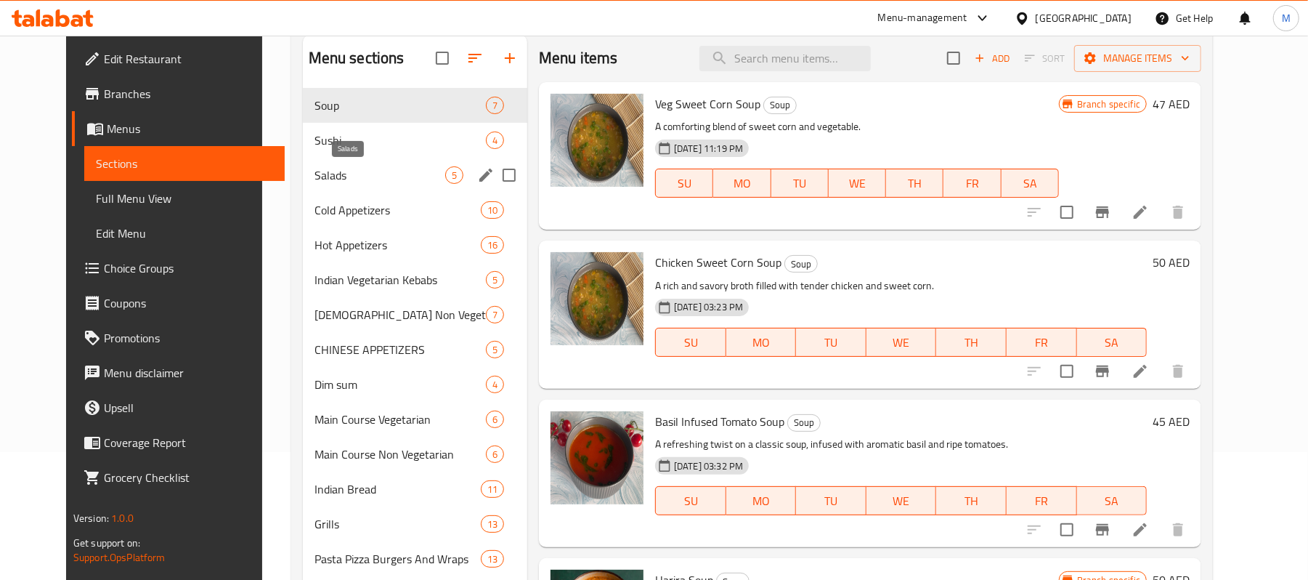
scroll to position [28, 0]
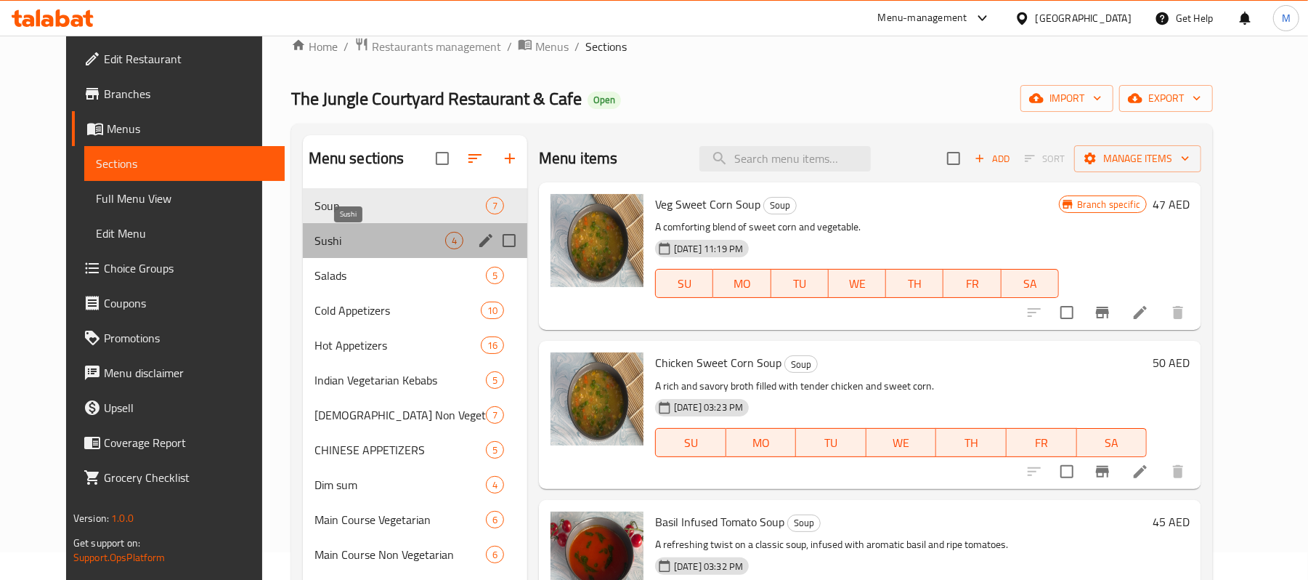
click at [315, 240] on span "Sushi" at bounding box center [380, 240] width 131 height 17
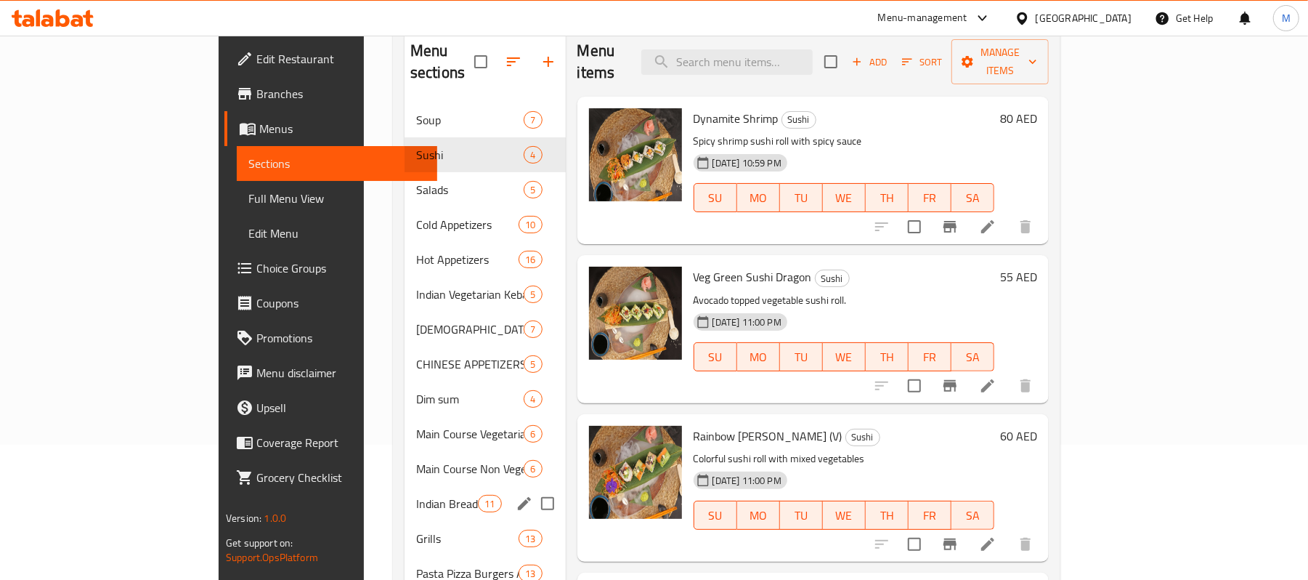
scroll to position [125, 0]
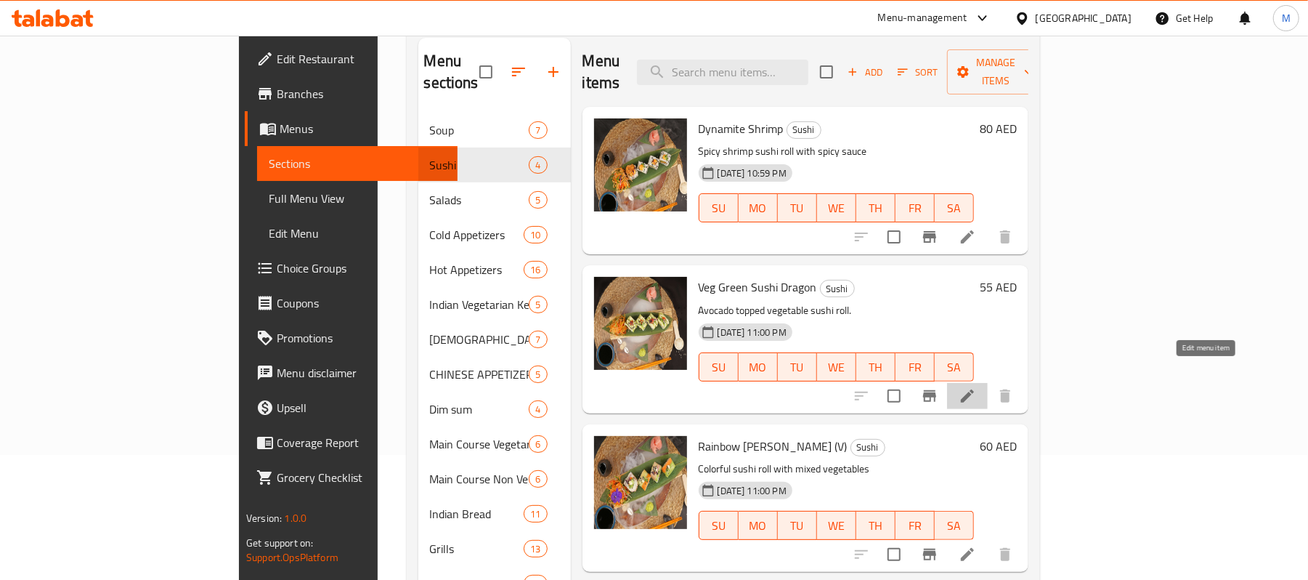
click at [974, 389] on icon at bounding box center [967, 395] width 13 height 13
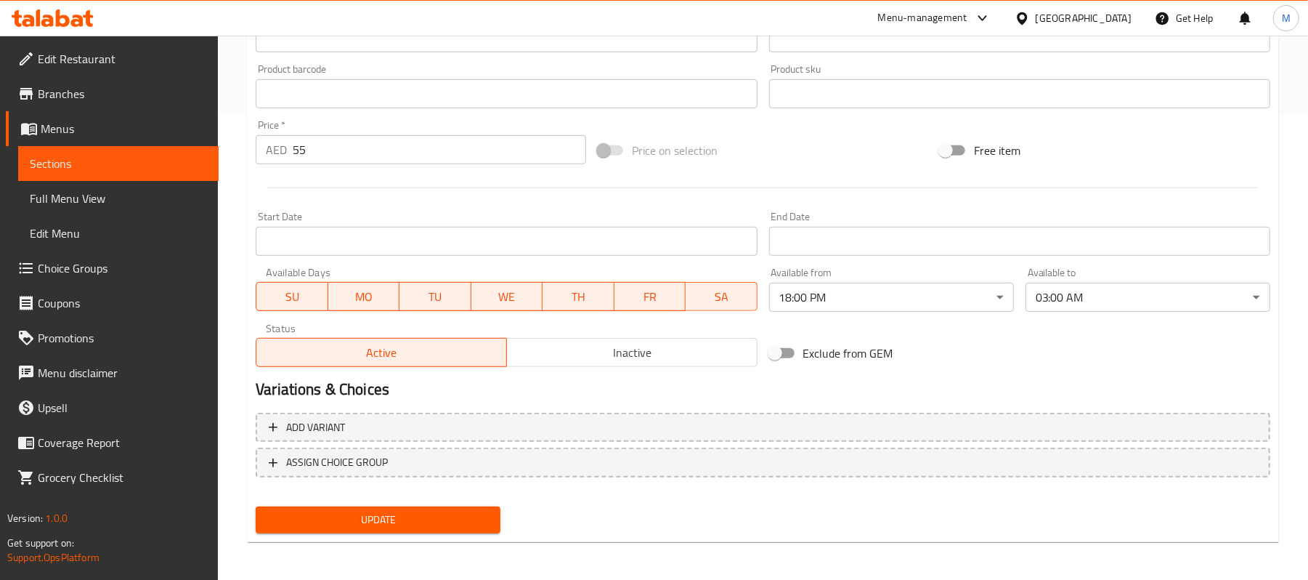
scroll to position [466, 0]
click at [1074, 24] on div "[GEOGRAPHIC_DATA]" at bounding box center [1084, 18] width 96 height 16
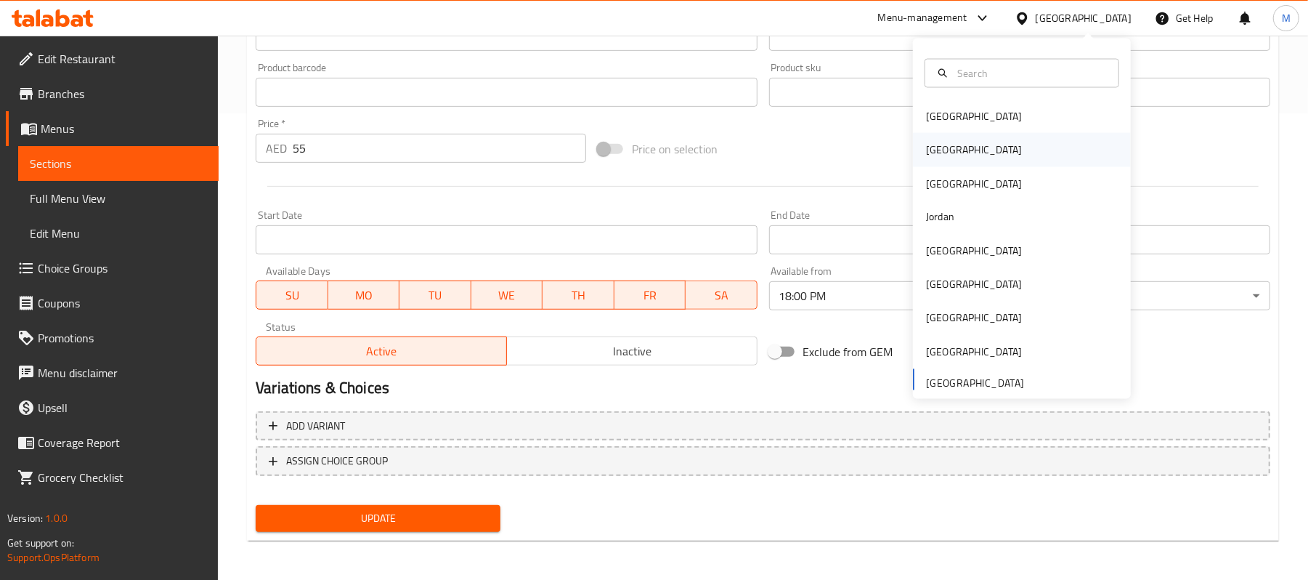
click at [951, 141] on div "[GEOGRAPHIC_DATA]" at bounding box center [1022, 149] width 218 height 33
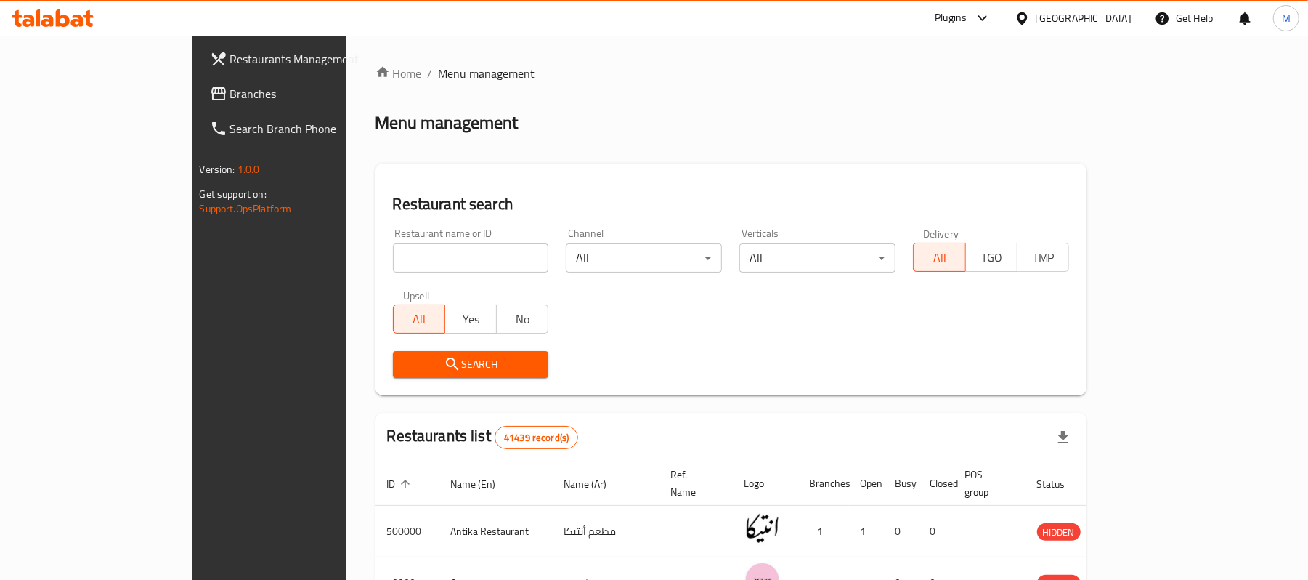
click at [230, 96] on span "Branches" at bounding box center [314, 93] width 169 height 17
